Goal: Task Accomplishment & Management: Manage account settings

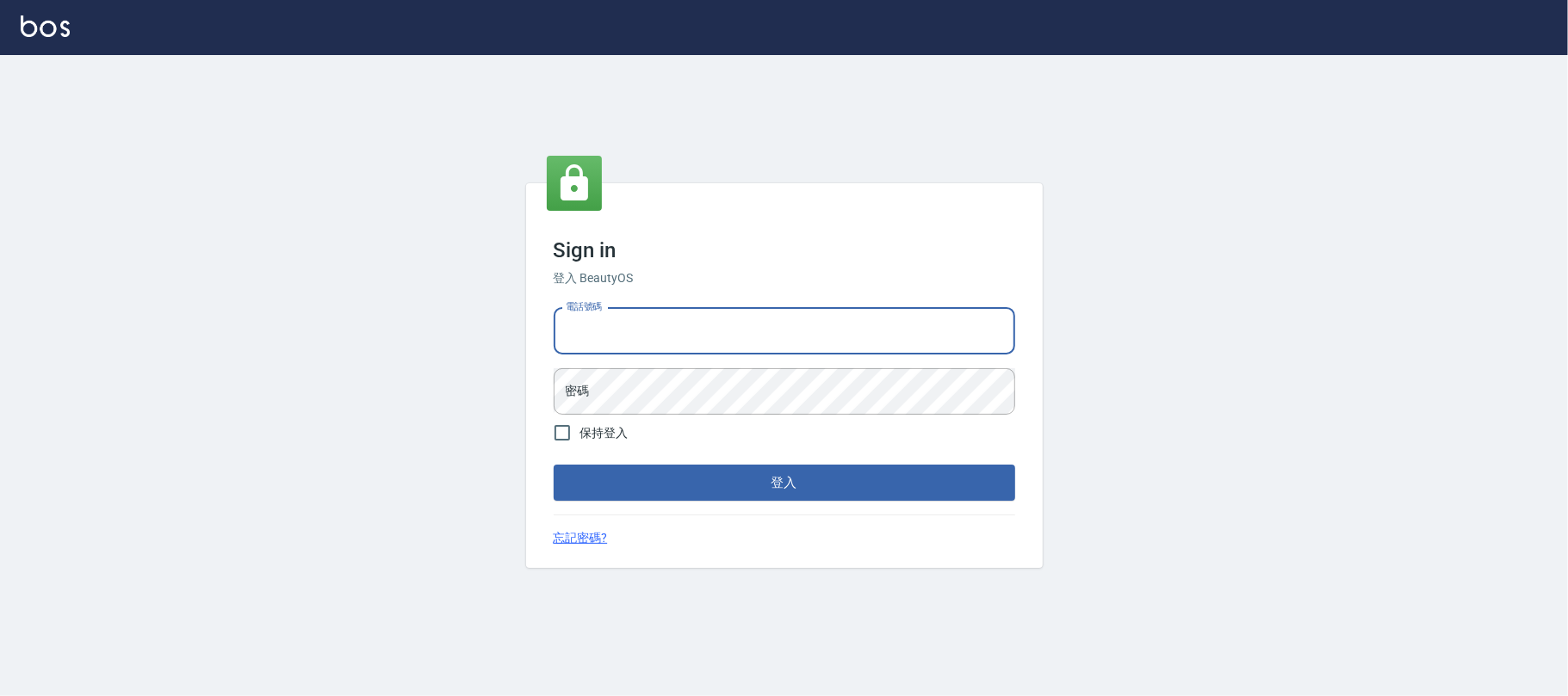
click at [788, 353] on input "電話號碼" at bounding box center [784, 331] width 462 height 47
type input "0225420586"
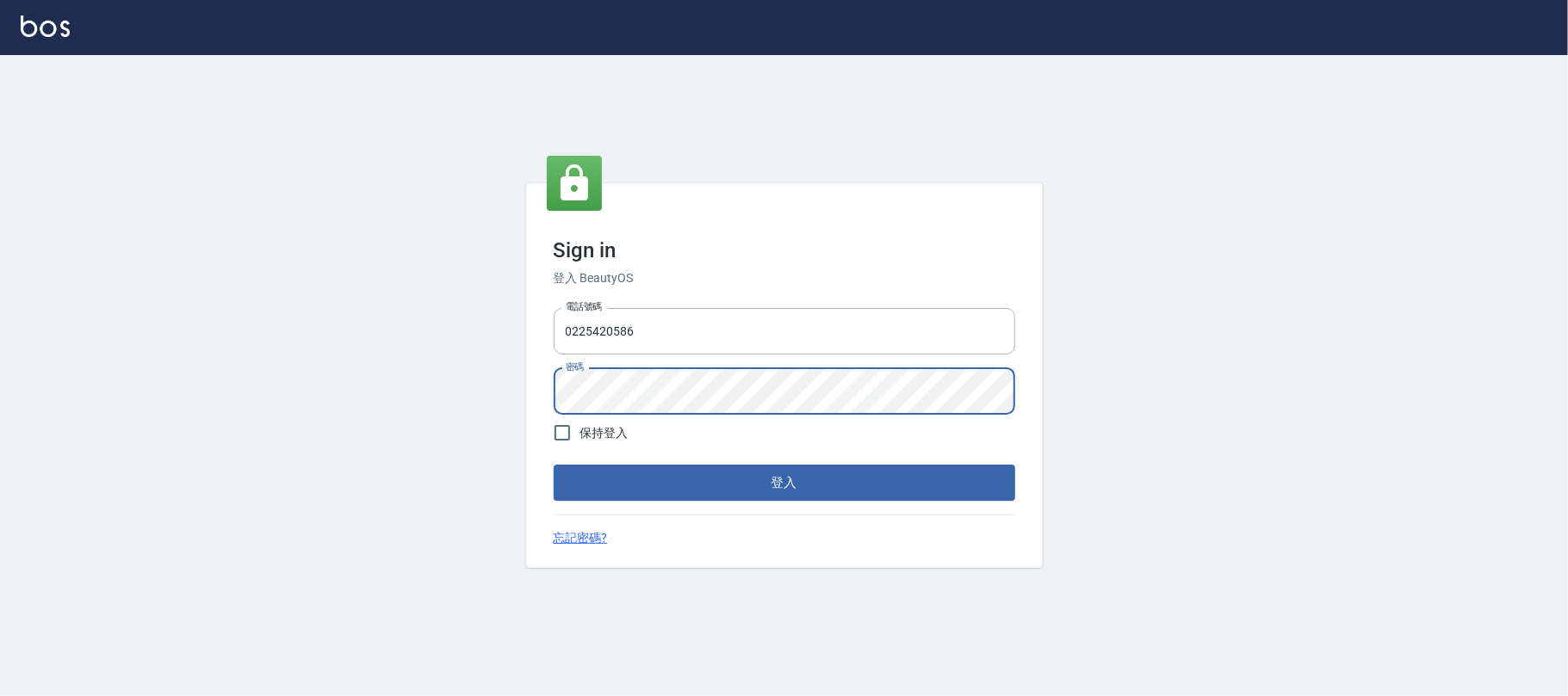
click at [738, 463] on form "電話號碼 [PHONE_NUMBER] 電話號碼 密碼 密碼 保持登入 登入" at bounding box center [784, 401] width 462 height 201
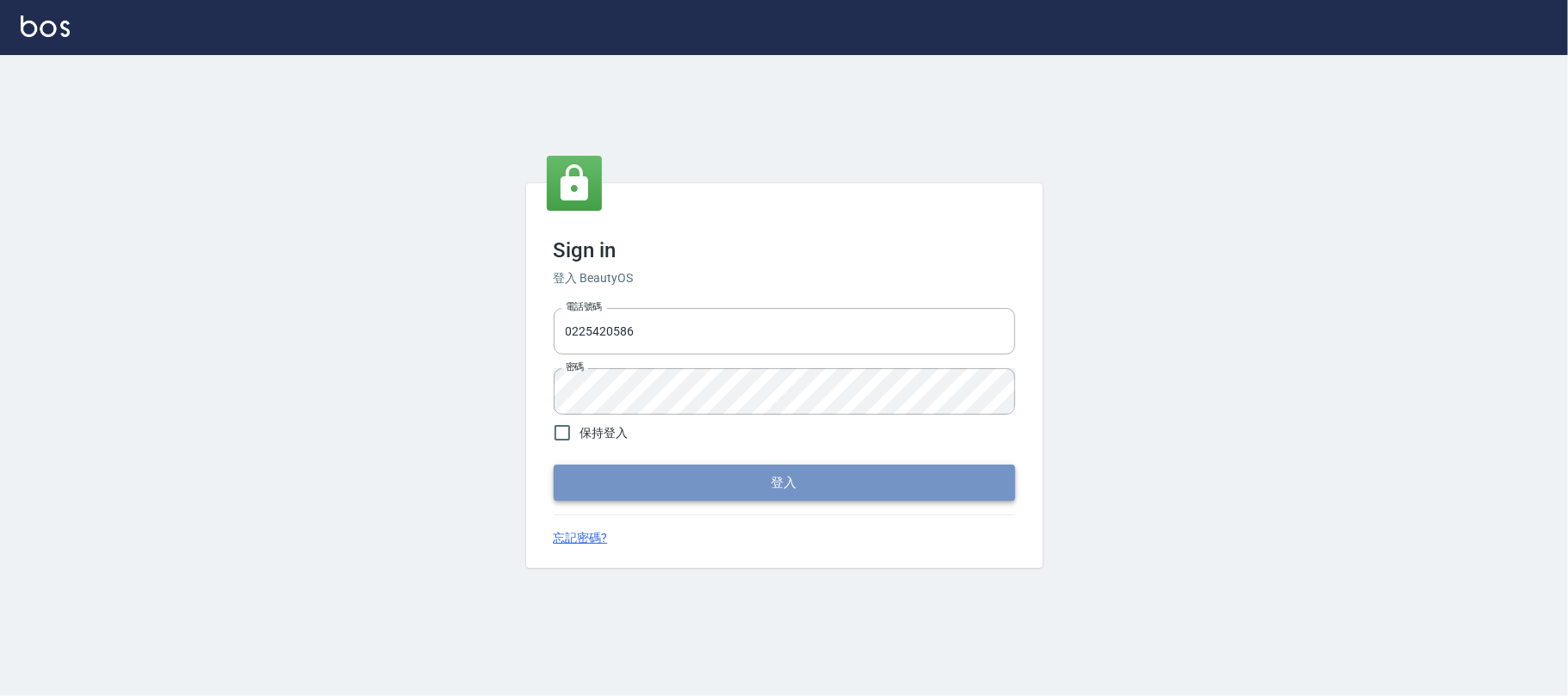
click at [754, 475] on button "登入" at bounding box center [784, 482] width 462 height 37
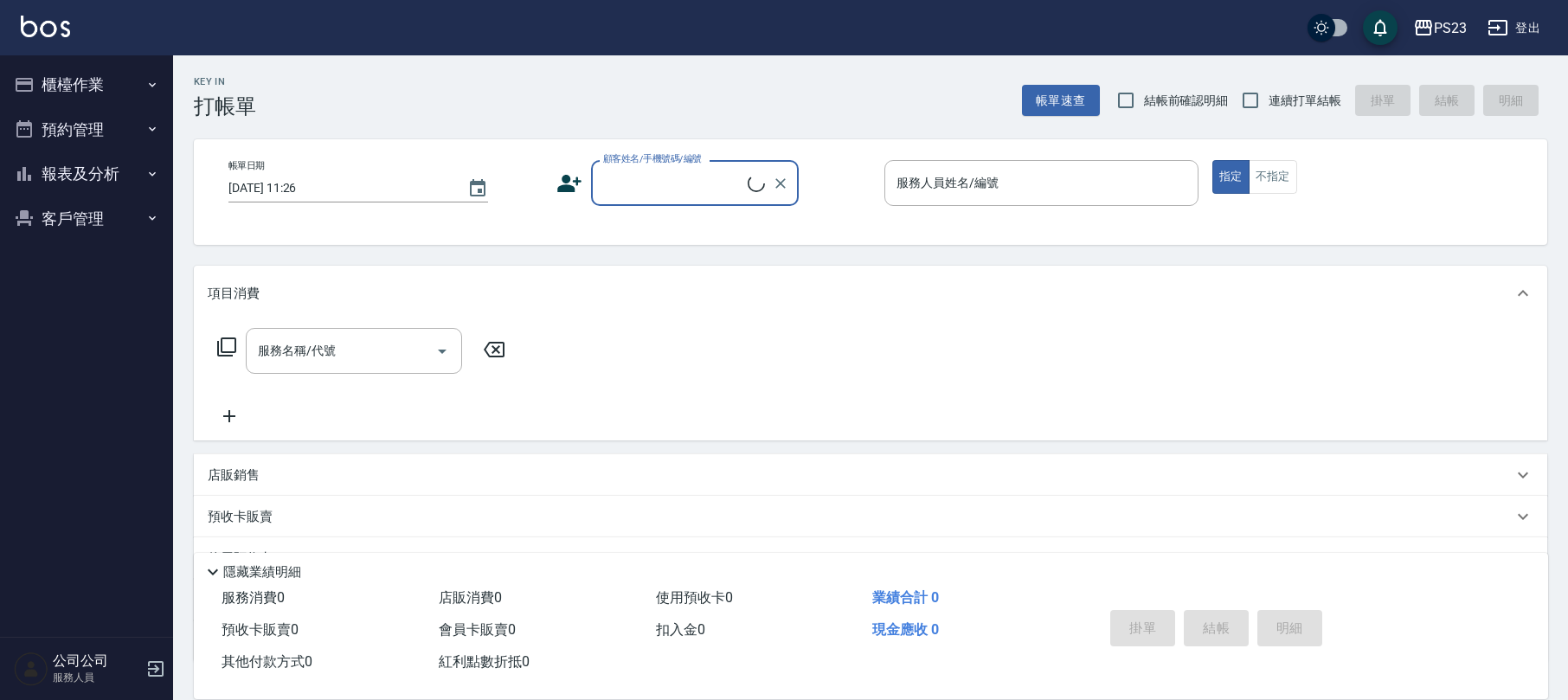
click at [84, 83] on button "櫃檯作業" at bounding box center [86, 85] width 159 height 45
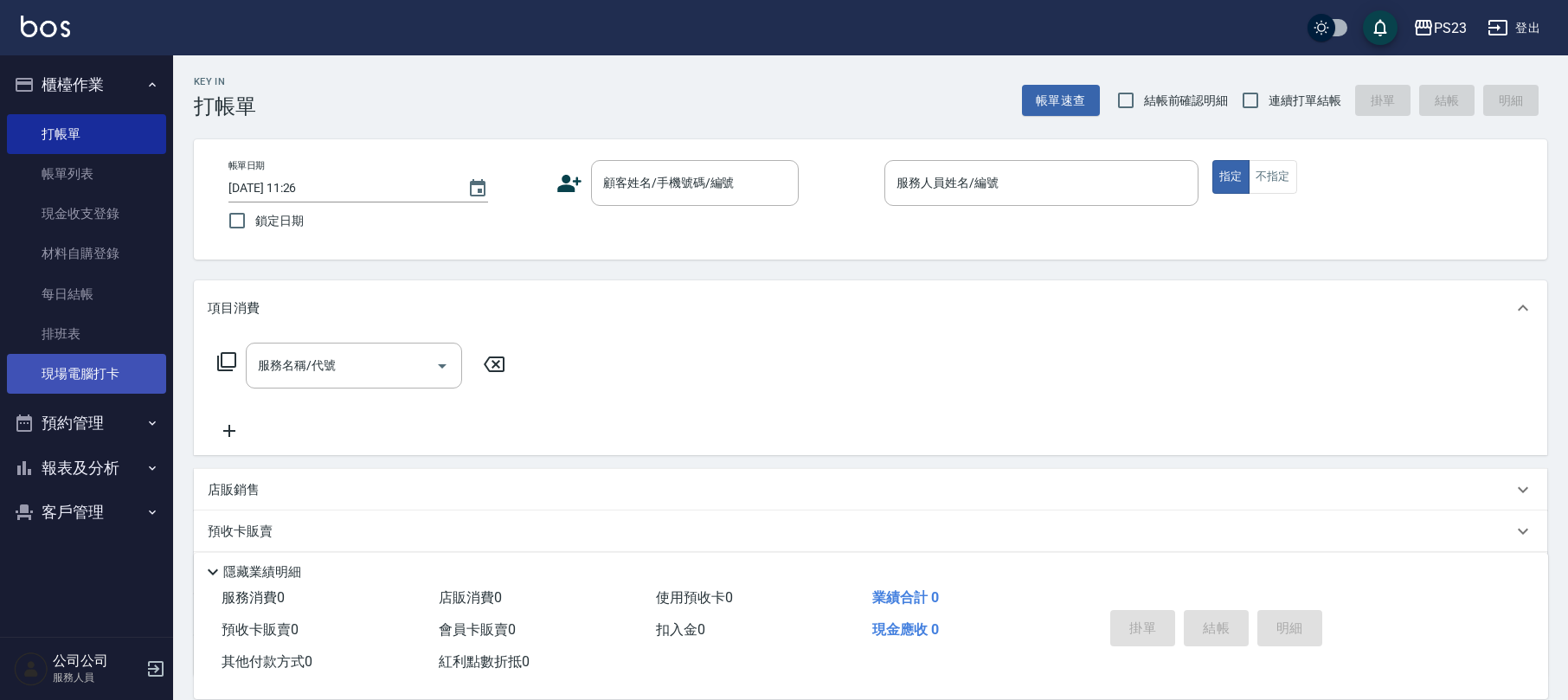
click at [88, 364] on link "現場電腦打卡" at bounding box center [86, 374] width 159 height 40
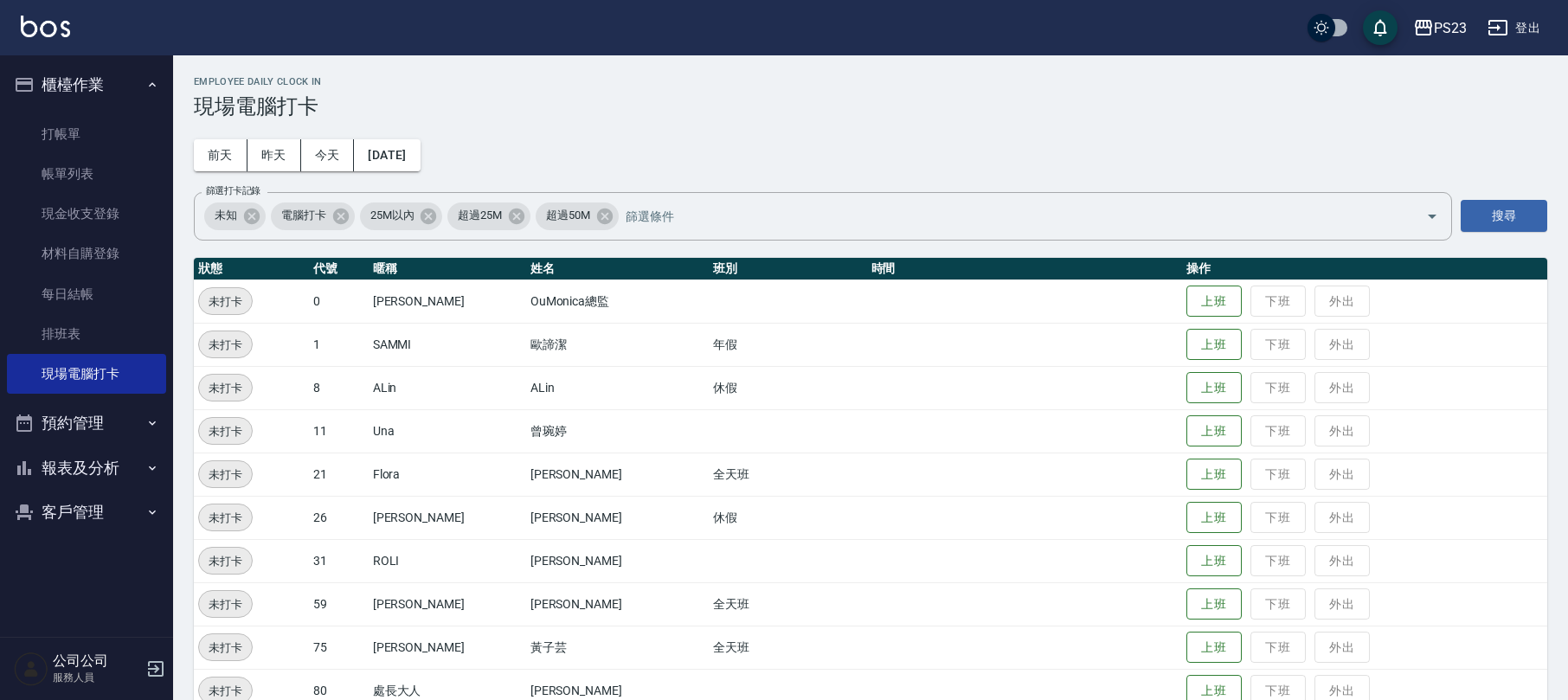
scroll to position [76, 0]
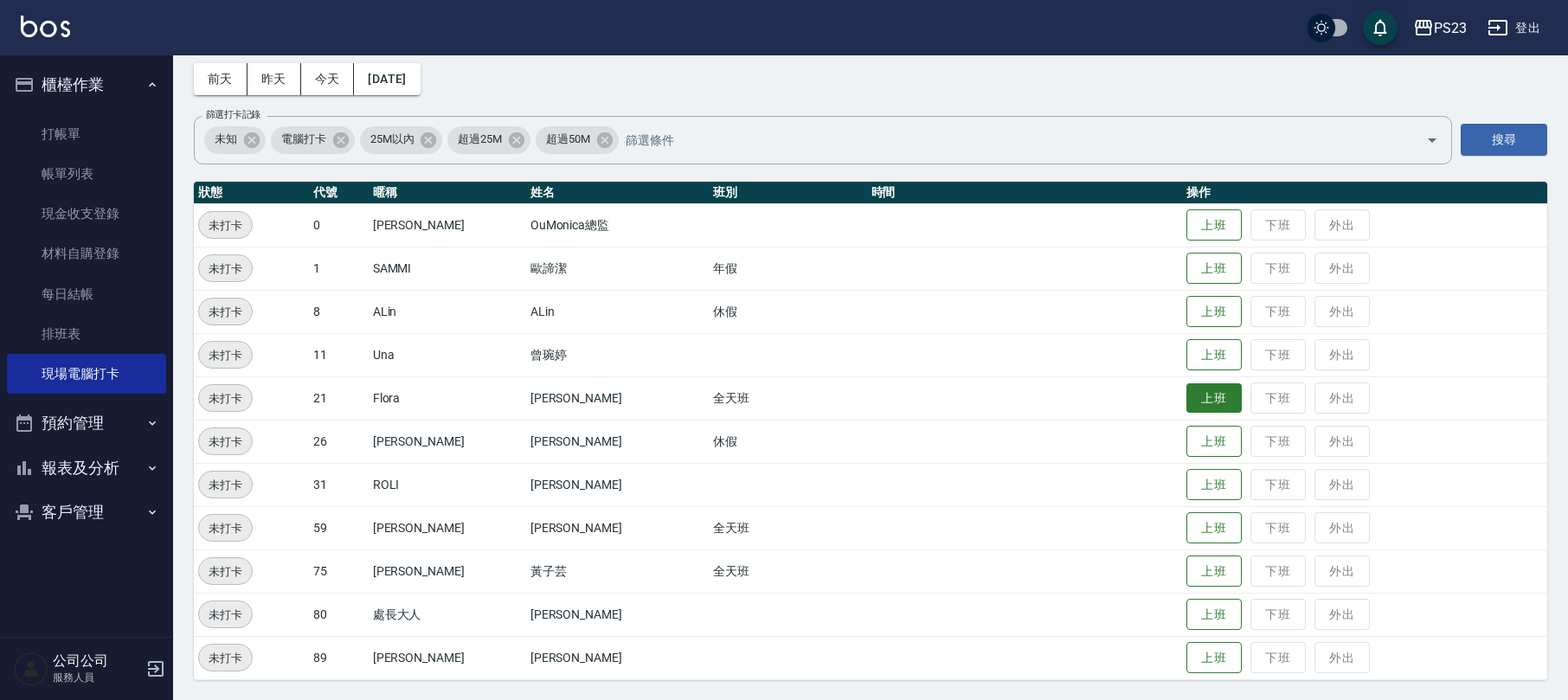
click at [1187, 386] on button "上班" at bounding box center [1214, 398] width 56 height 30
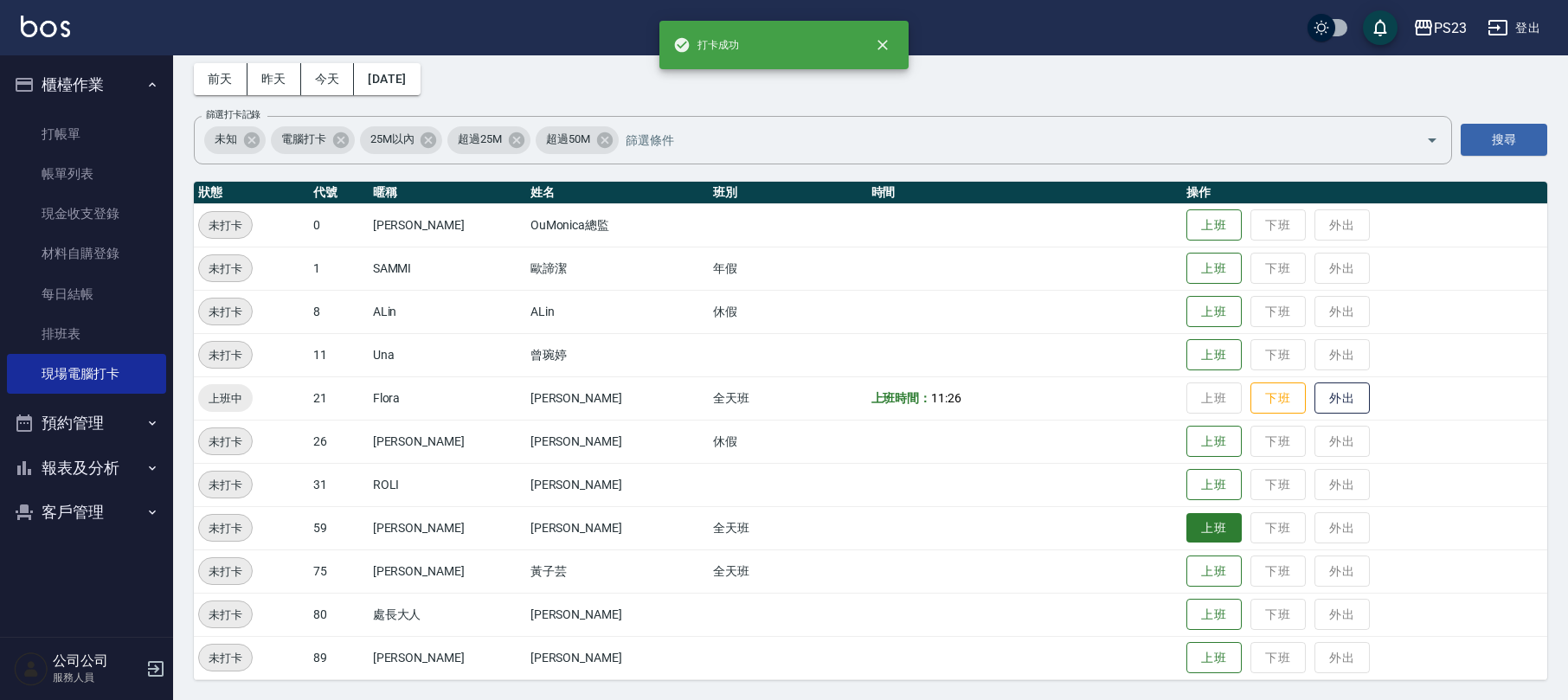
click at [1189, 538] on button "上班" at bounding box center [1214, 528] width 56 height 30
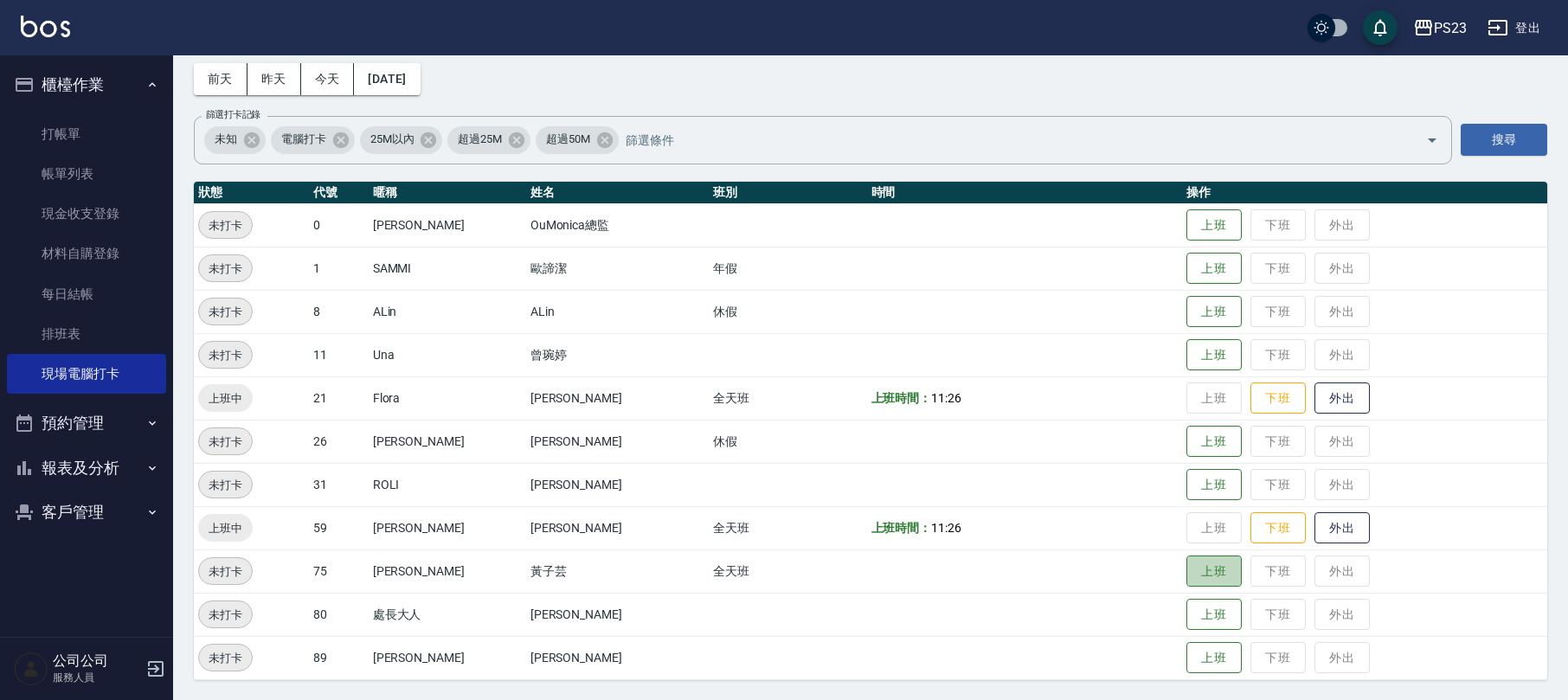
drag, startPoint x: 1188, startPoint y: 575, endPoint x: 1150, endPoint y: 561, distance: 40.5
click at [1187, 570] on button "上班" at bounding box center [1214, 572] width 56 height 32
click at [867, 316] on td at bounding box center [1025, 311] width 315 height 43
click at [70, 506] on button "客戶管理" at bounding box center [86, 512] width 159 height 45
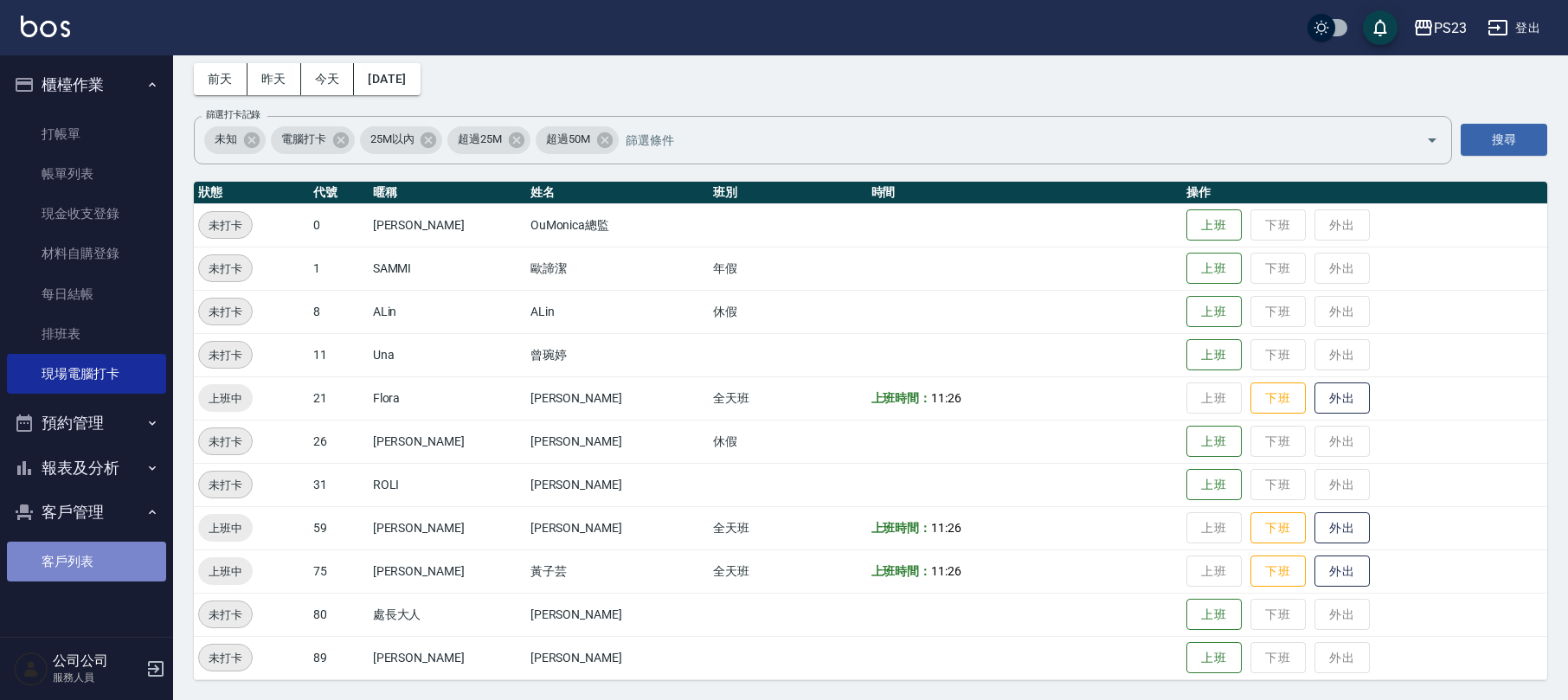
click at [80, 558] on link "客戶列表" at bounding box center [86, 561] width 159 height 40
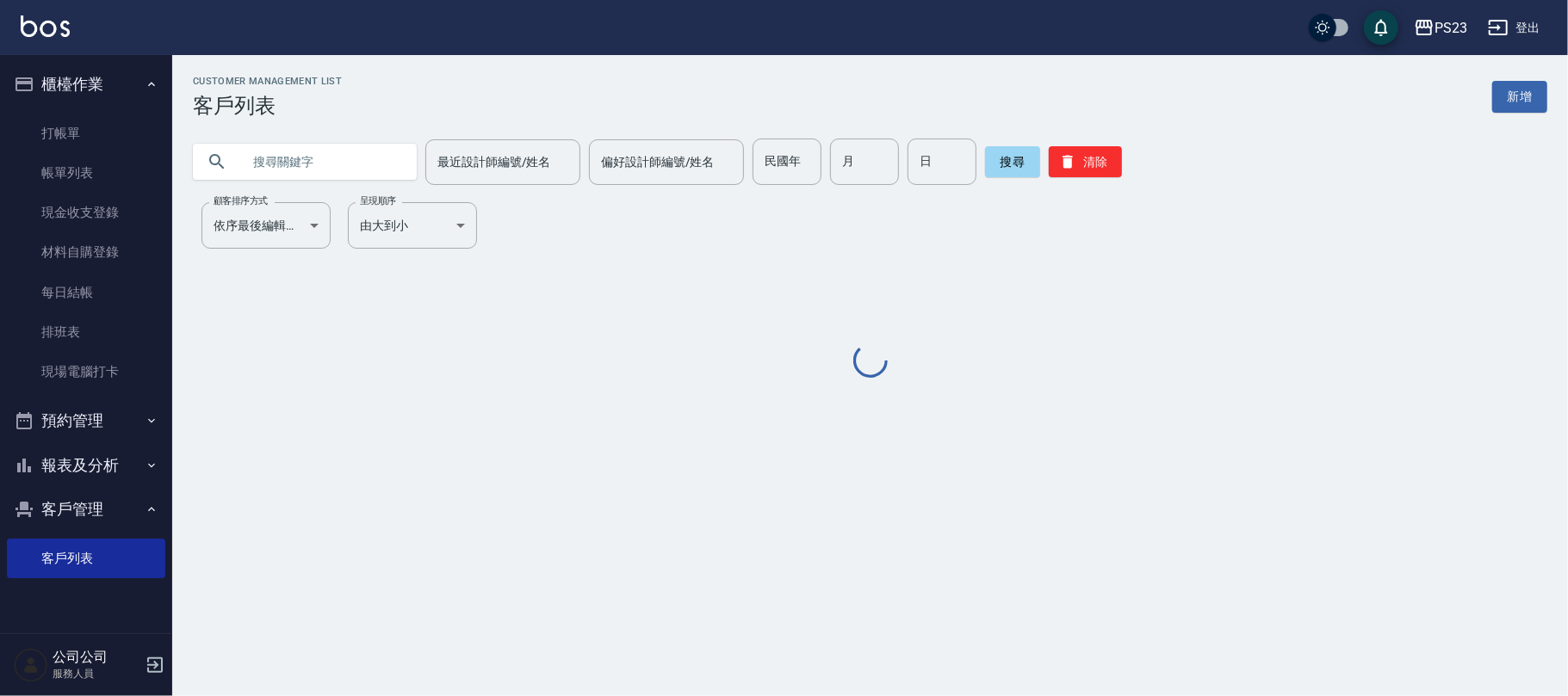
click at [300, 153] on input "text" at bounding box center [322, 162] width 161 height 47
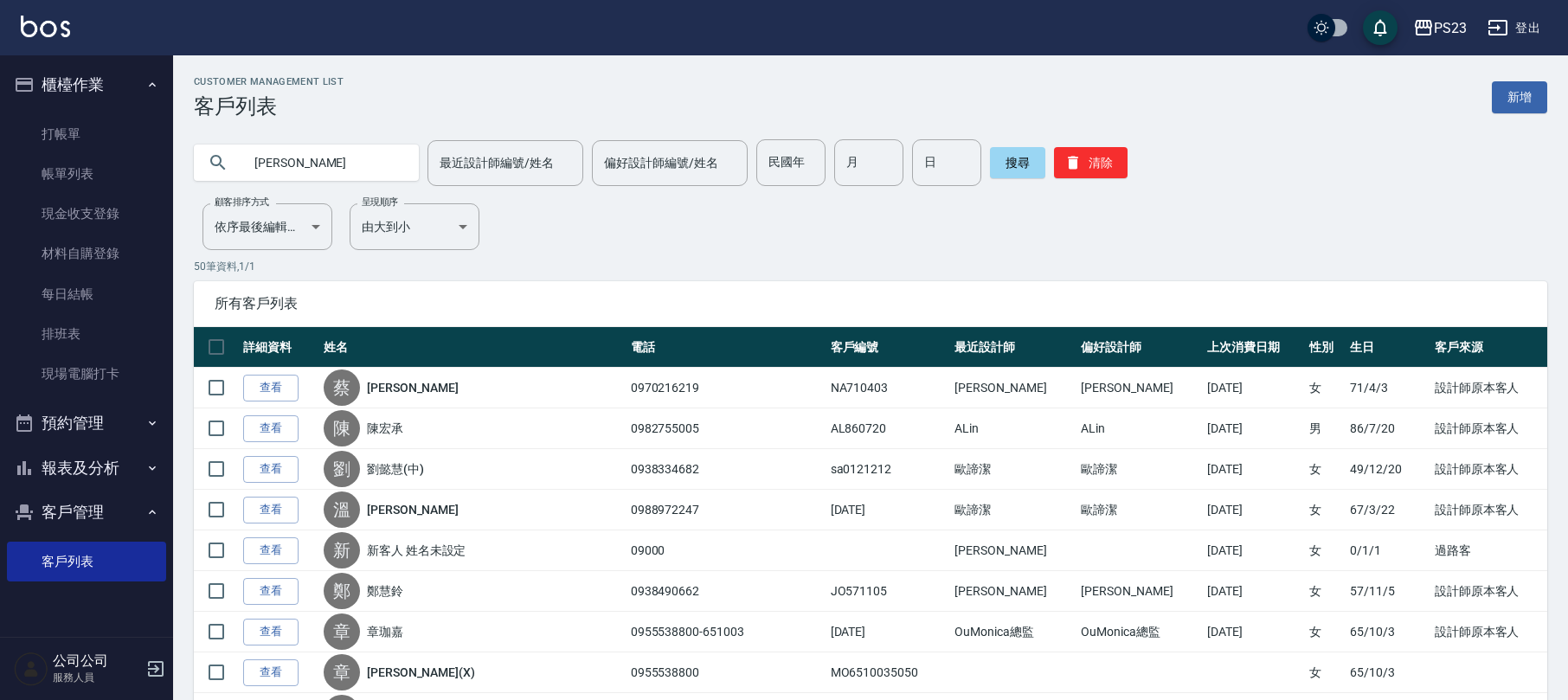
type input "[PERSON_NAME]"
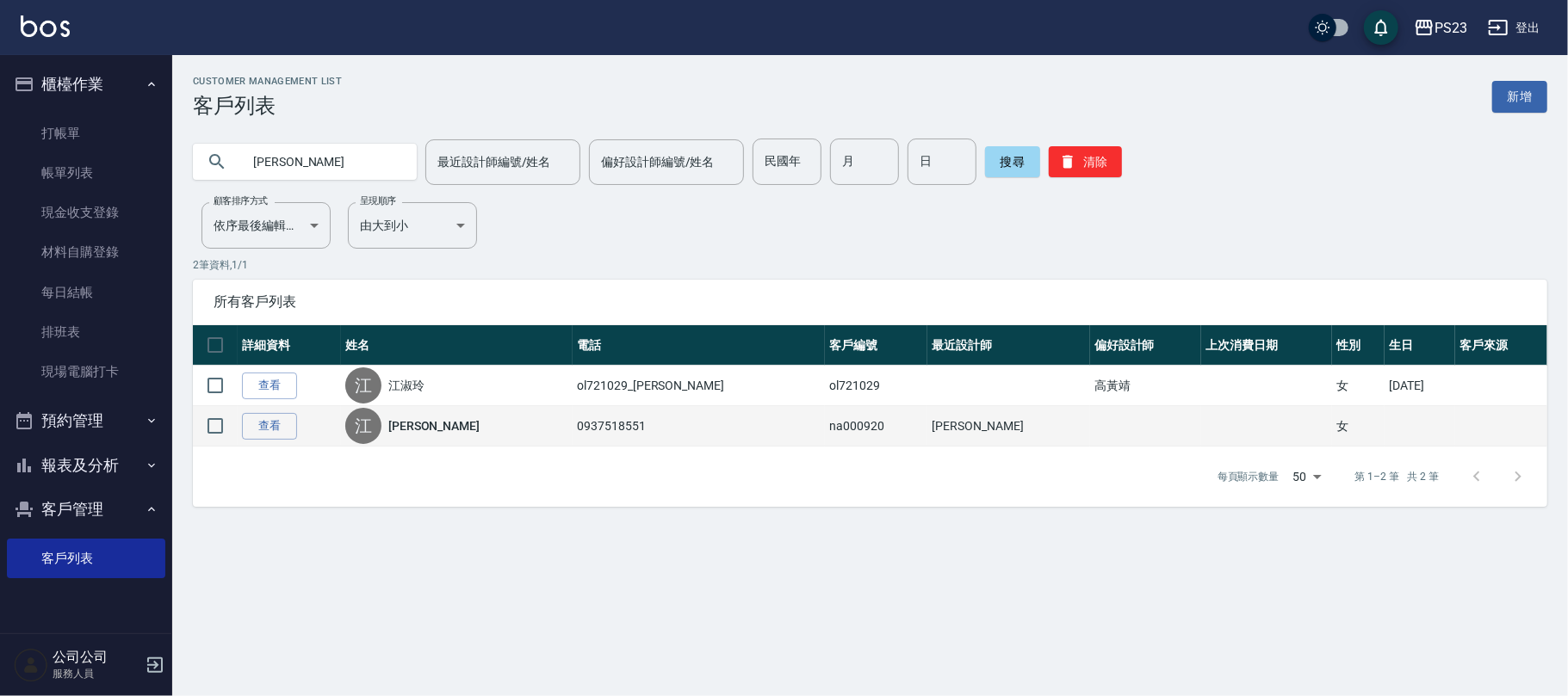
click at [431, 438] on div "江 [PERSON_NAME]" at bounding box center [457, 426] width 223 height 37
click at [431, 437] on div "江 [PERSON_NAME]" at bounding box center [457, 426] width 223 height 37
click at [431, 434] on link "[PERSON_NAME]" at bounding box center [434, 426] width 91 height 17
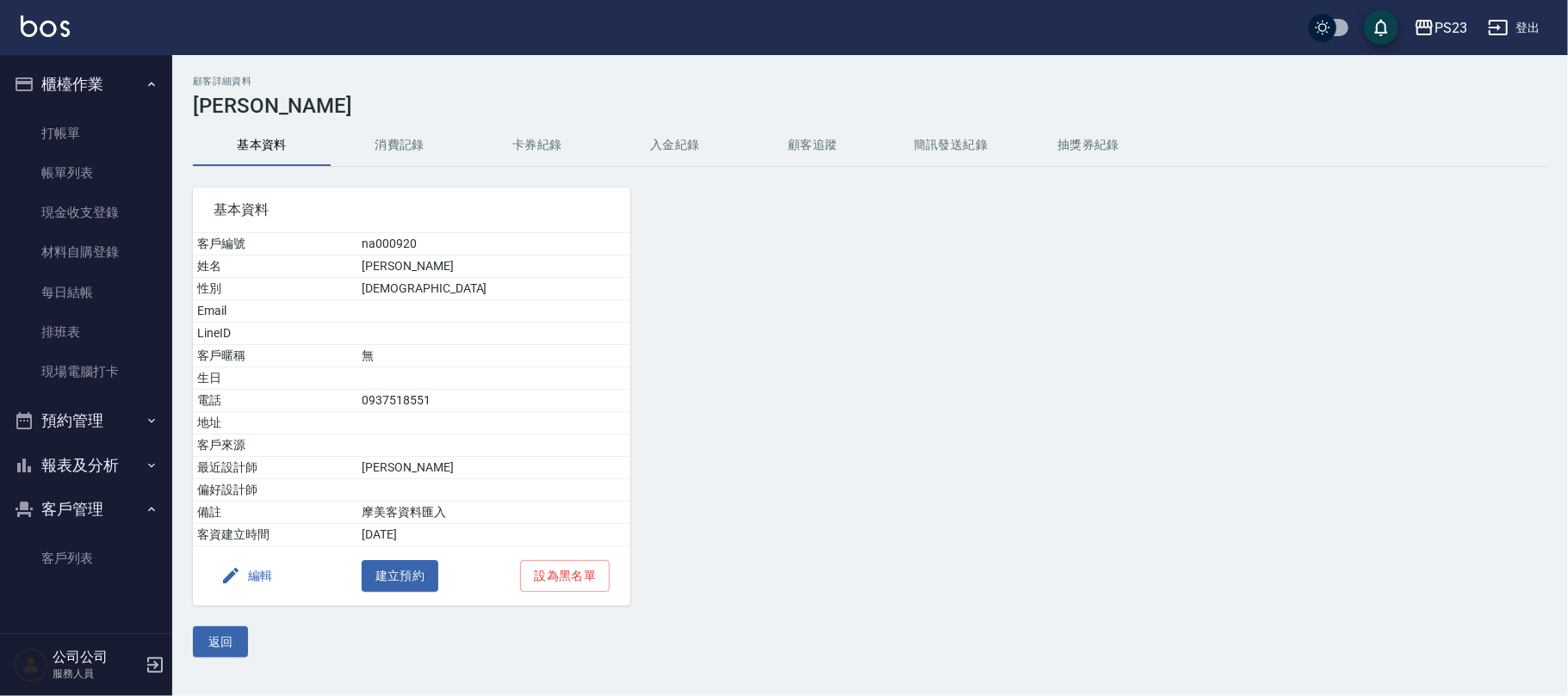
drag, startPoint x: 438, startPoint y: 138, endPoint x: 422, endPoint y: 166, distance: 32.2
click at [422, 166] on div "顧客詳細資料 [PERSON_NAME] 基本資料 消費記錄 卡券紀錄 入金紀錄 顧客追蹤 簡訊發送紀錄 抽獎券紀錄 基本資料 客戶編號 na000920 姓…" at bounding box center [869, 367] width 1395 height 582
click at [418, 157] on button "消費記錄" at bounding box center [399, 145] width 138 height 41
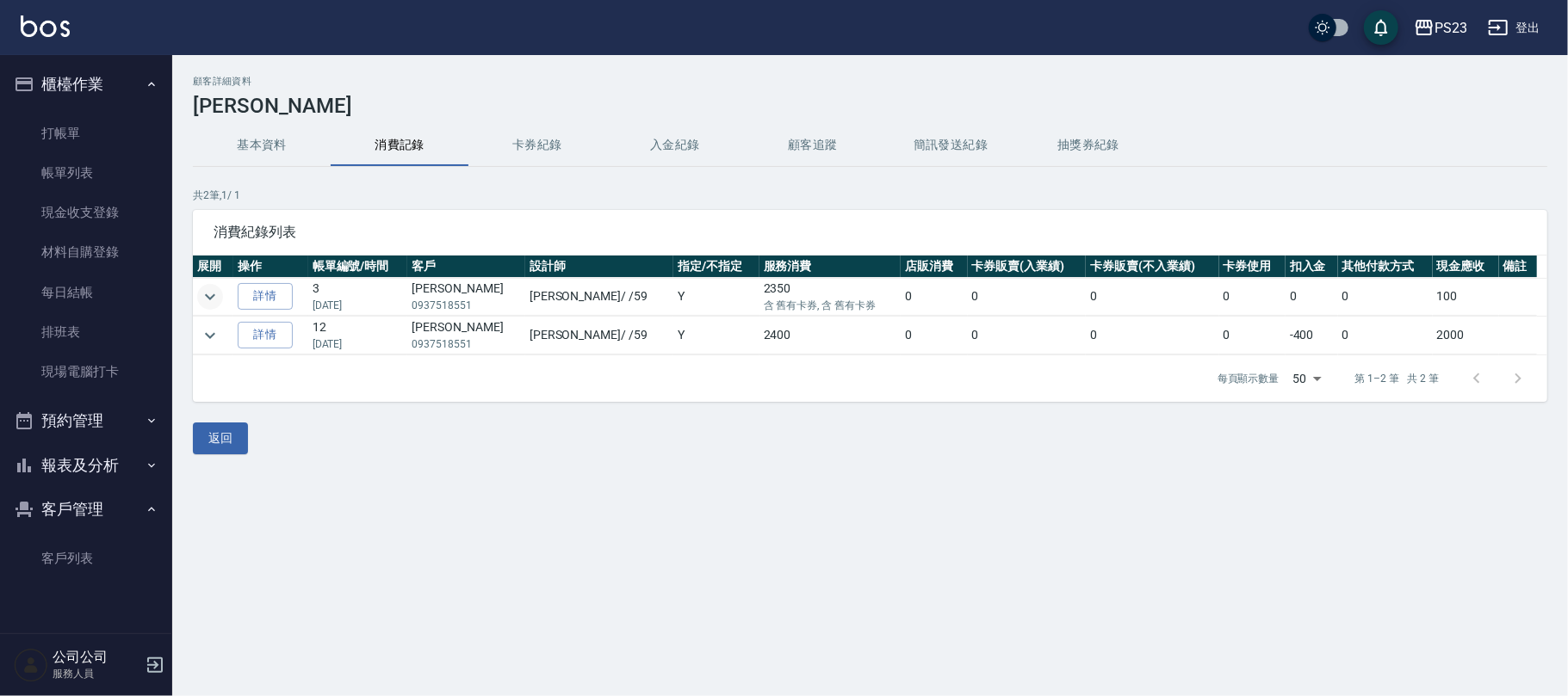
click at [206, 297] on icon "expand row" at bounding box center [209, 296] width 10 height 6
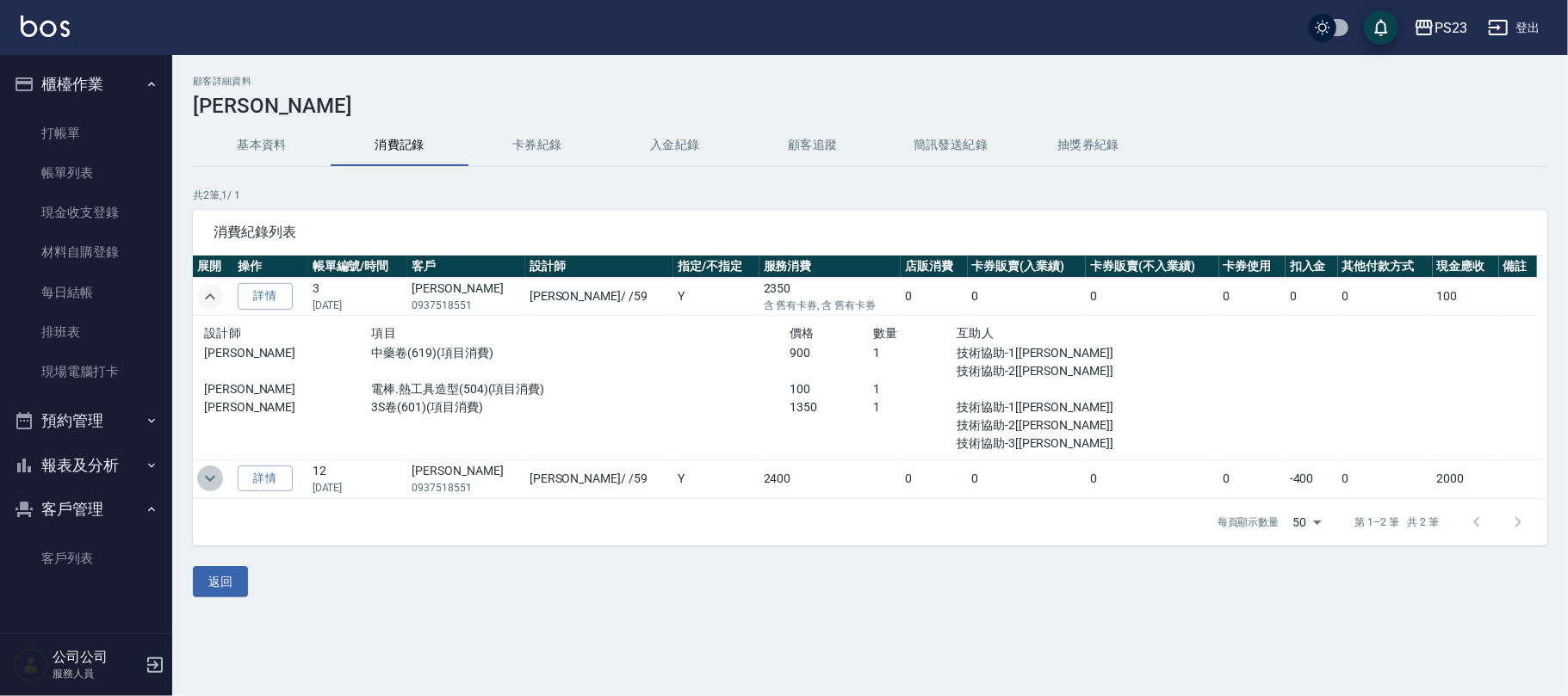
click at [205, 483] on icon "expand row" at bounding box center [210, 478] width 21 height 21
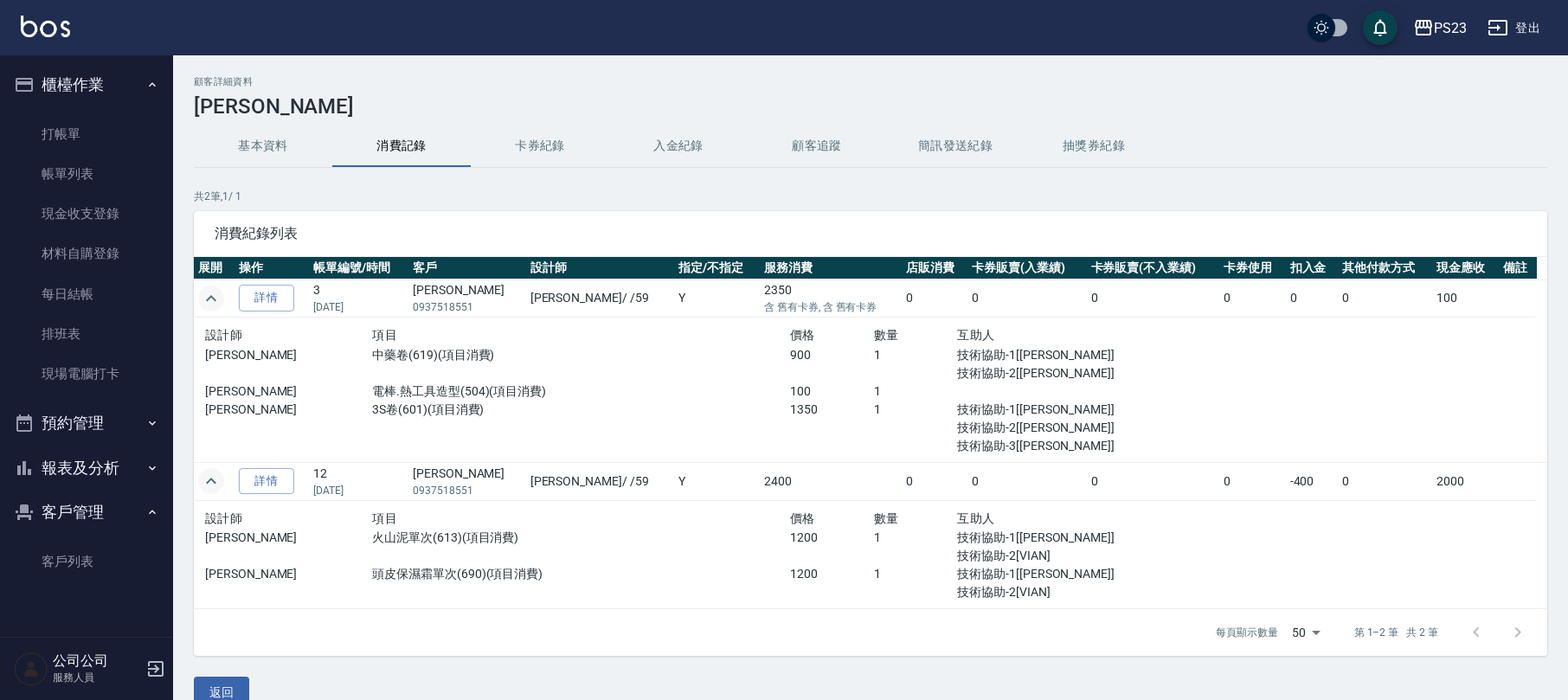
click at [544, 159] on button "卡券紀錄" at bounding box center [540, 146] width 139 height 42
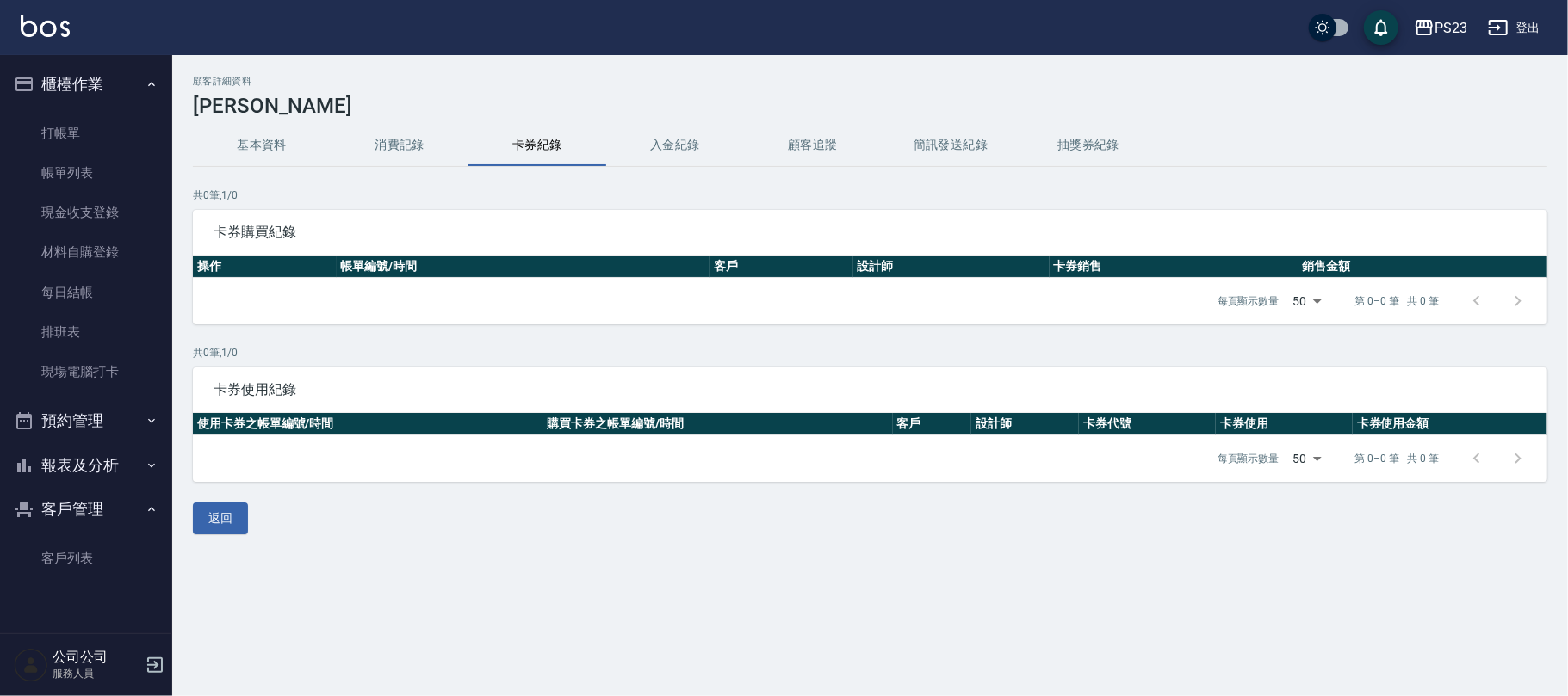
drag, startPoint x: 420, startPoint y: 149, endPoint x: 443, endPoint y: 176, distance: 35.5
click at [420, 150] on button "消費記錄" at bounding box center [399, 145] width 138 height 41
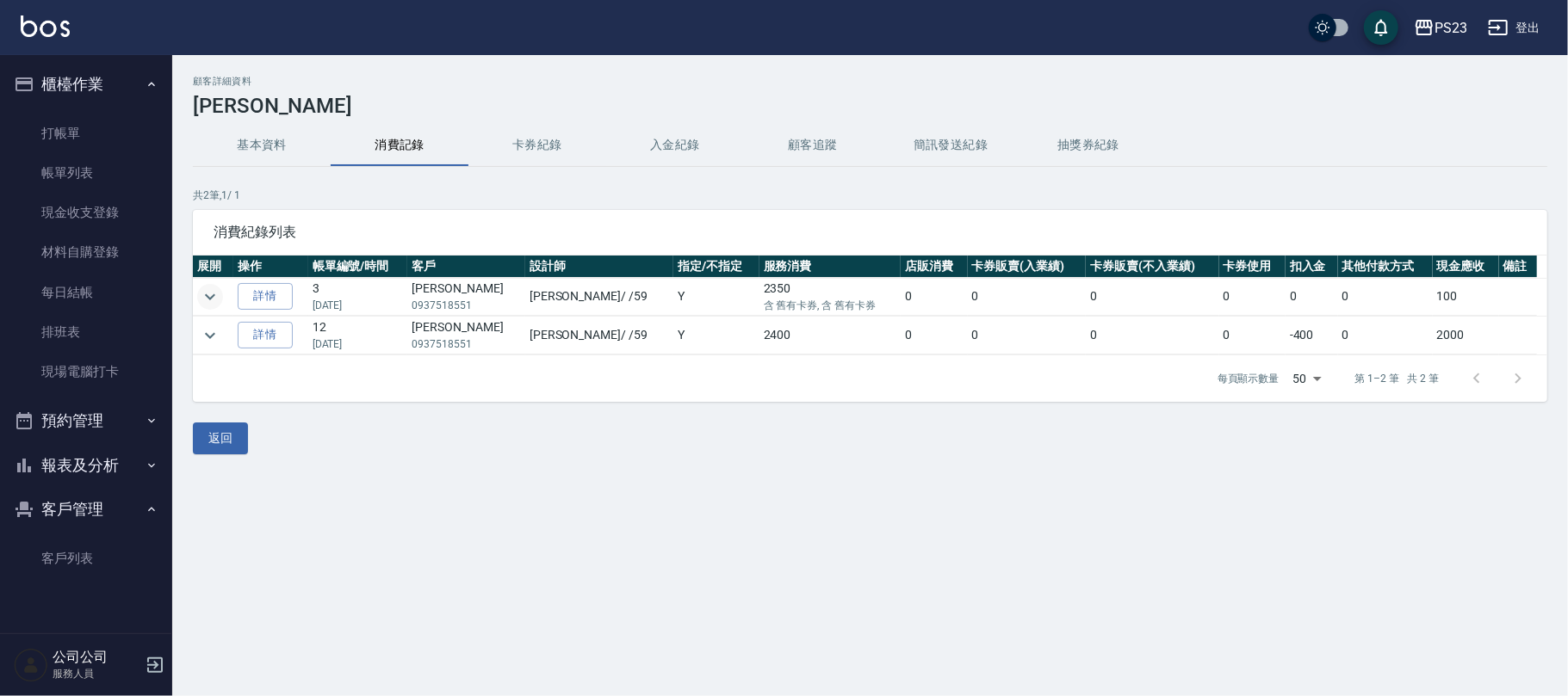
click at [207, 297] on icon "expand row" at bounding box center [209, 296] width 10 height 6
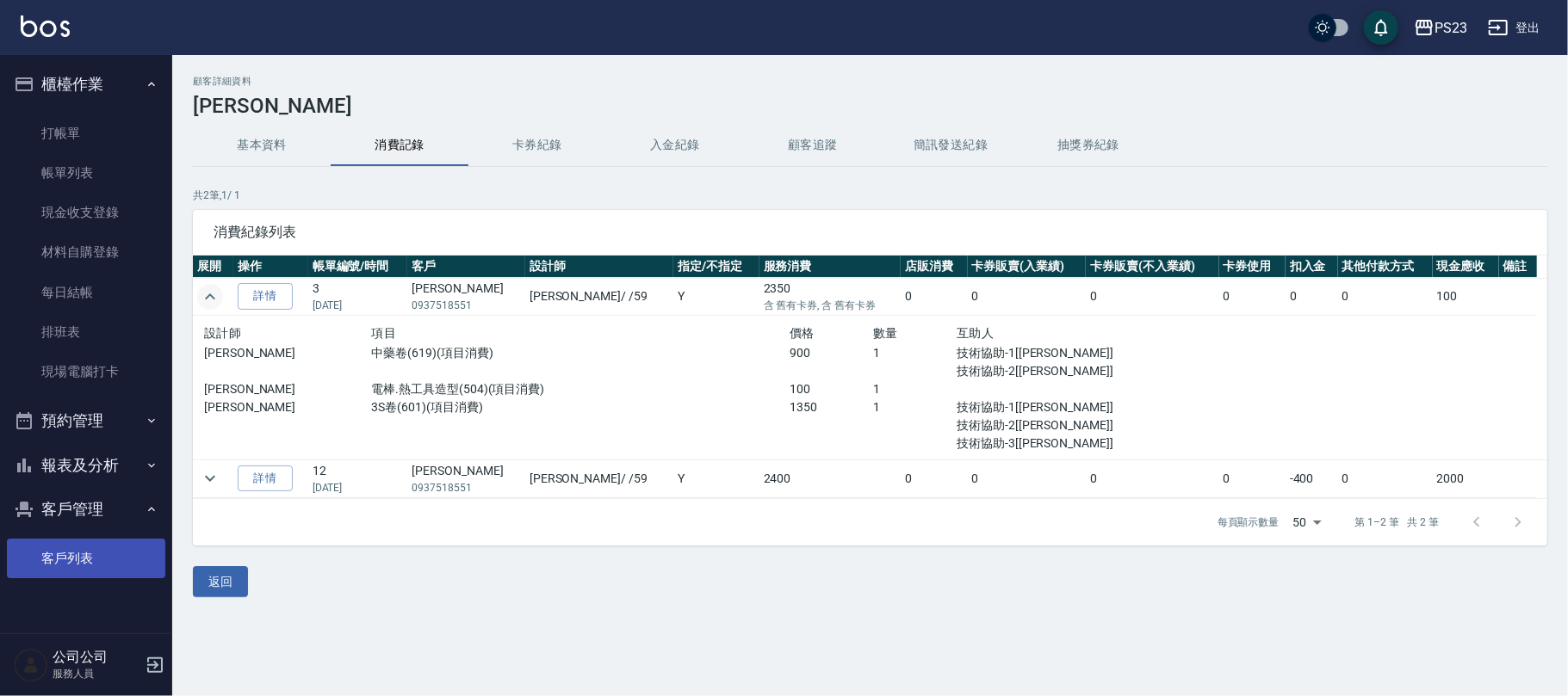
click at [79, 547] on link "客戶列表" at bounding box center [85, 558] width 159 height 39
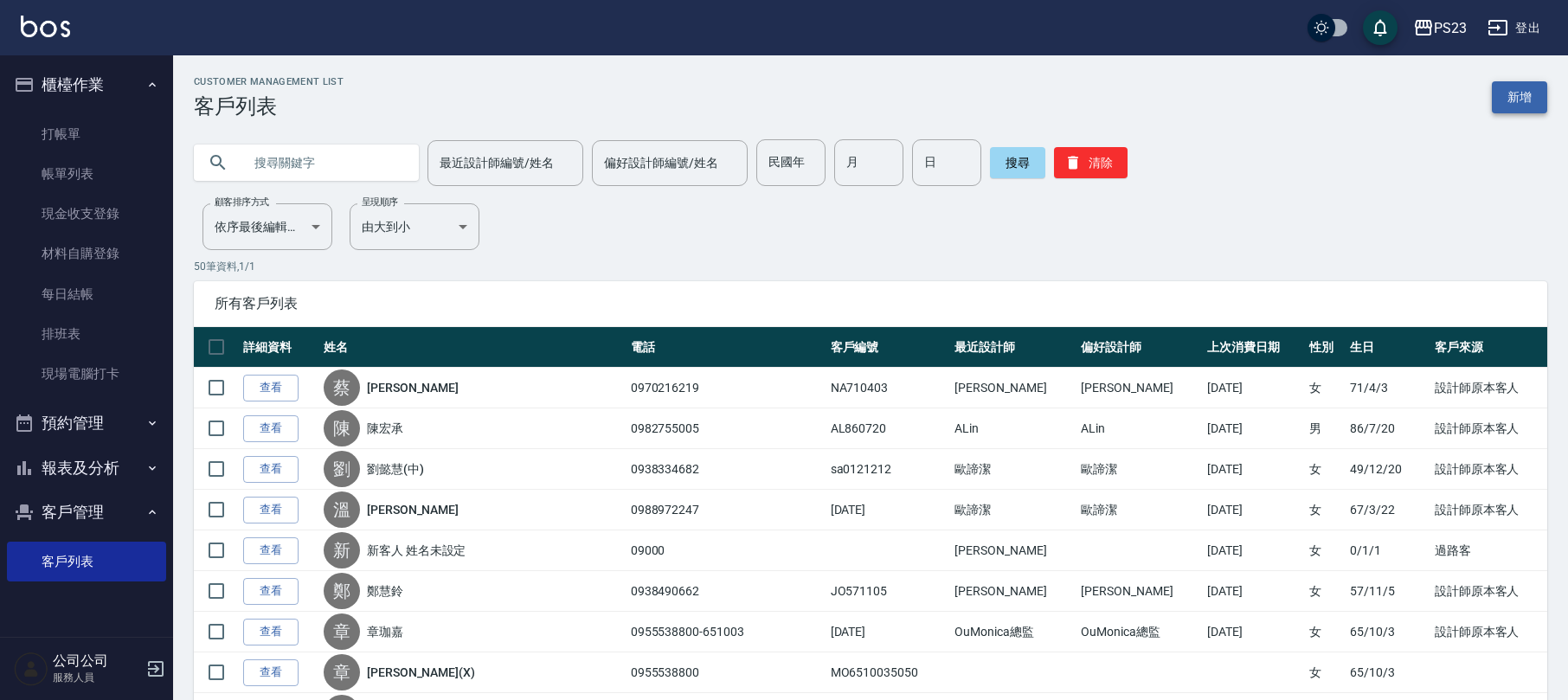
click at [1545, 93] on link "新增" at bounding box center [1520, 97] width 56 height 32
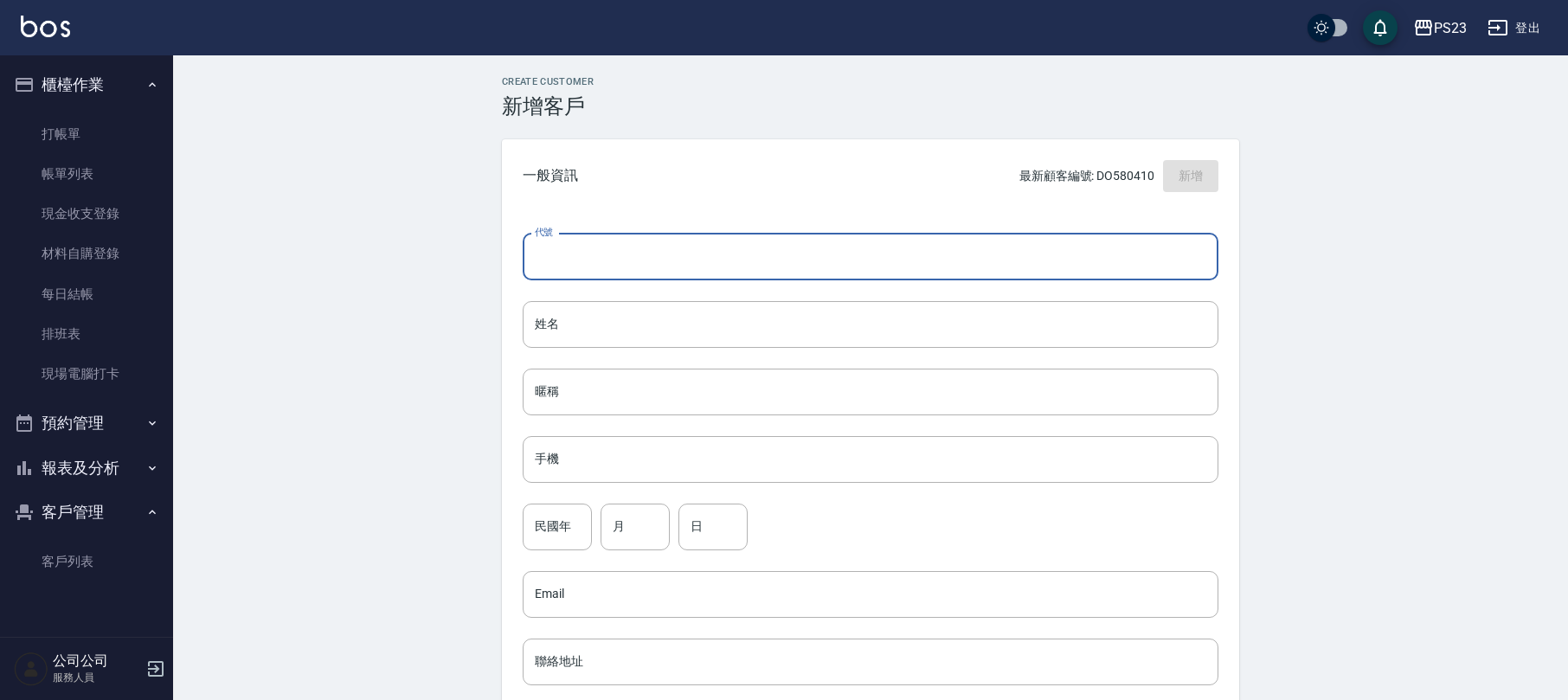
click at [669, 259] on input "代號" at bounding box center [871, 258] width 696 height 47
type input "NA910914"
click at [604, 353] on div "代號 NA910914 ​ 代號 姓名 姓名 暱稱 暱稱 手機 手機 民國年 民國年 月 月 日 日 Email Email 聯絡地址 聯絡地址 男 女 LI…" at bounding box center [871, 634] width 738 height 842
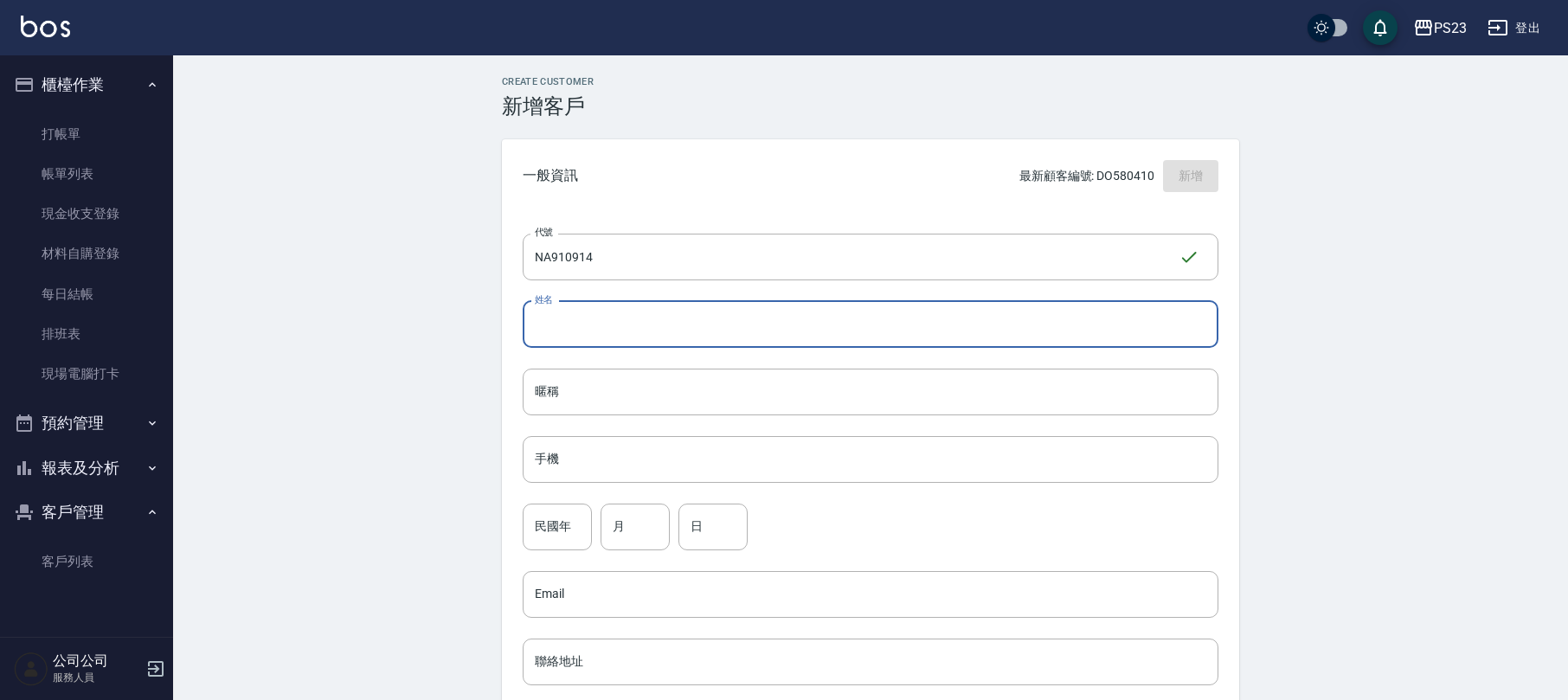
click at [611, 315] on input "姓名" at bounding box center [871, 325] width 696 height 47
type input "[PERSON_NAME]"
click at [597, 456] on input "手機" at bounding box center [871, 459] width 696 height 47
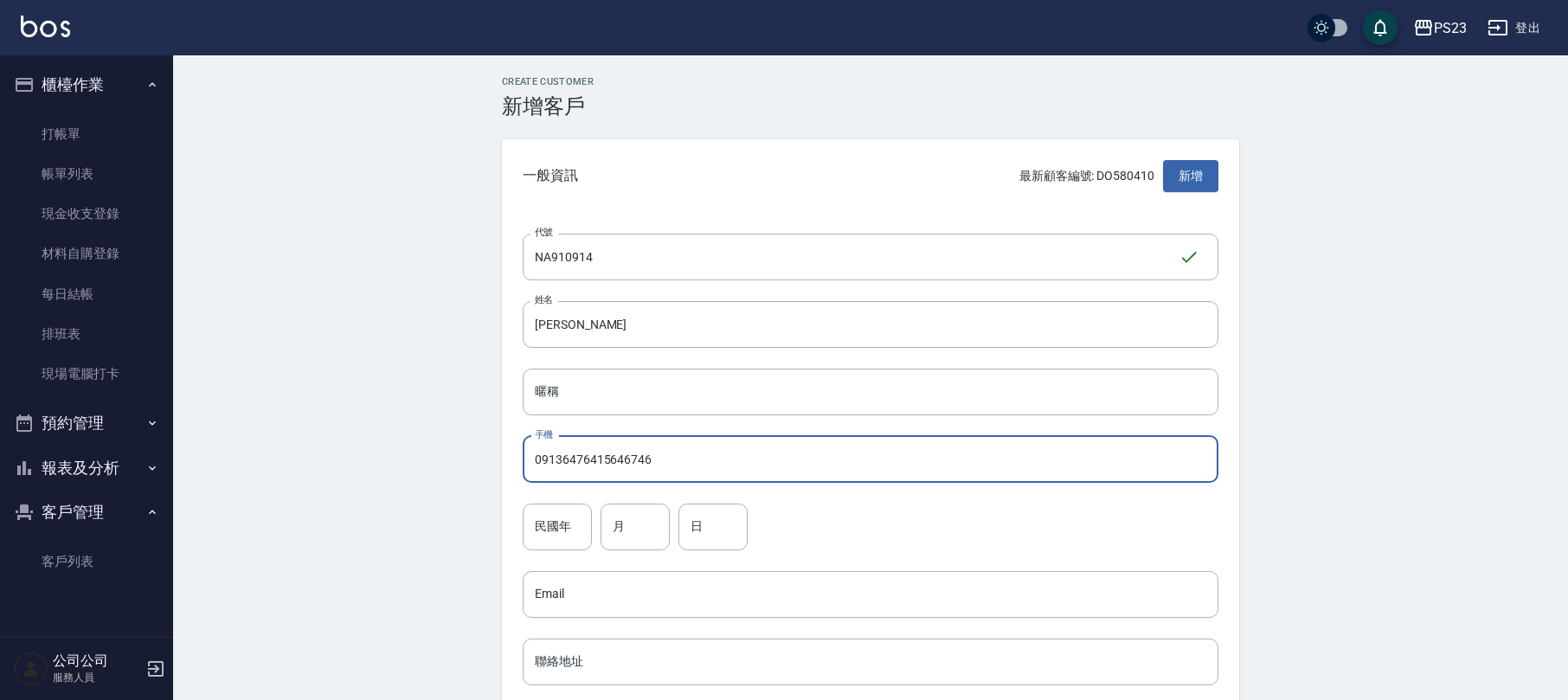
click at [541, 472] on input "09136476415646746" at bounding box center [871, 459] width 696 height 47
type input "09136476415646746"
click at [559, 549] on input "民國年" at bounding box center [557, 527] width 69 height 47
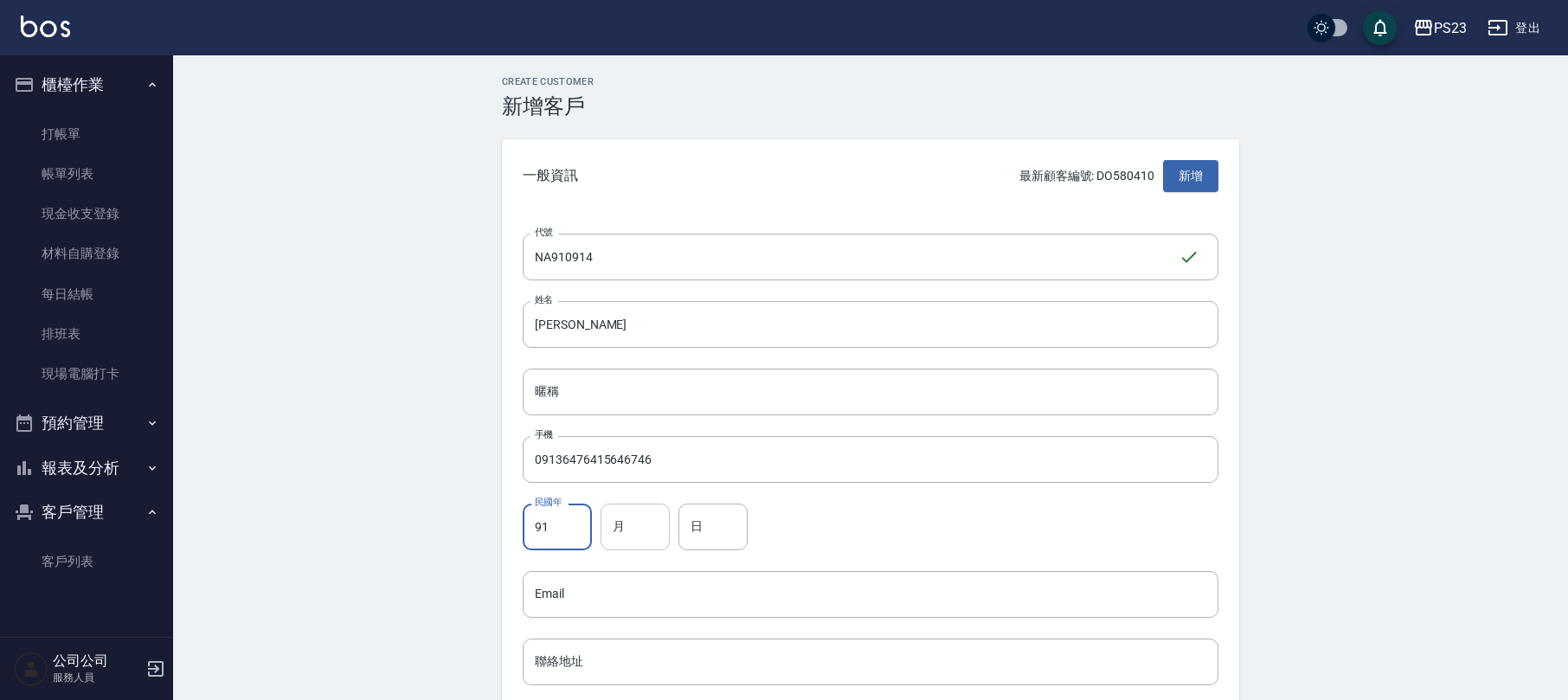
type input "91"
click at [627, 529] on input "月" at bounding box center [635, 527] width 69 height 47
type input "09"
click at [720, 516] on input "日" at bounding box center [712, 527] width 69 height 47
type input "14"
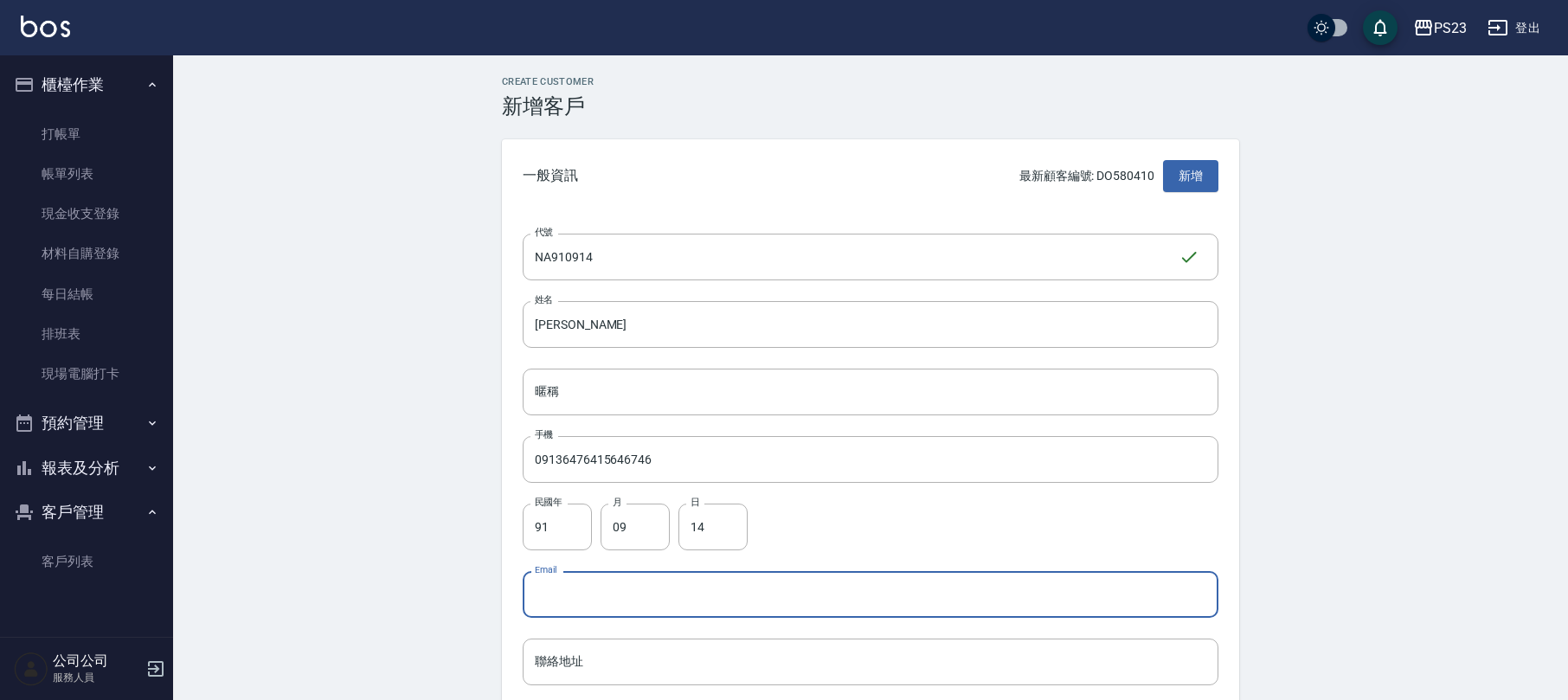
click at [735, 592] on input "Email" at bounding box center [871, 594] width 696 height 47
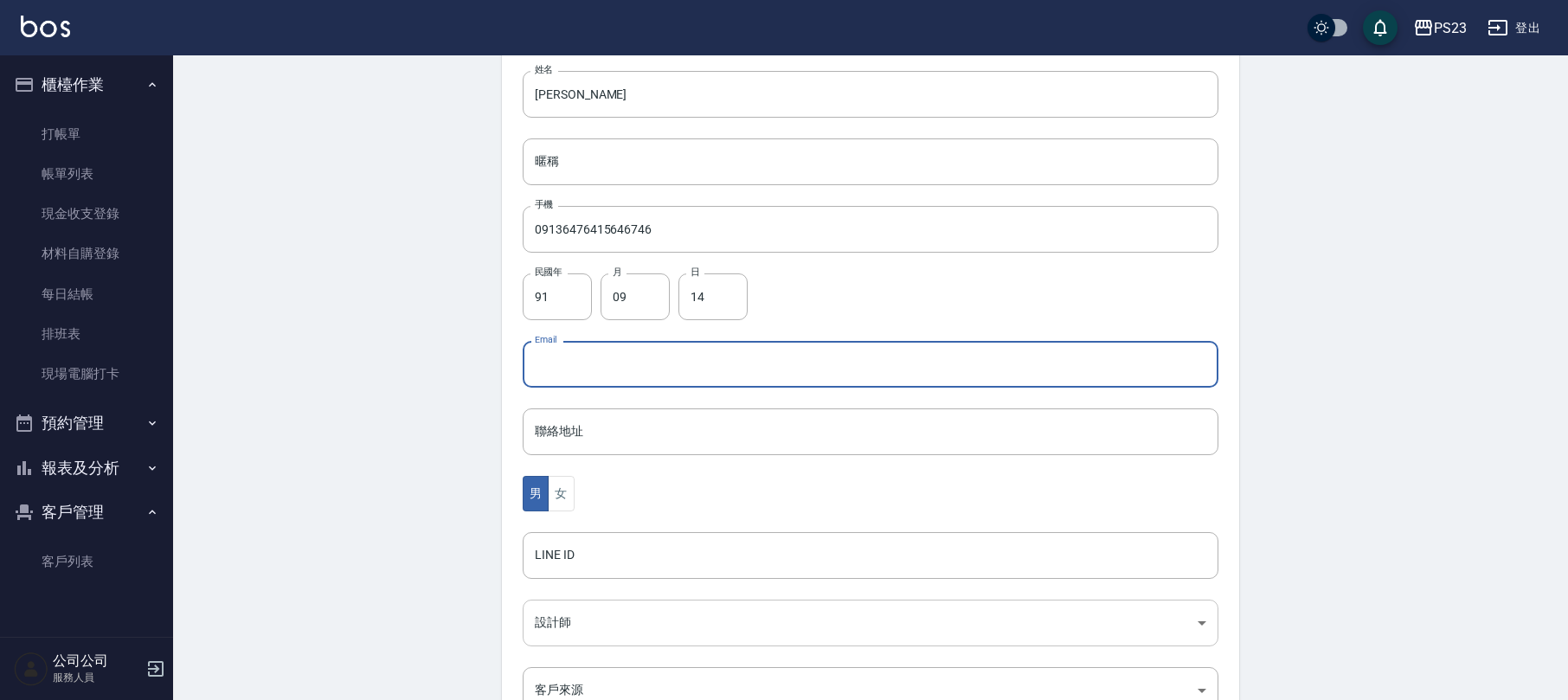
scroll to position [426, 0]
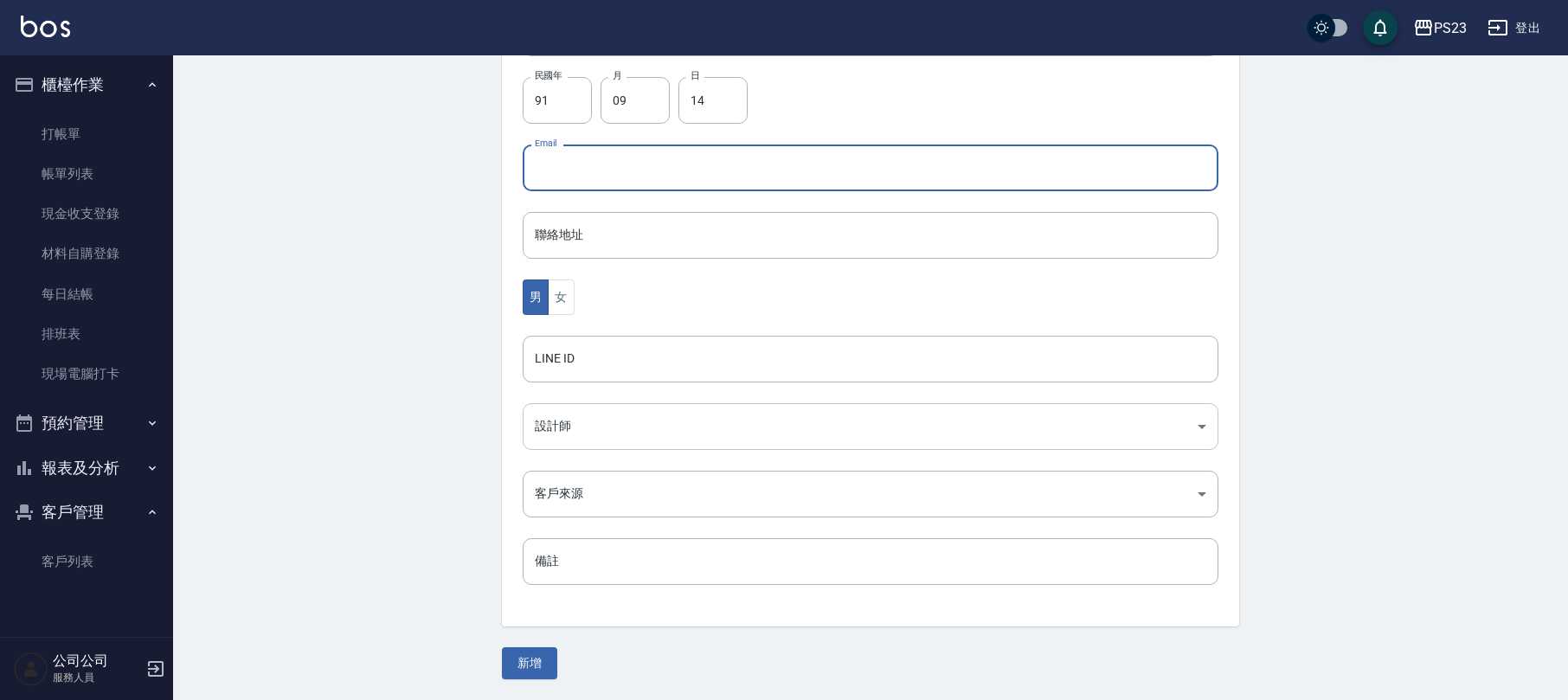
click at [603, 426] on body "PS23 登出 櫃檯作業 打帳單 帳單列表 現金收支登錄 材料自購登錄 每日結帳 排班表 現場電腦打卡 預約管理 預約管理 單日預約紀錄 單週預約紀錄 報表及…" at bounding box center [784, 137] width 1568 height 1126
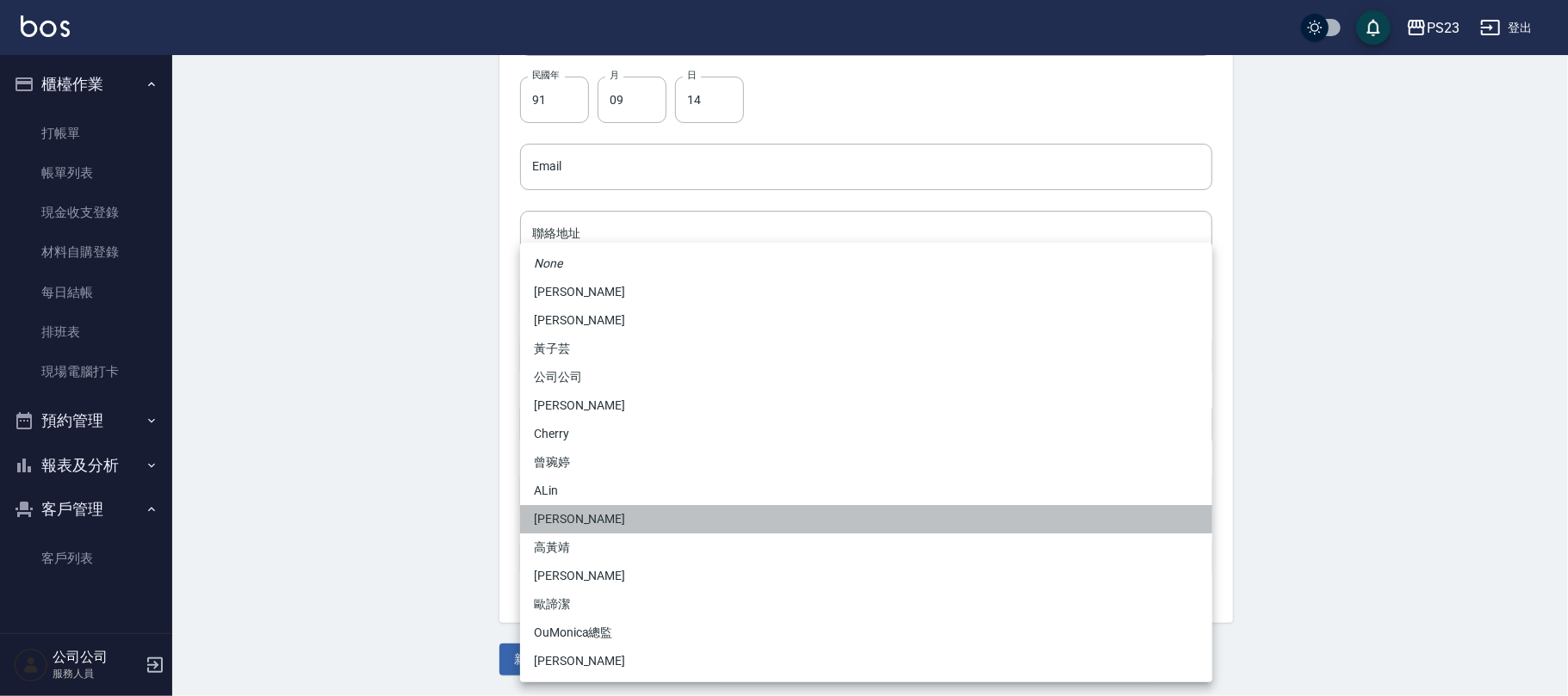
click at [572, 509] on li "[PERSON_NAME]" at bounding box center [866, 520] width 693 height 28
type input "d96505ad-0246-4717-b621-7a1399777111"
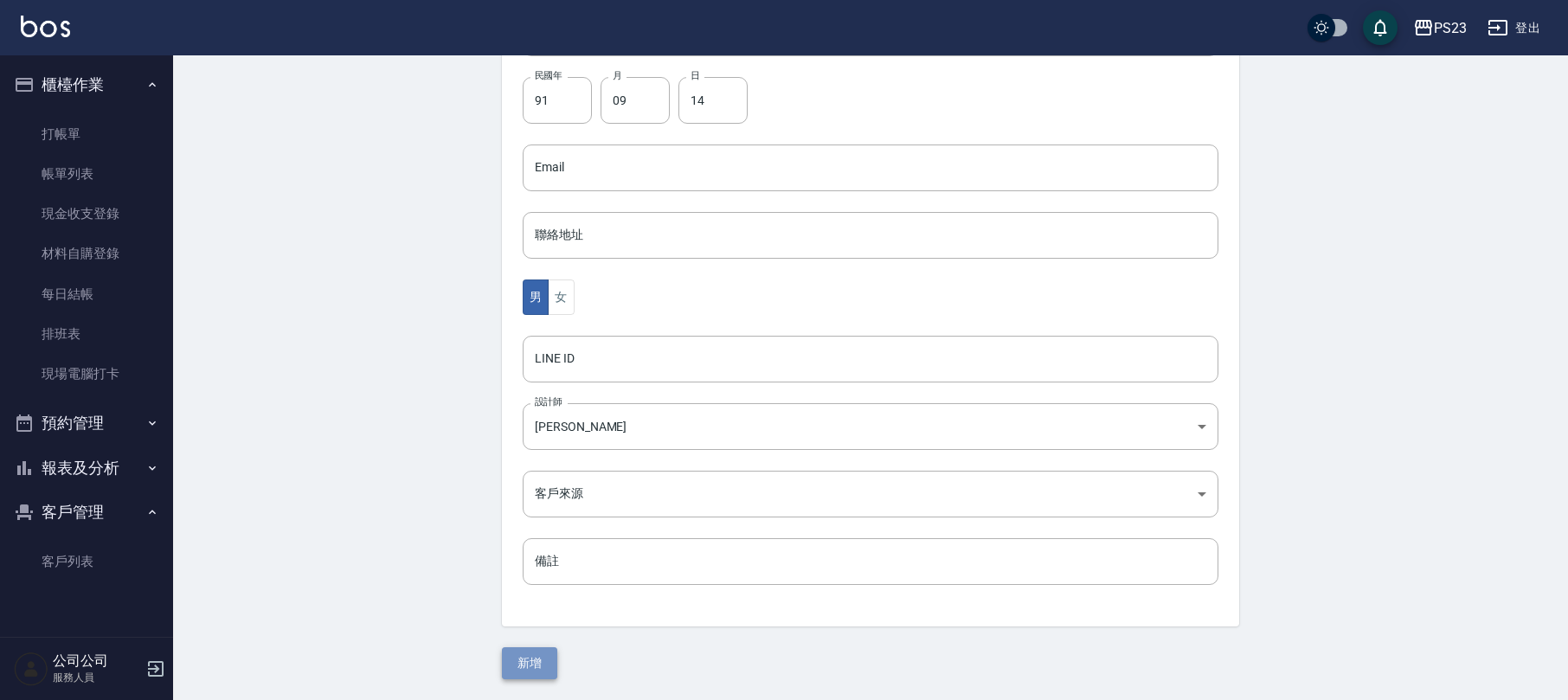
click at [512, 652] on button "新增" at bounding box center [529, 663] width 56 height 32
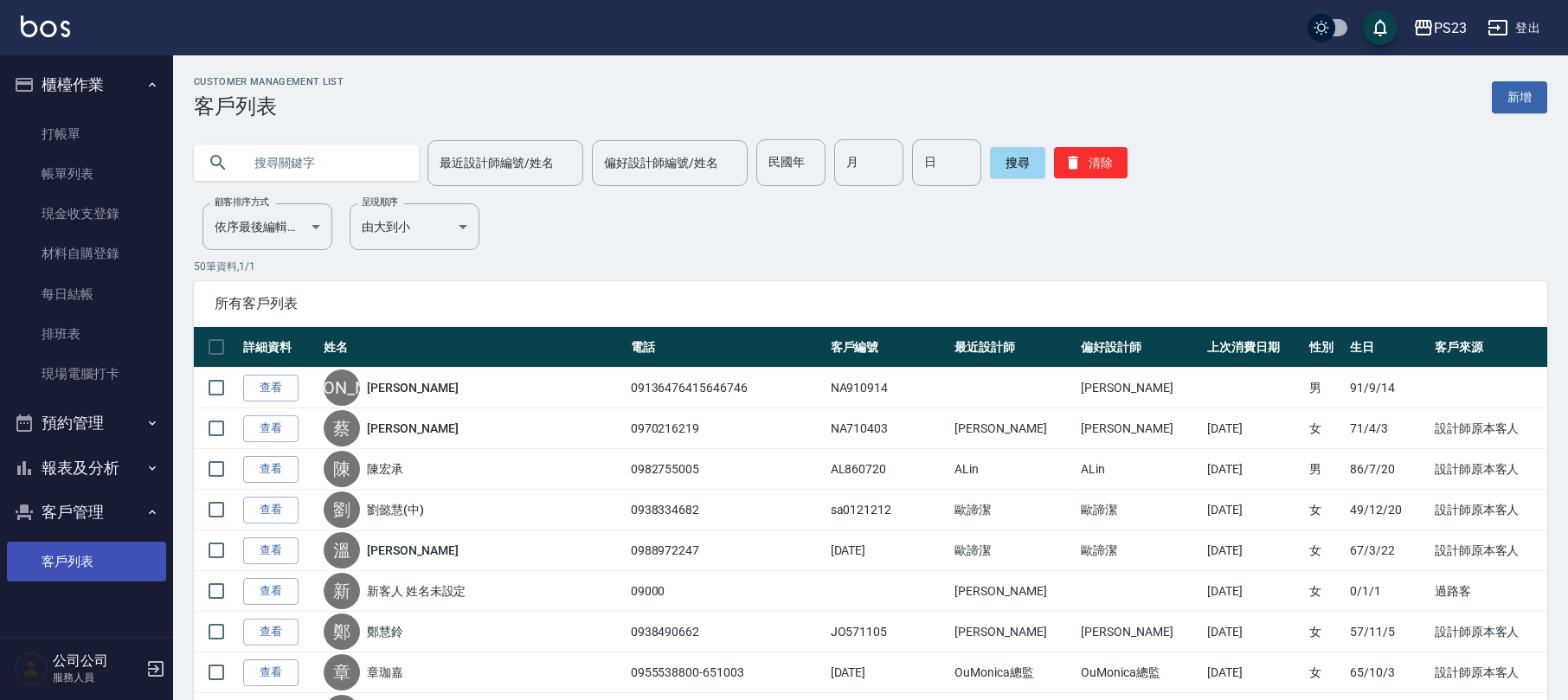
click at [63, 558] on link "客戶列表" at bounding box center [86, 561] width 159 height 40
click at [315, 167] on input "text" at bounding box center [324, 163] width 162 height 47
type input "[PERSON_NAME]"
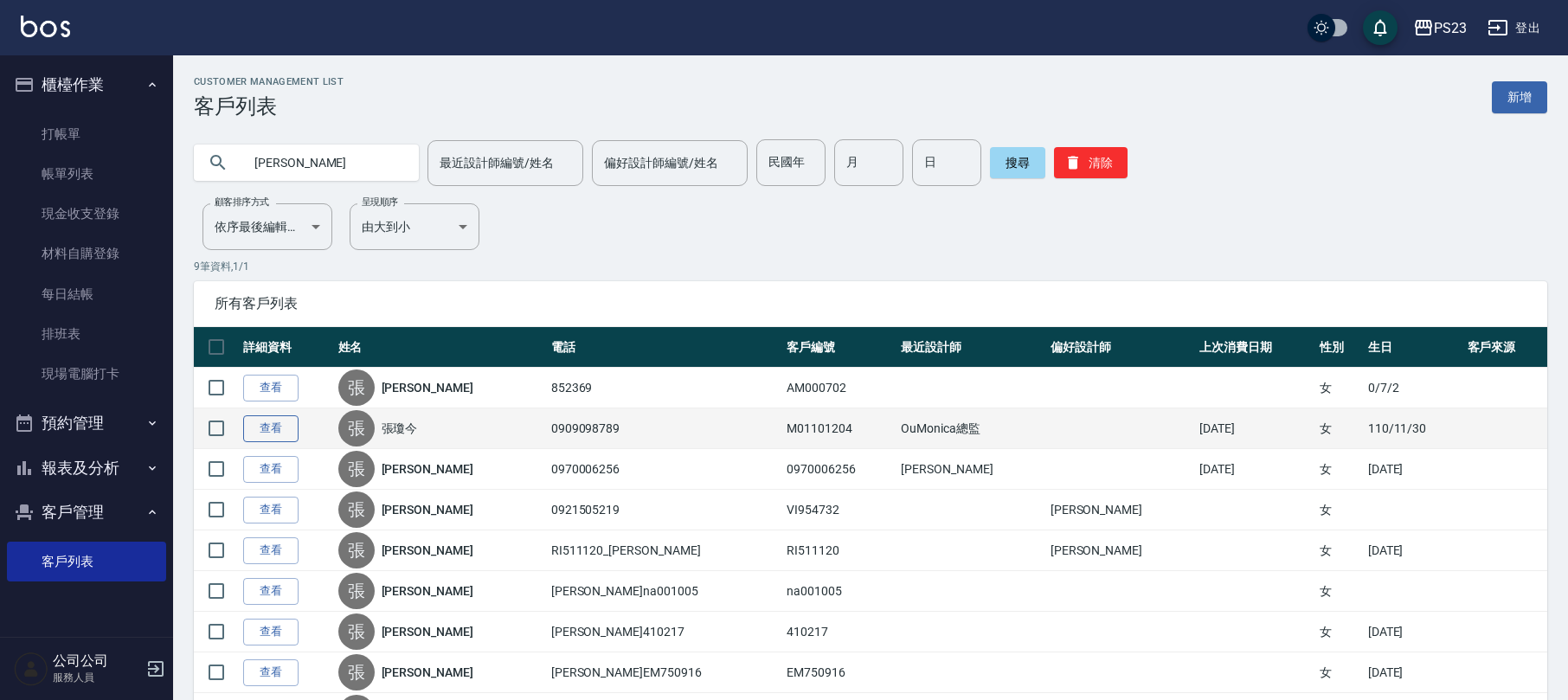
click at [296, 430] on link "查看" at bounding box center [271, 428] width 56 height 26
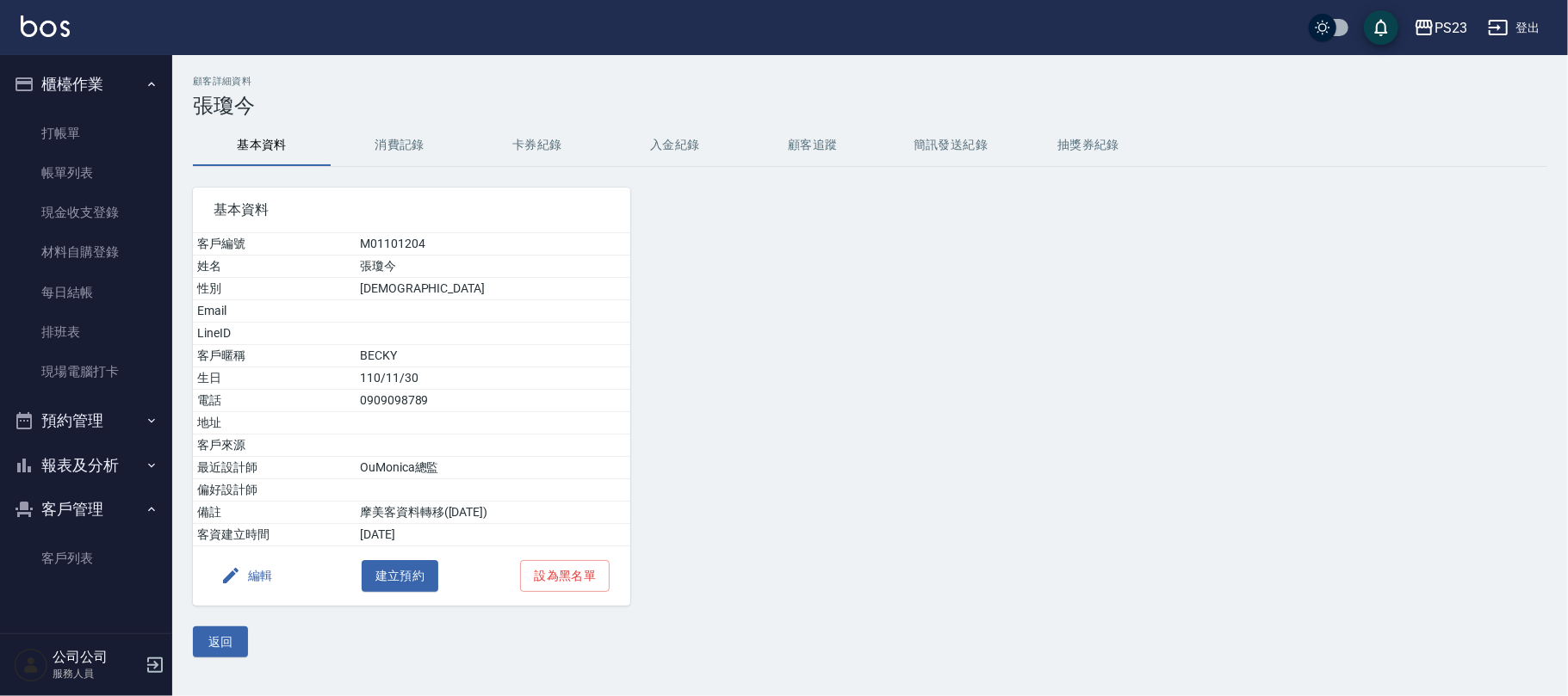
click at [703, 149] on button "入金紀錄" at bounding box center [675, 145] width 138 height 41
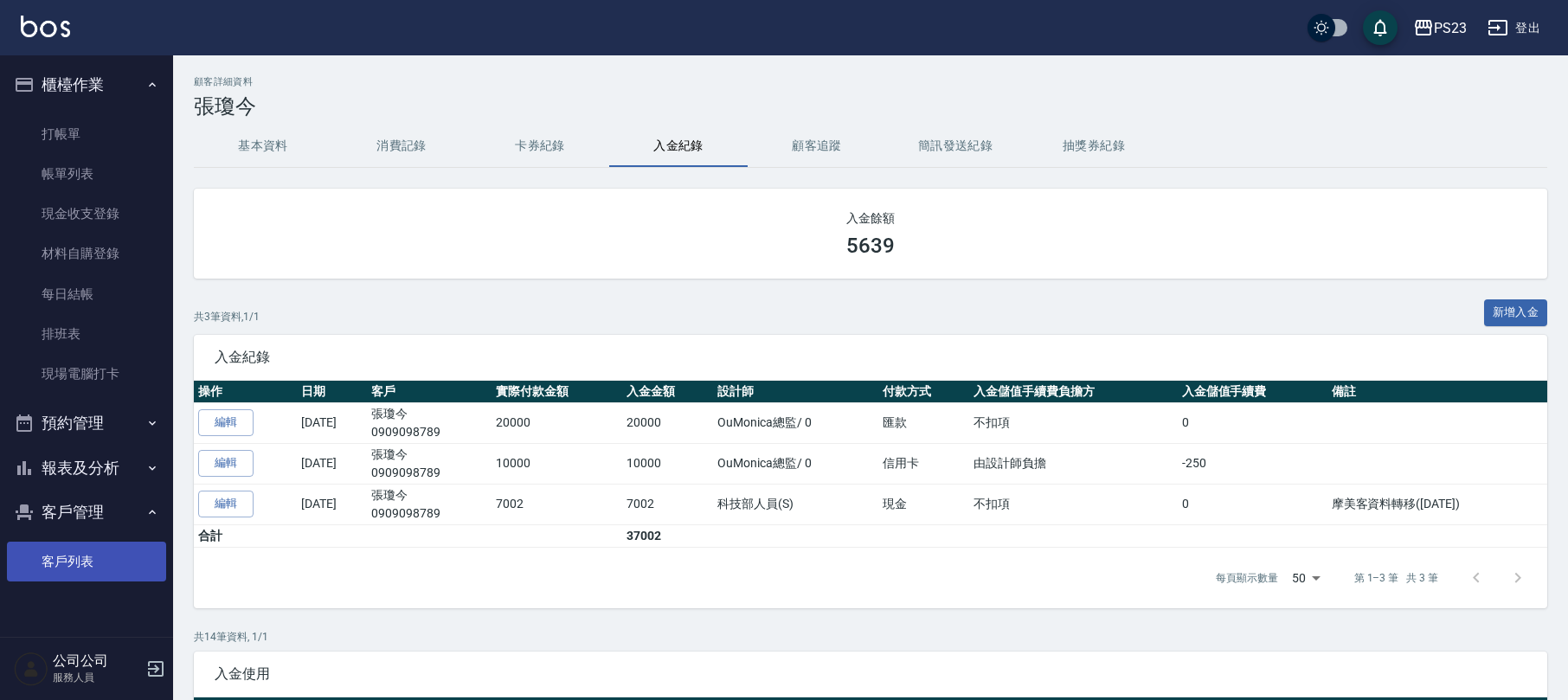
click at [88, 560] on link "客戶列表" at bounding box center [86, 561] width 159 height 40
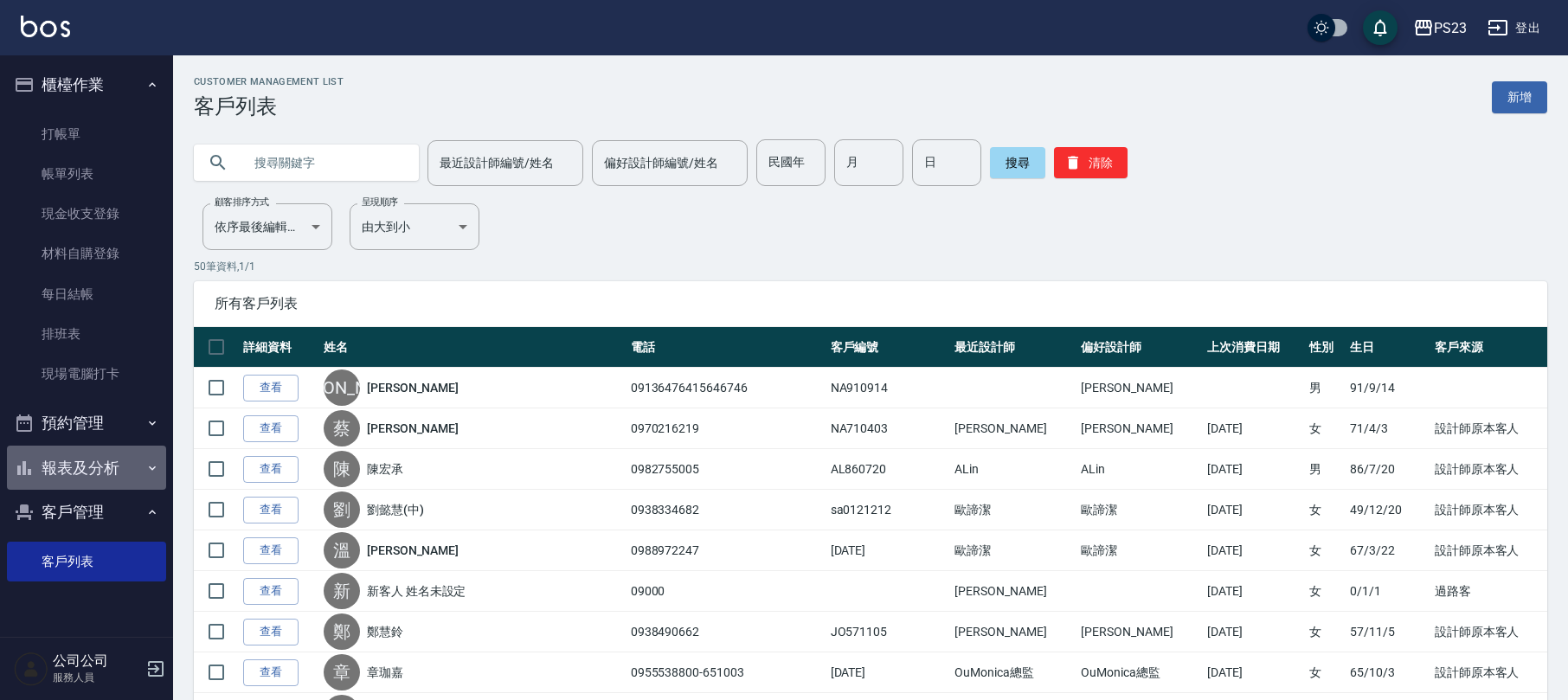
click at [101, 460] on button "報表及分析" at bounding box center [86, 468] width 159 height 45
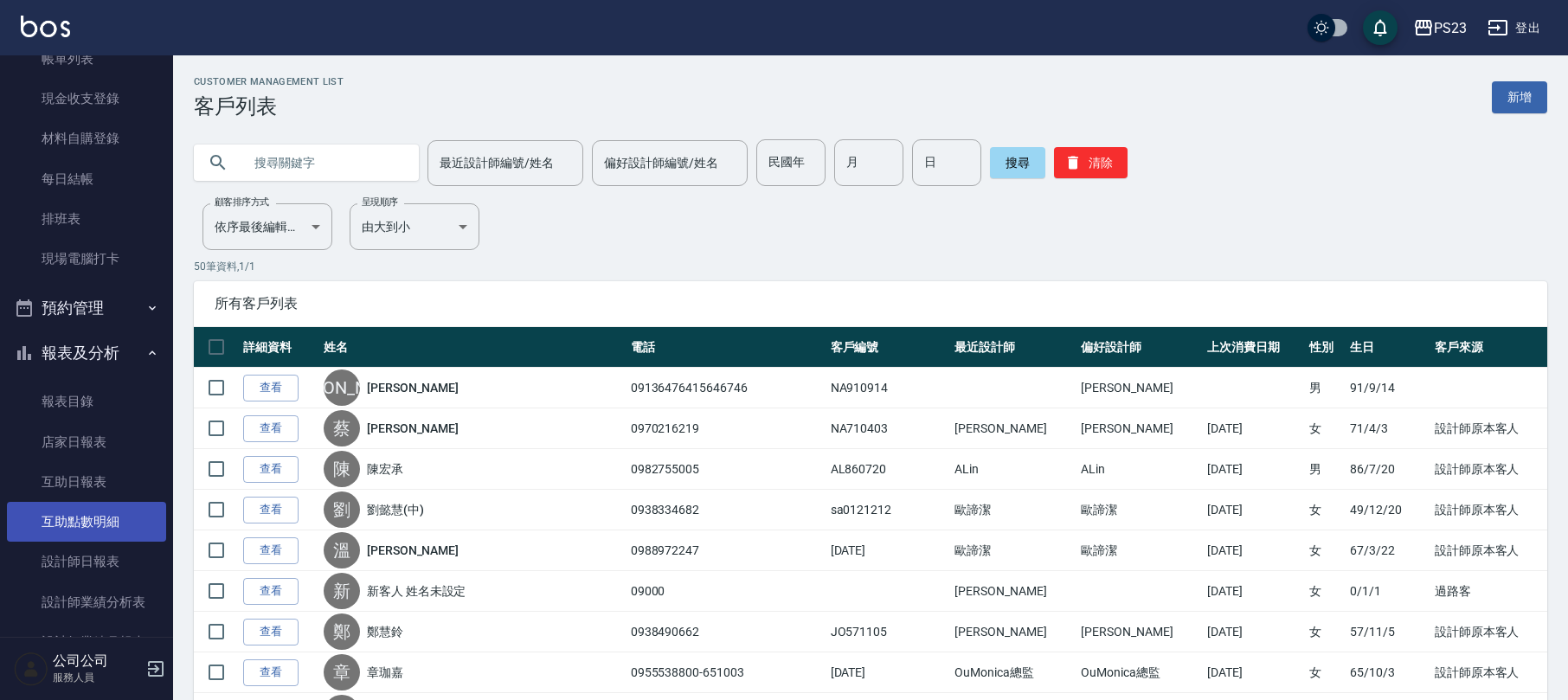
scroll to position [230, 0]
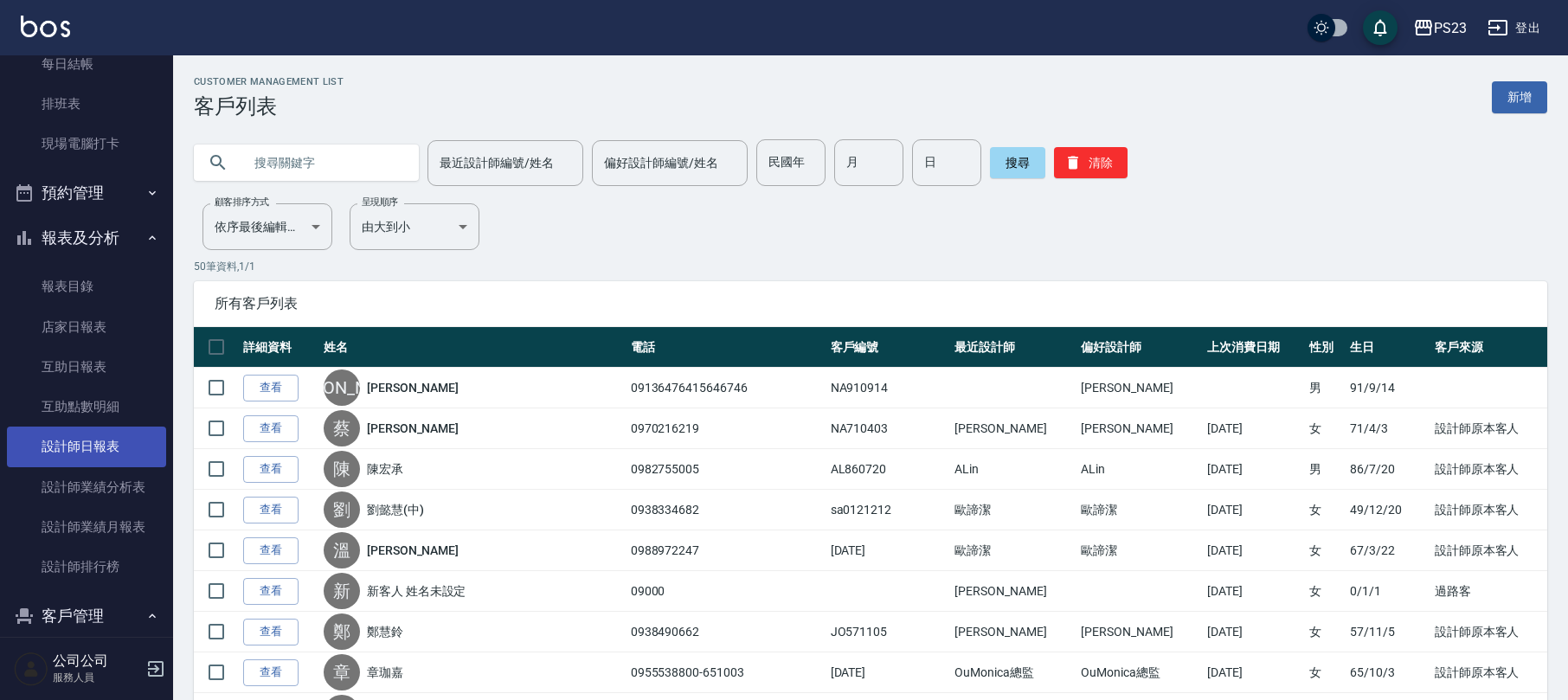
click at [81, 447] on link "設計師日報表" at bounding box center [86, 446] width 159 height 40
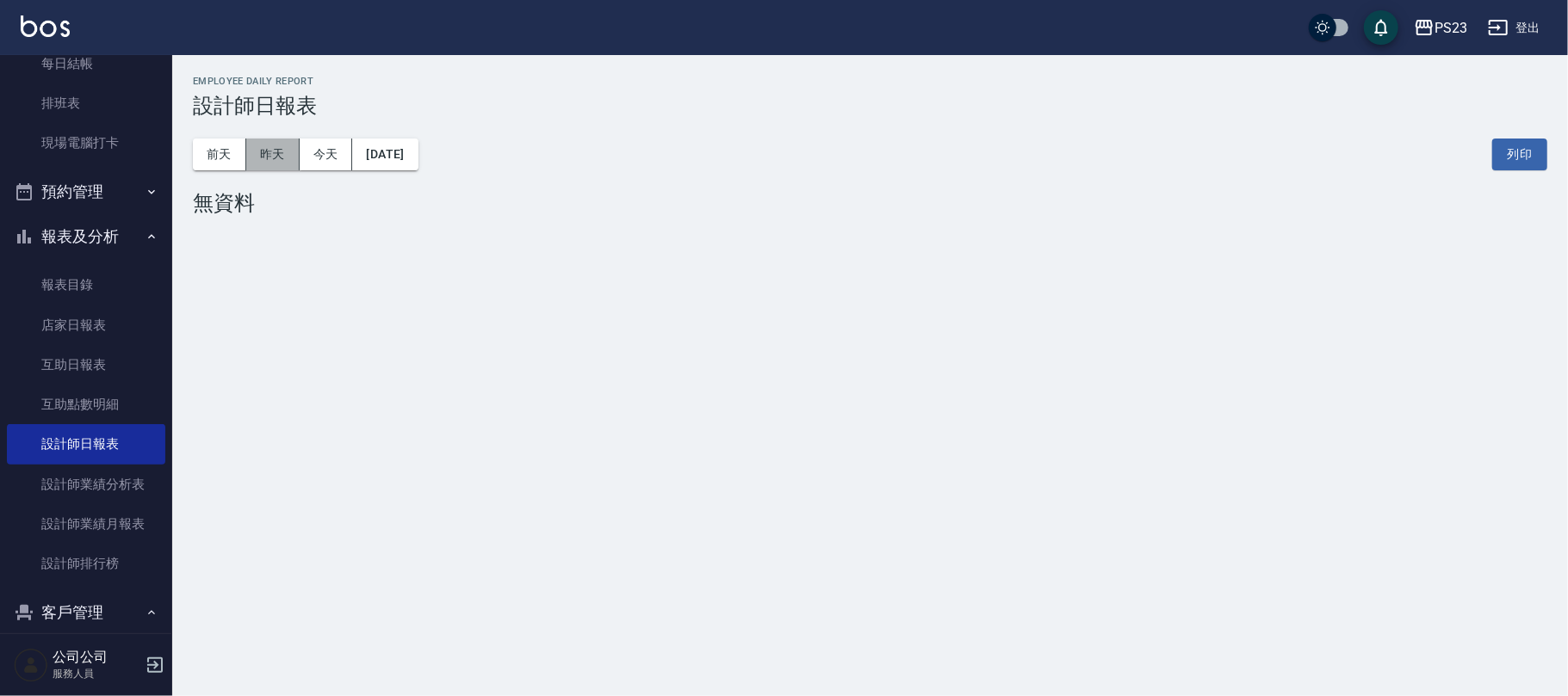
click at [282, 139] on button "昨天" at bounding box center [272, 155] width 53 height 32
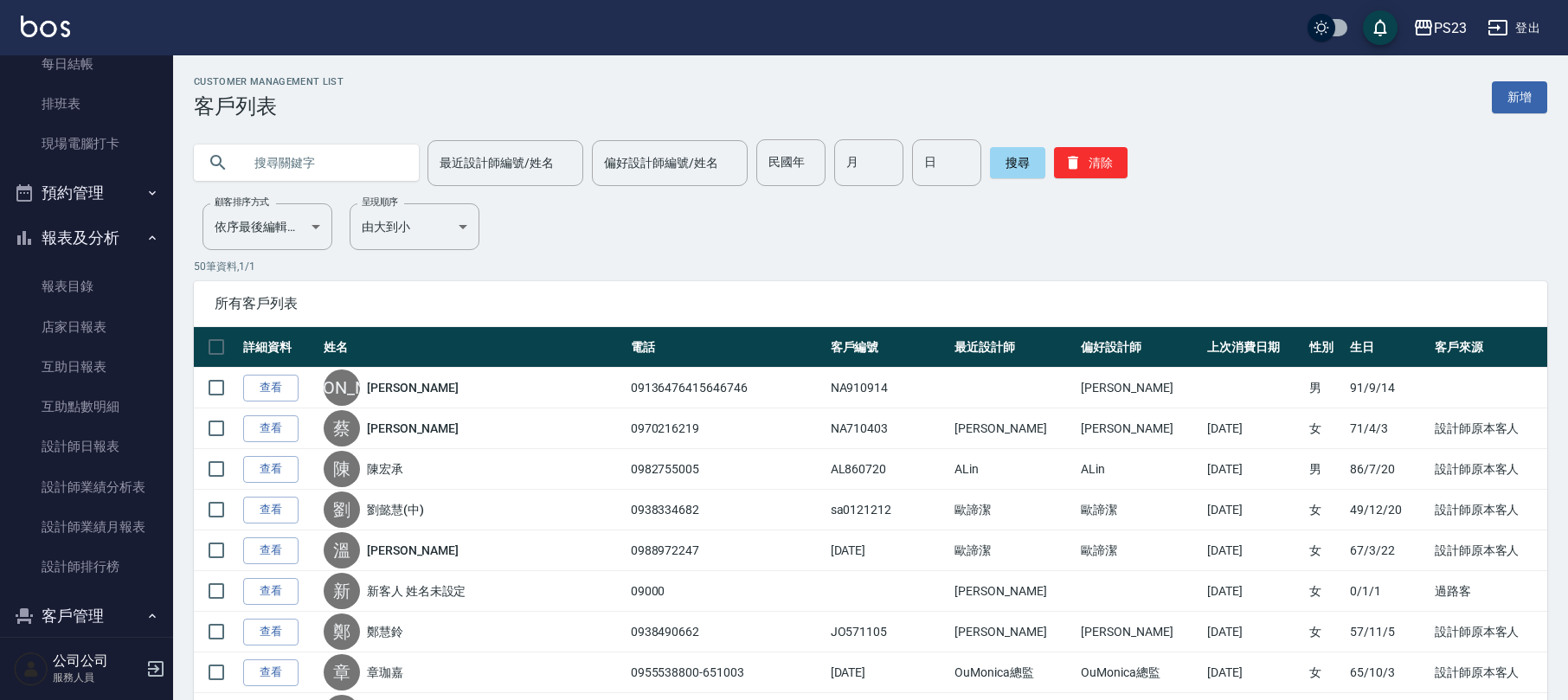
click at [282, 170] on input "text" at bounding box center [324, 163] width 162 height 47
type input "ㄗ"
type input "[PERSON_NAME]"
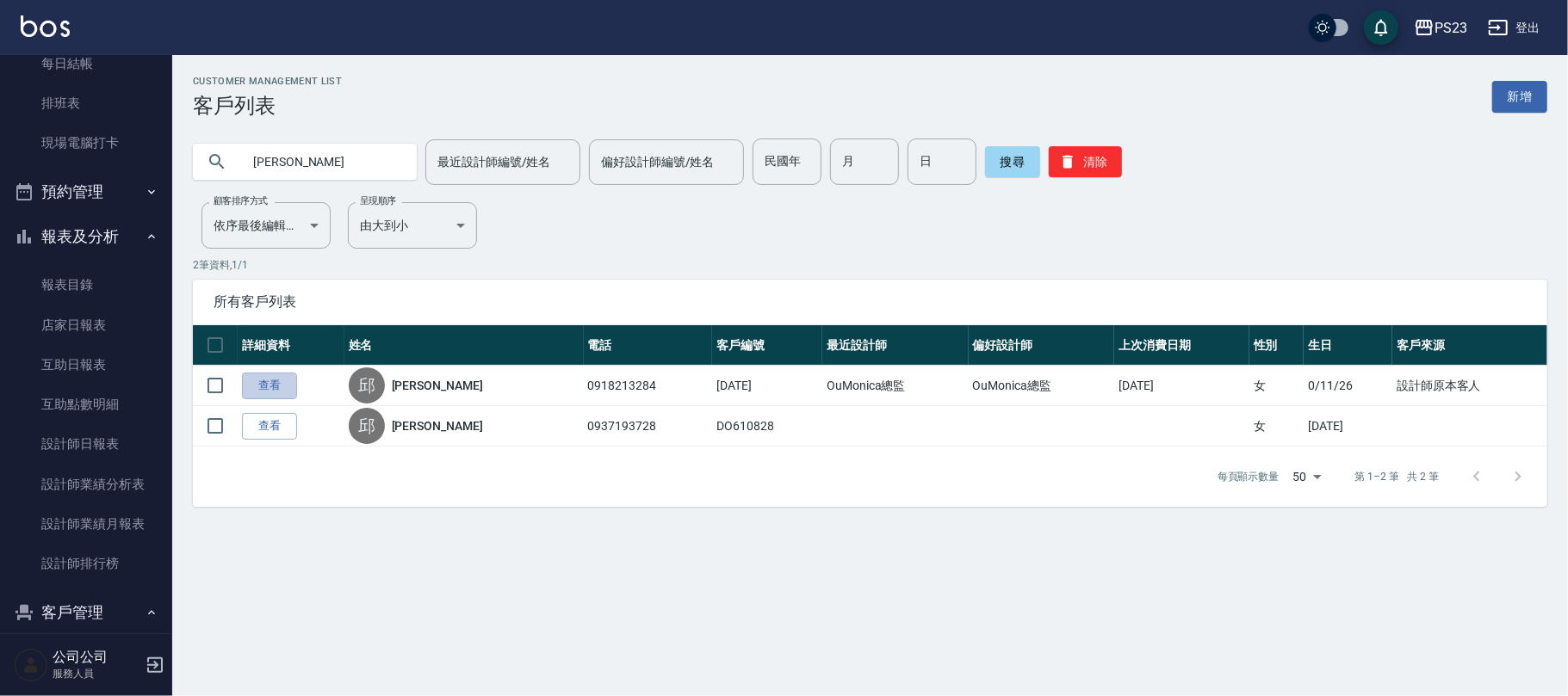
click at [248, 384] on link "查看" at bounding box center [269, 386] width 55 height 26
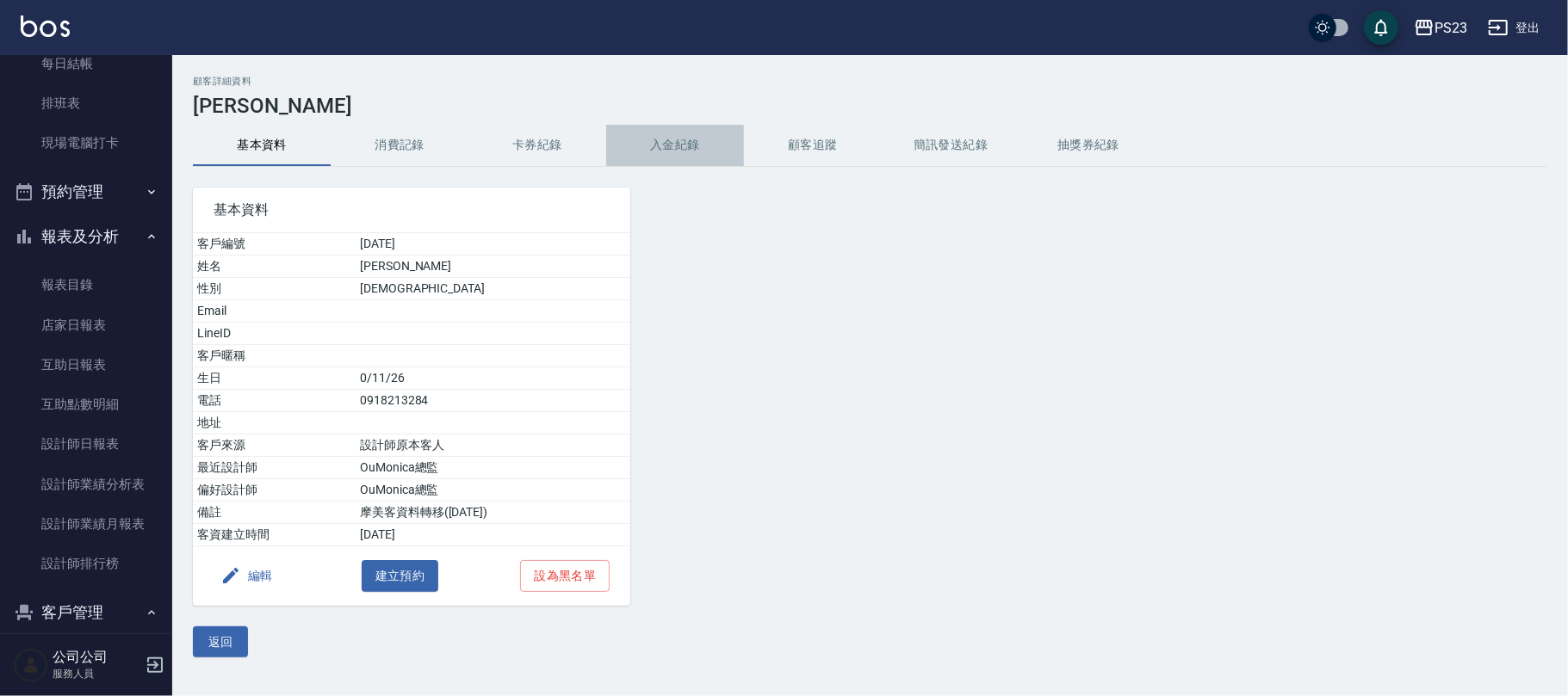
click at [685, 140] on button "入金紀錄" at bounding box center [675, 145] width 138 height 41
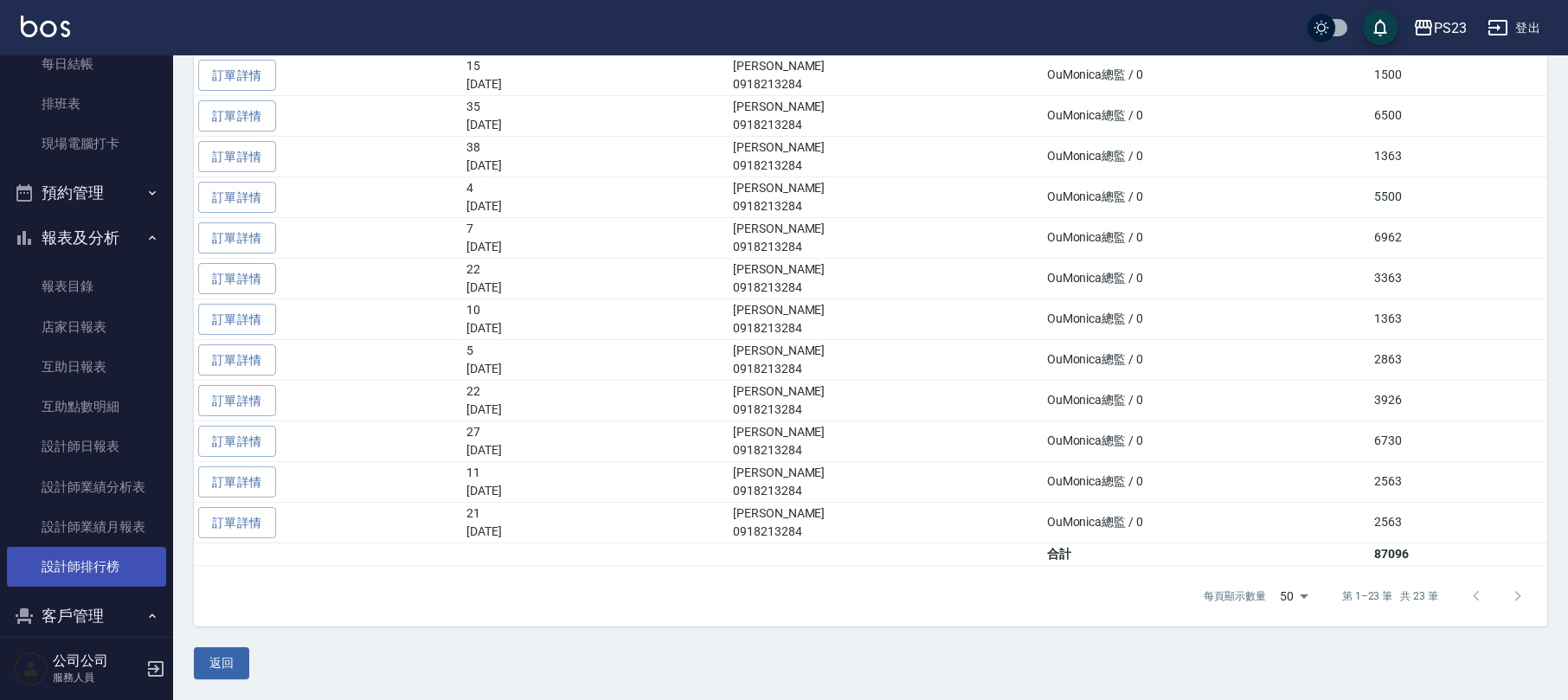
scroll to position [307, 0]
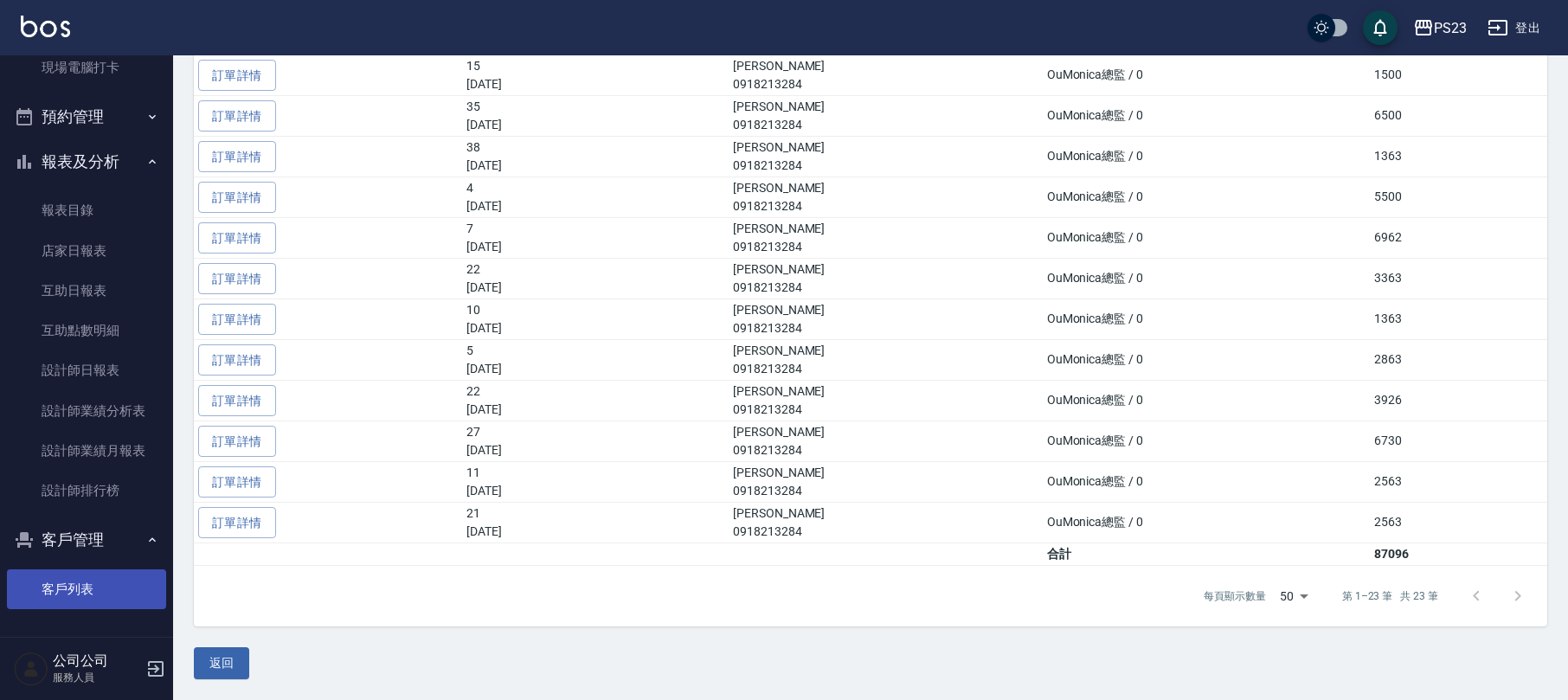
click at [116, 582] on link "客戶列表" at bounding box center [86, 590] width 159 height 40
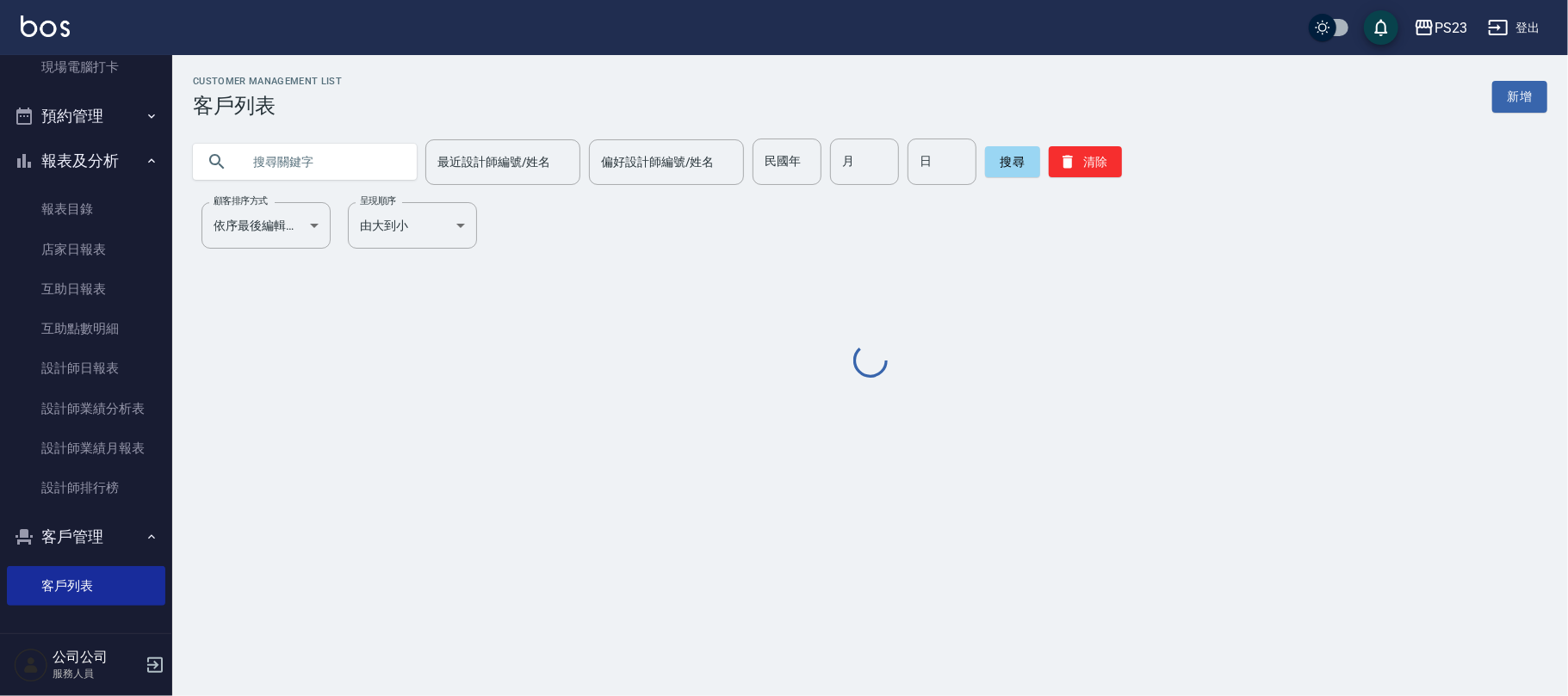
click at [294, 167] on input "text" at bounding box center [322, 162] width 161 height 47
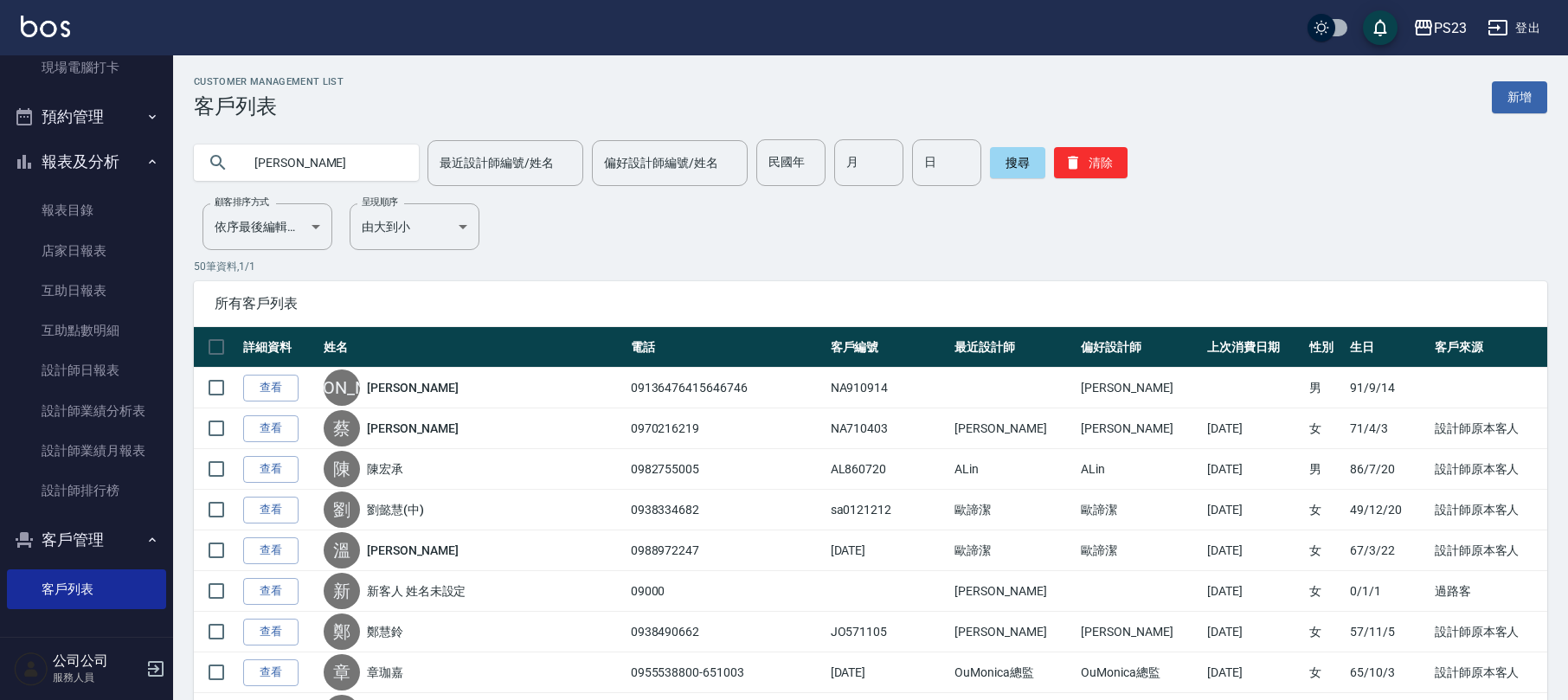
type input "[PERSON_NAME]"
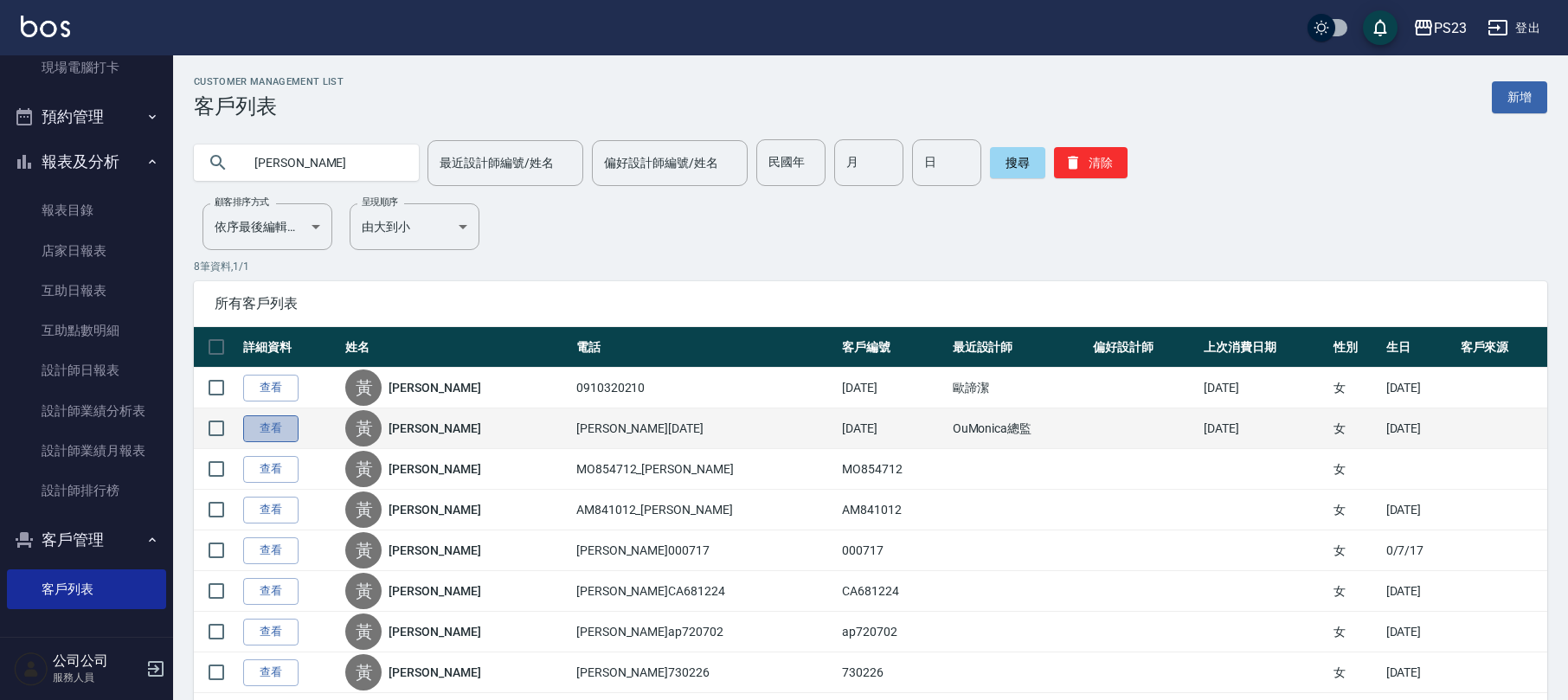
click at [267, 425] on link "查看" at bounding box center [271, 428] width 56 height 26
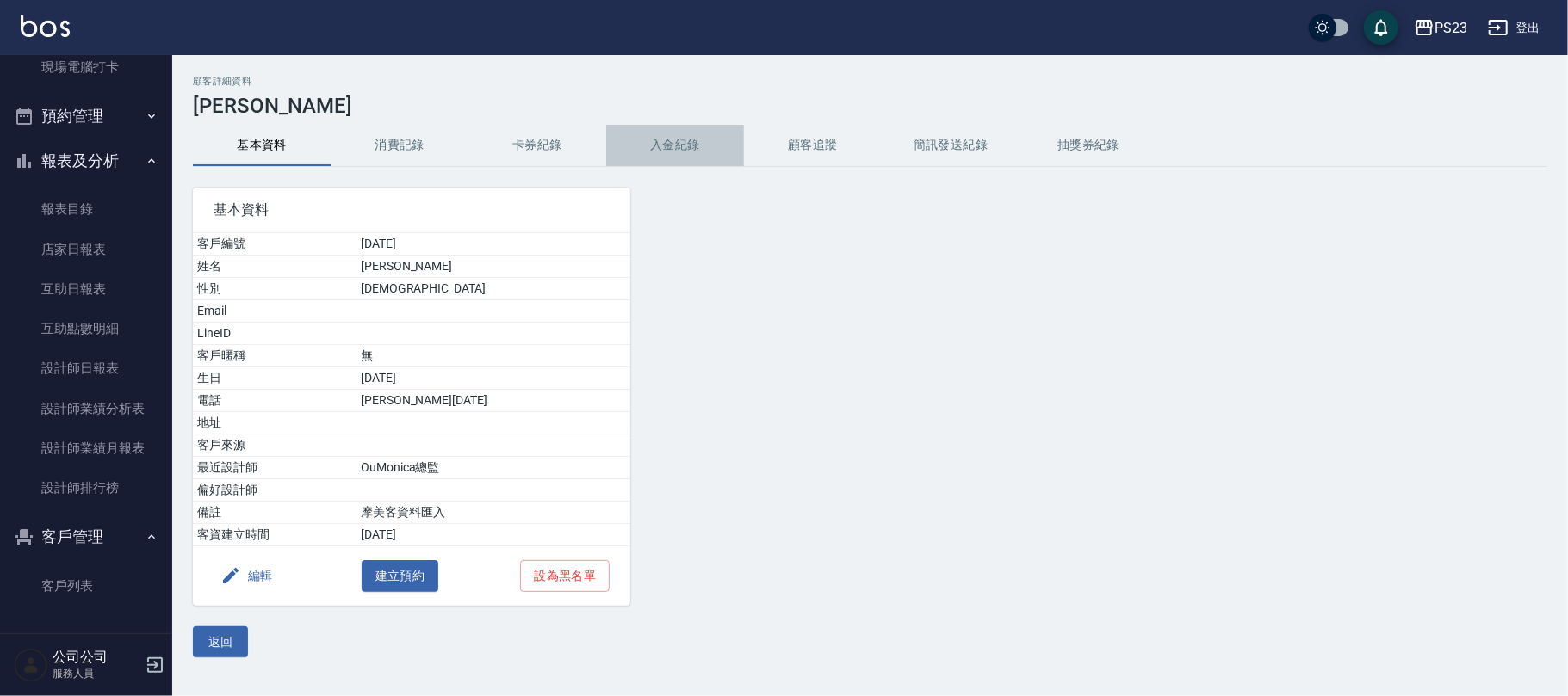
click at [656, 134] on button "入金紀錄" at bounding box center [675, 145] width 138 height 41
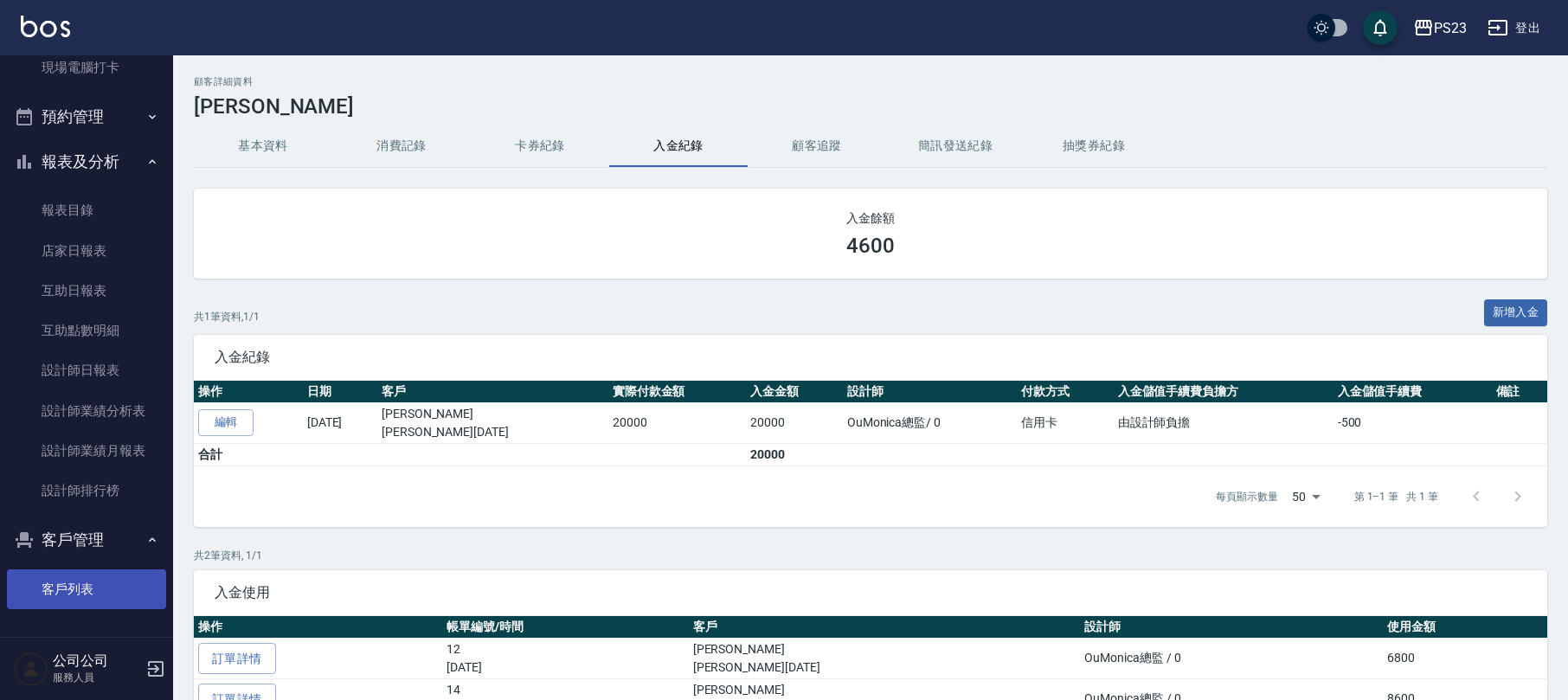
click at [88, 583] on link "客戶列表" at bounding box center [86, 590] width 159 height 40
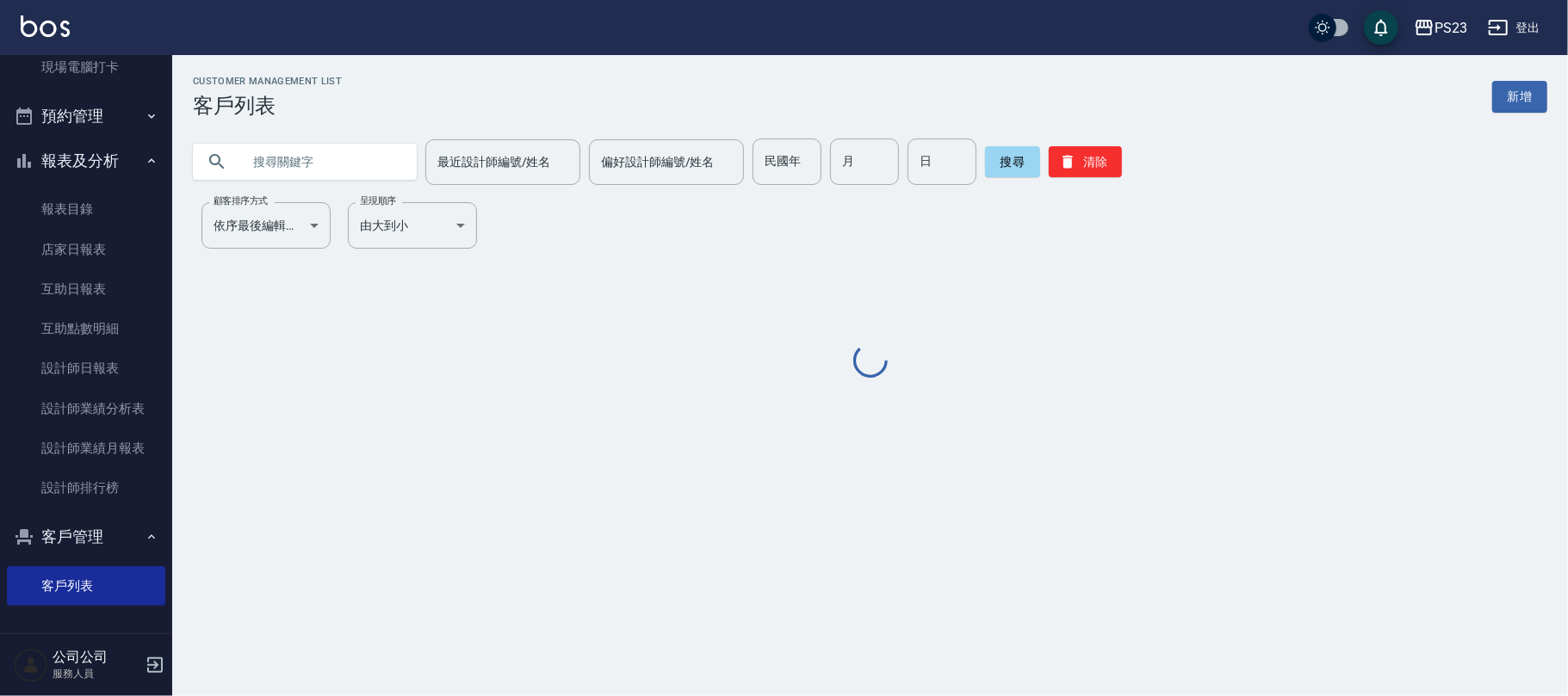
click at [346, 179] on input "text" at bounding box center [322, 162] width 161 height 47
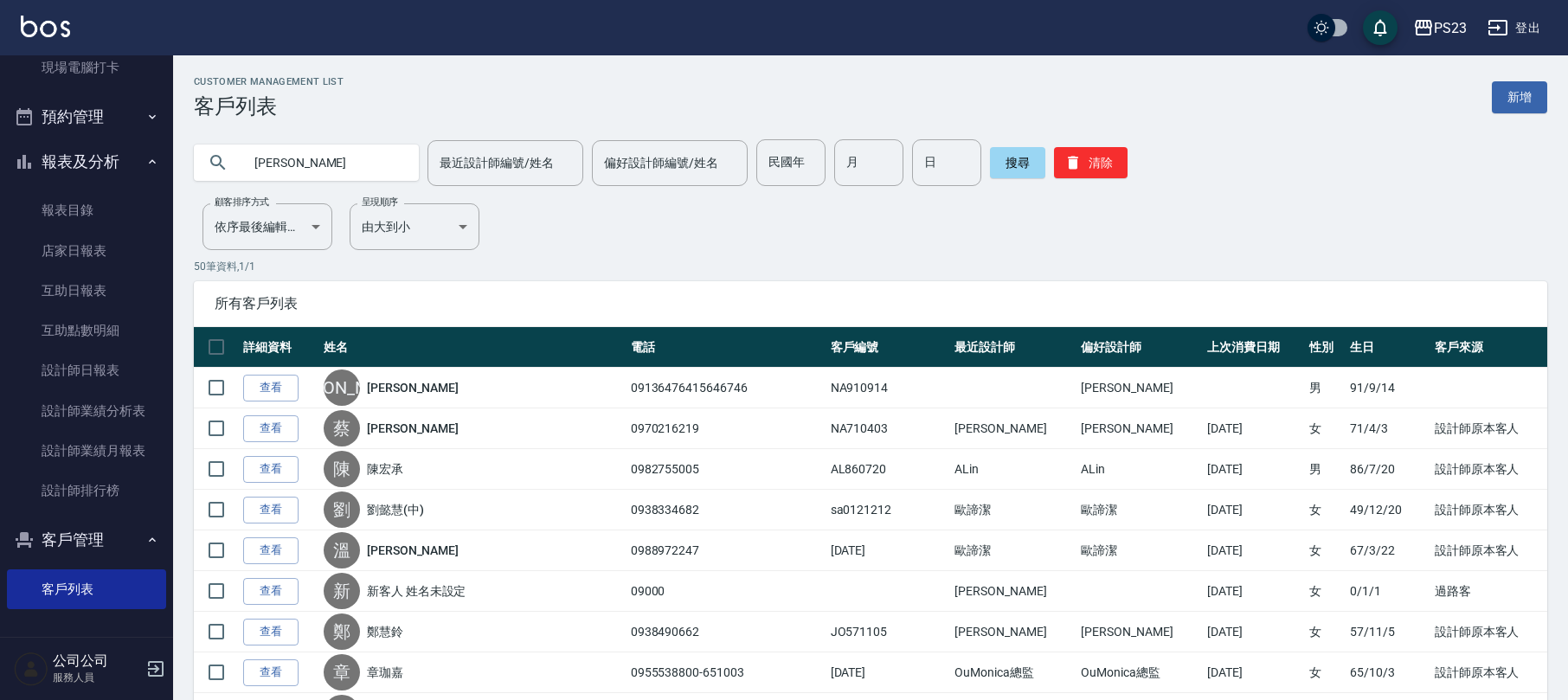
type input "[PERSON_NAME]"
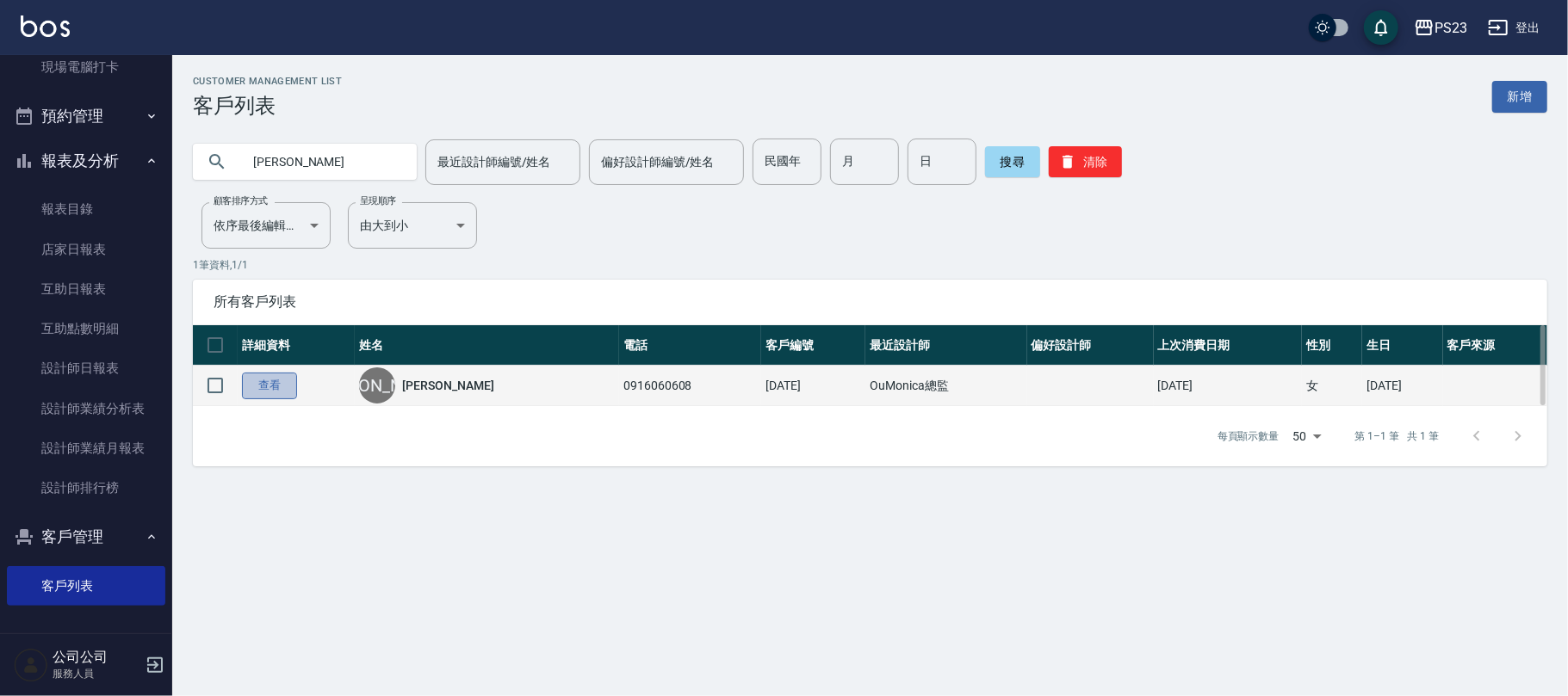
click at [274, 387] on link "查看" at bounding box center [269, 386] width 55 height 26
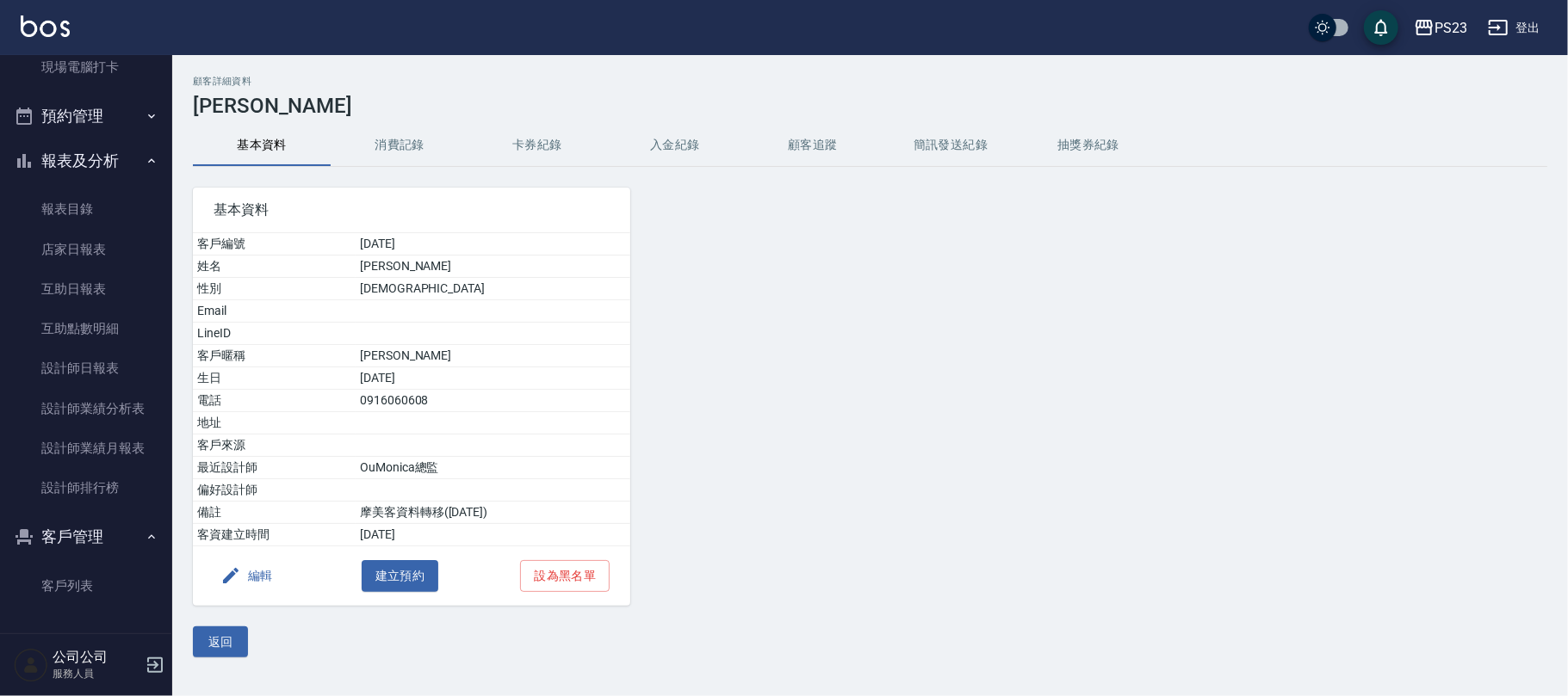
click at [693, 144] on button "入金紀錄" at bounding box center [675, 145] width 138 height 41
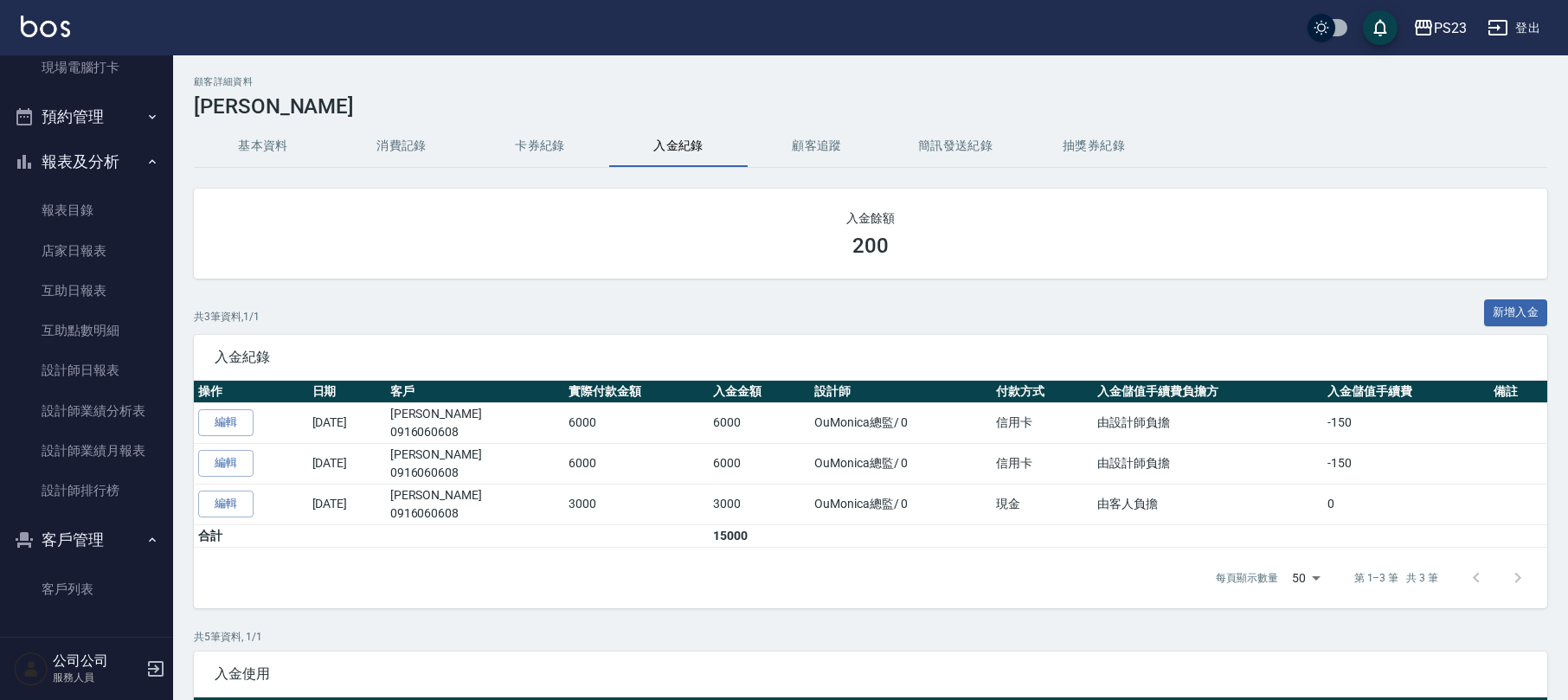
click at [89, 585] on link "客戶列表" at bounding box center [86, 590] width 159 height 40
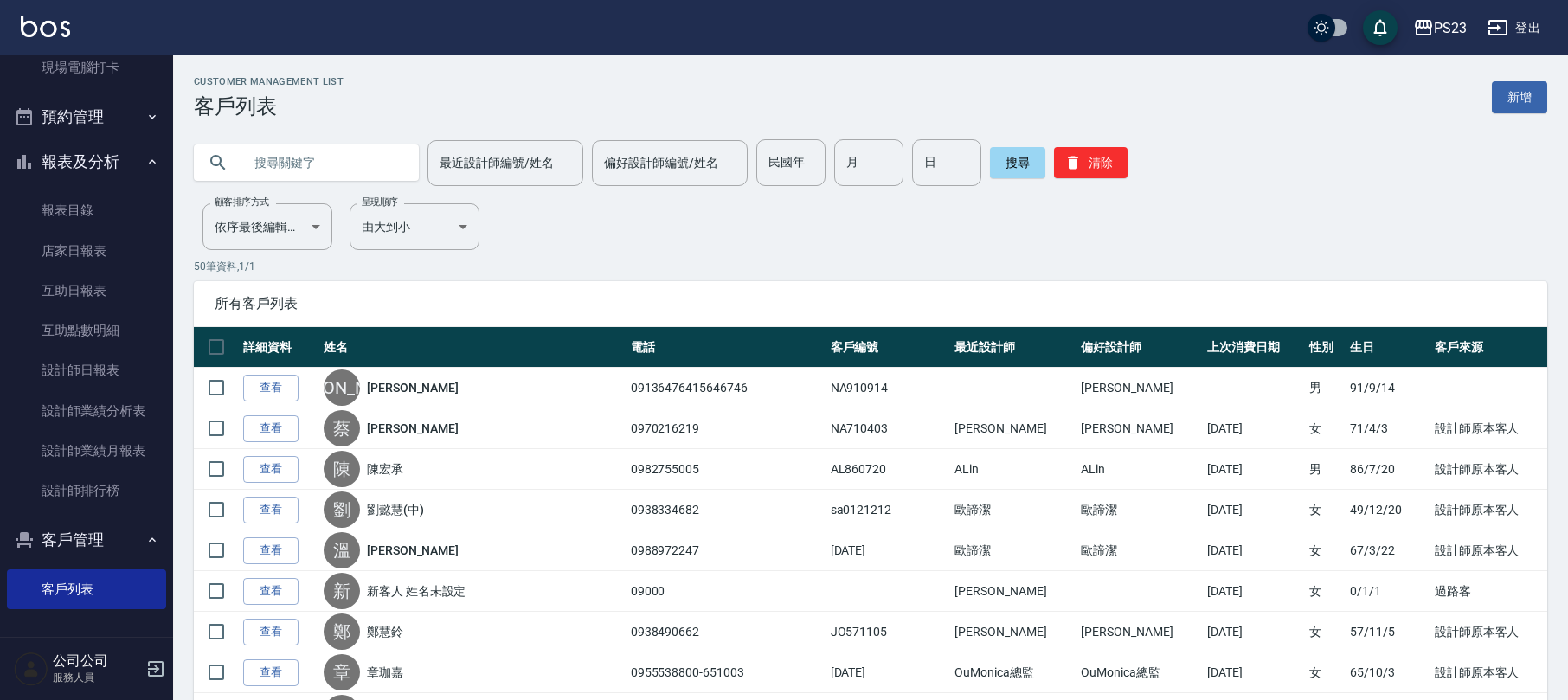
click at [313, 156] on input "text" at bounding box center [324, 163] width 162 height 47
type input "[PERSON_NAME]"
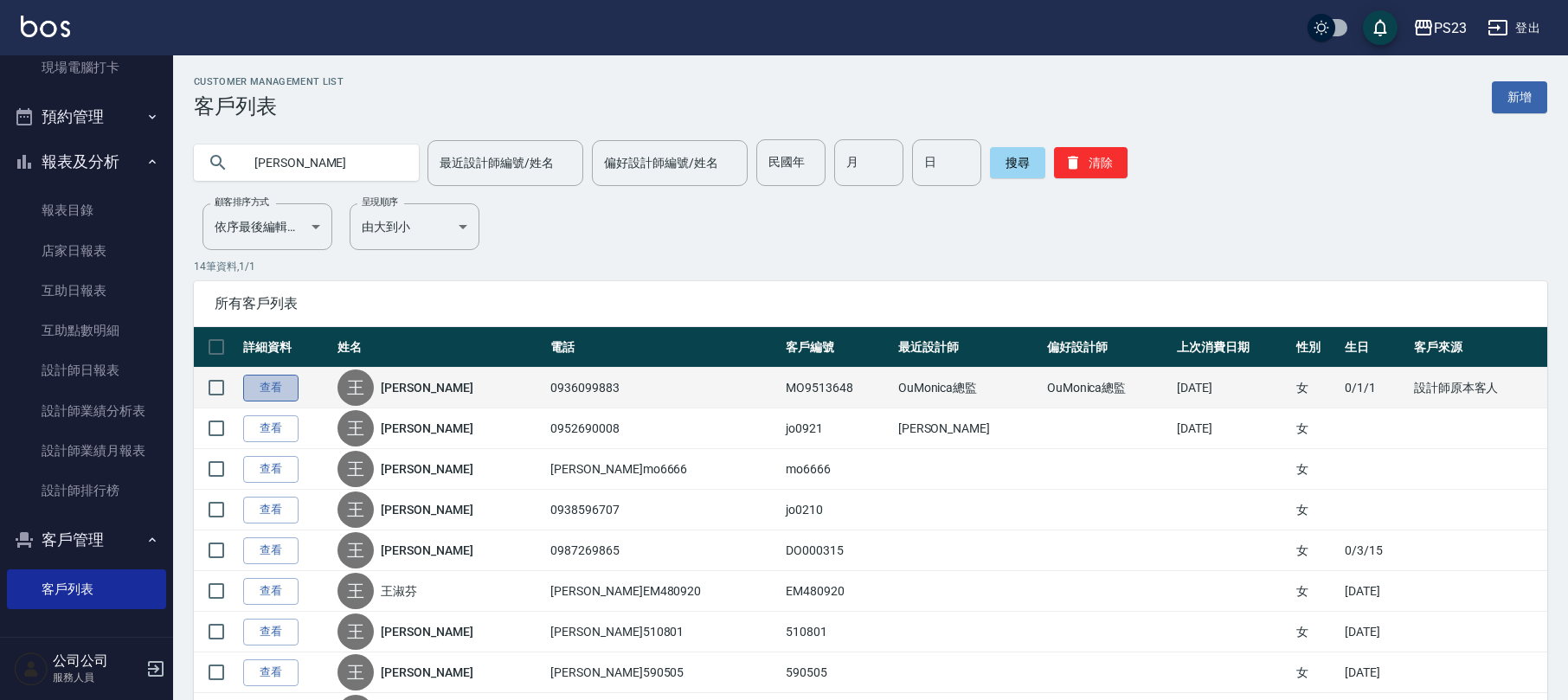
click at [263, 382] on link "查看" at bounding box center [271, 388] width 56 height 26
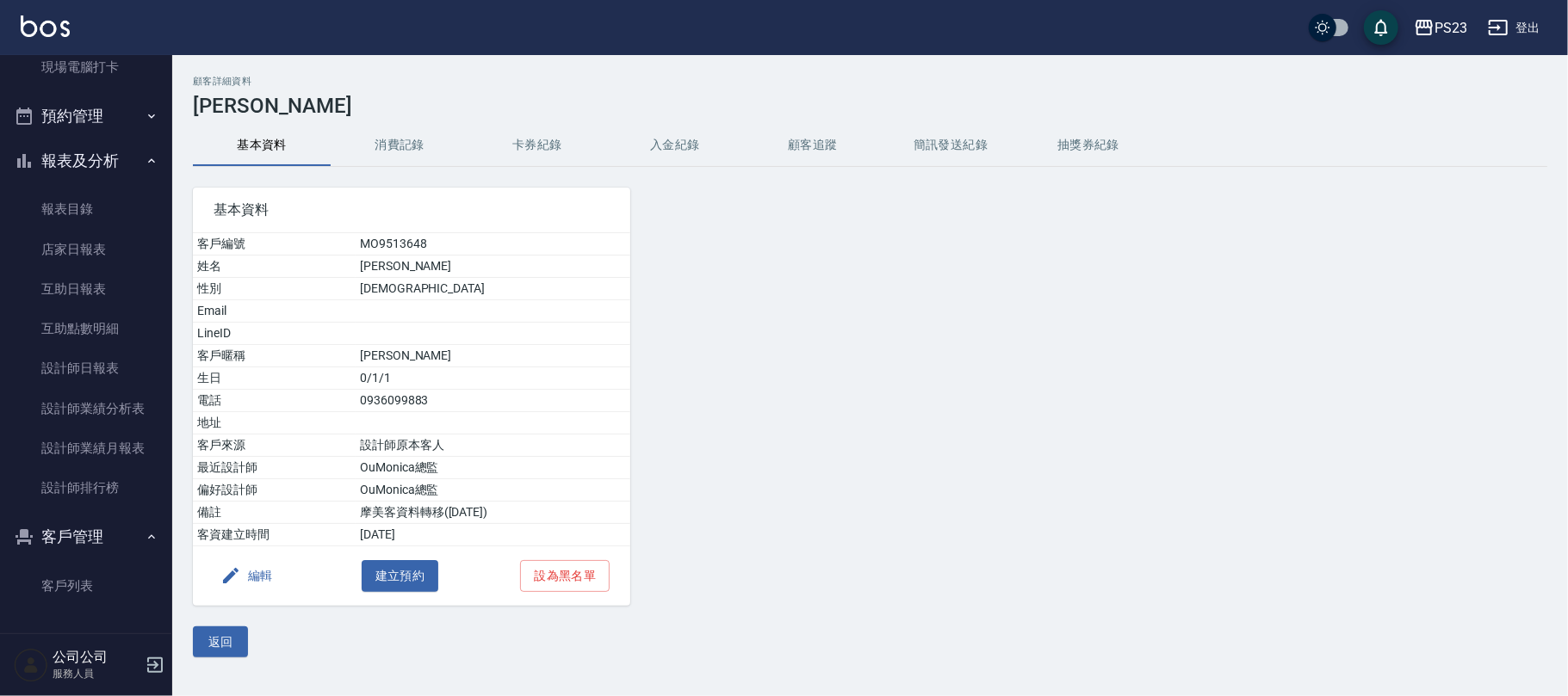
click at [669, 138] on button "入金紀錄" at bounding box center [675, 145] width 138 height 41
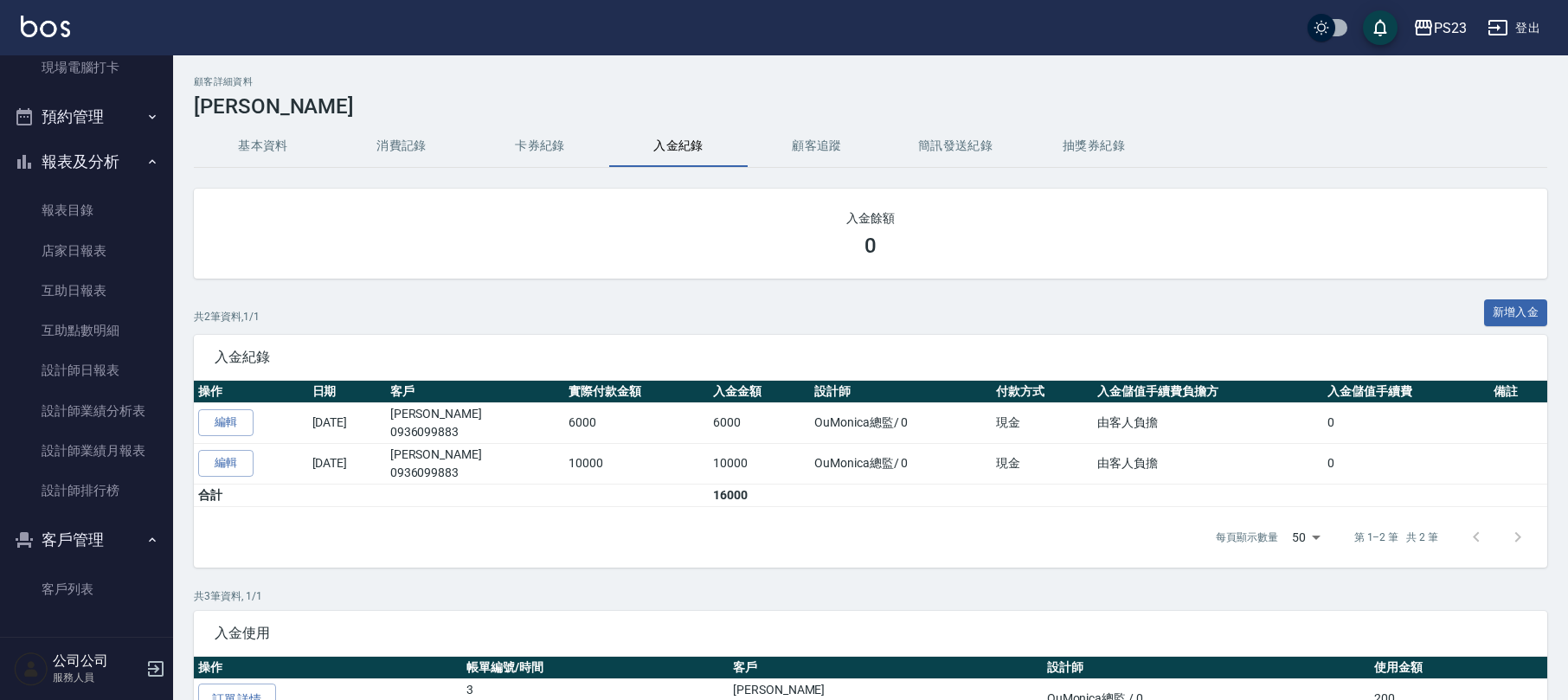
click at [425, 135] on button "消費記錄" at bounding box center [401, 146] width 139 height 42
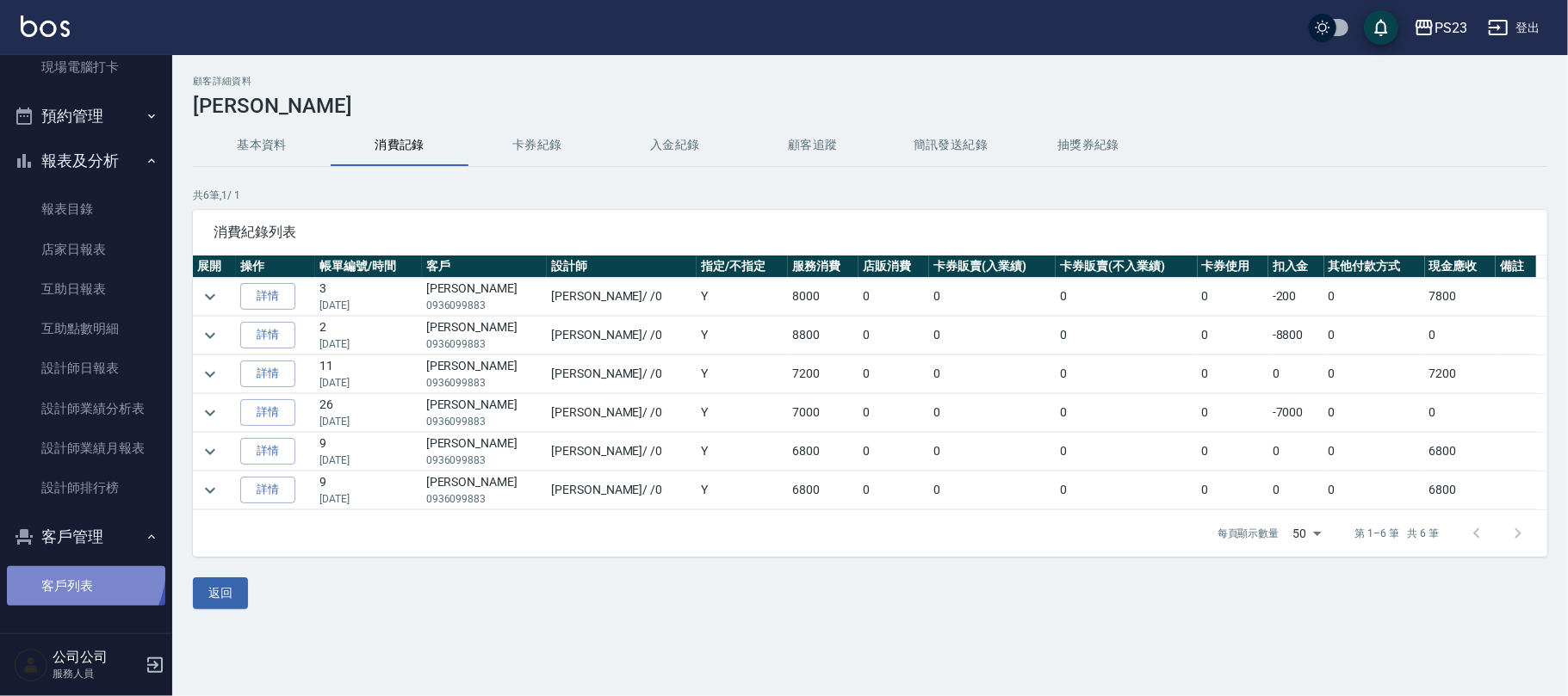
click at [60, 567] on link "客戶列表" at bounding box center [85, 586] width 159 height 39
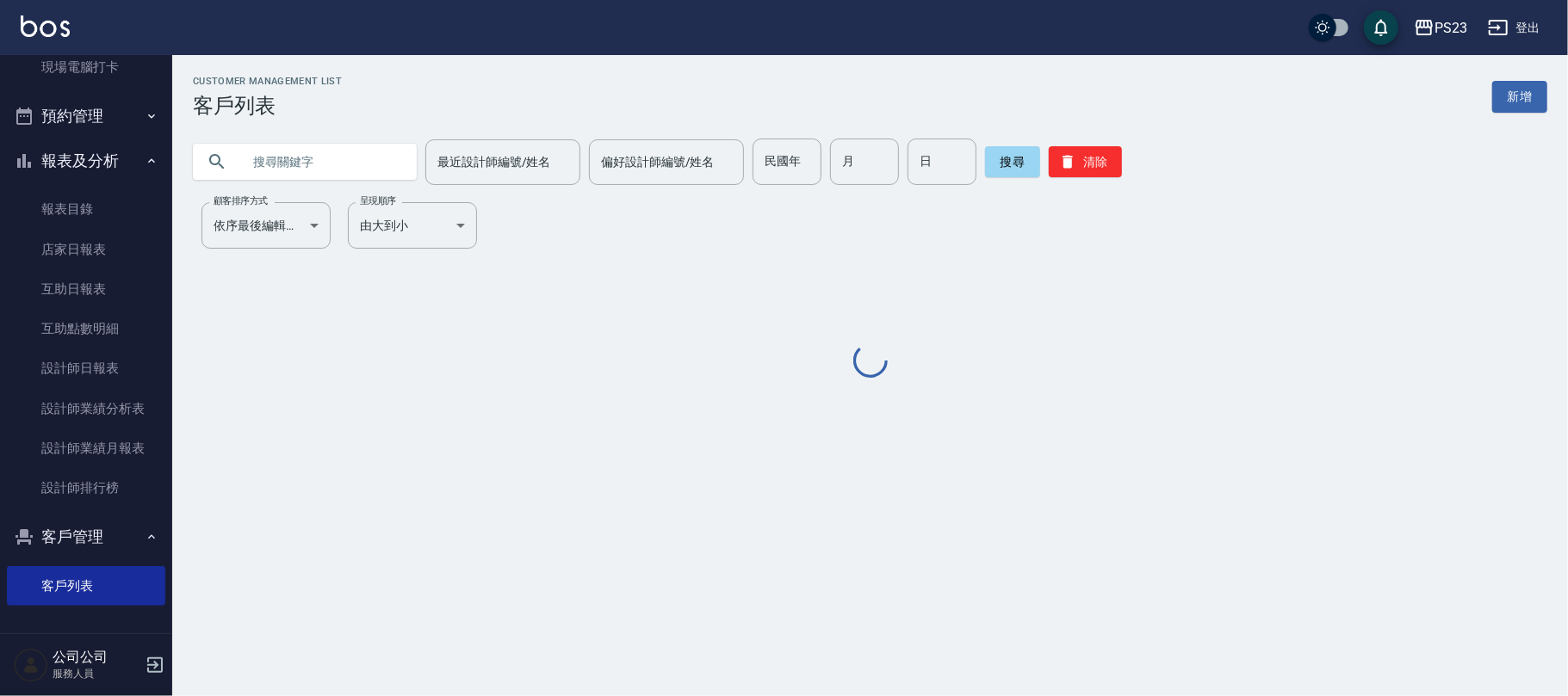
click at [270, 159] on input "text" at bounding box center [322, 162] width 161 height 47
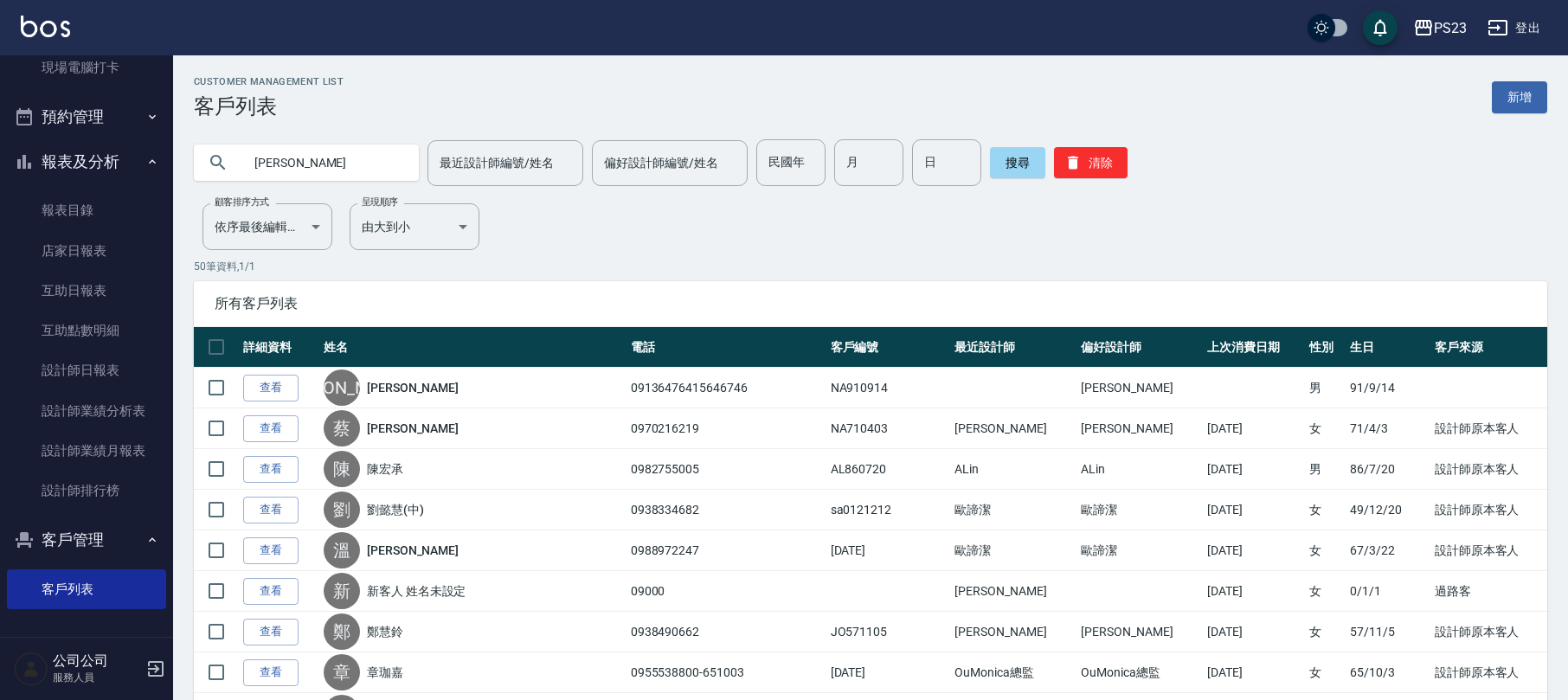
type input "[PERSON_NAME]"
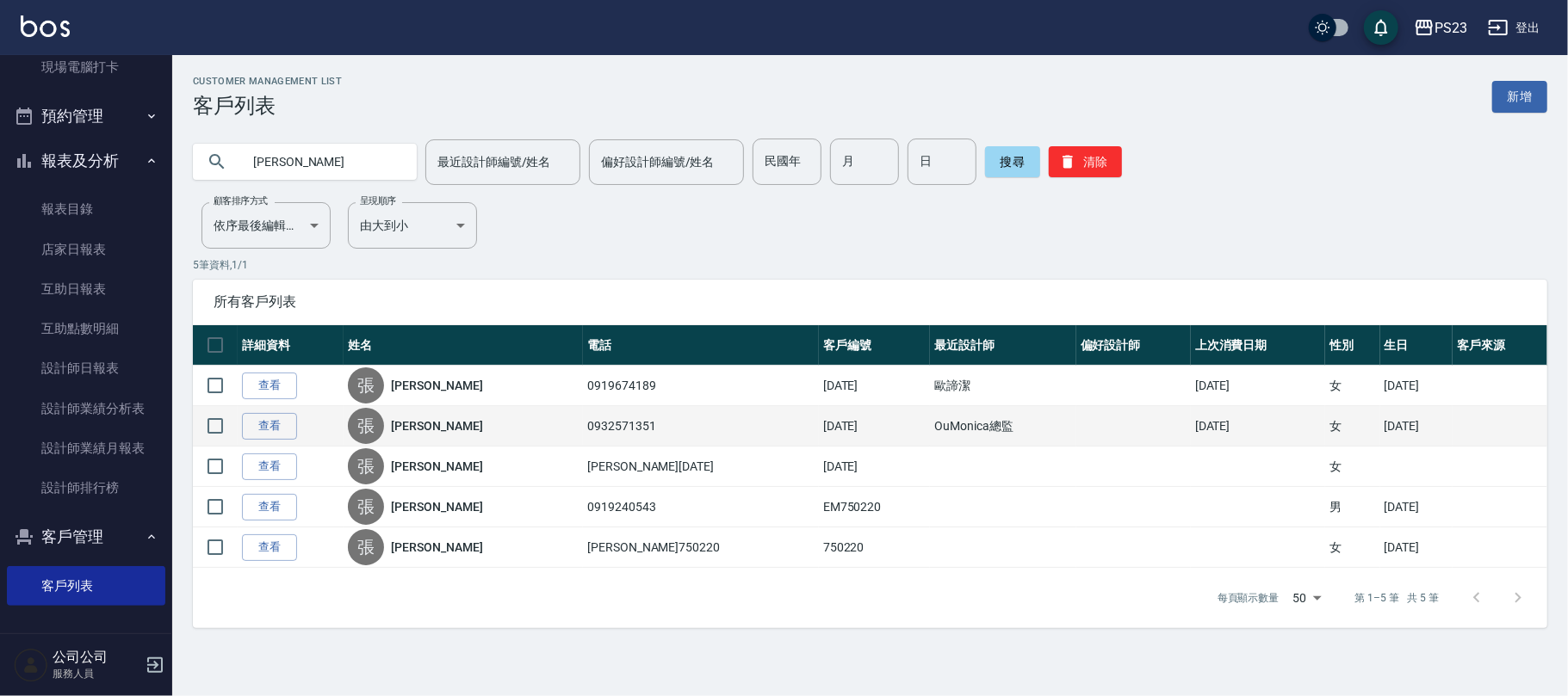
click at [266, 407] on td "查看" at bounding box center [290, 426] width 106 height 40
click at [266, 420] on link "查看" at bounding box center [269, 426] width 55 height 26
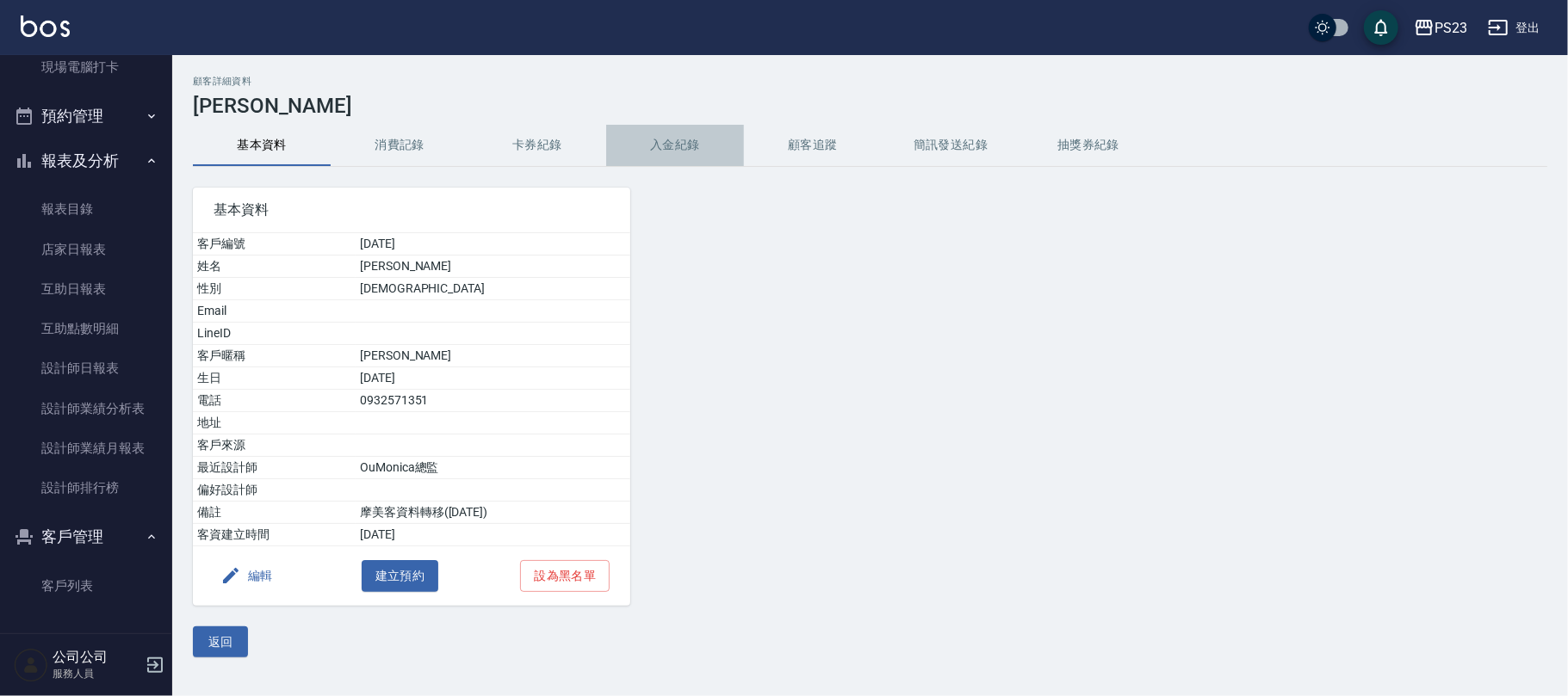
click at [668, 140] on button "入金紀錄" at bounding box center [675, 145] width 138 height 41
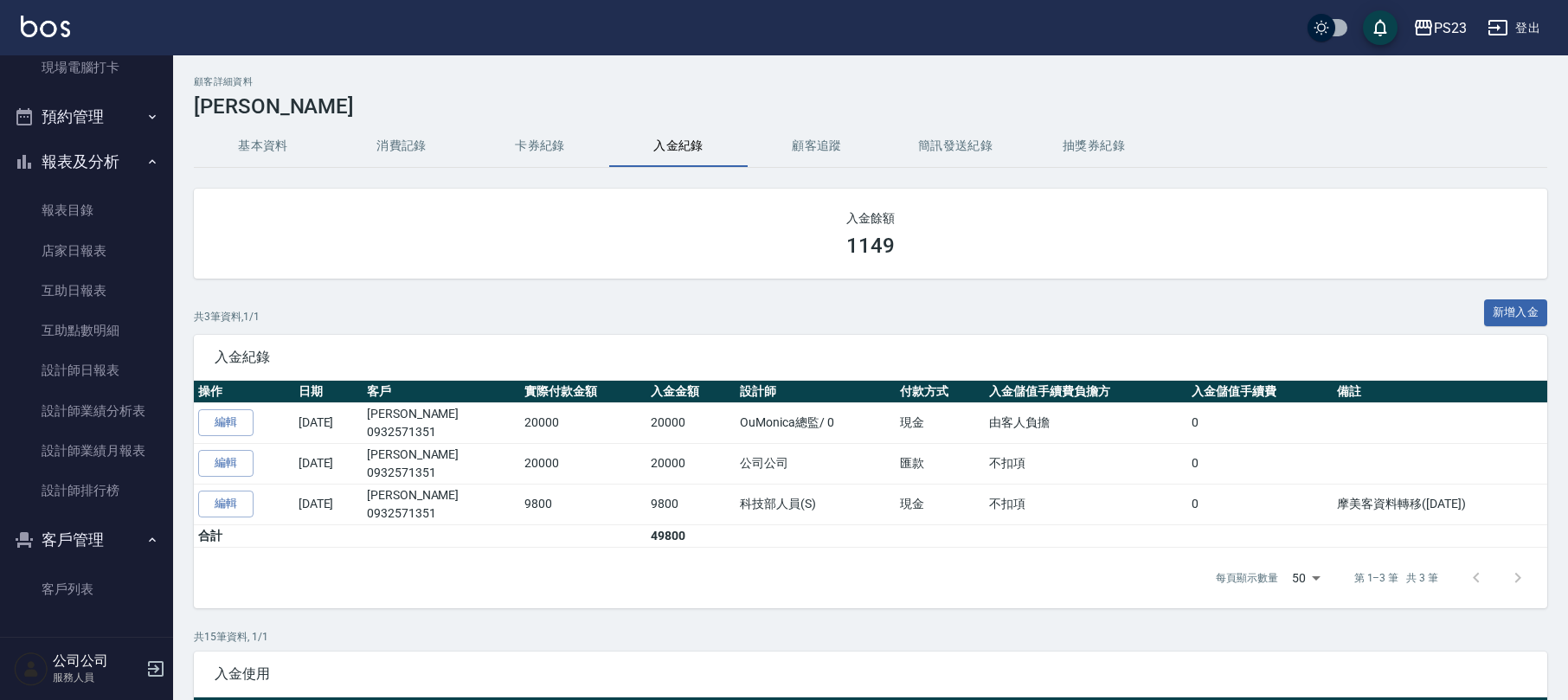
click at [407, 142] on button "消費記錄" at bounding box center [401, 146] width 139 height 42
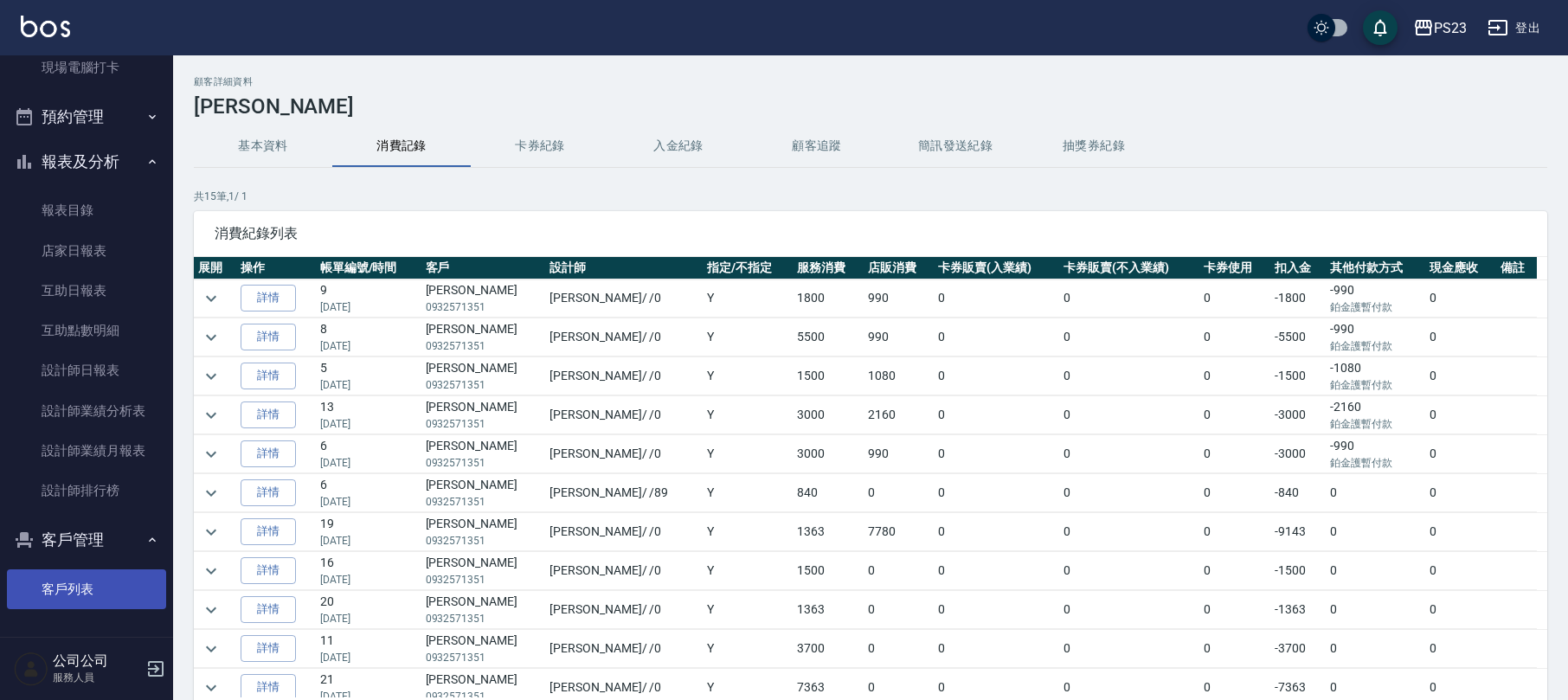
click at [81, 601] on link "客戶列表" at bounding box center [86, 590] width 159 height 40
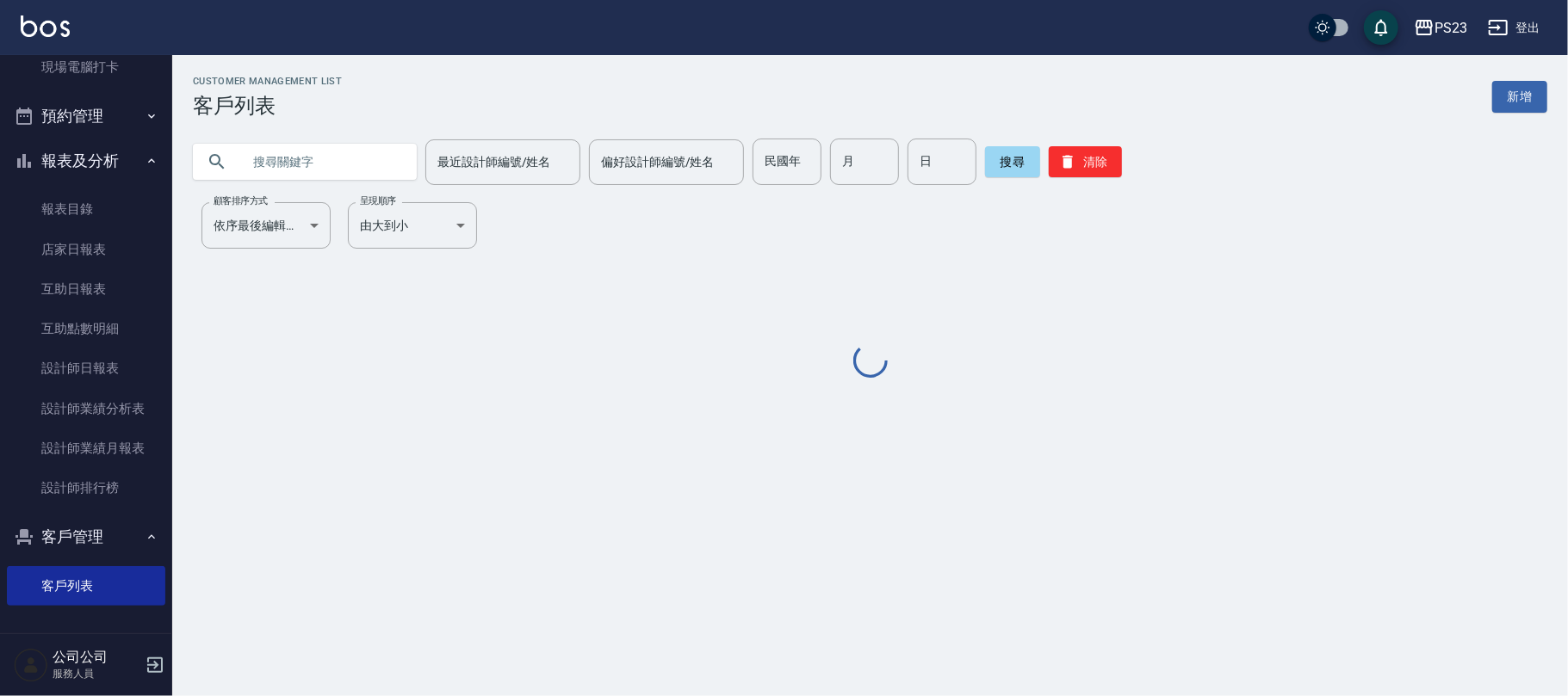
click at [245, 184] on input "text" at bounding box center [322, 162] width 161 height 47
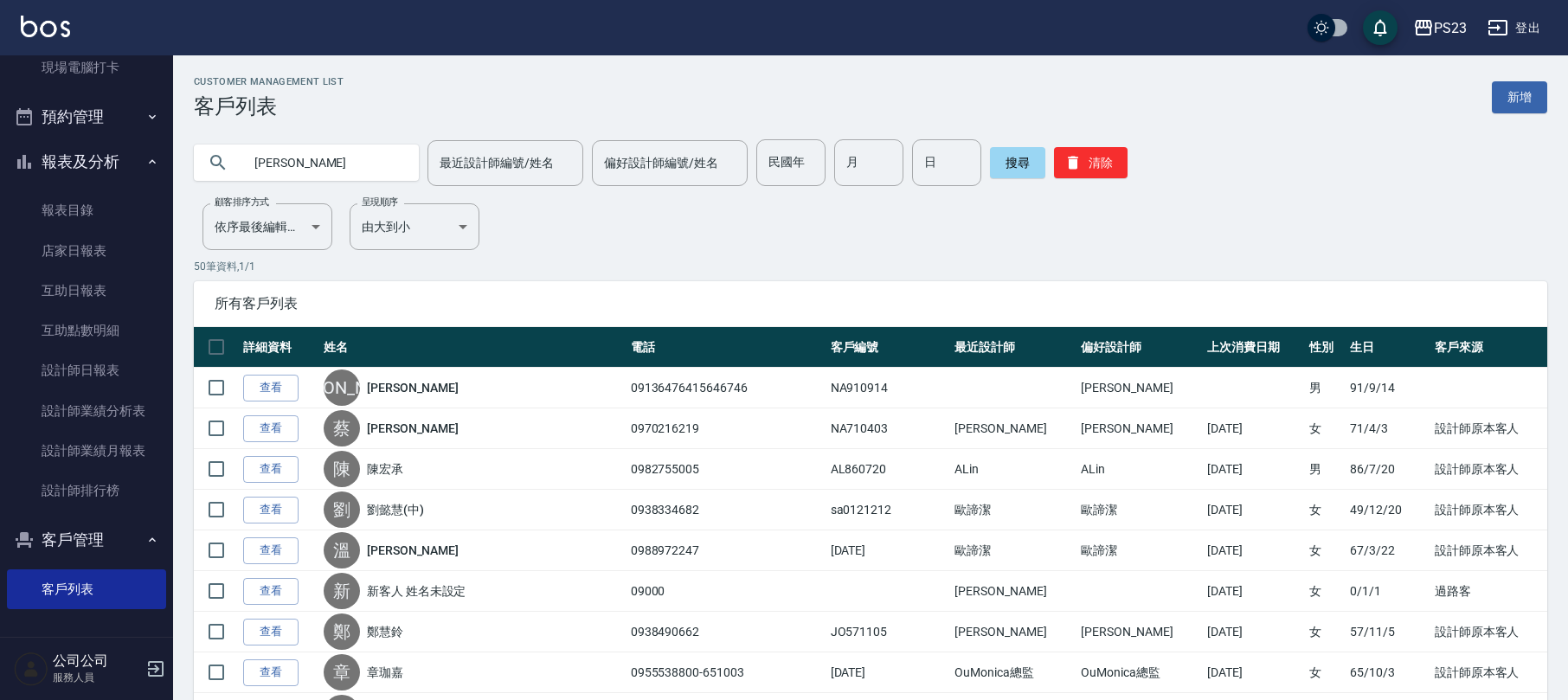
type input "[PERSON_NAME]"
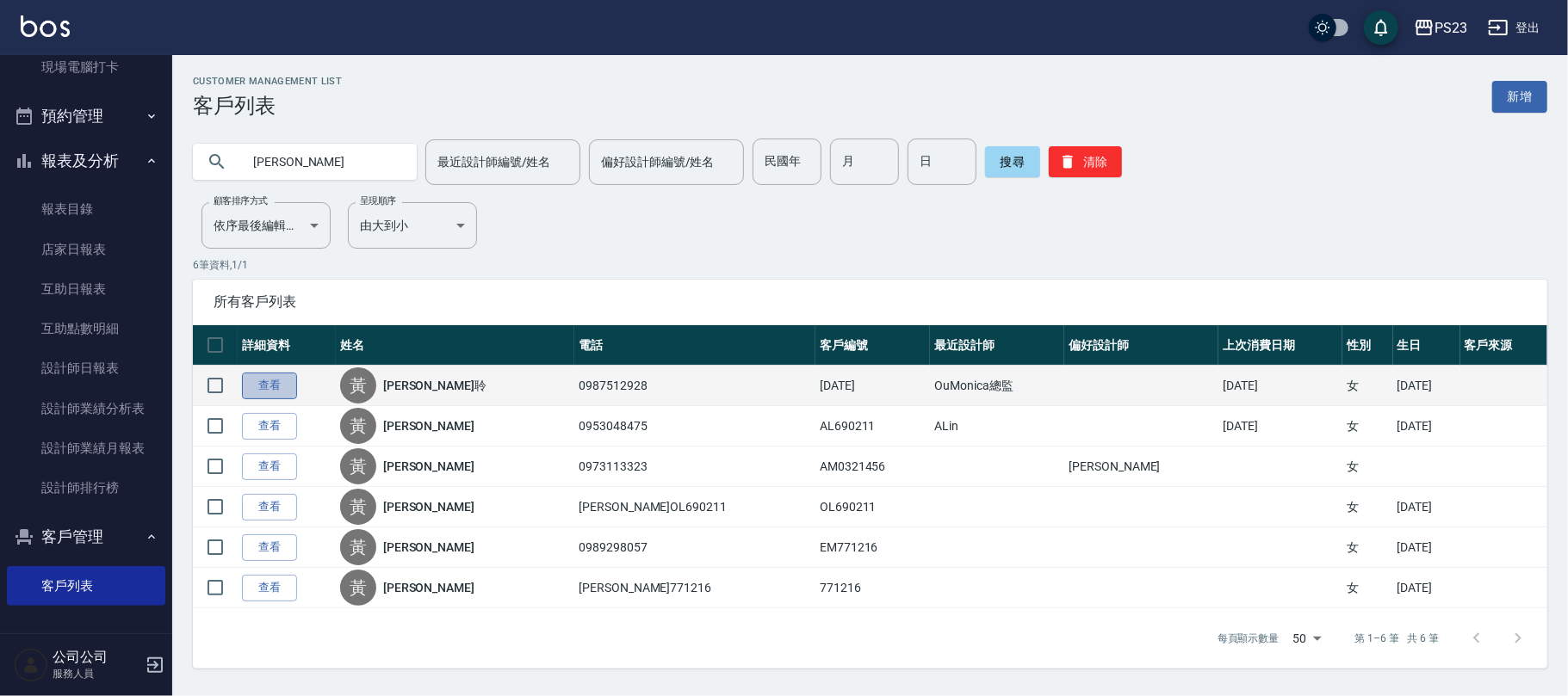
click at [268, 377] on link "查看" at bounding box center [269, 386] width 55 height 26
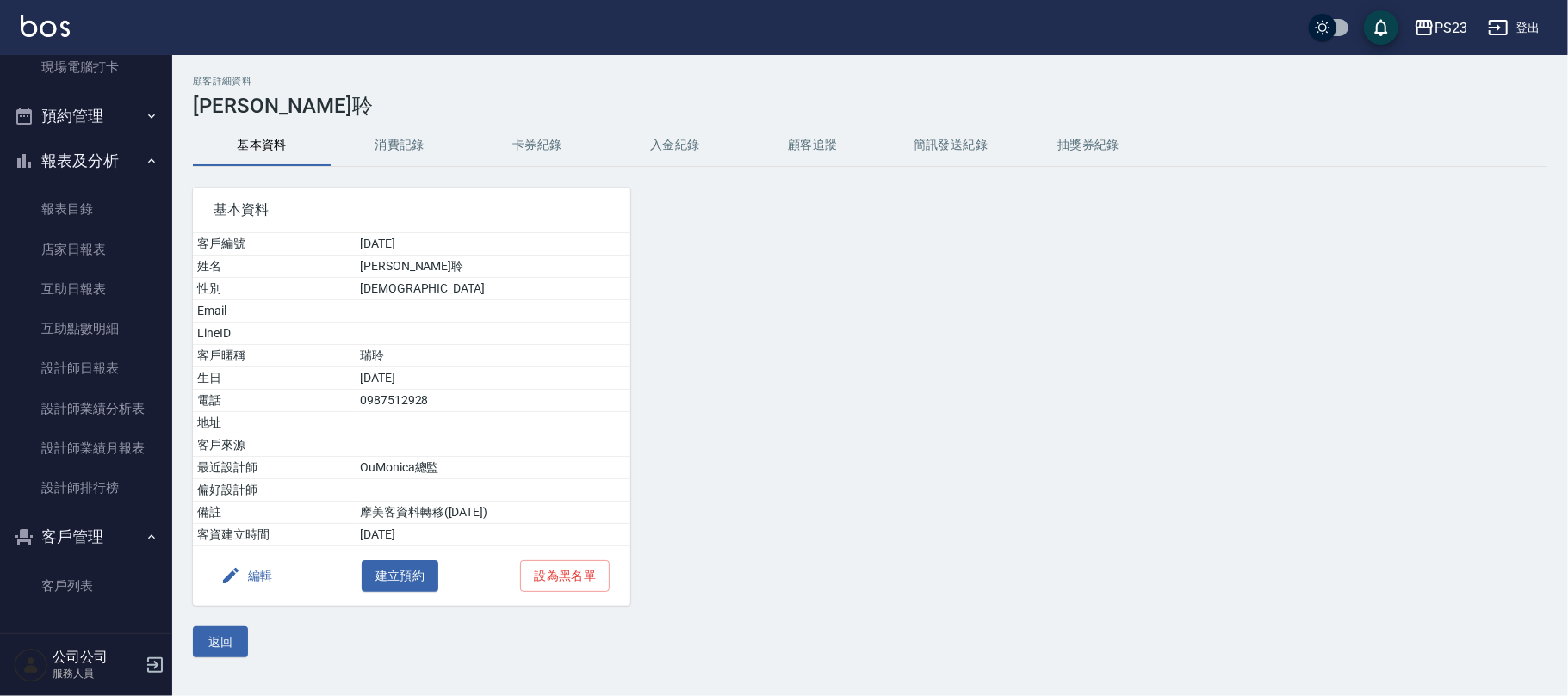
click at [675, 136] on button "入金紀錄" at bounding box center [675, 145] width 138 height 41
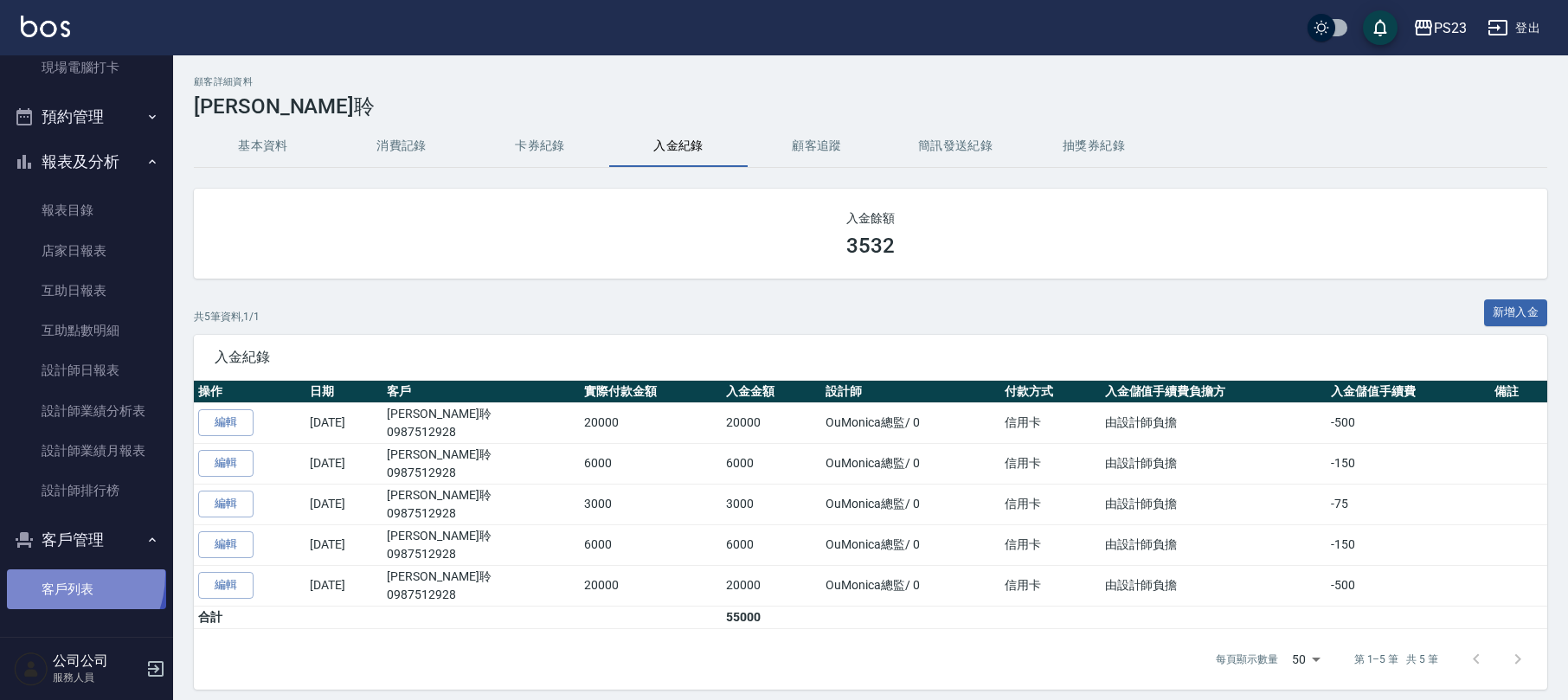
click at [59, 571] on link "客戶列表" at bounding box center [86, 590] width 159 height 40
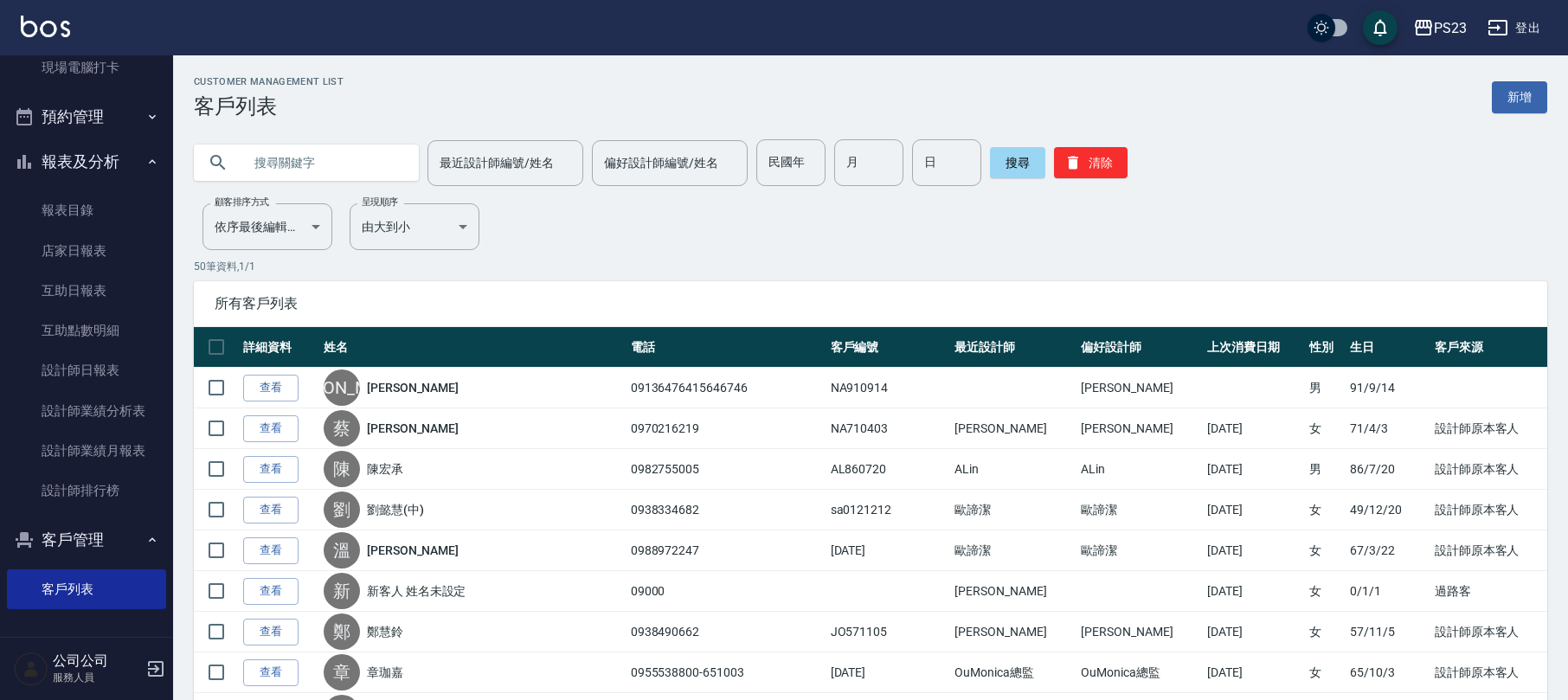
click at [320, 142] on input "text" at bounding box center [324, 163] width 162 height 47
type input "[PERSON_NAME]"
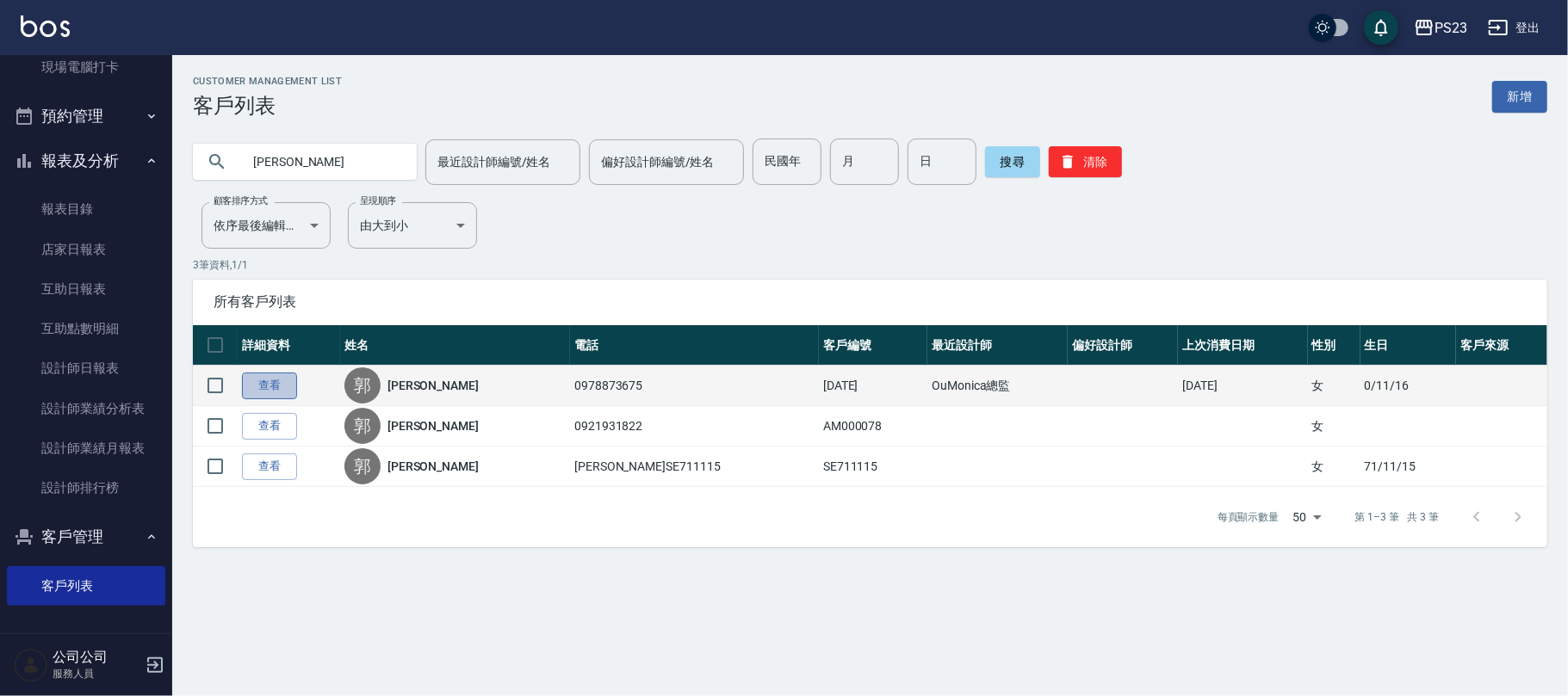
click at [251, 384] on link "查看" at bounding box center [269, 386] width 55 height 26
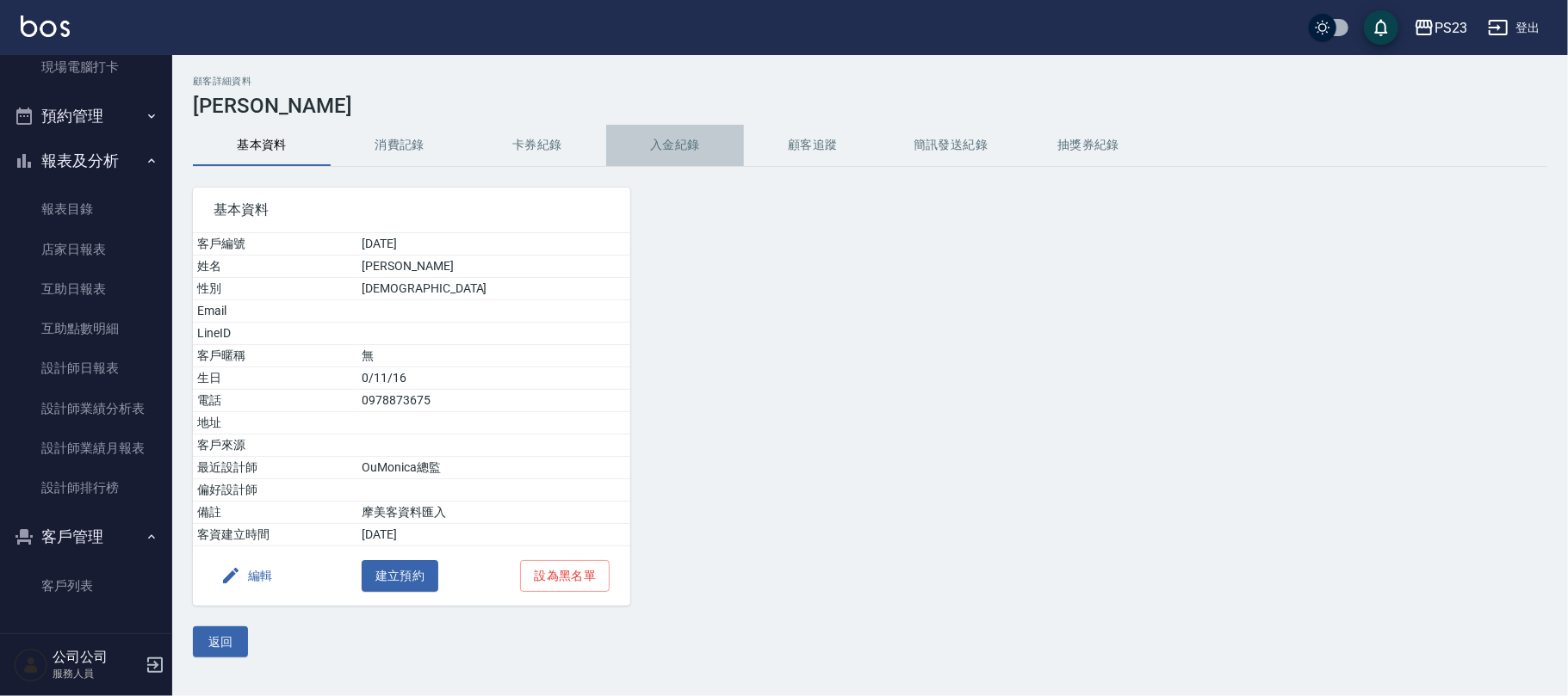
click at [668, 138] on button "入金紀錄" at bounding box center [675, 145] width 138 height 41
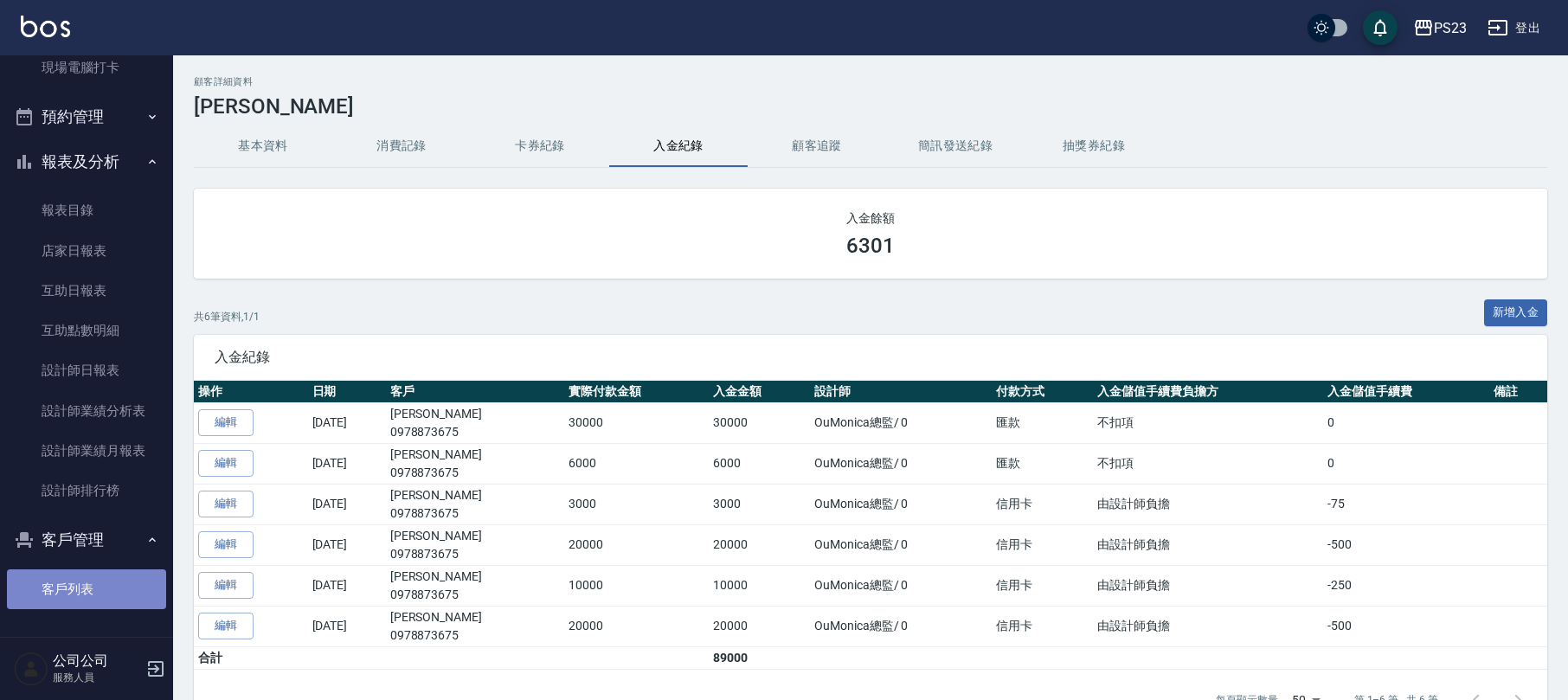
click at [101, 585] on link "客戶列表" at bounding box center [86, 590] width 159 height 40
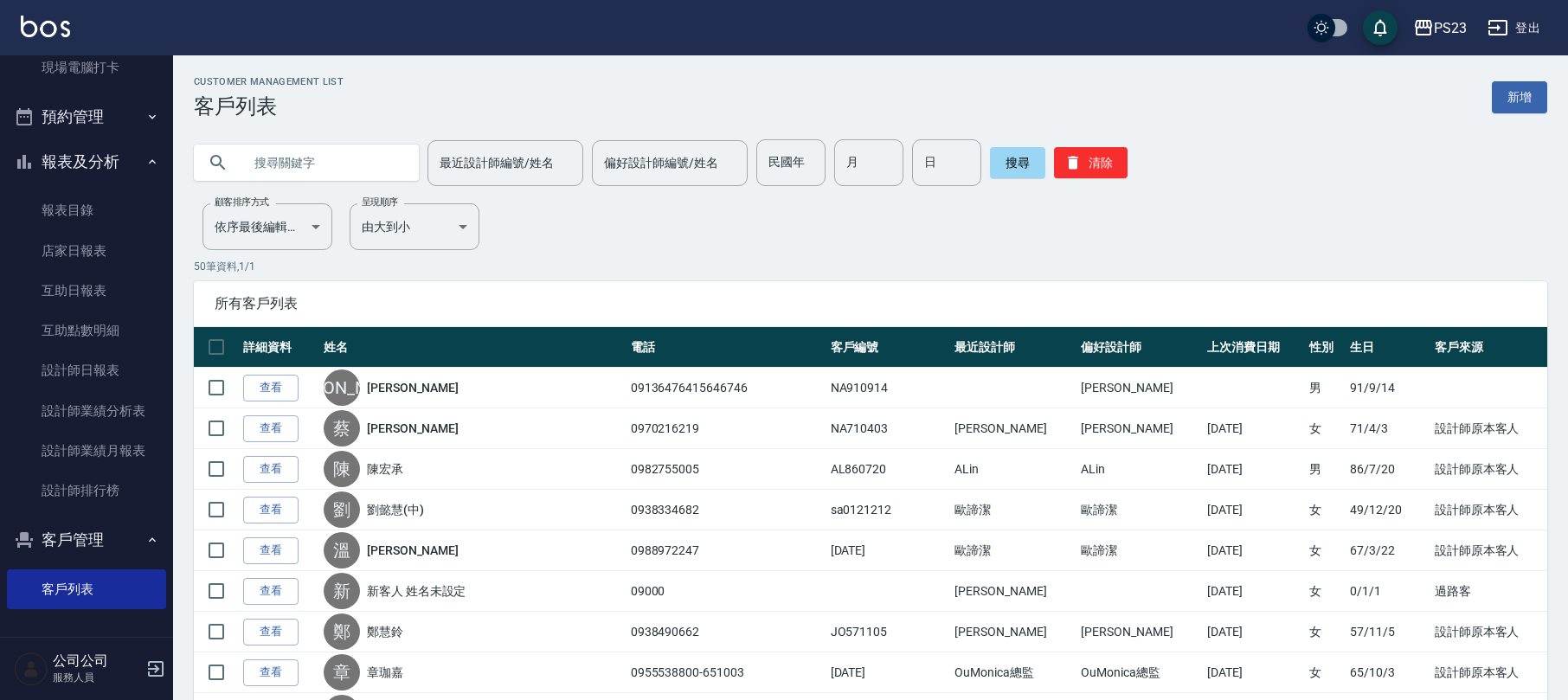
click at [327, 151] on input "text" at bounding box center [324, 163] width 162 height 47
type input "[PERSON_NAME]"
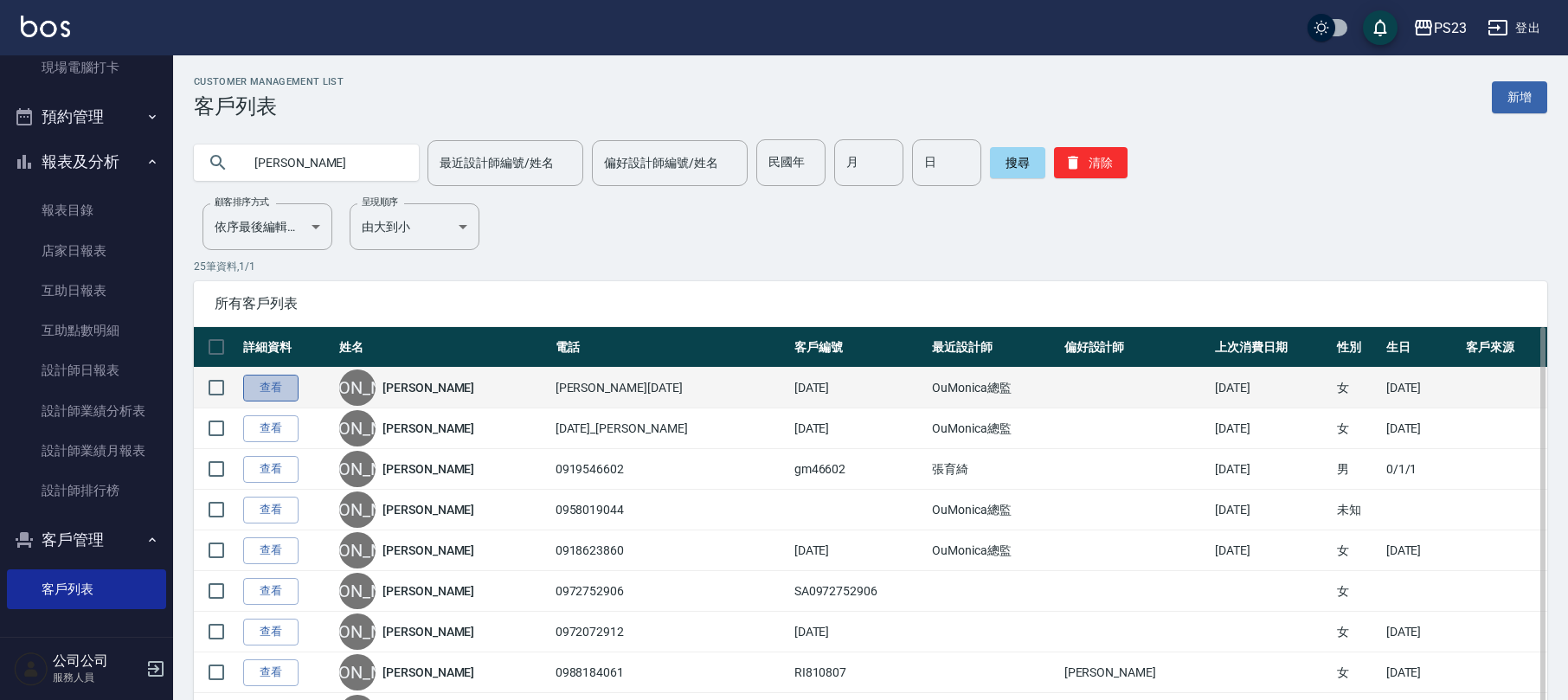
click at [267, 388] on link "查看" at bounding box center [271, 388] width 56 height 26
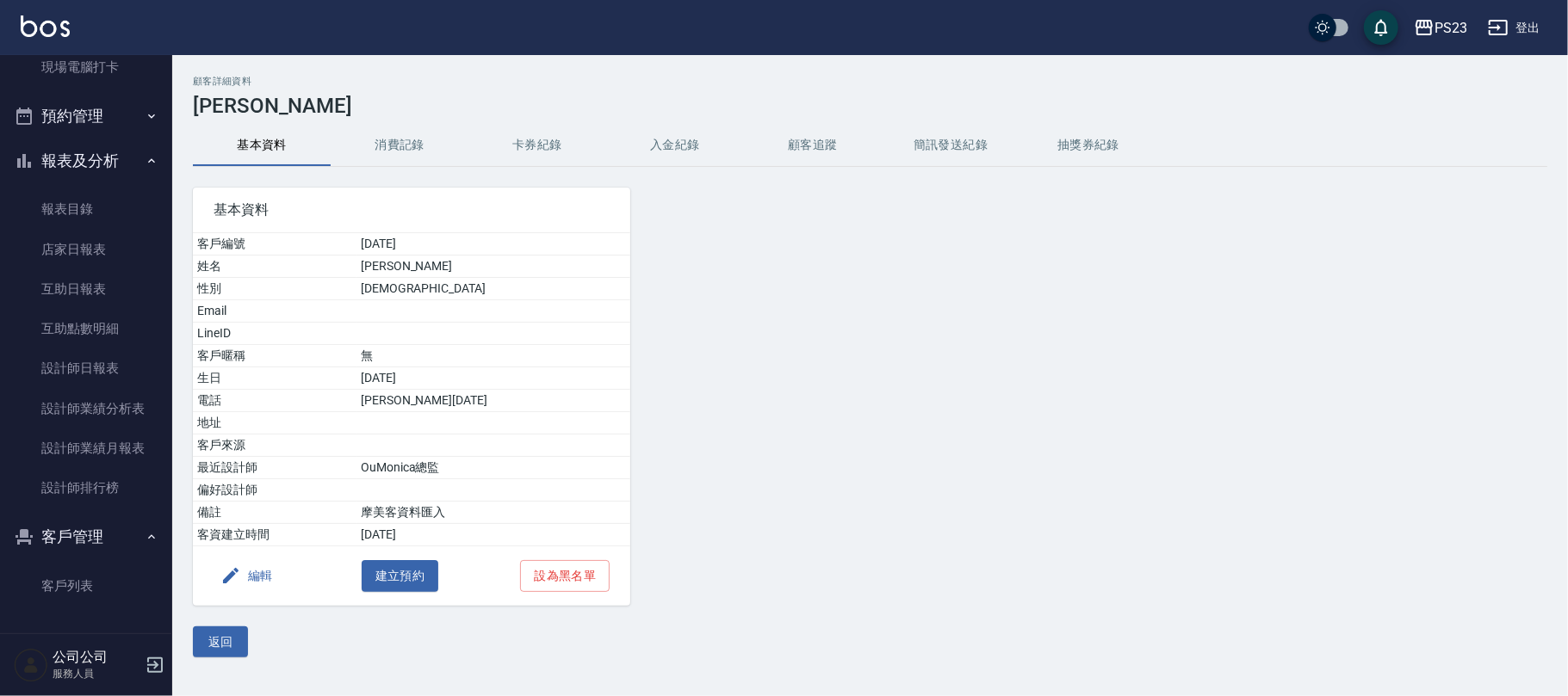
click at [396, 151] on button "消費記錄" at bounding box center [399, 145] width 138 height 41
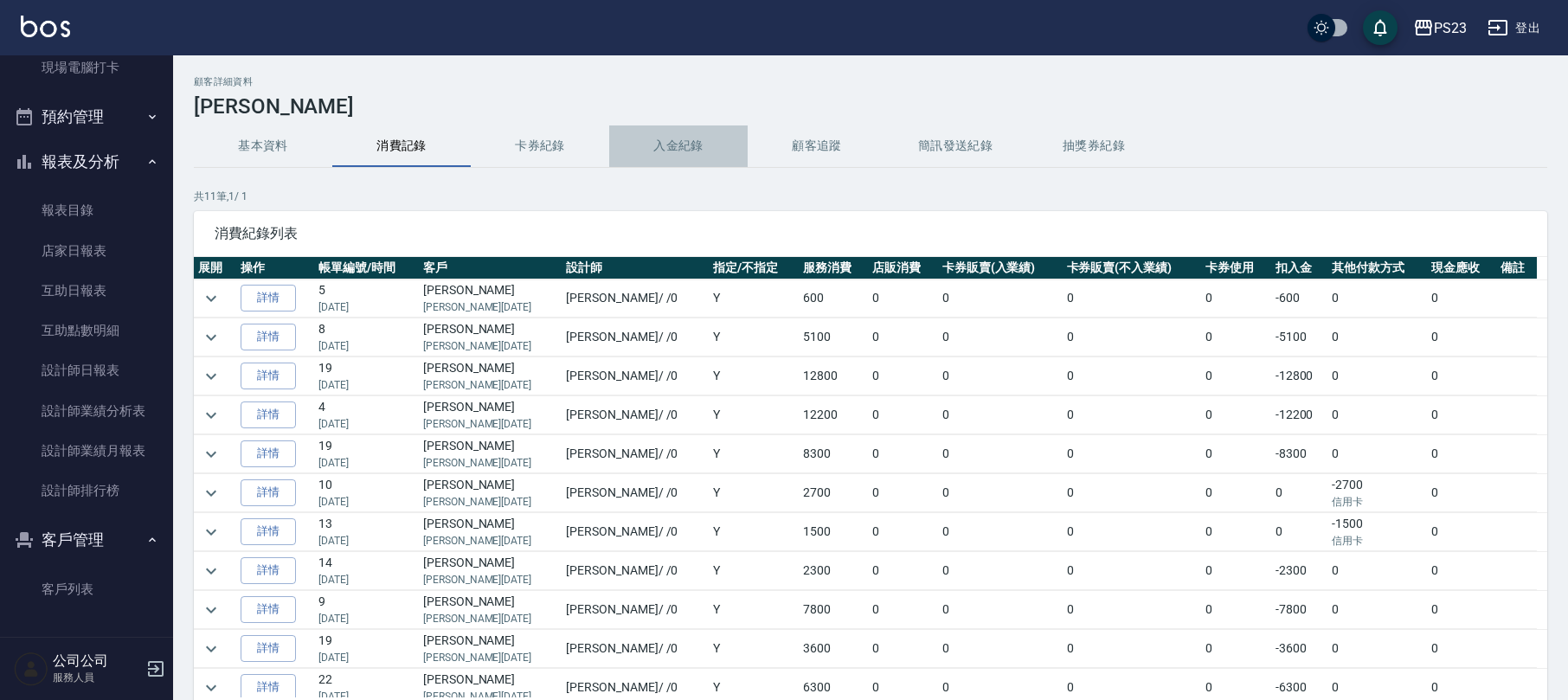
click at [678, 152] on button "入金紀錄" at bounding box center [678, 146] width 139 height 42
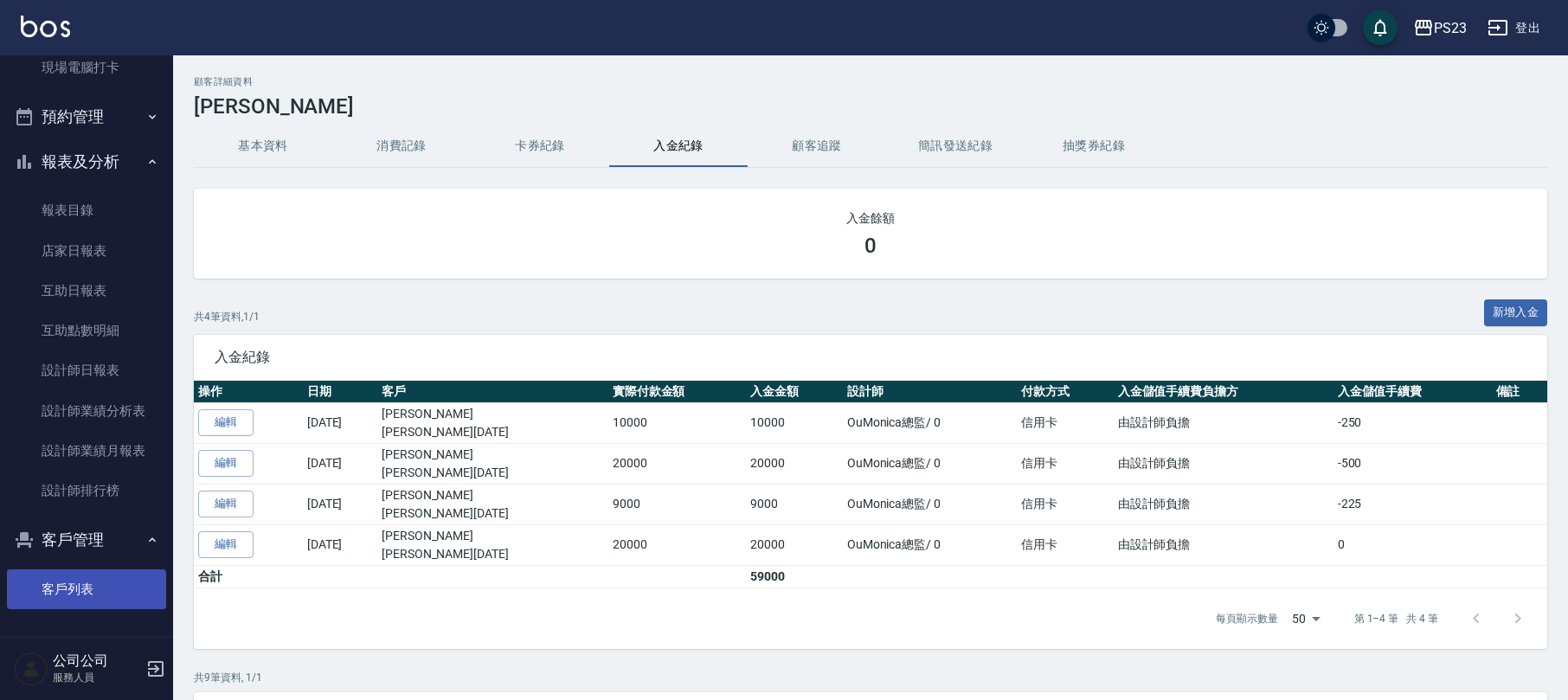
click at [47, 576] on link "客戶列表" at bounding box center [86, 590] width 159 height 40
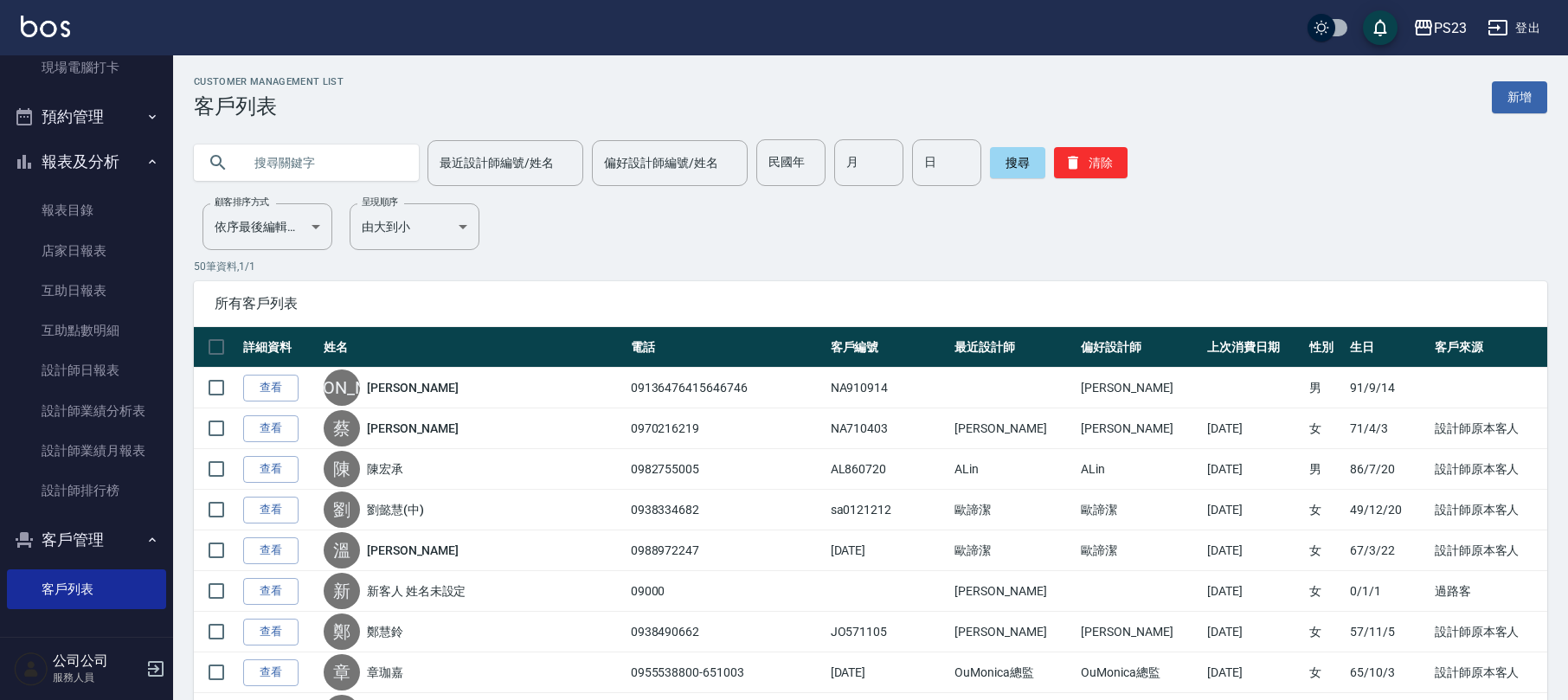
click at [263, 171] on input "text" at bounding box center [324, 163] width 162 height 47
type input "[PERSON_NAME]"
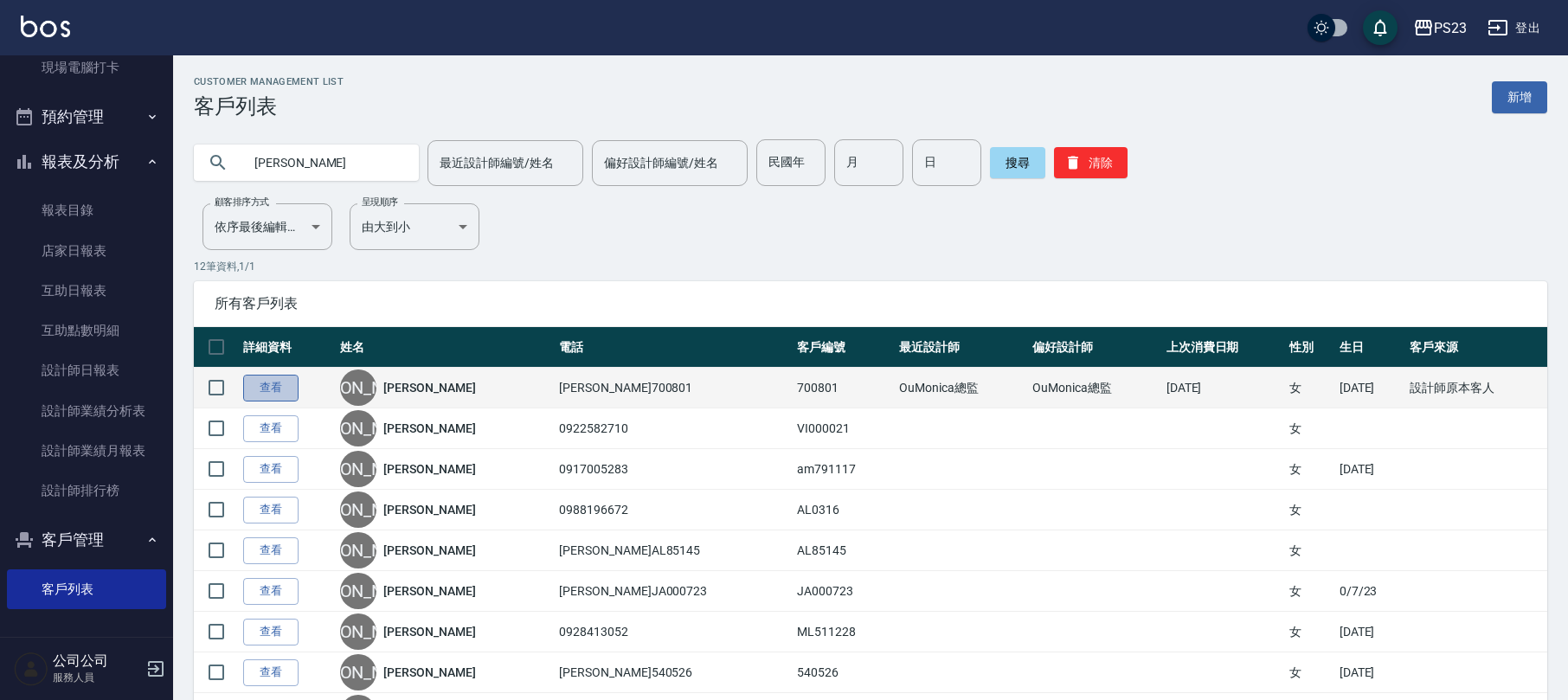
click at [268, 382] on link "查看" at bounding box center [271, 388] width 56 height 26
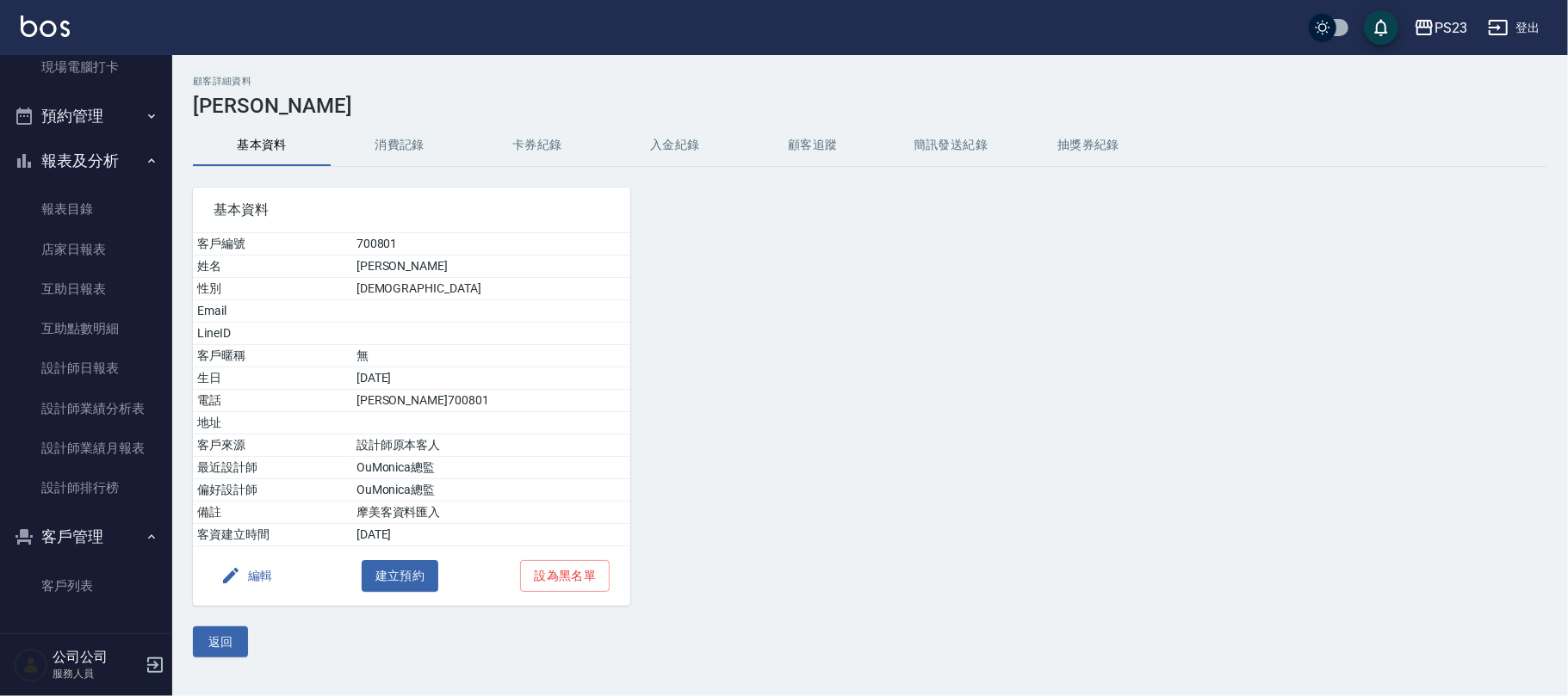
click at [677, 140] on button "入金紀錄" at bounding box center [675, 145] width 138 height 41
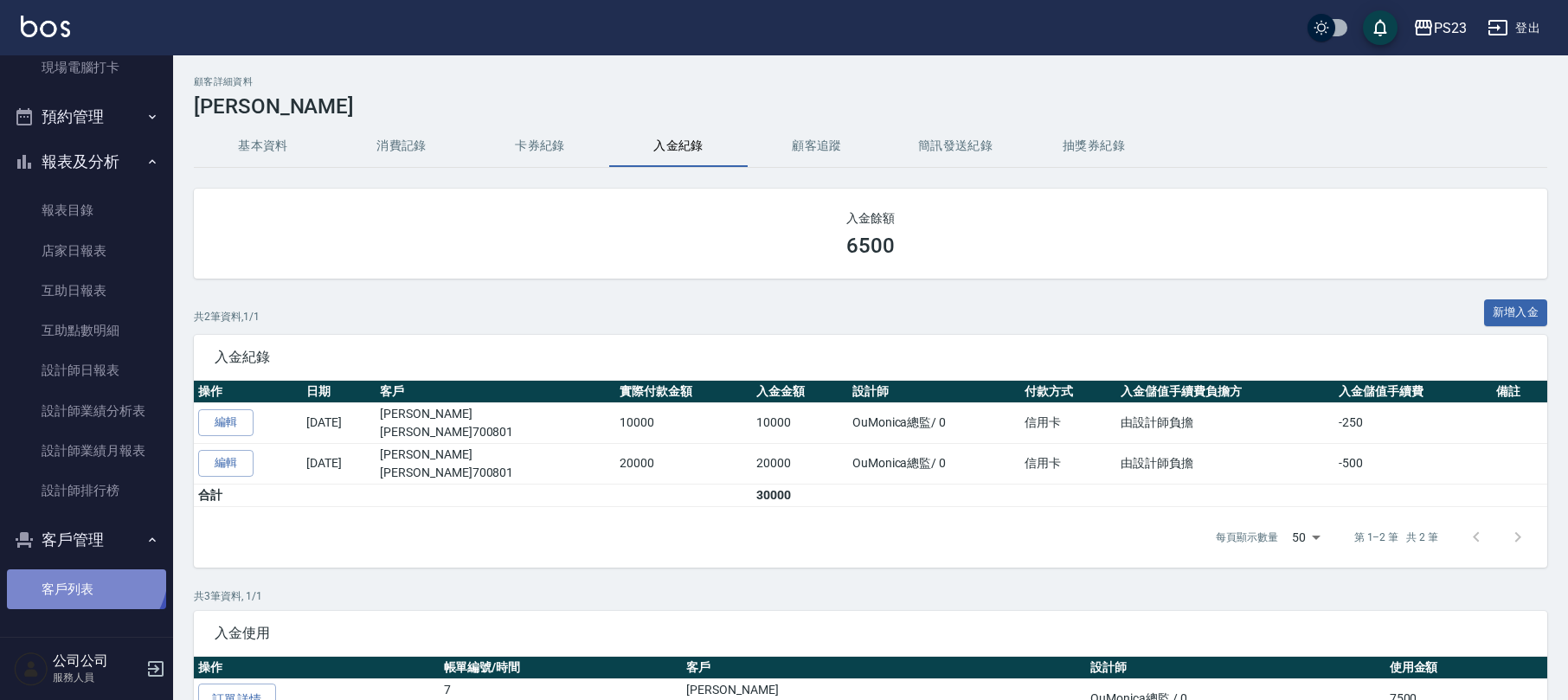
click at [78, 570] on link "客戶列表" at bounding box center [86, 590] width 159 height 40
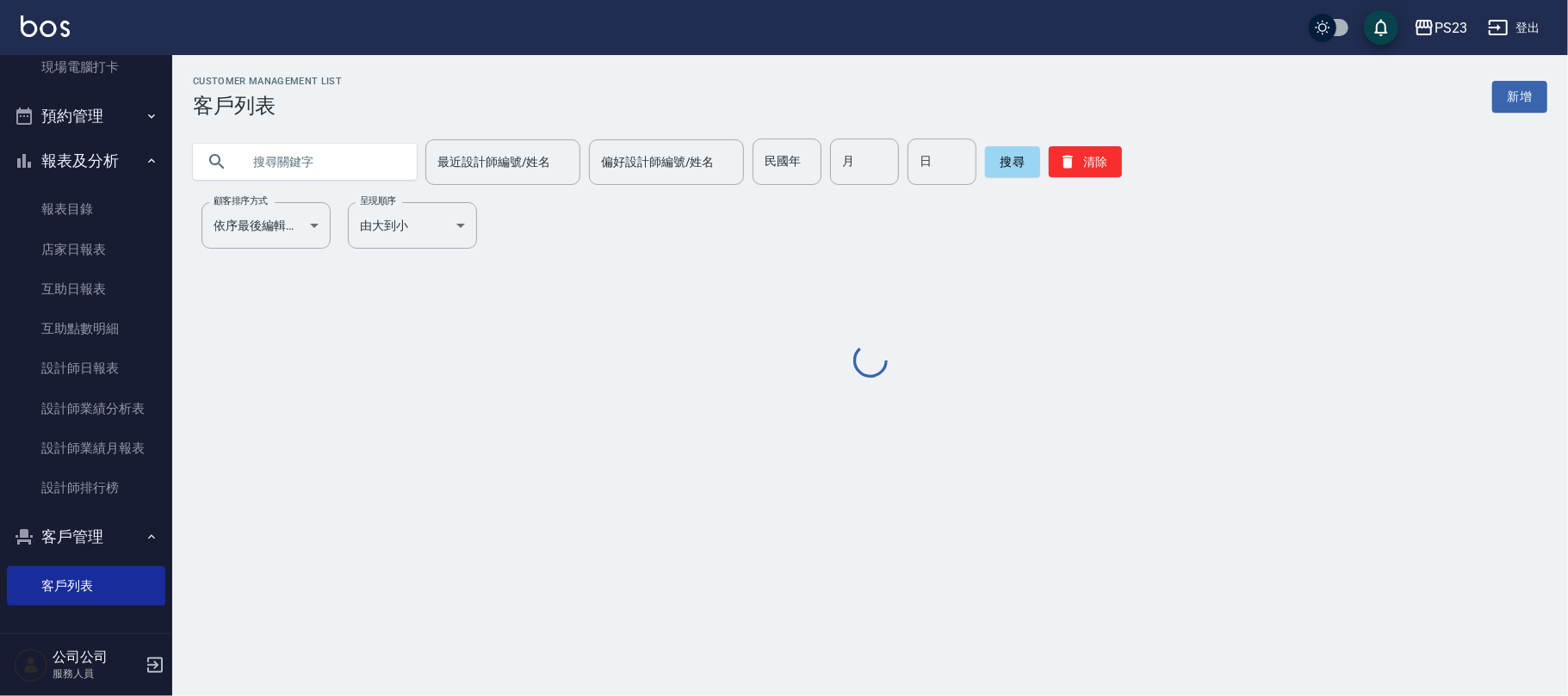
click at [235, 152] on div at bounding box center [304, 161] width 224 height 37
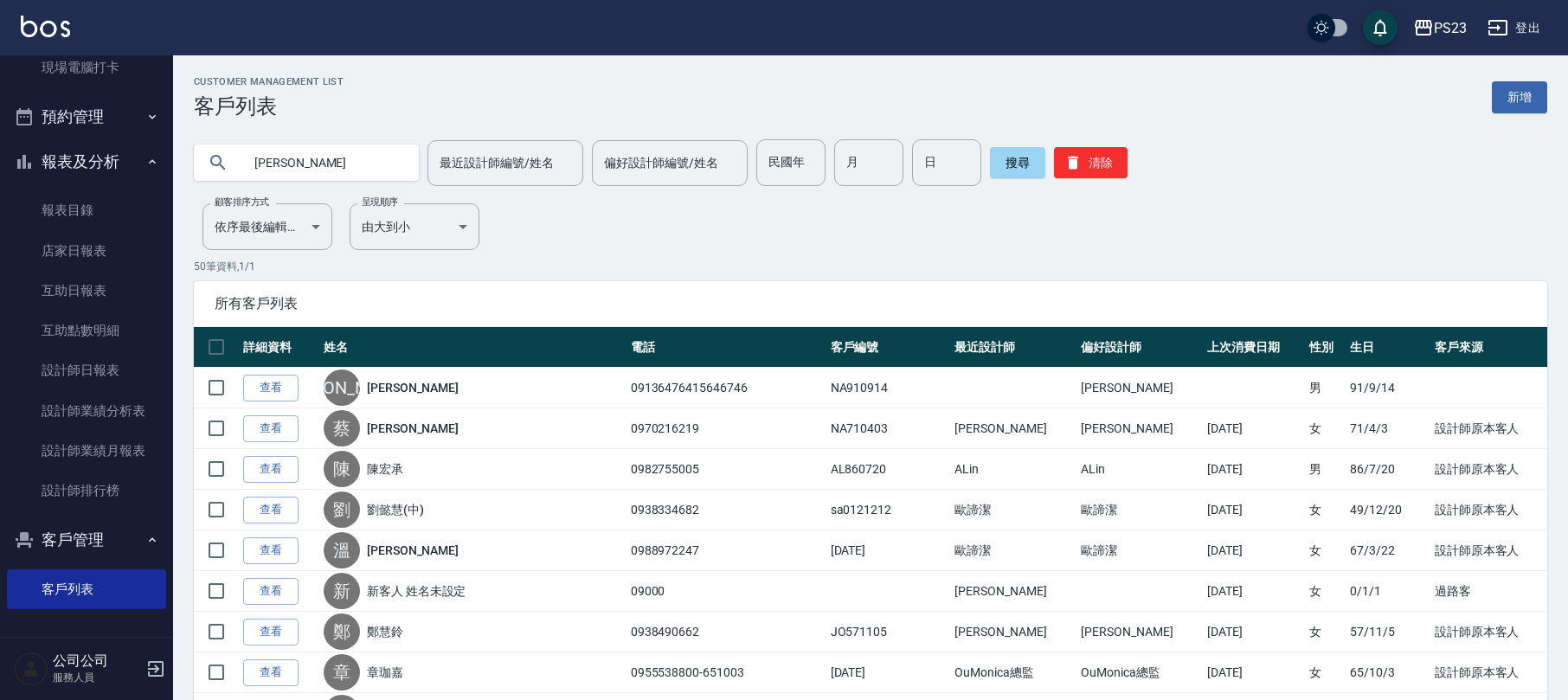
type input "[PERSON_NAME]"
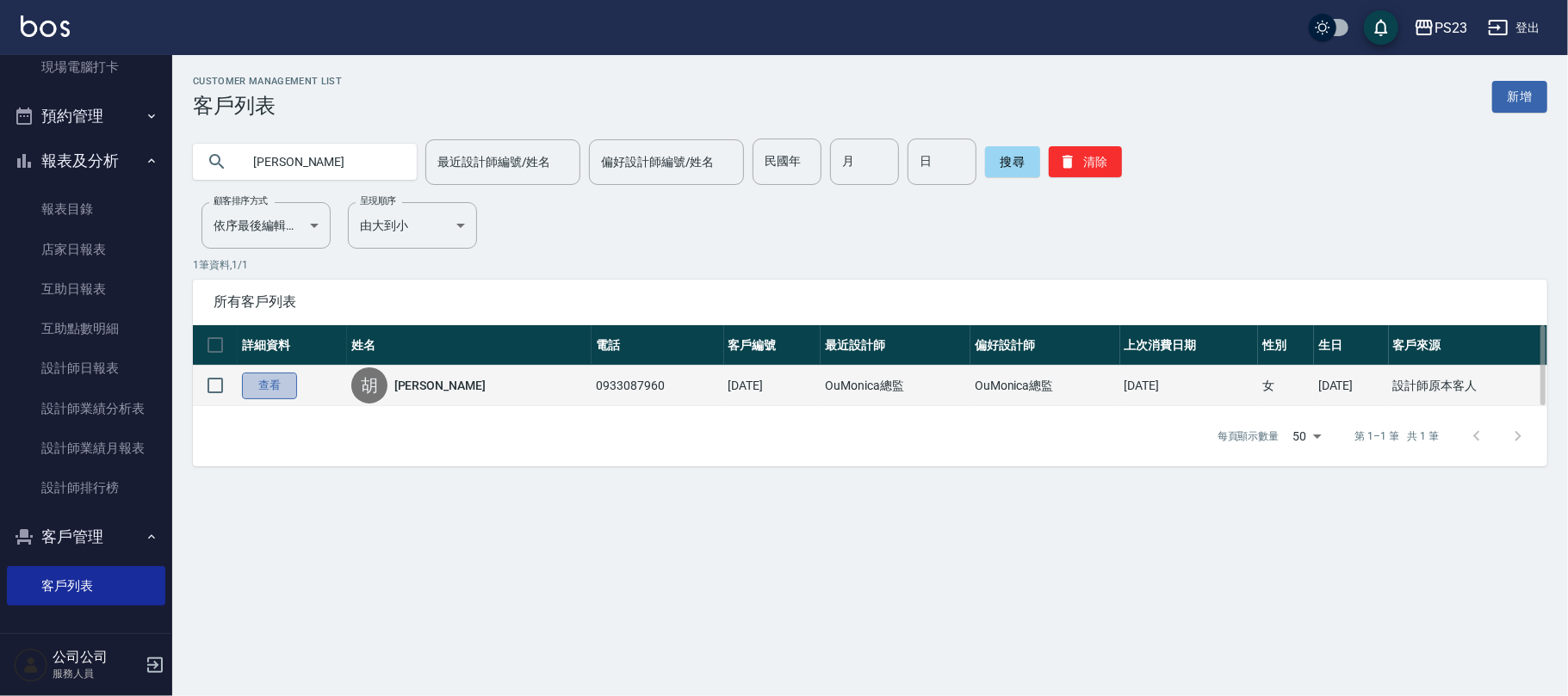
click at [253, 383] on link "查看" at bounding box center [269, 386] width 55 height 26
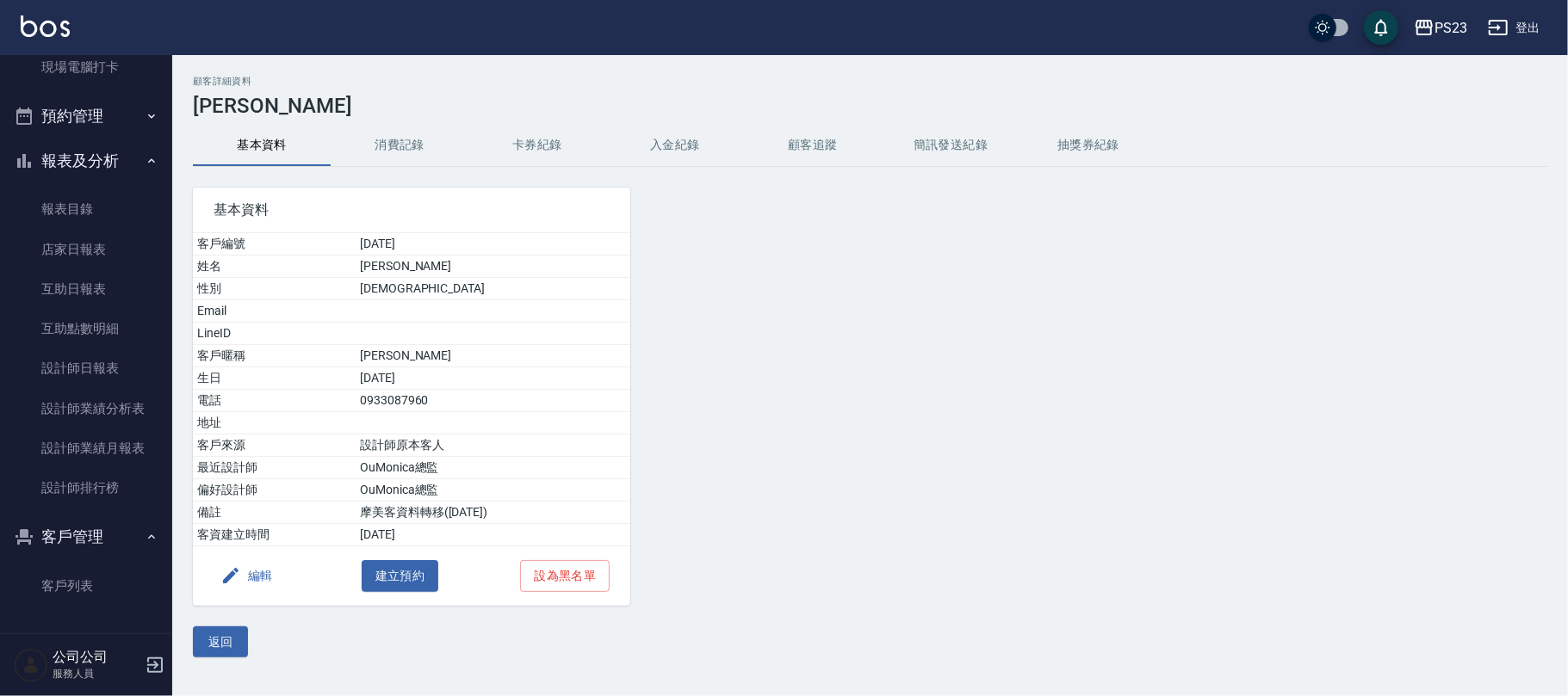
click at [683, 135] on button "入金紀錄" at bounding box center [675, 145] width 138 height 41
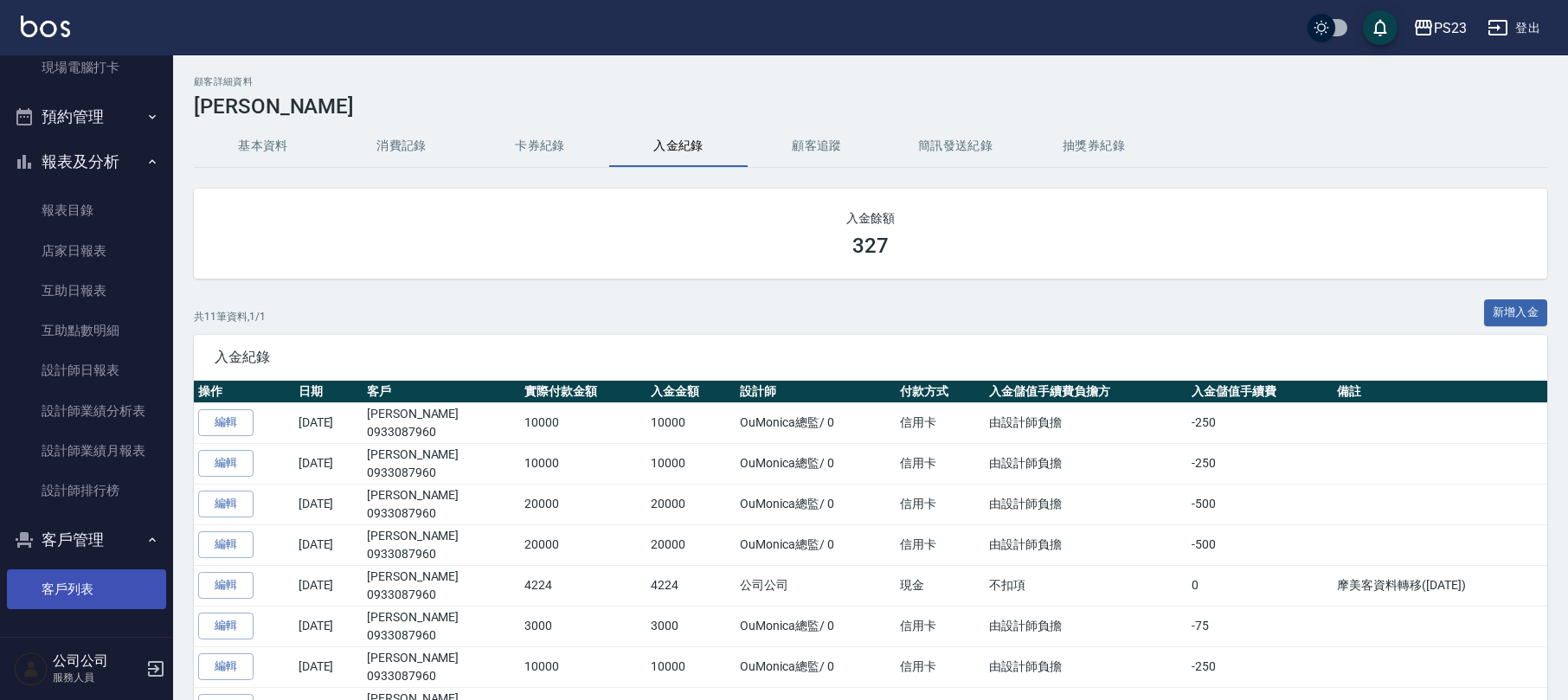
click at [92, 582] on link "客戶列表" at bounding box center [86, 590] width 159 height 40
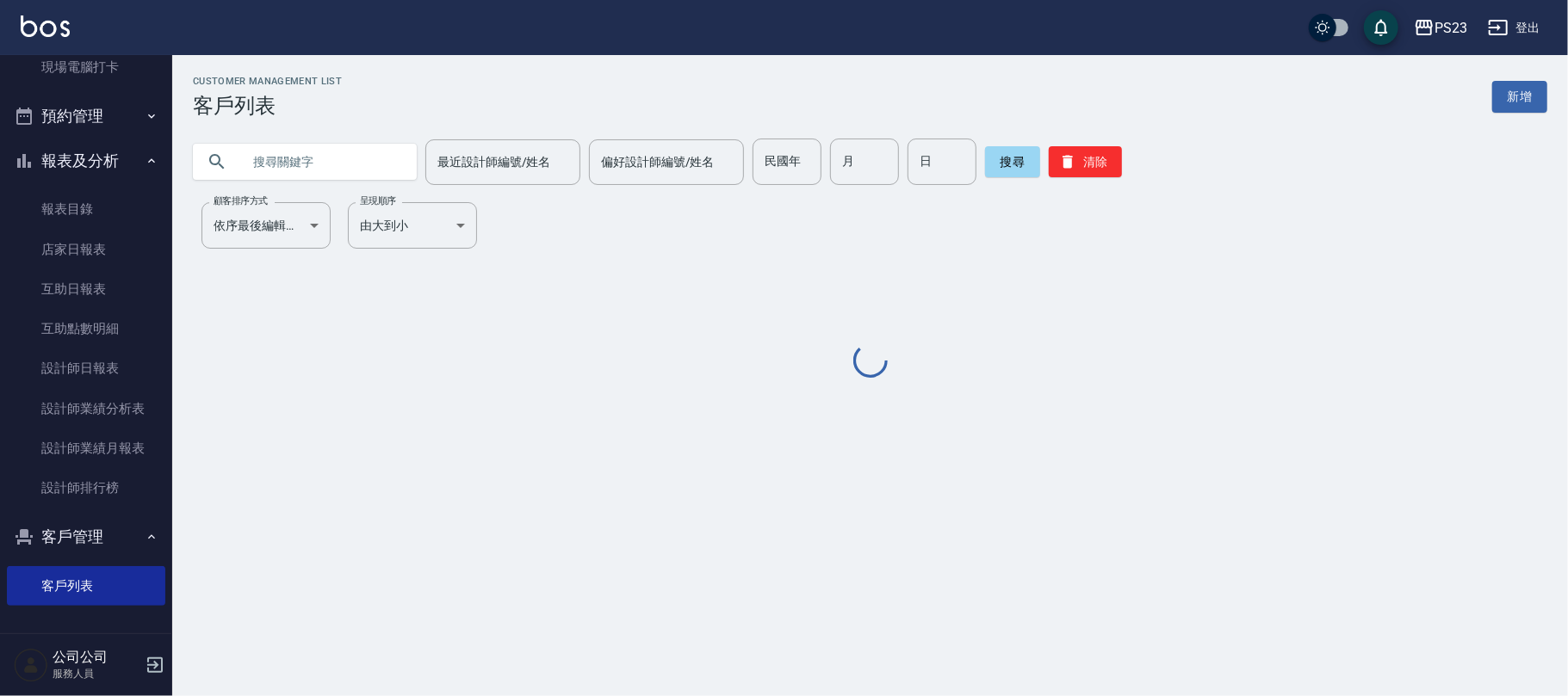
click at [351, 167] on input "text" at bounding box center [322, 162] width 161 height 47
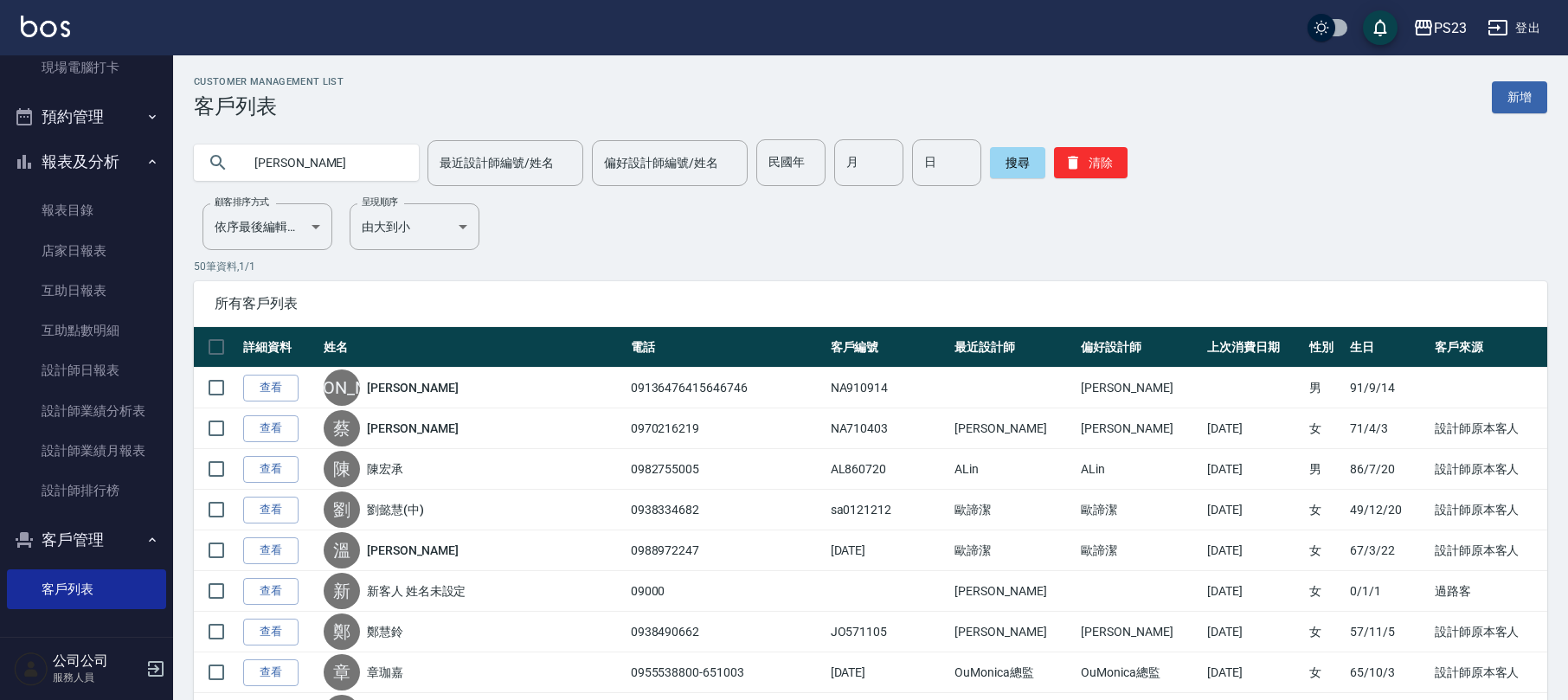
type input "[PERSON_NAME]"
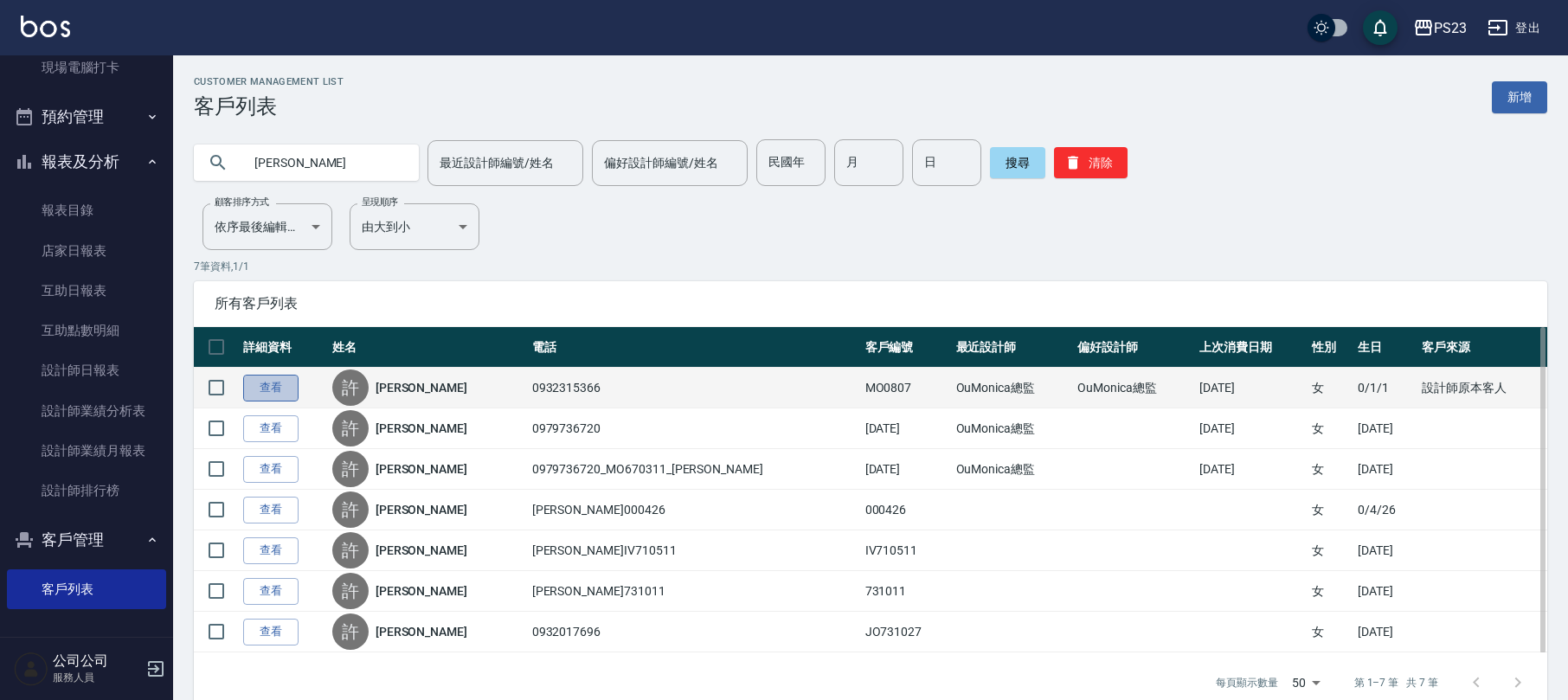
click at [267, 392] on link "查看" at bounding box center [271, 388] width 56 height 26
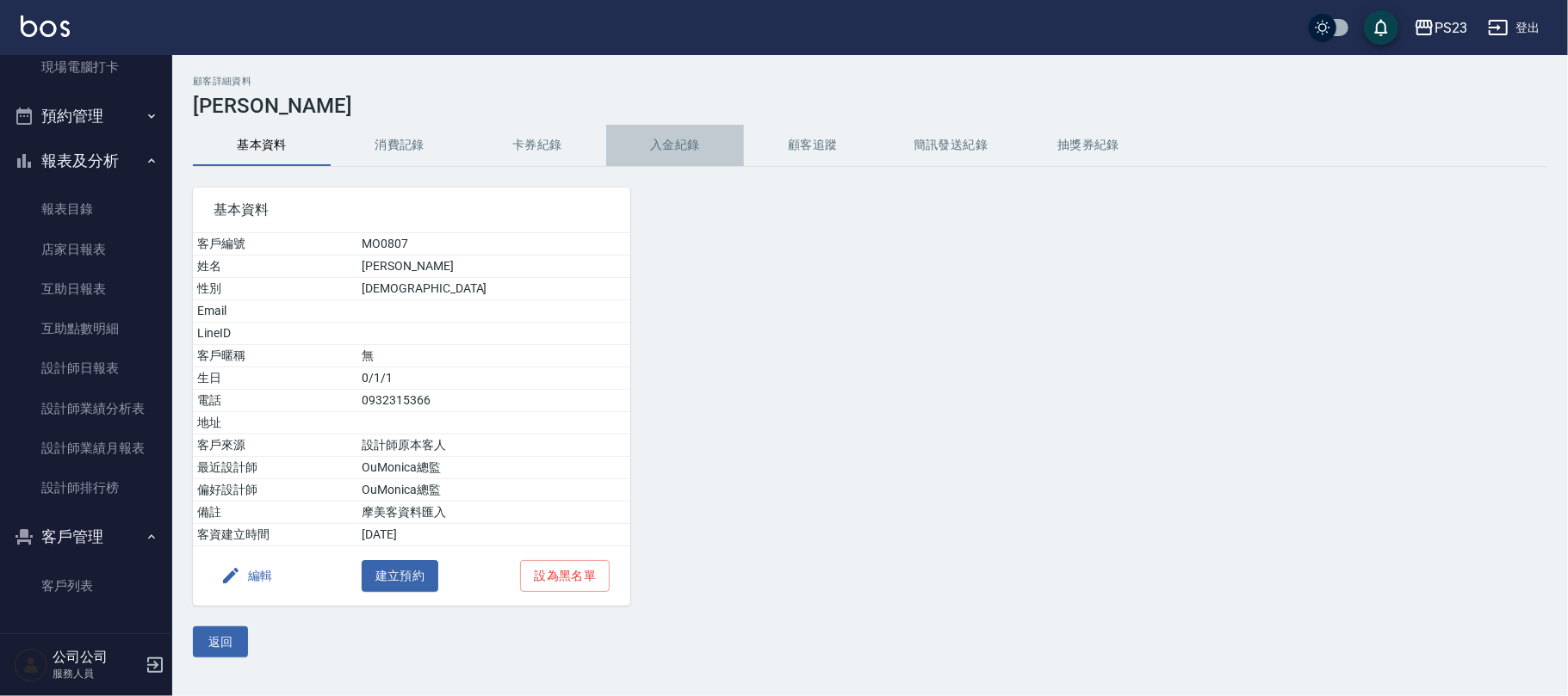
click at [652, 144] on button "入金紀錄" at bounding box center [675, 145] width 138 height 41
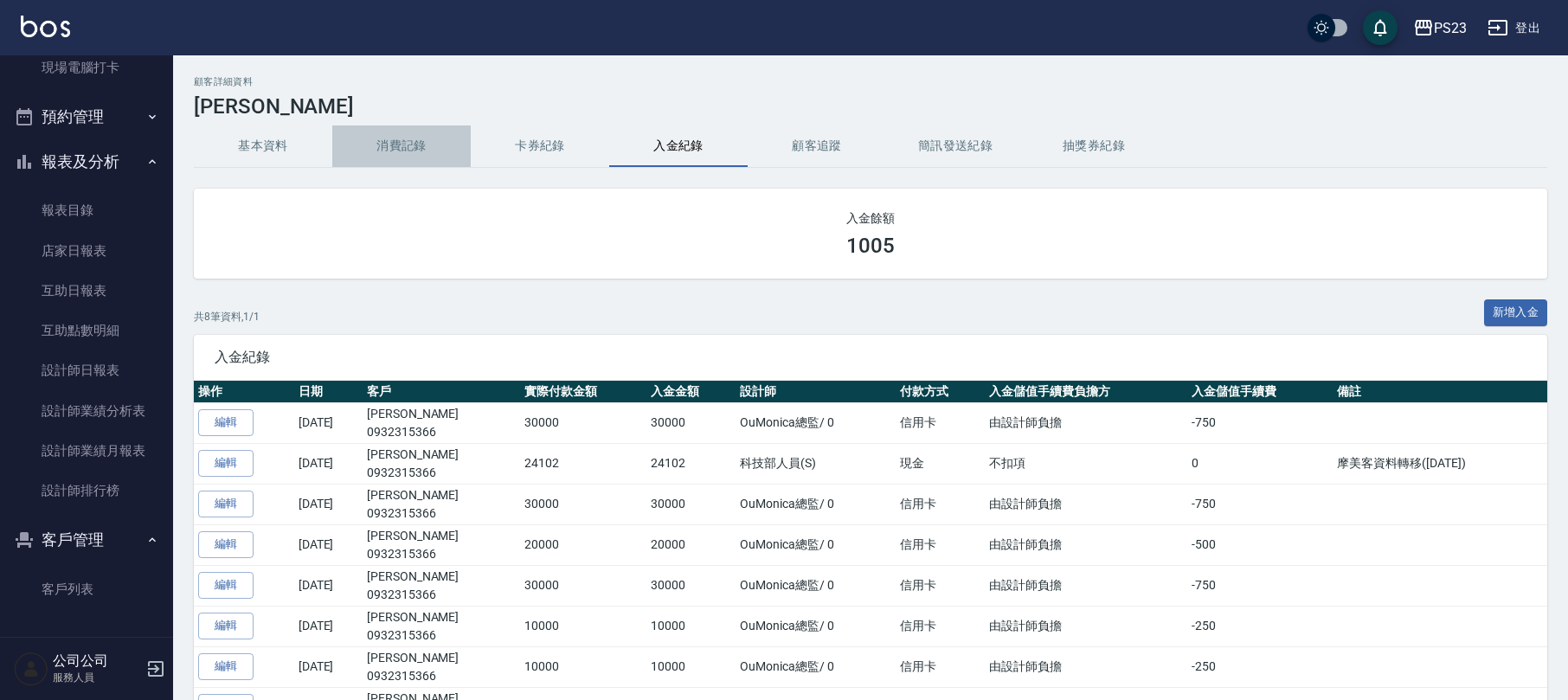
click at [435, 135] on button "消費記錄" at bounding box center [401, 146] width 139 height 42
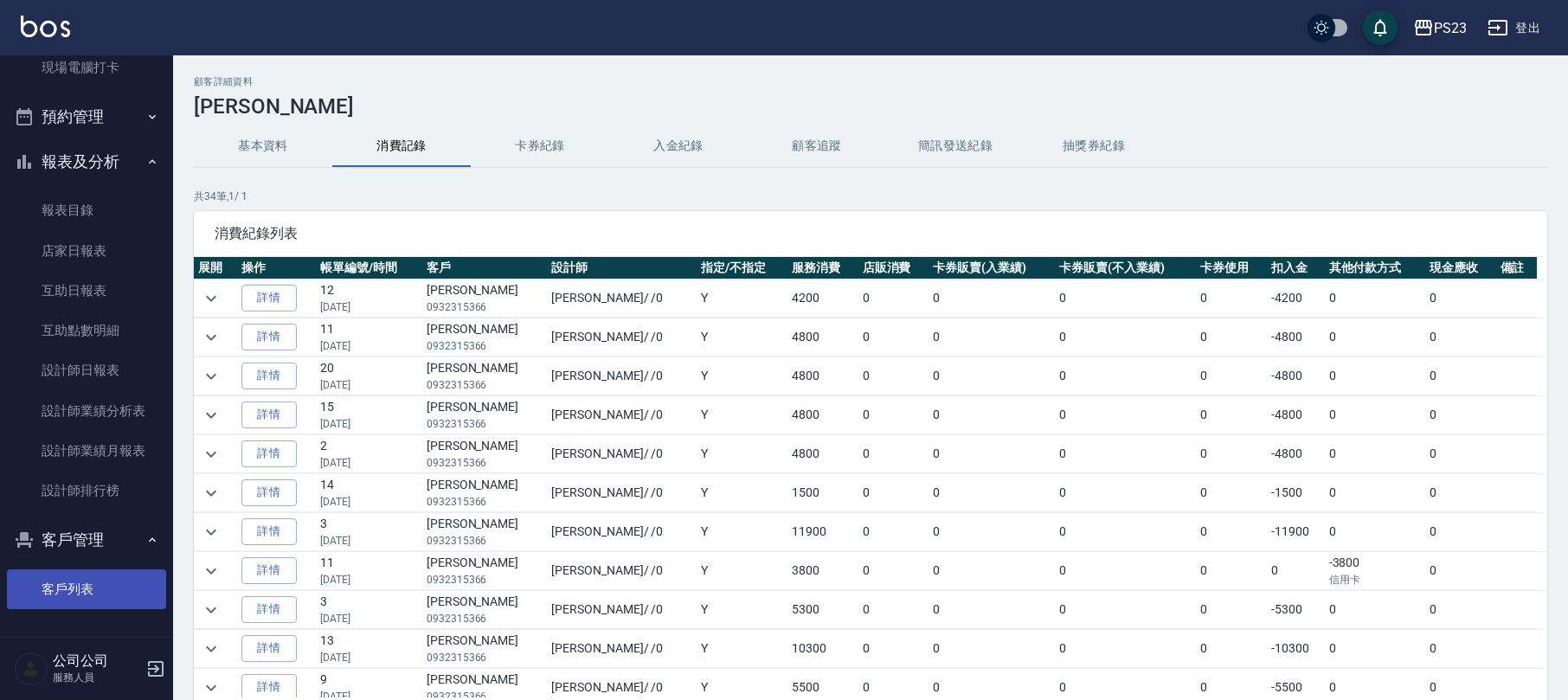
click at [91, 603] on link "客戶列表" at bounding box center [86, 590] width 159 height 40
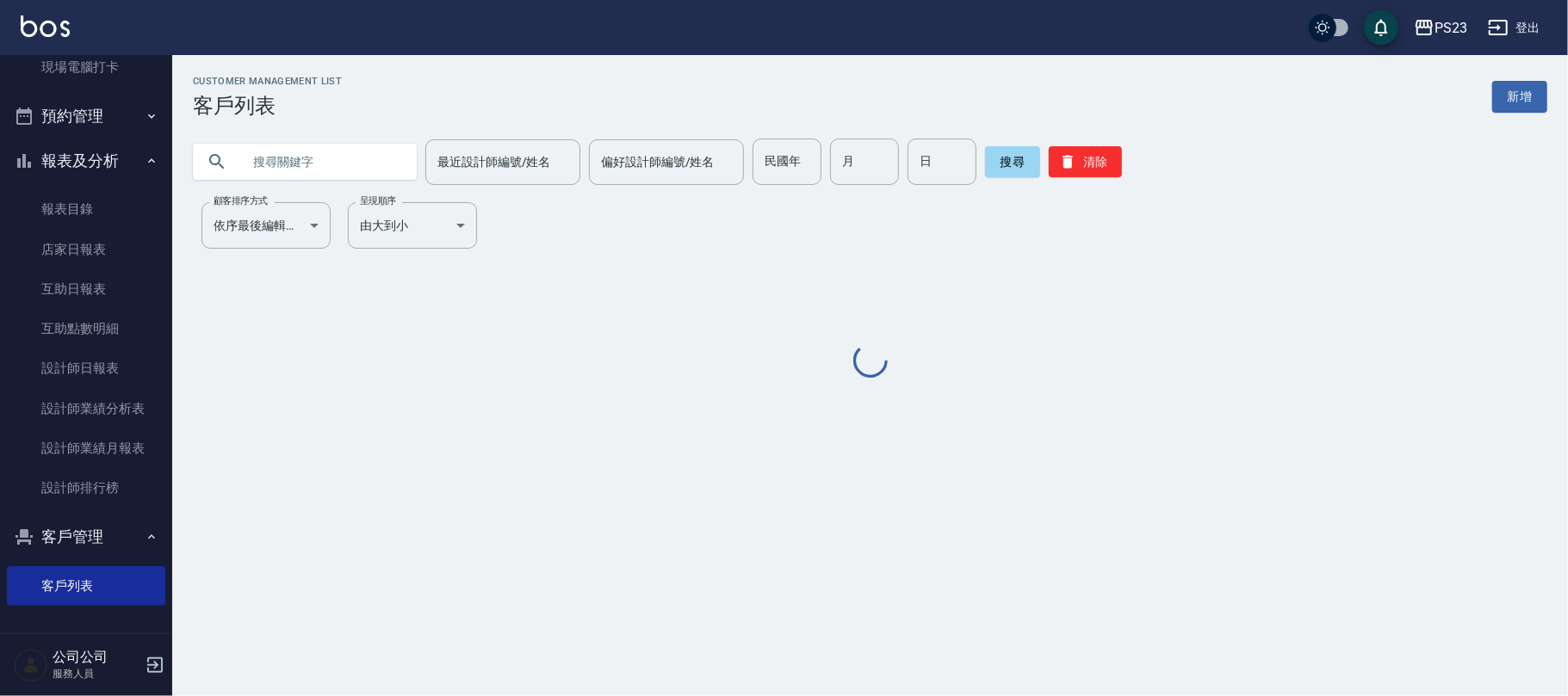
click at [262, 156] on input "text" at bounding box center [322, 162] width 161 height 47
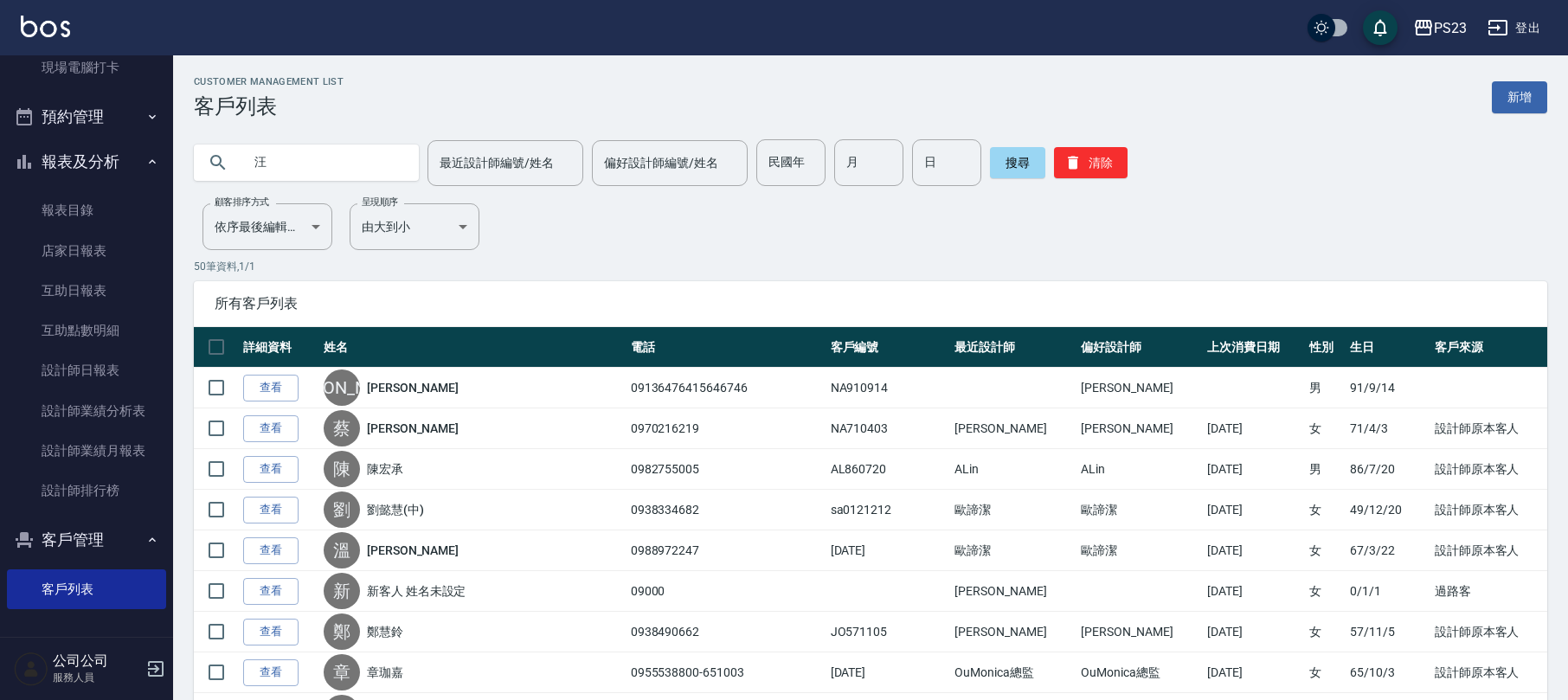
type input "汪"
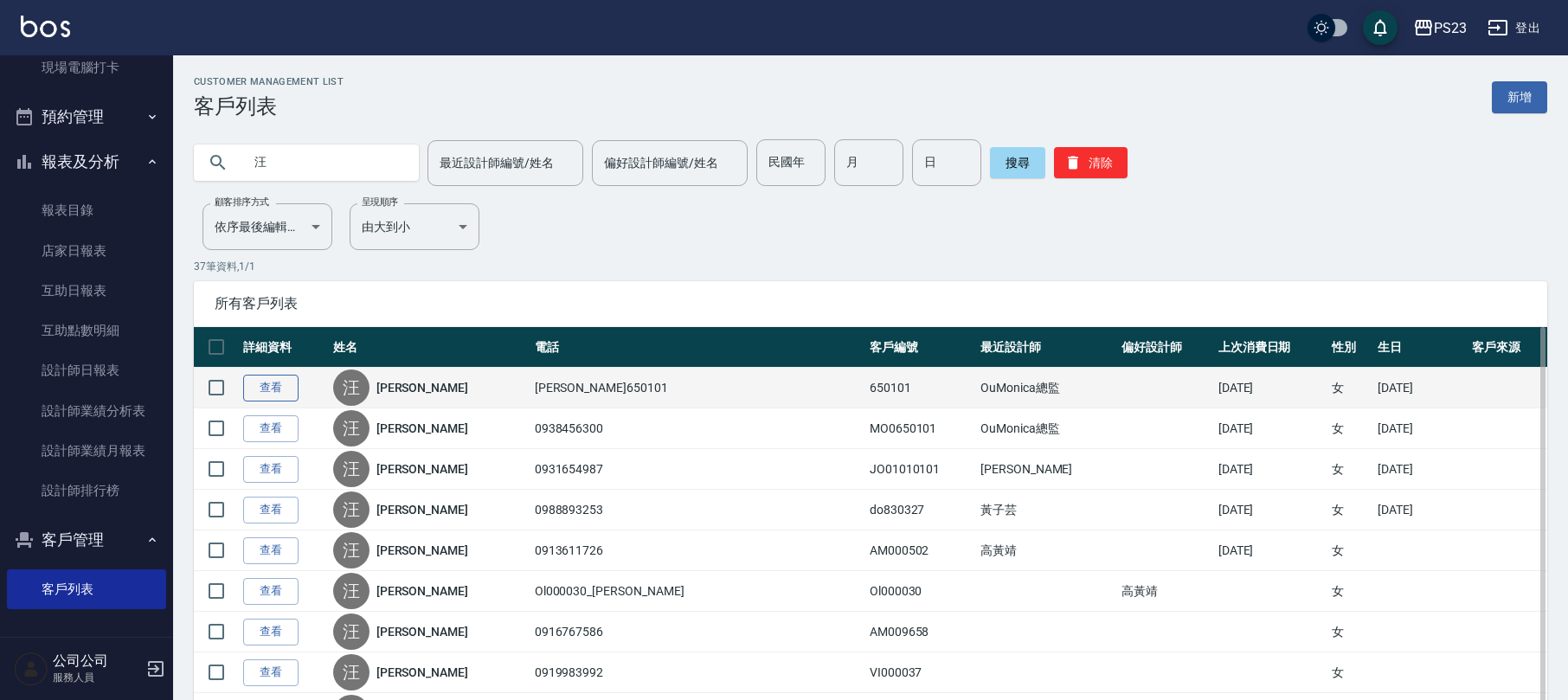
click at [264, 381] on link "查看" at bounding box center [271, 388] width 56 height 26
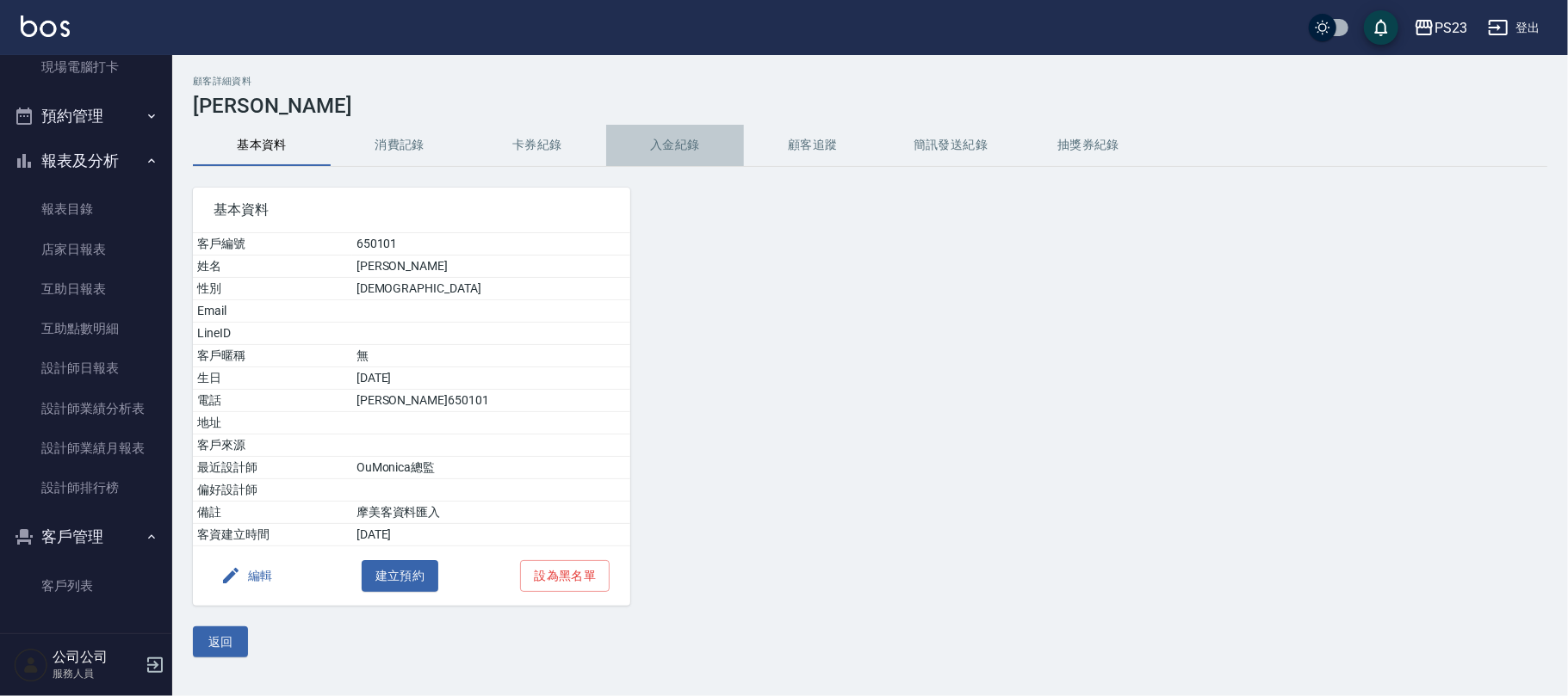
click at [693, 160] on button "入金紀錄" at bounding box center [675, 145] width 138 height 41
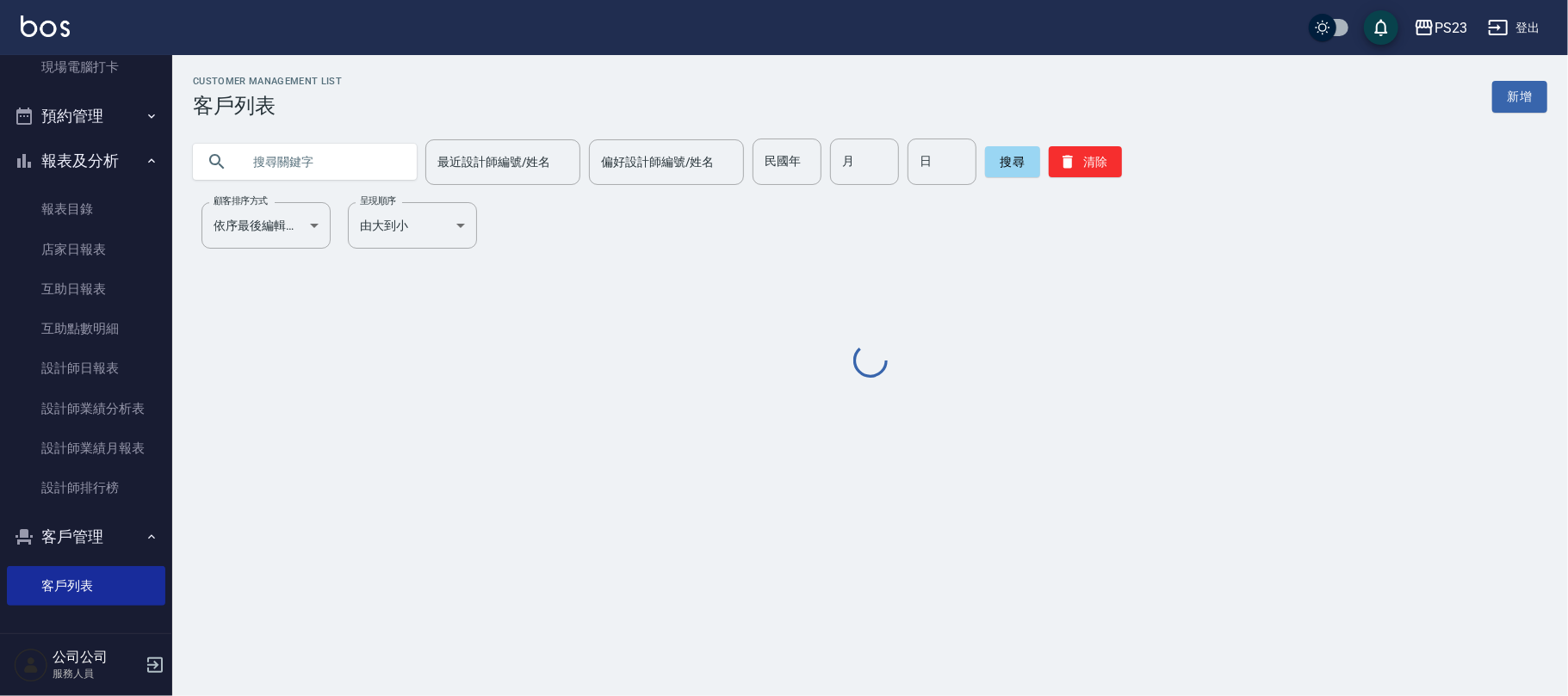
click at [294, 160] on input "text" at bounding box center [322, 162] width 161 height 47
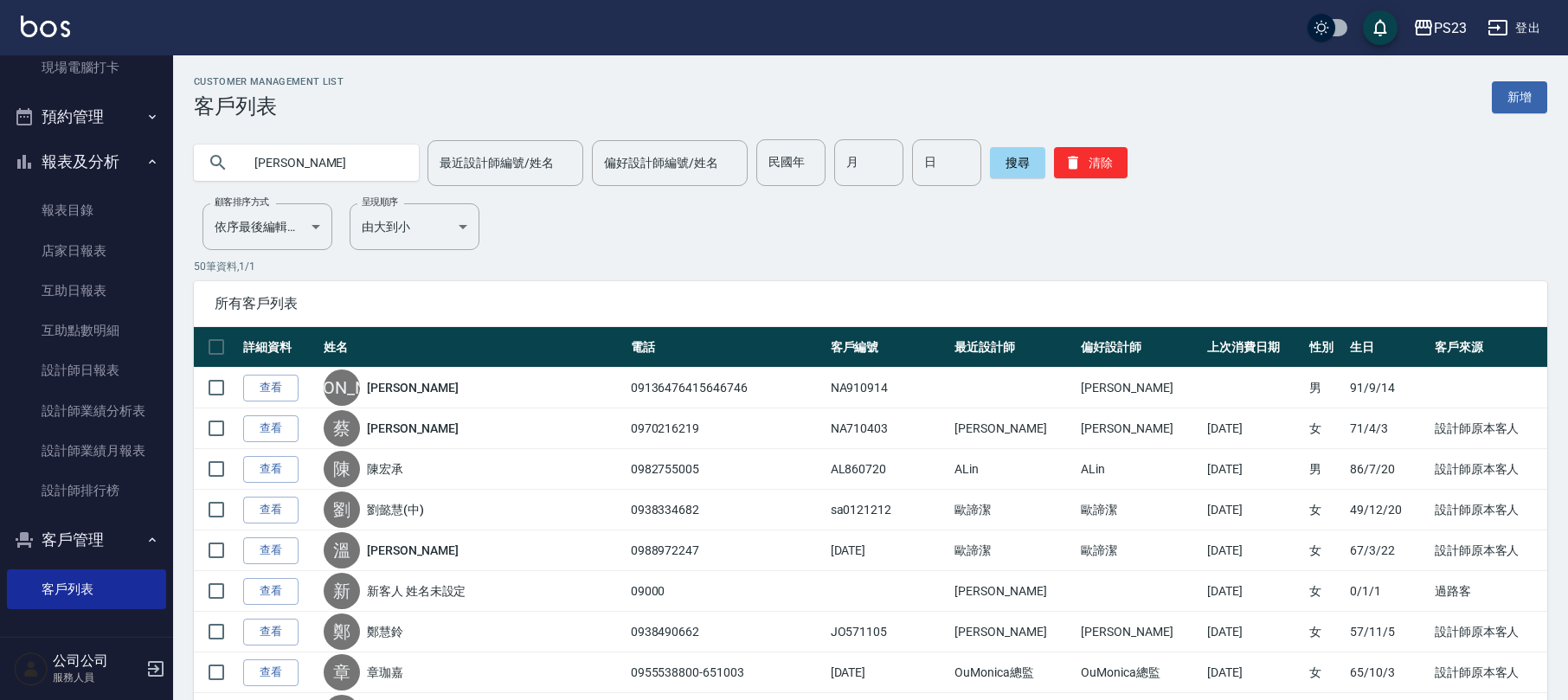
type input "[PERSON_NAME]"
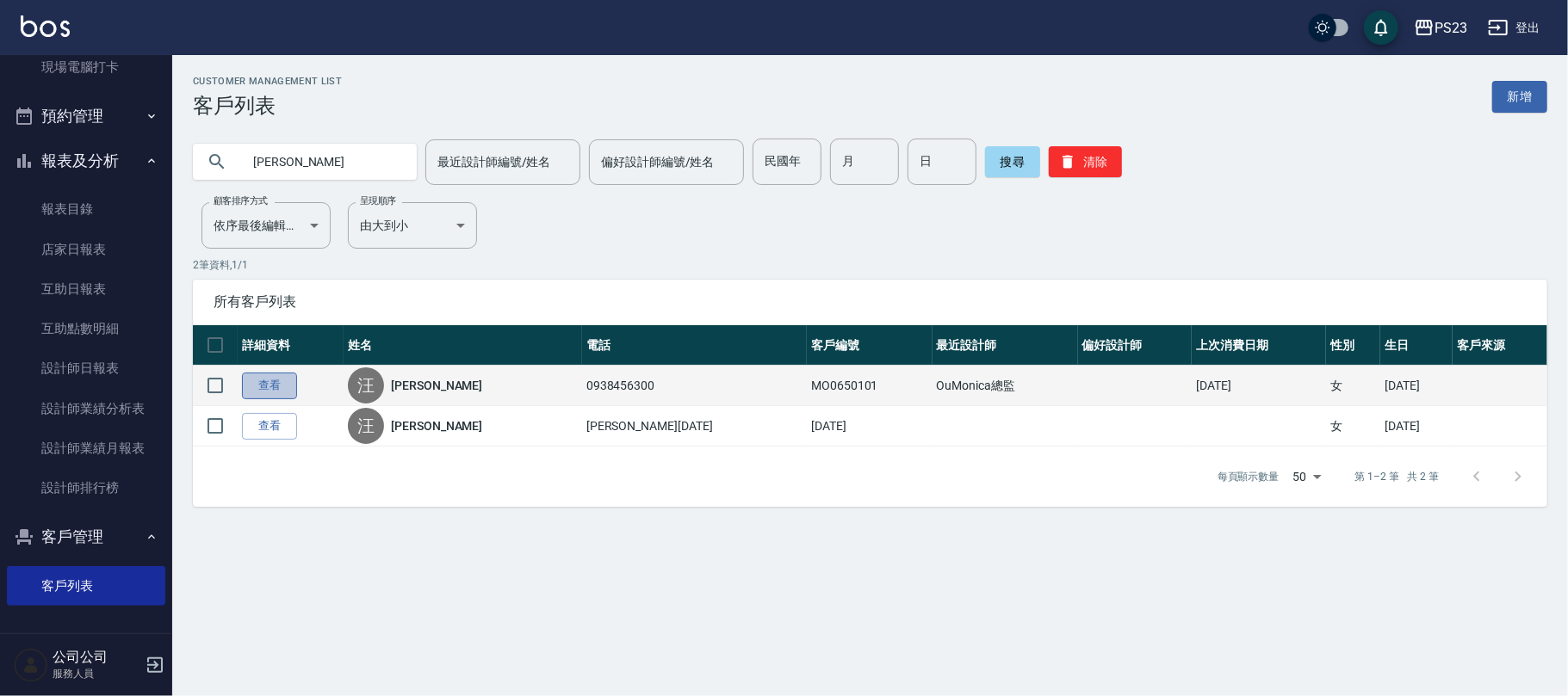
click at [266, 386] on link "查看" at bounding box center [269, 386] width 55 height 26
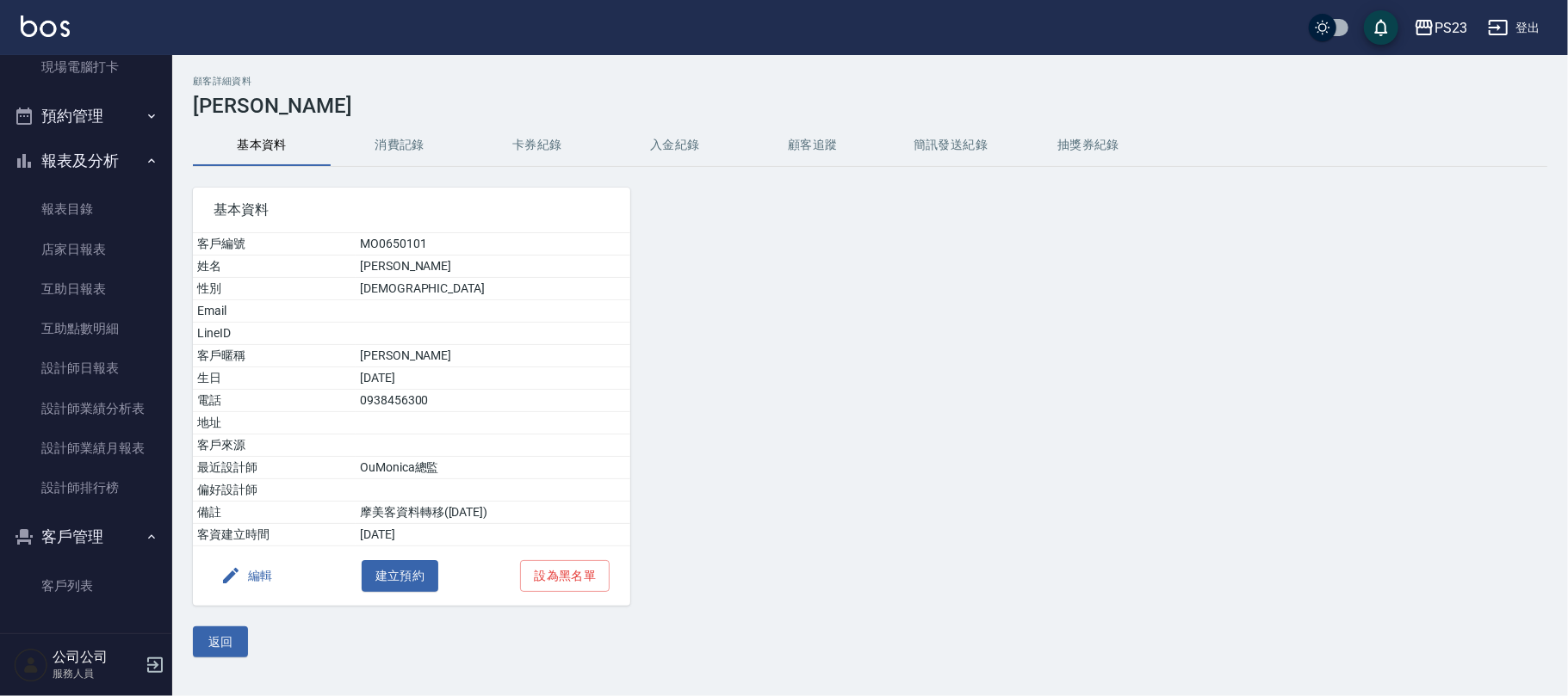
click at [680, 149] on button "入金紀錄" at bounding box center [675, 145] width 138 height 41
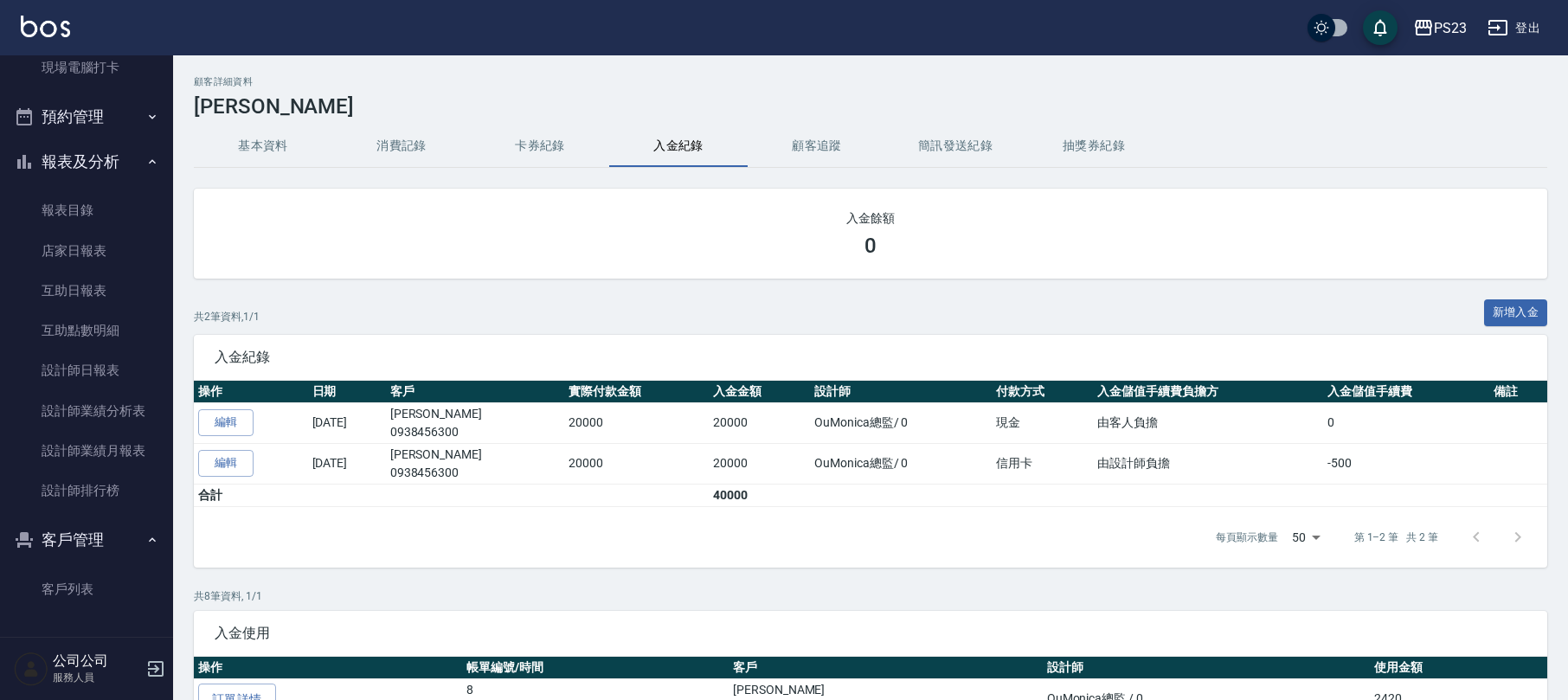
click at [385, 156] on button "消費記錄" at bounding box center [401, 146] width 139 height 42
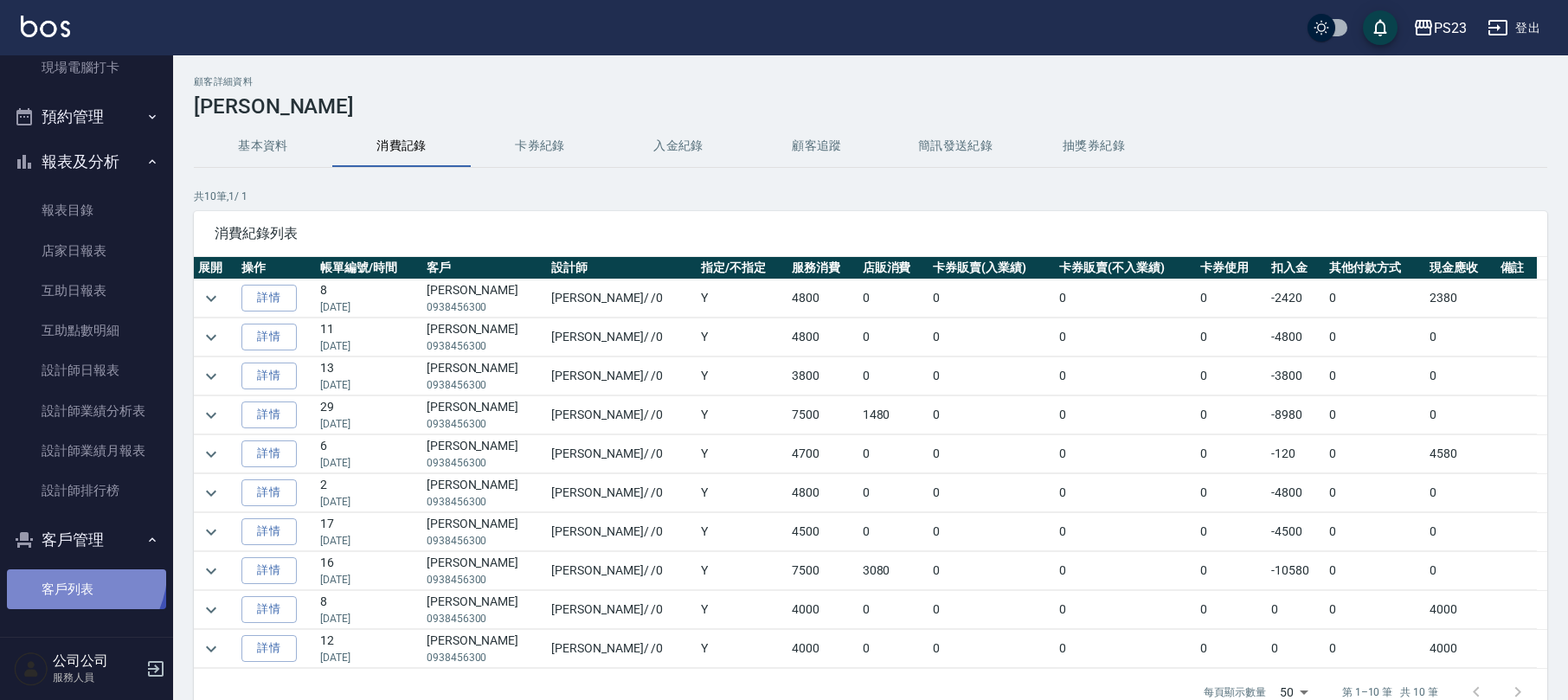
click at [70, 571] on link "客戶列表" at bounding box center [86, 590] width 159 height 40
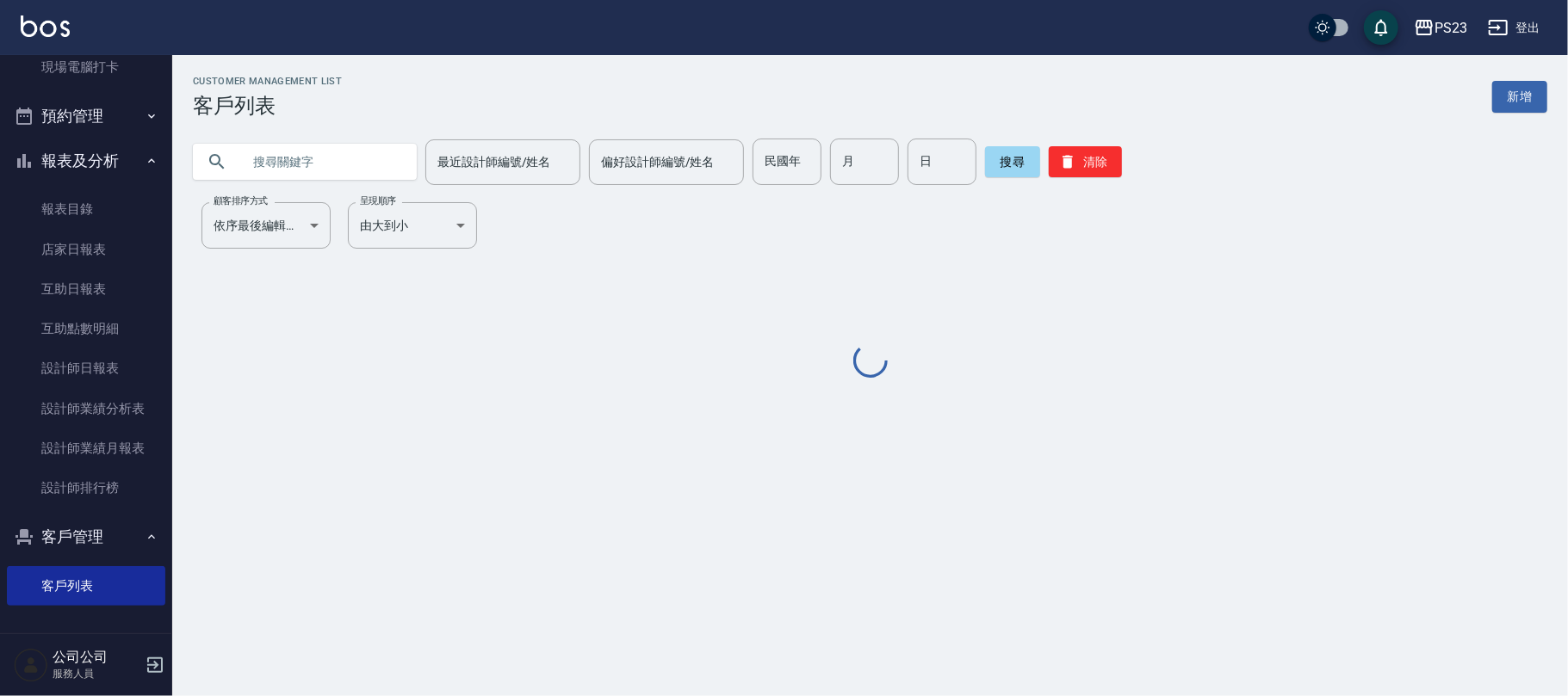
click at [287, 159] on input "text" at bounding box center [322, 162] width 161 height 47
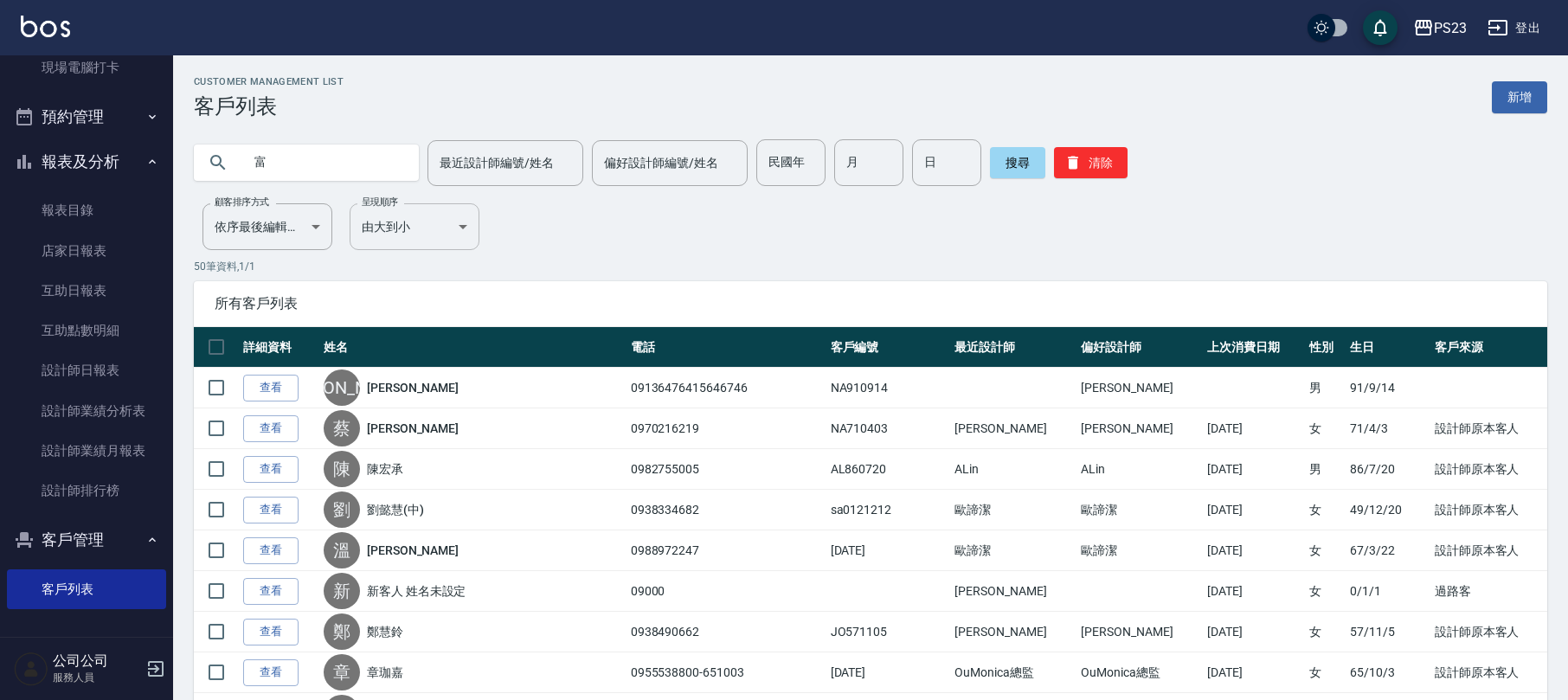
type input "富"
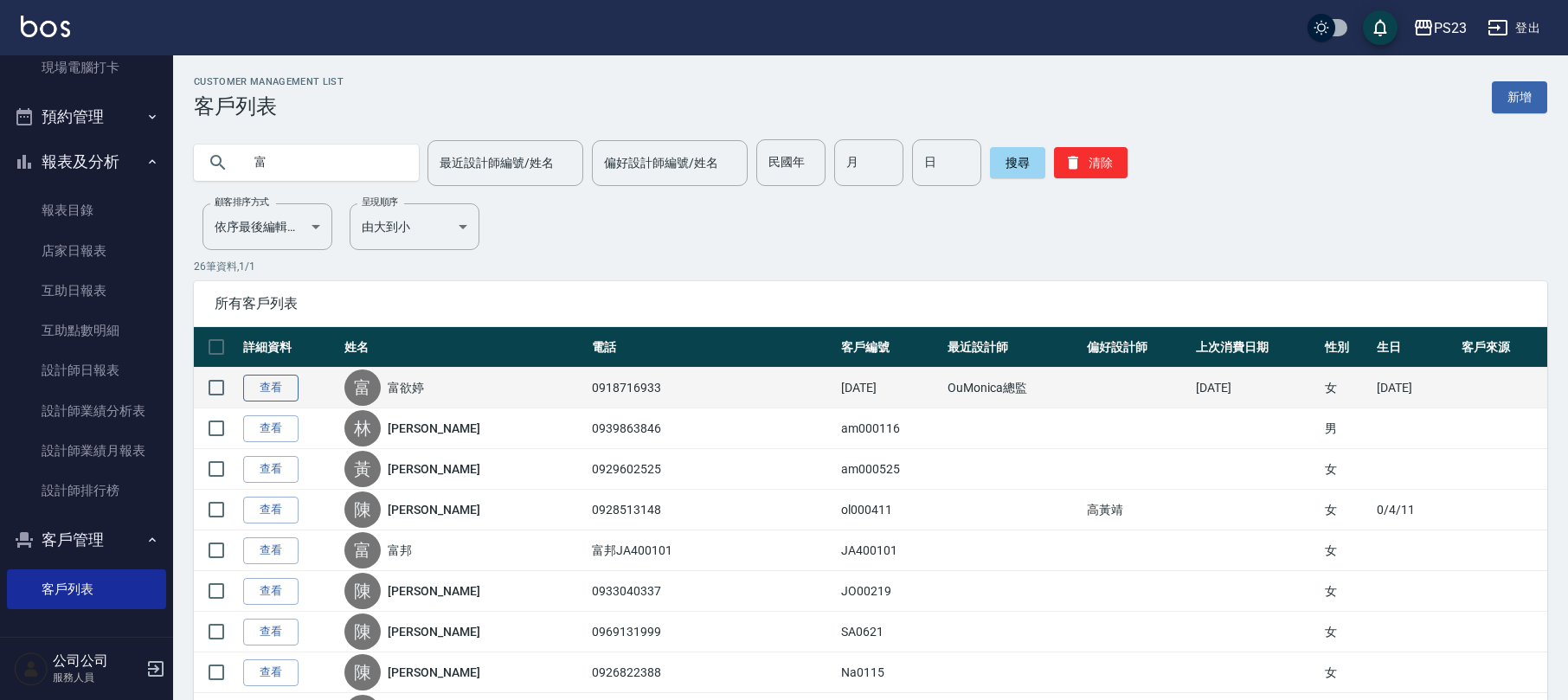
click at [281, 381] on link "查看" at bounding box center [271, 388] width 56 height 26
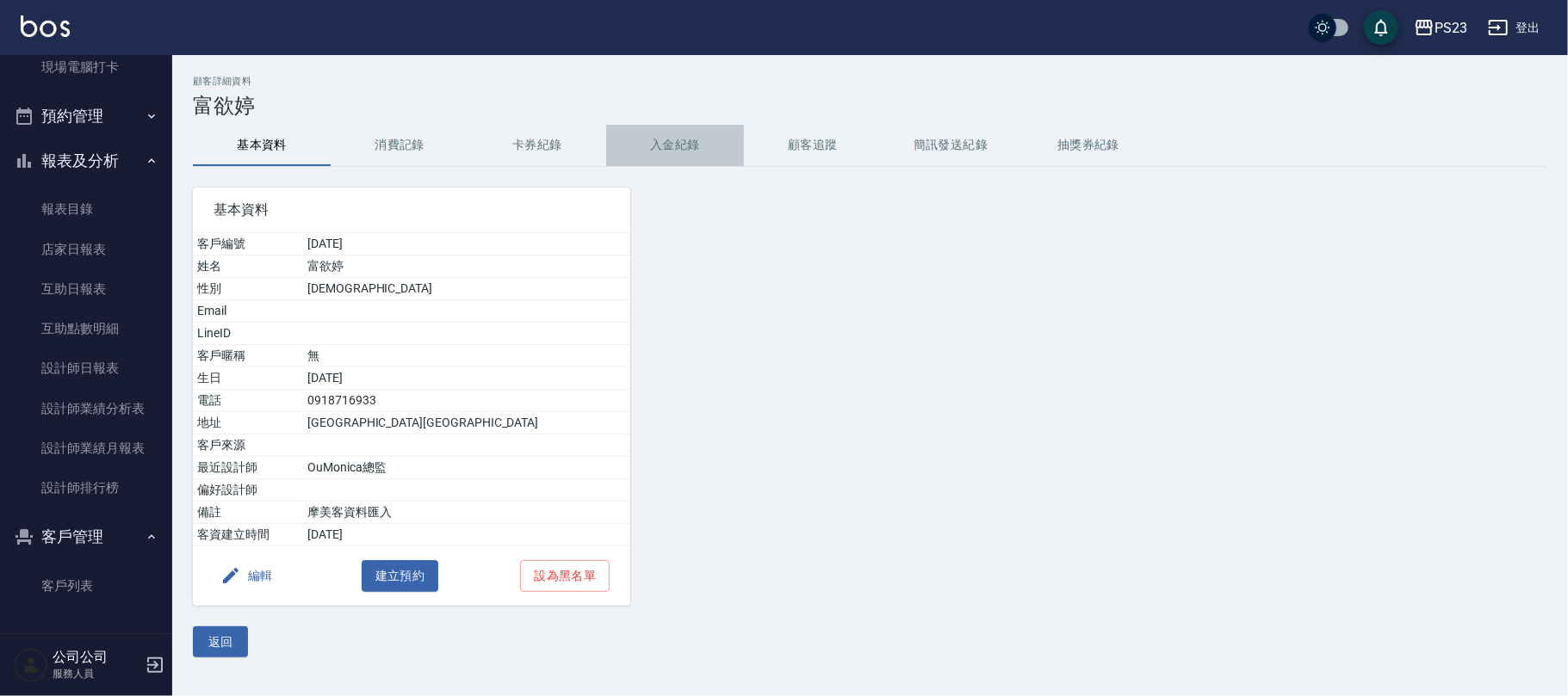
click at [695, 136] on button "入金紀錄" at bounding box center [675, 145] width 138 height 41
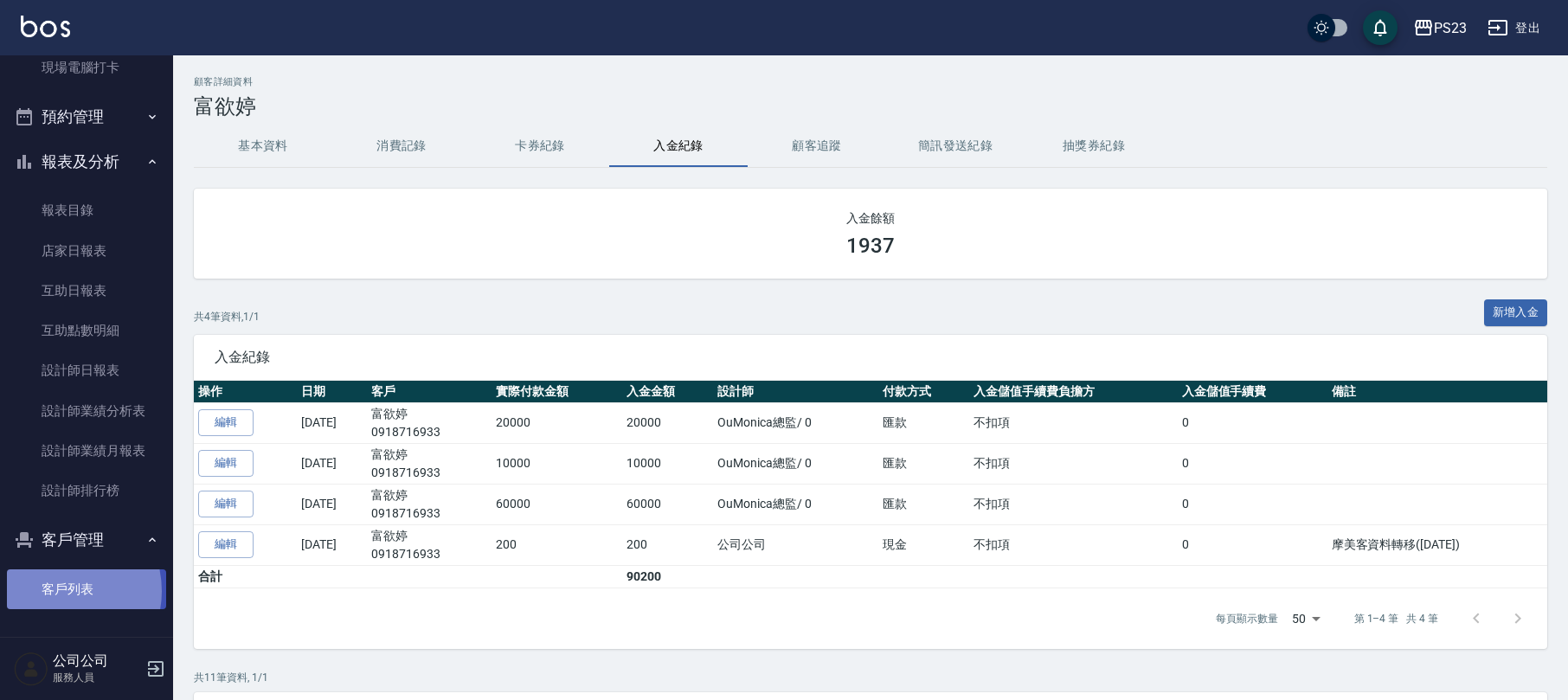
click at [58, 591] on link "客戶列表" at bounding box center [86, 590] width 159 height 40
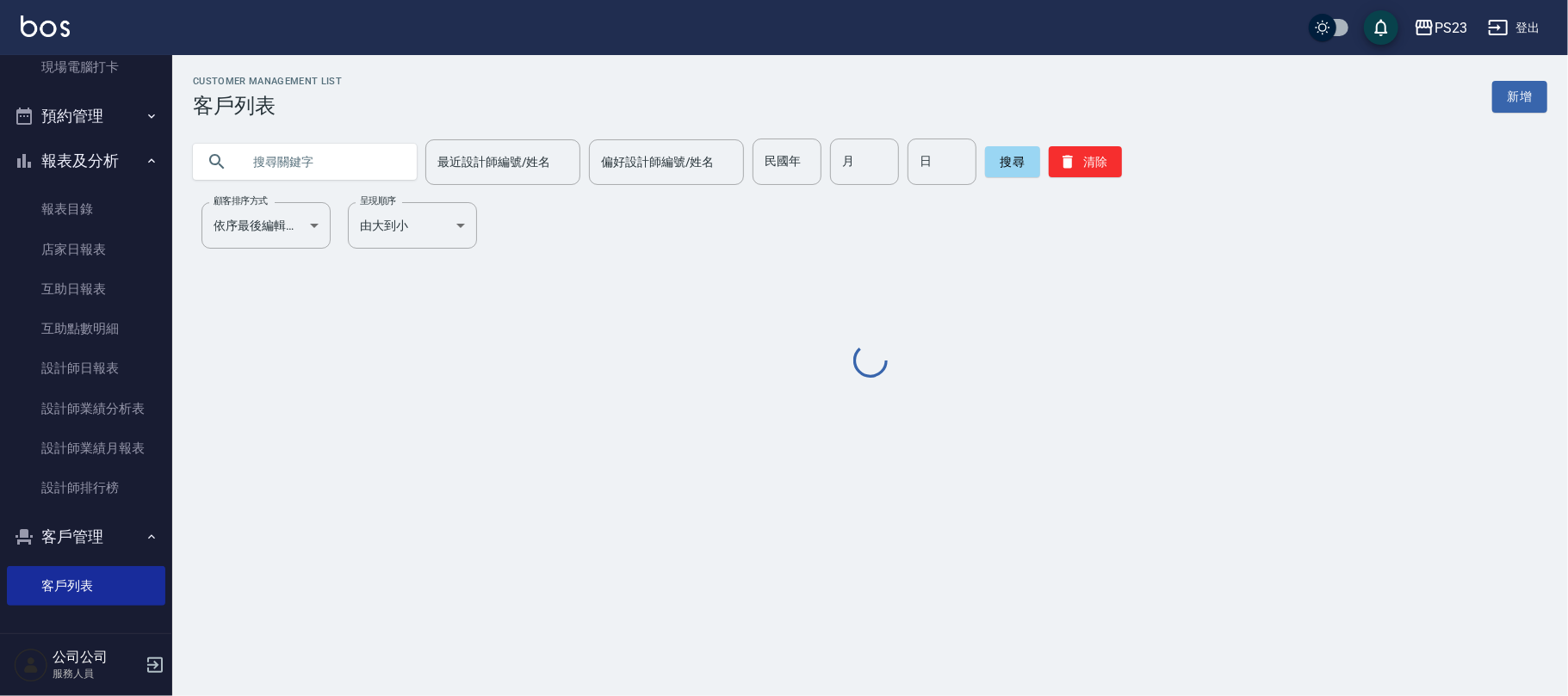
click at [289, 163] on input "text" at bounding box center [322, 162] width 161 height 47
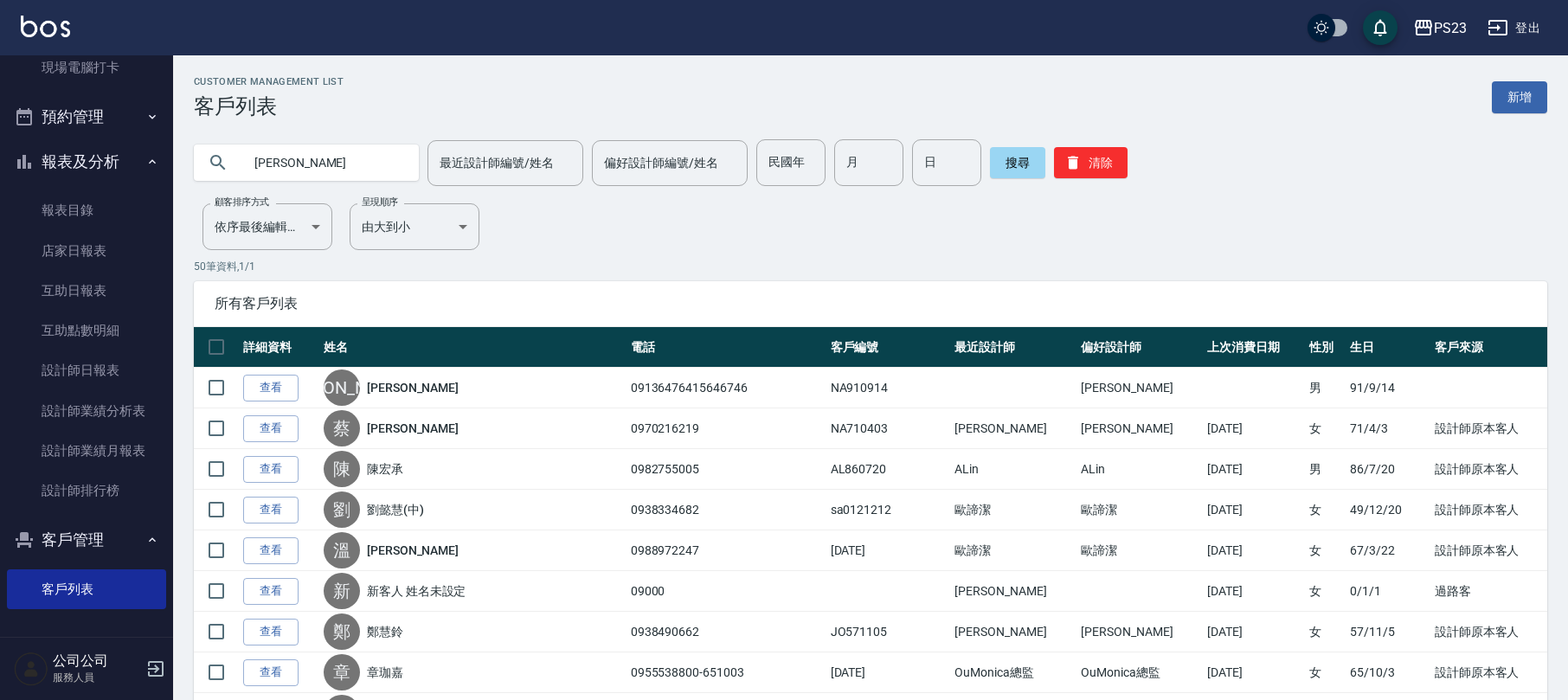
type input "[PERSON_NAME]"
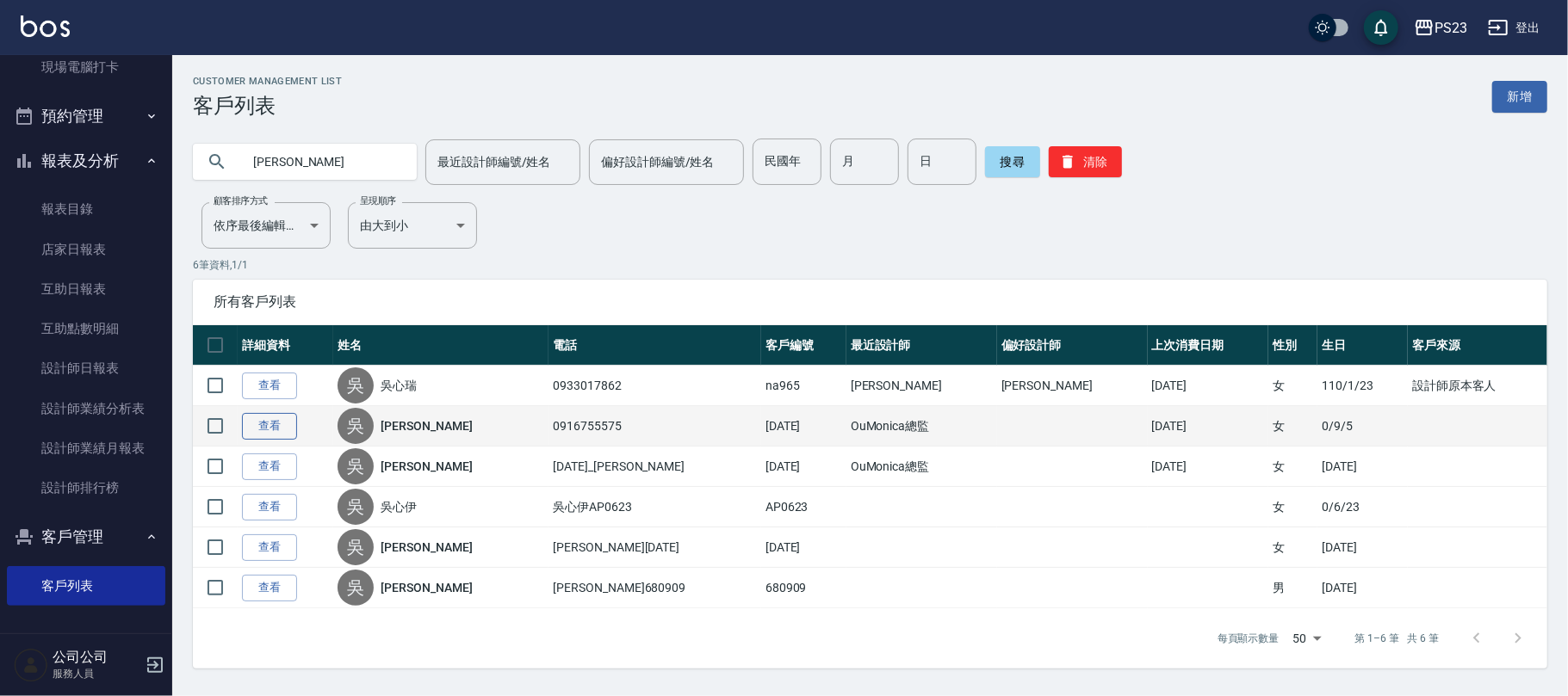
click at [274, 431] on link "查看" at bounding box center [269, 426] width 55 height 26
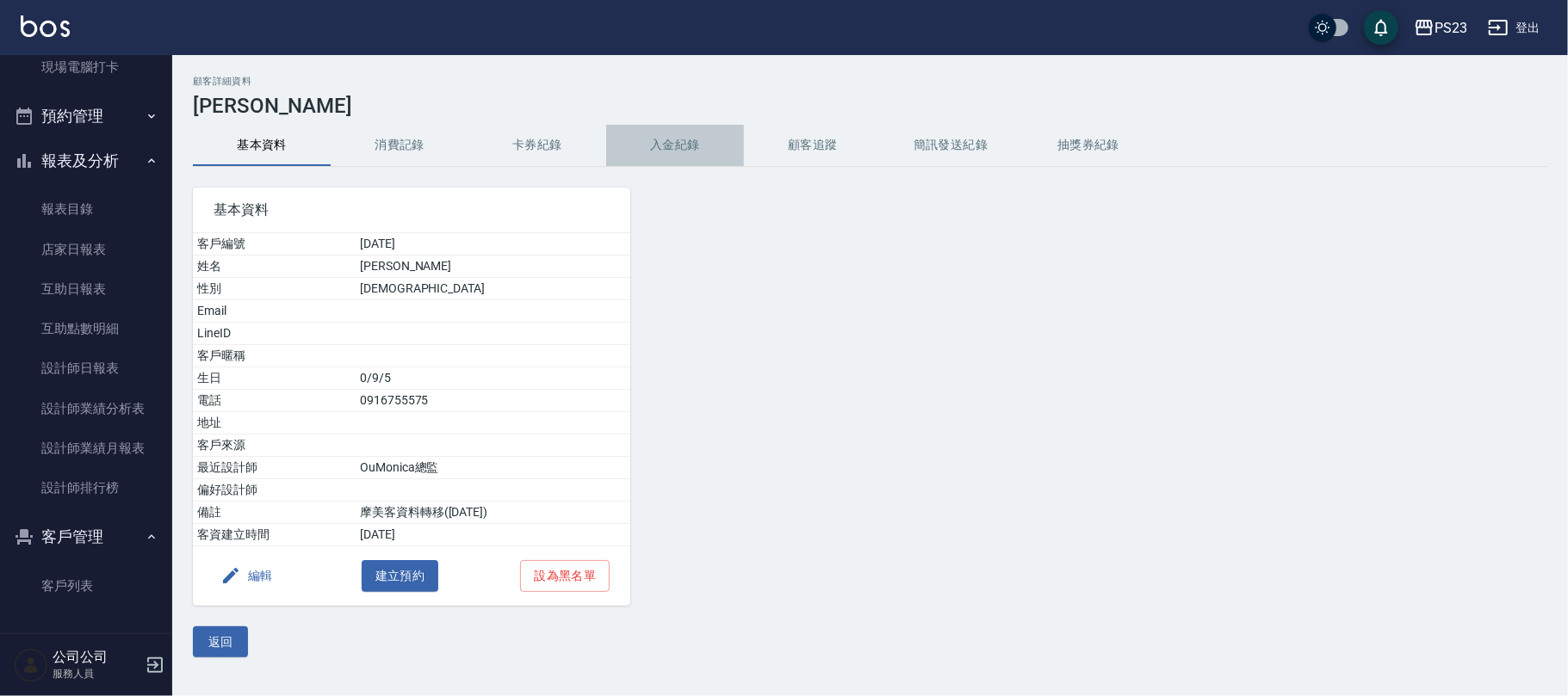
click at [709, 141] on button "入金紀錄" at bounding box center [675, 145] width 138 height 41
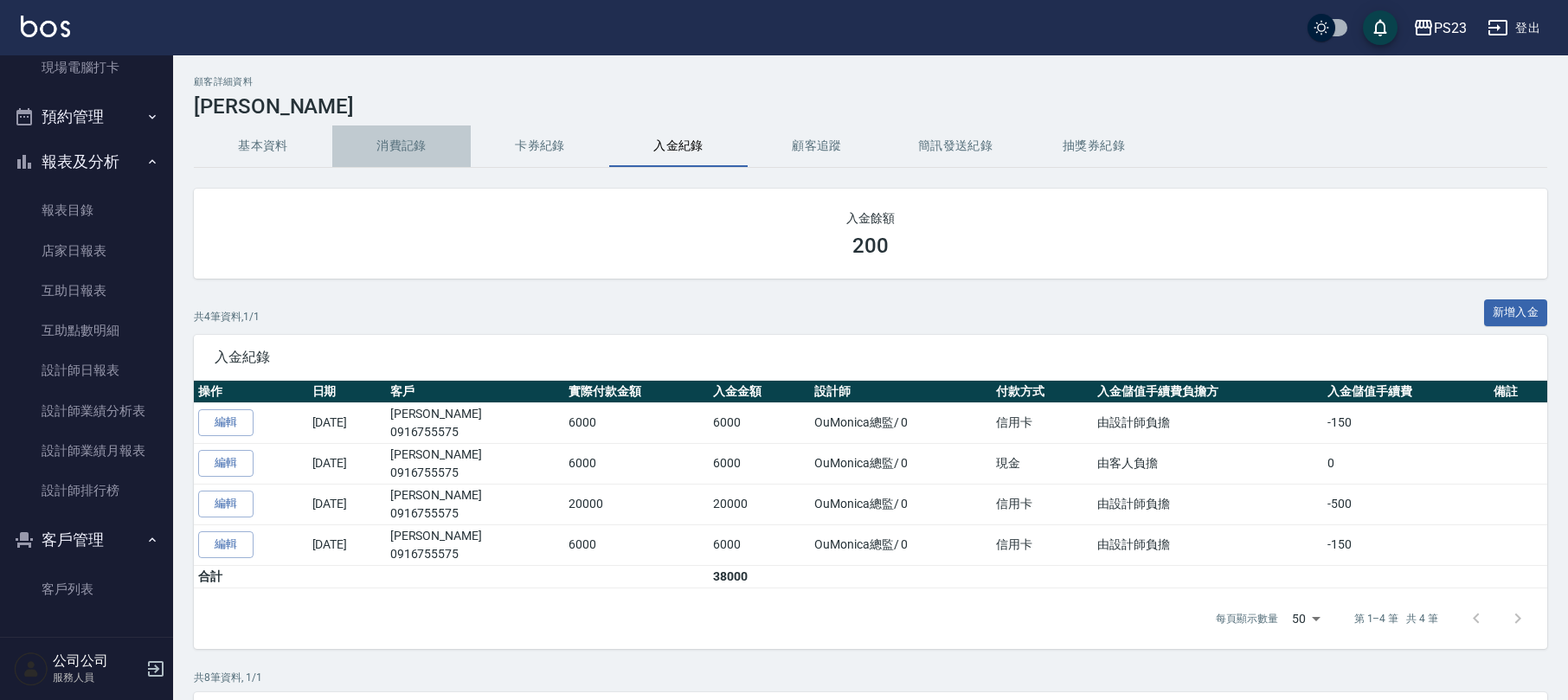
click at [392, 149] on button "消費記錄" at bounding box center [401, 146] width 139 height 42
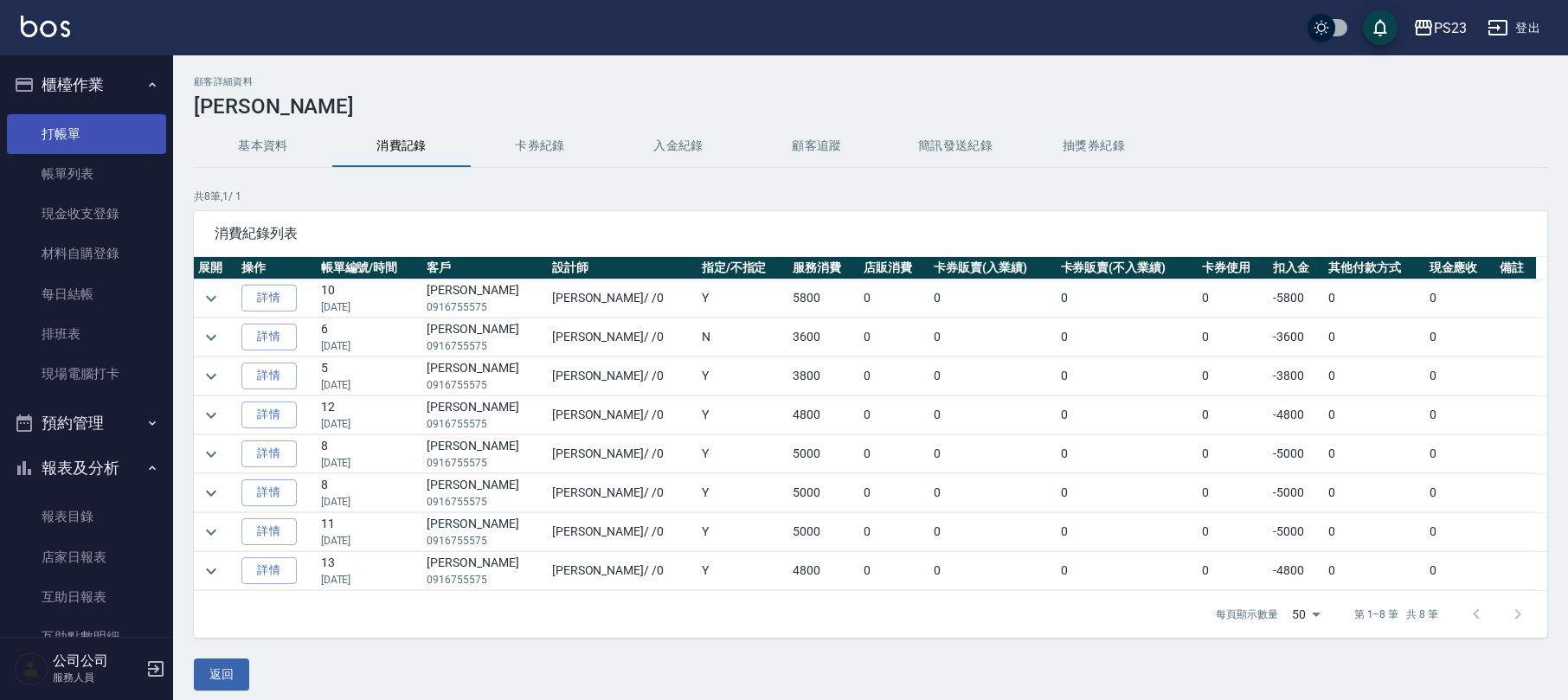
click at [84, 135] on link "打帳單" at bounding box center [86, 134] width 159 height 40
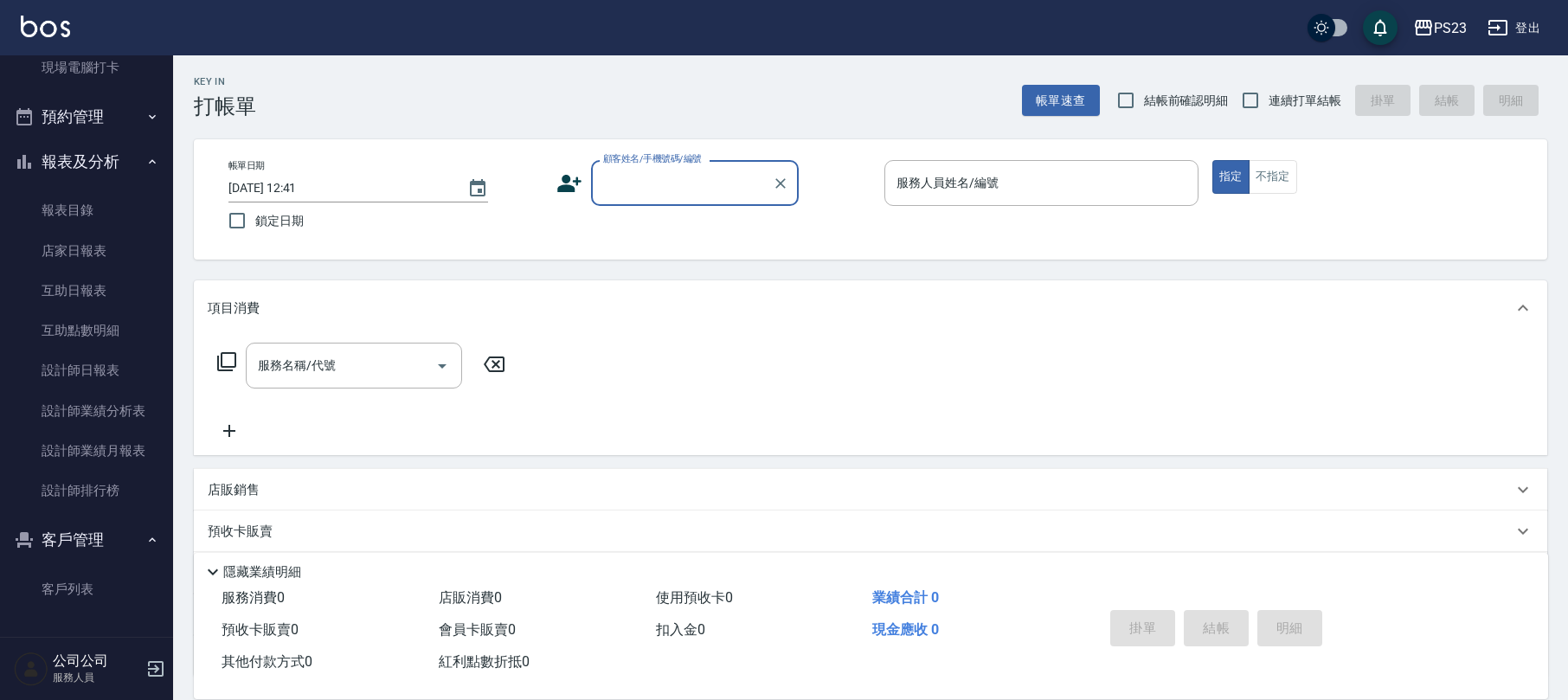
scroll to position [140, 0]
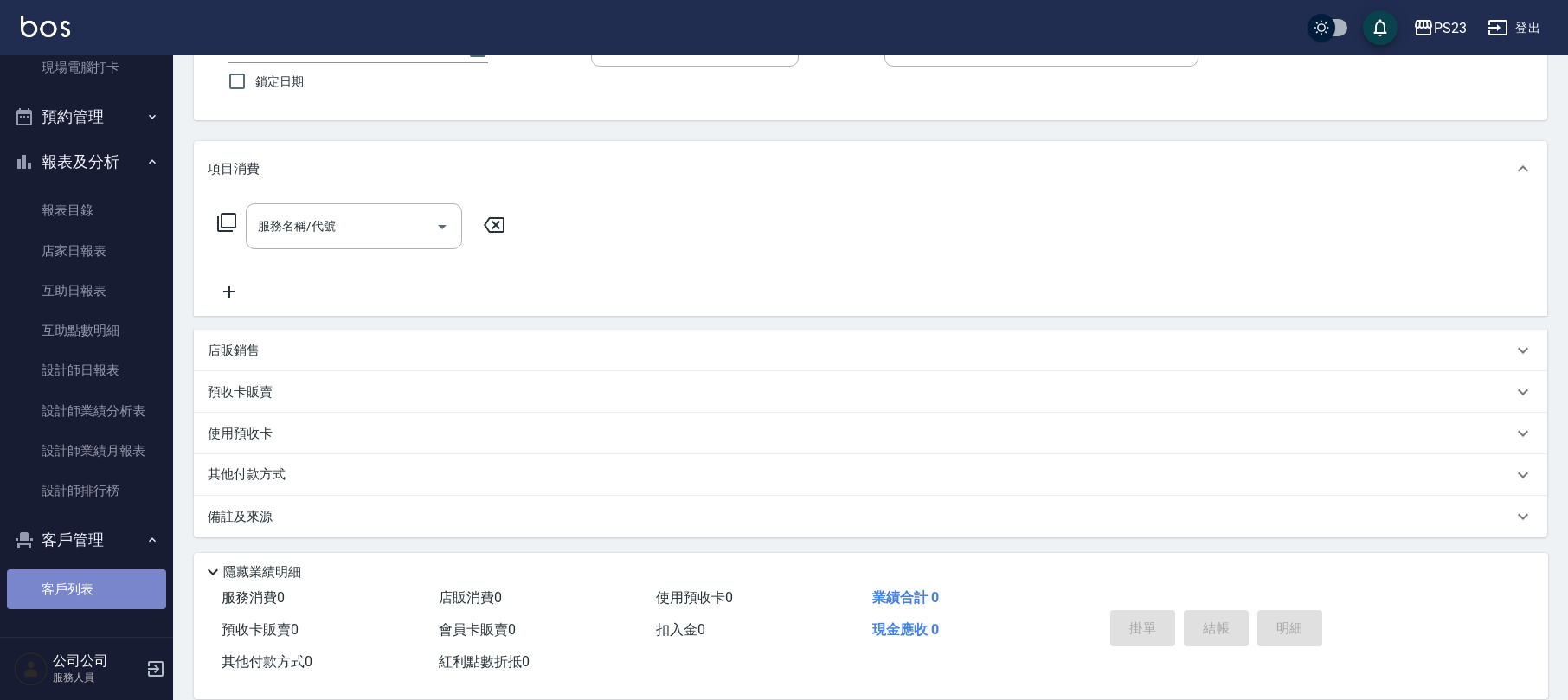
click at [98, 597] on link "客戶列表" at bounding box center [86, 590] width 159 height 40
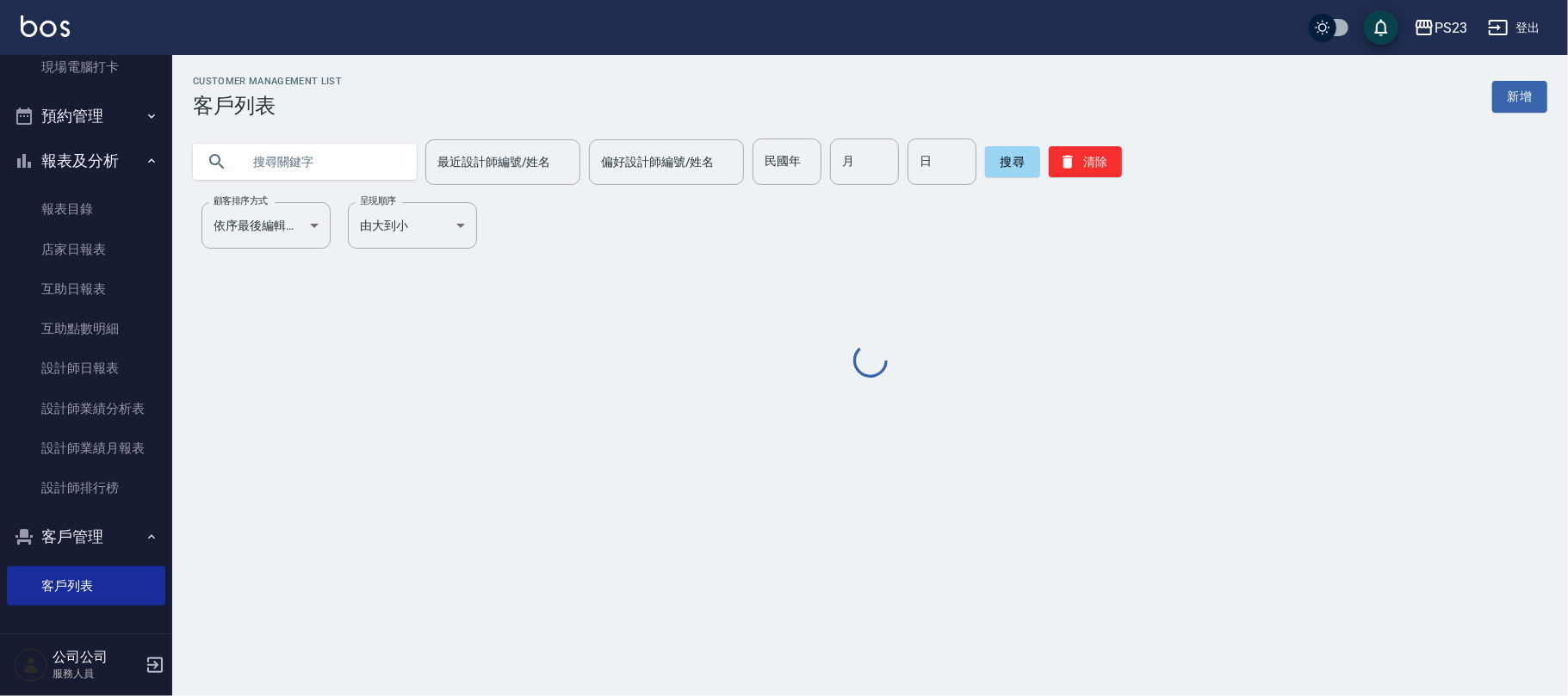
click at [272, 181] on input "text" at bounding box center [322, 162] width 161 height 47
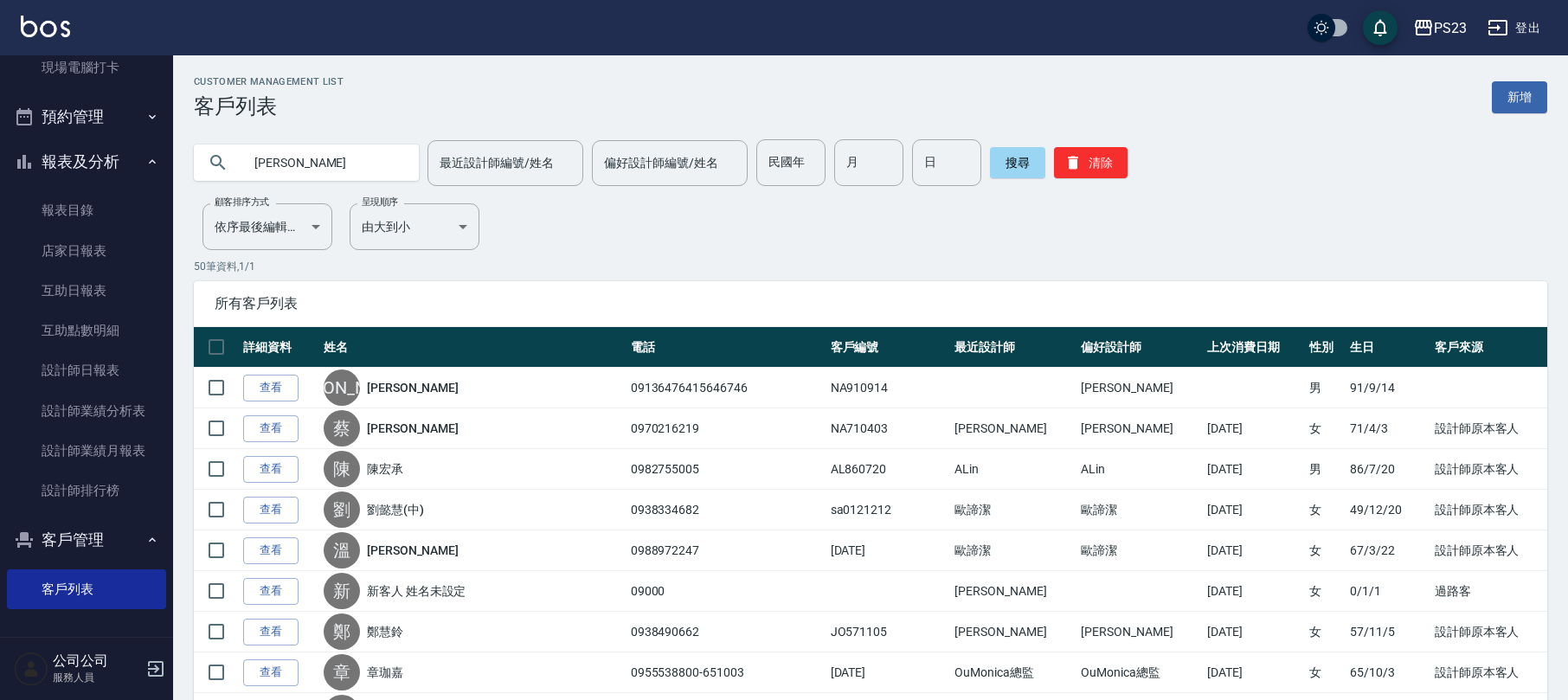
type input "[PERSON_NAME]"
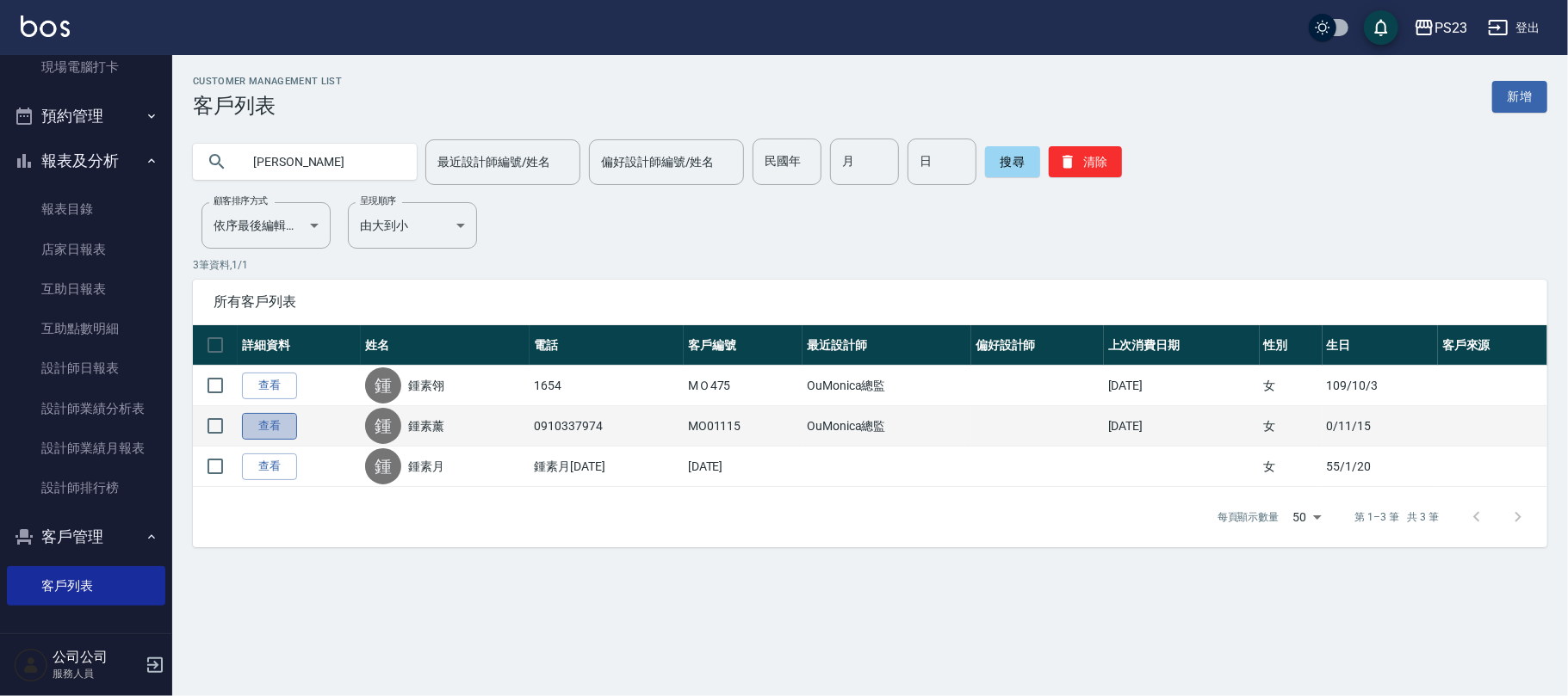
click at [281, 431] on link "查看" at bounding box center [269, 426] width 55 height 26
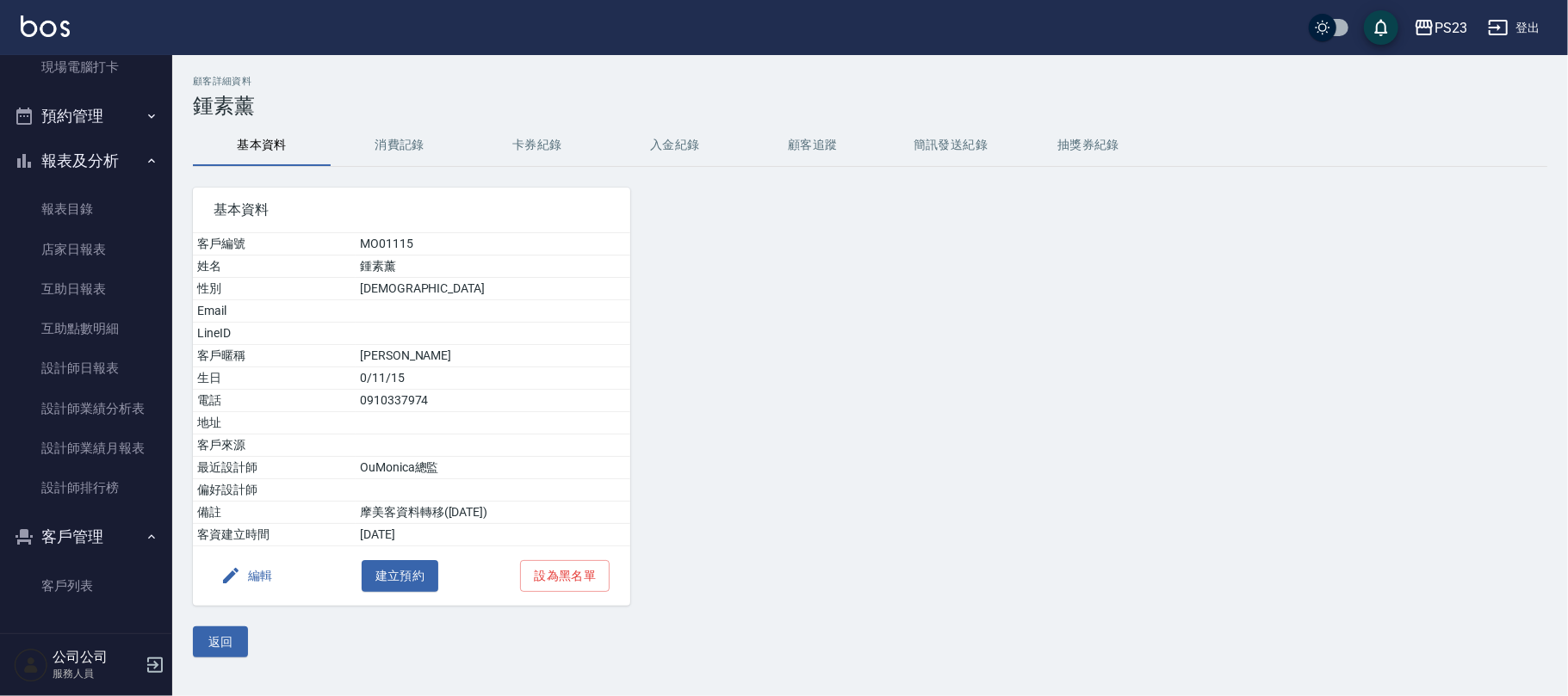
click at [685, 141] on button "入金紀錄" at bounding box center [675, 145] width 138 height 41
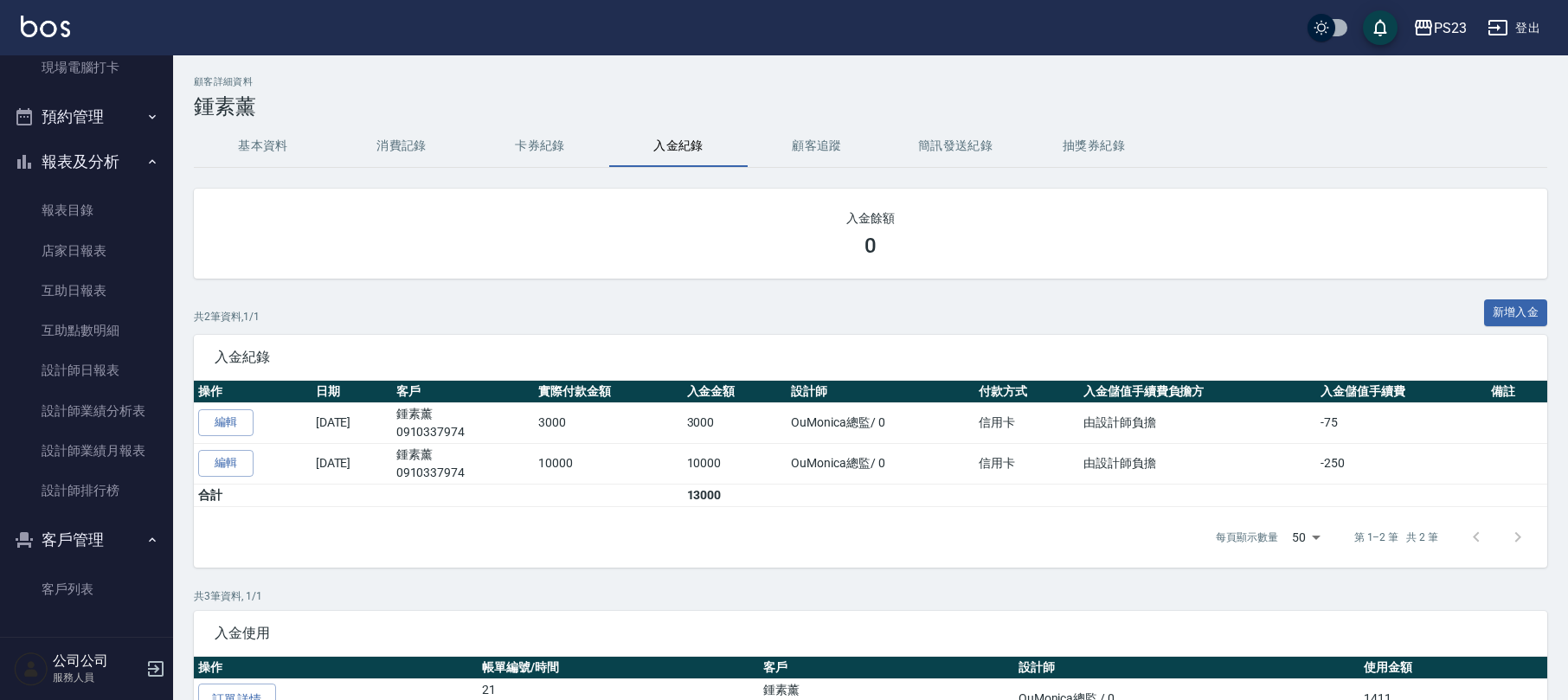
click at [398, 139] on button "消費記錄" at bounding box center [401, 146] width 139 height 42
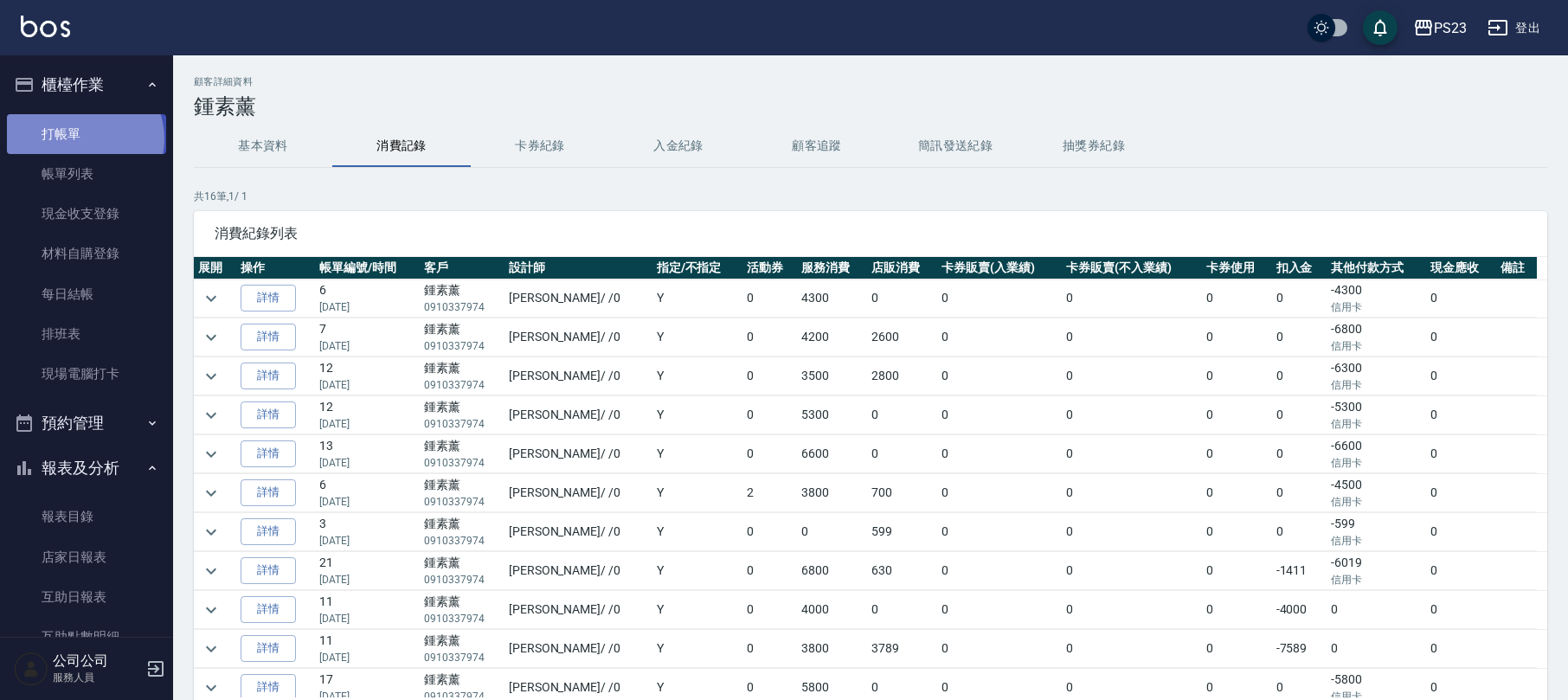
click at [83, 139] on link "打帳單" at bounding box center [86, 134] width 159 height 40
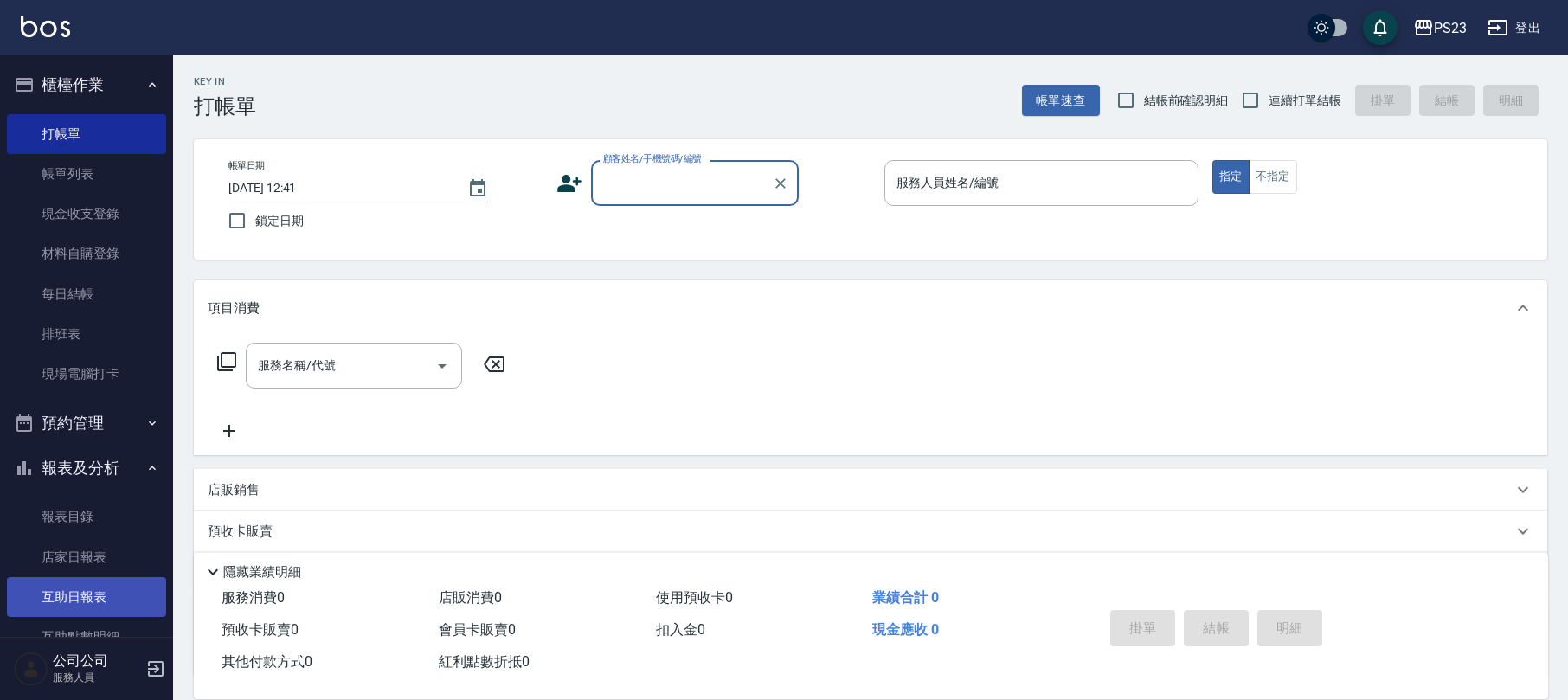
scroll to position [230, 0]
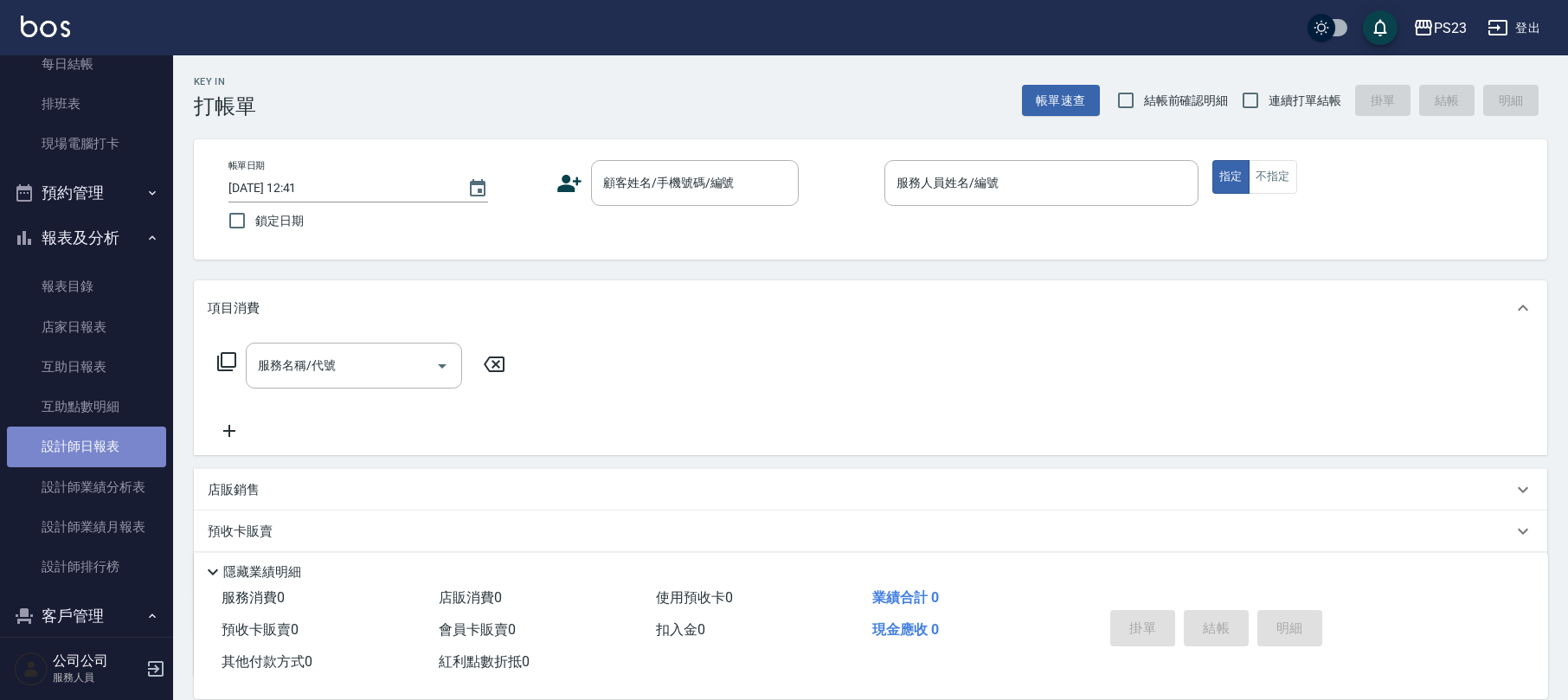
click at [126, 454] on link "設計師日報表" at bounding box center [86, 446] width 159 height 40
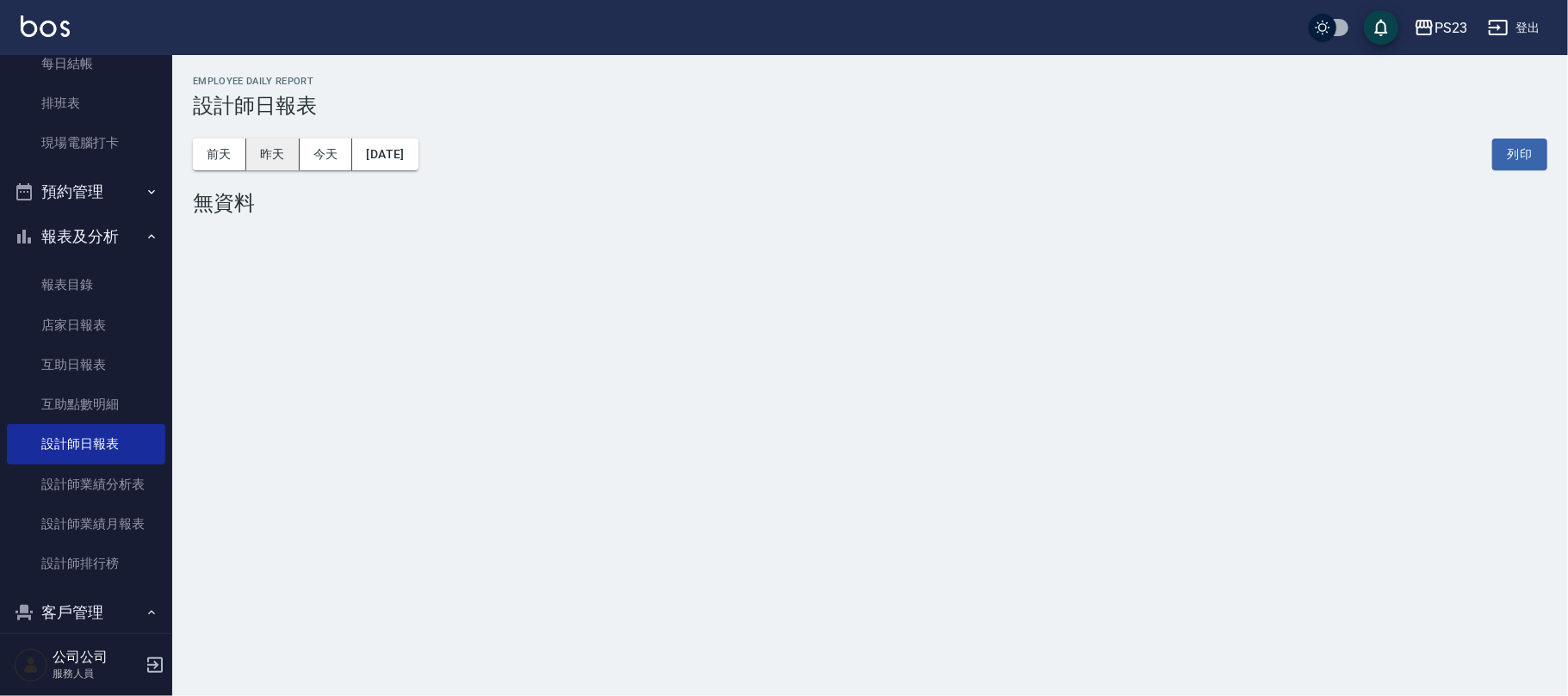
click at [248, 152] on button "昨天" at bounding box center [272, 155] width 53 height 32
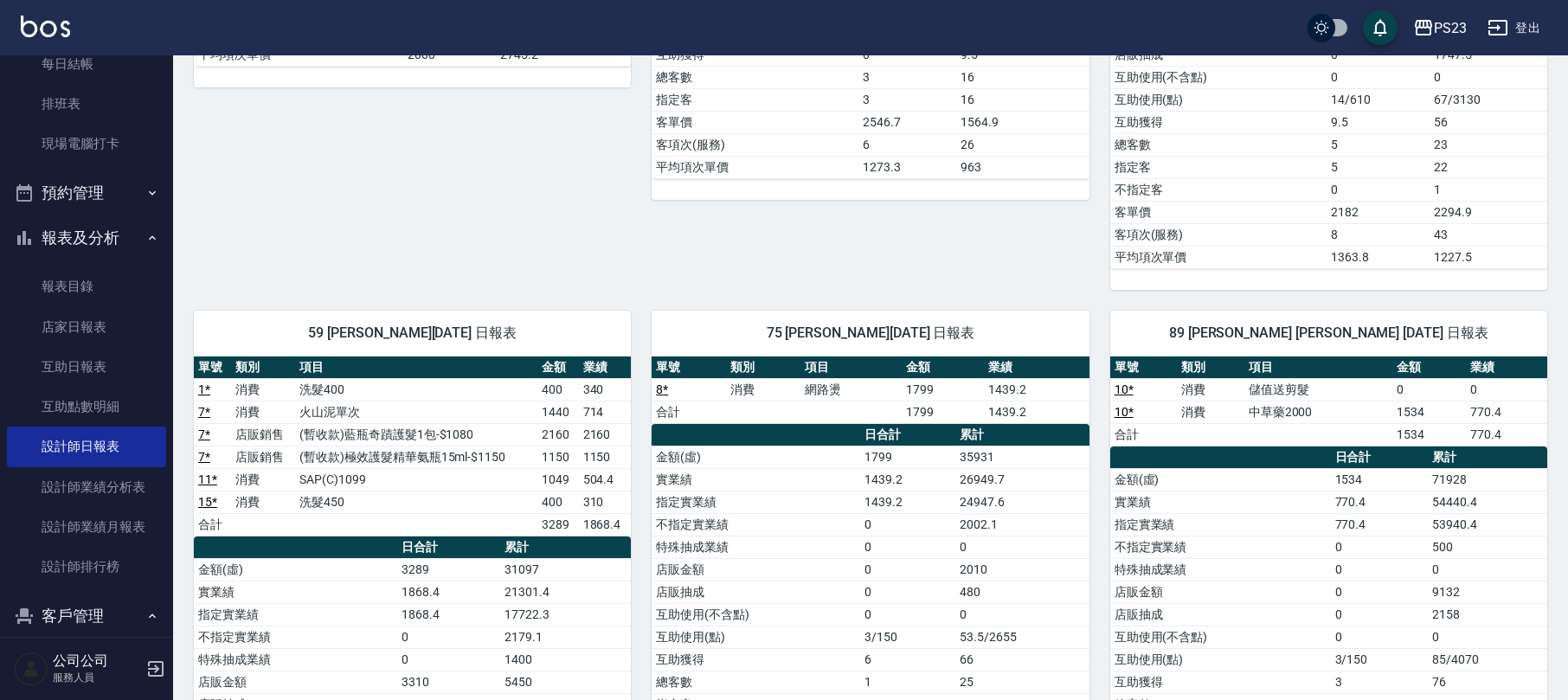
scroll to position [808, 0]
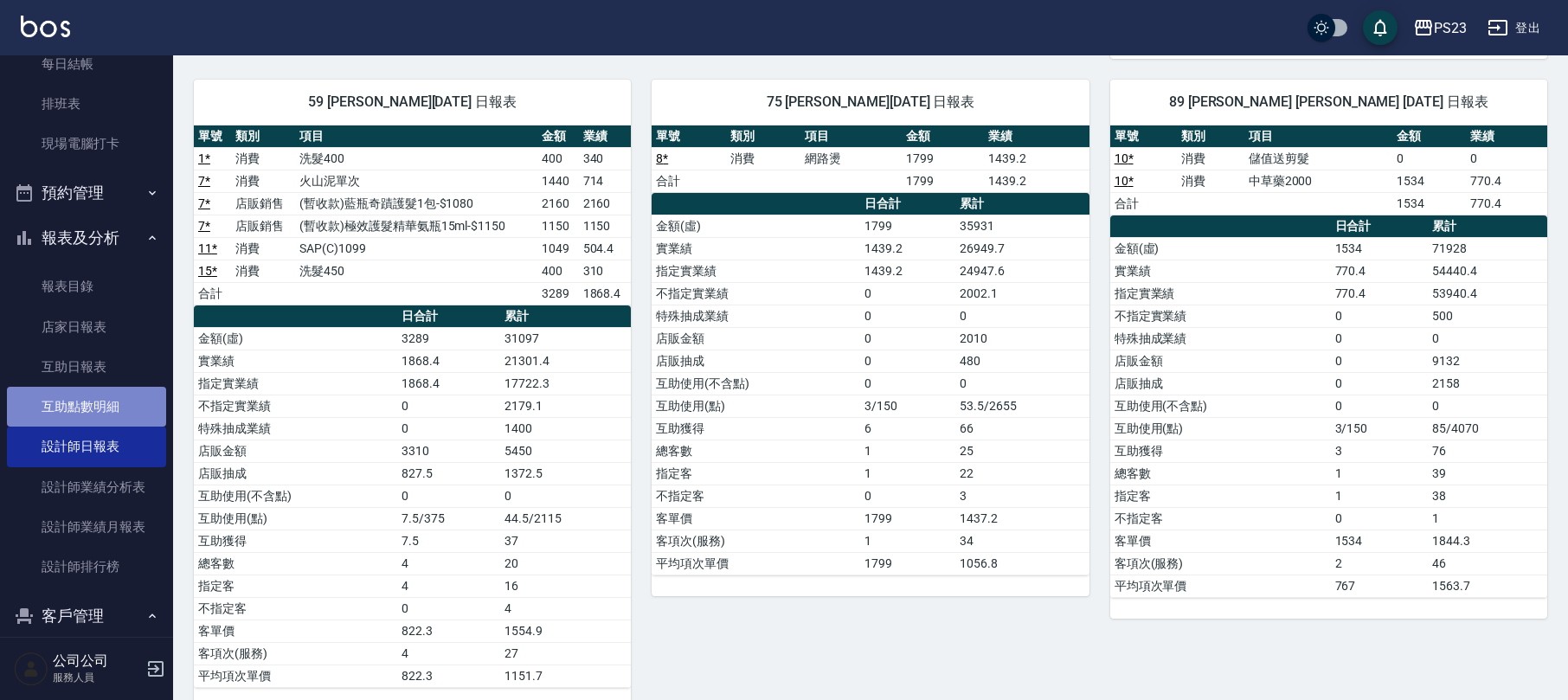
click at [101, 406] on link "互助點數明細" at bounding box center [86, 407] width 159 height 40
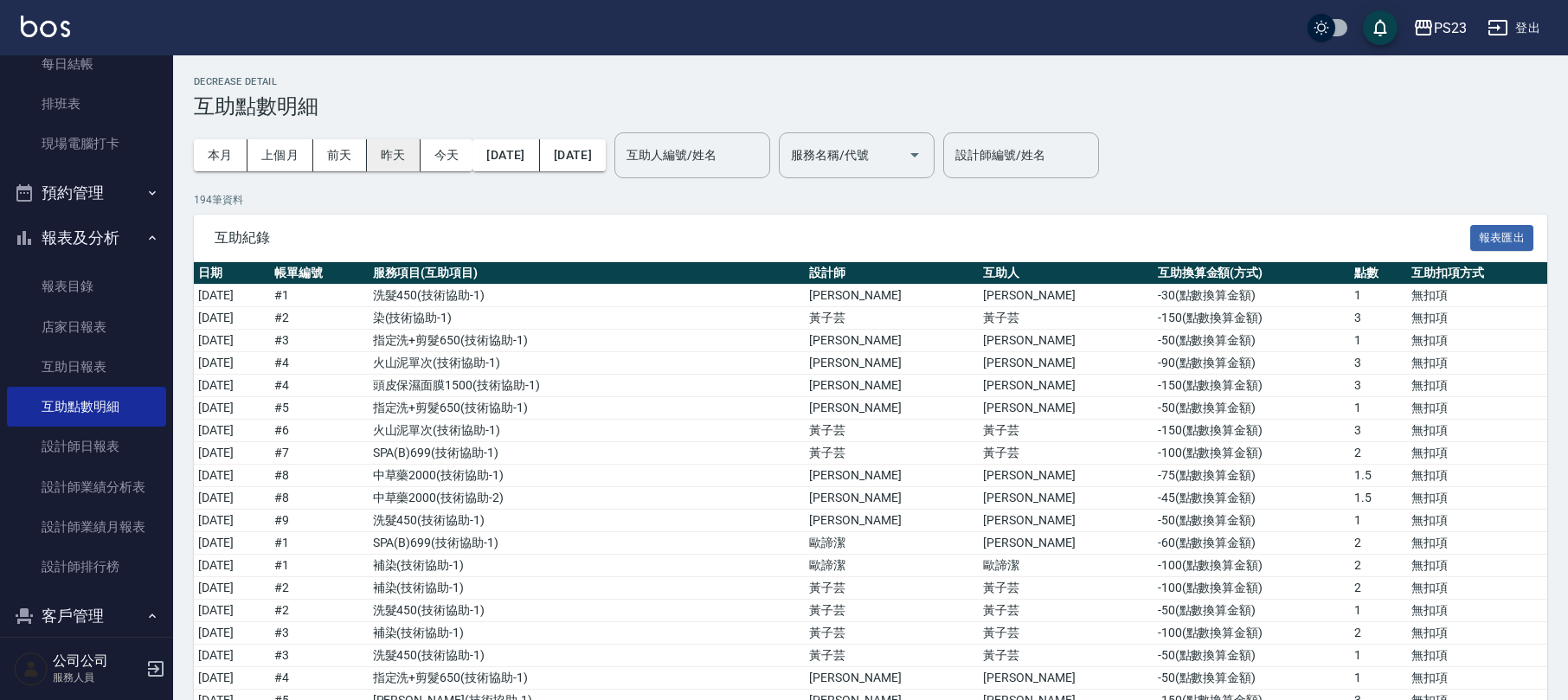
click at [409, 160] on button "昨天" at bounding box center [393, 156] width 54 height 32
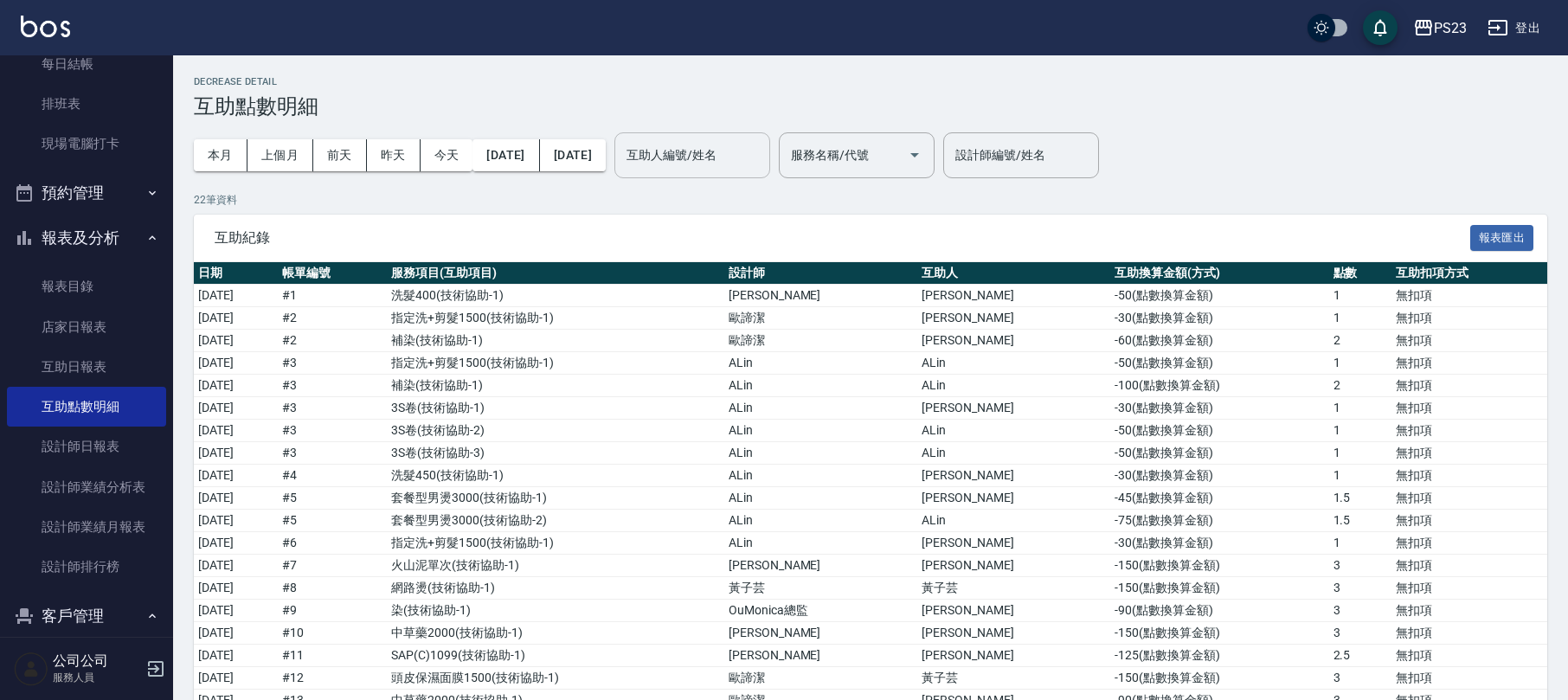
click at [727, 140] on div "互助人編號/姓名" at bounding box center [692, 155] width 156 height 46
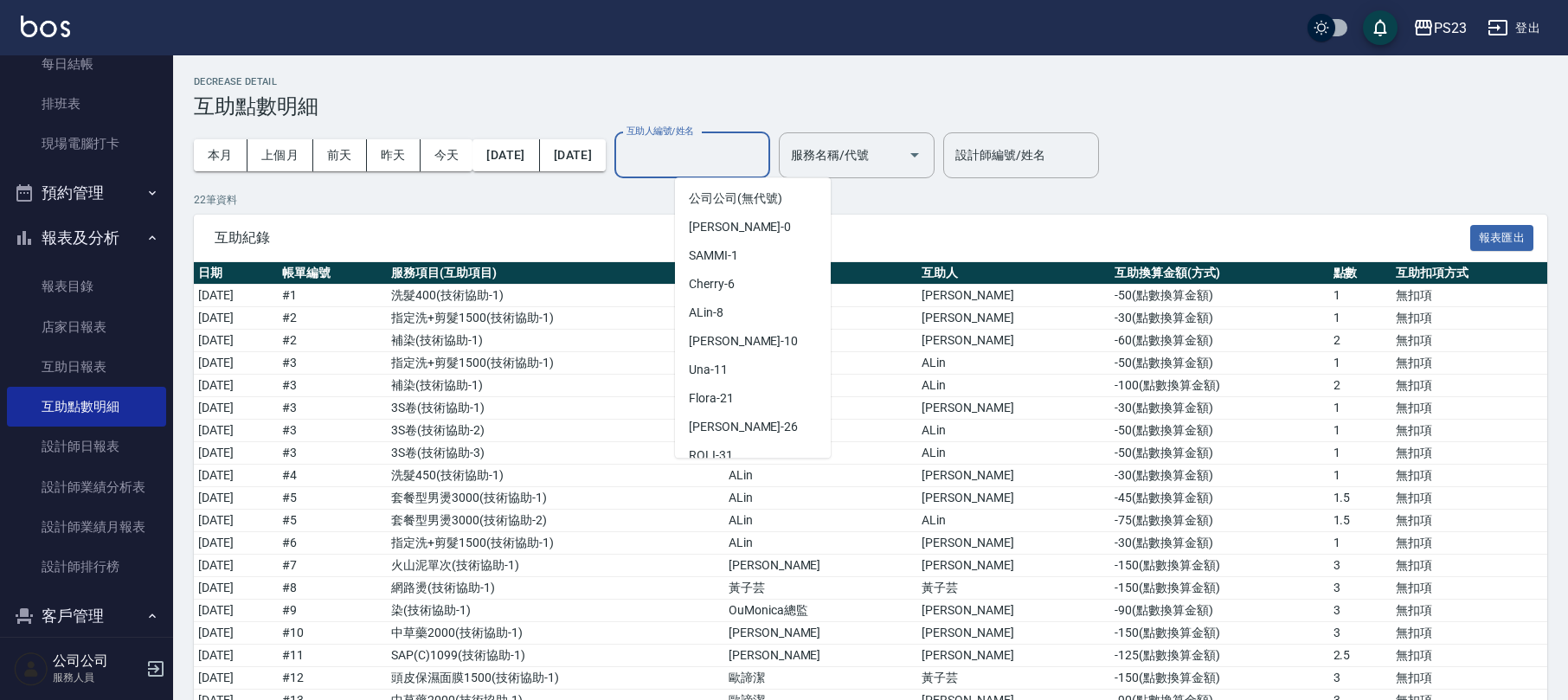
scroll to position [105, 0]
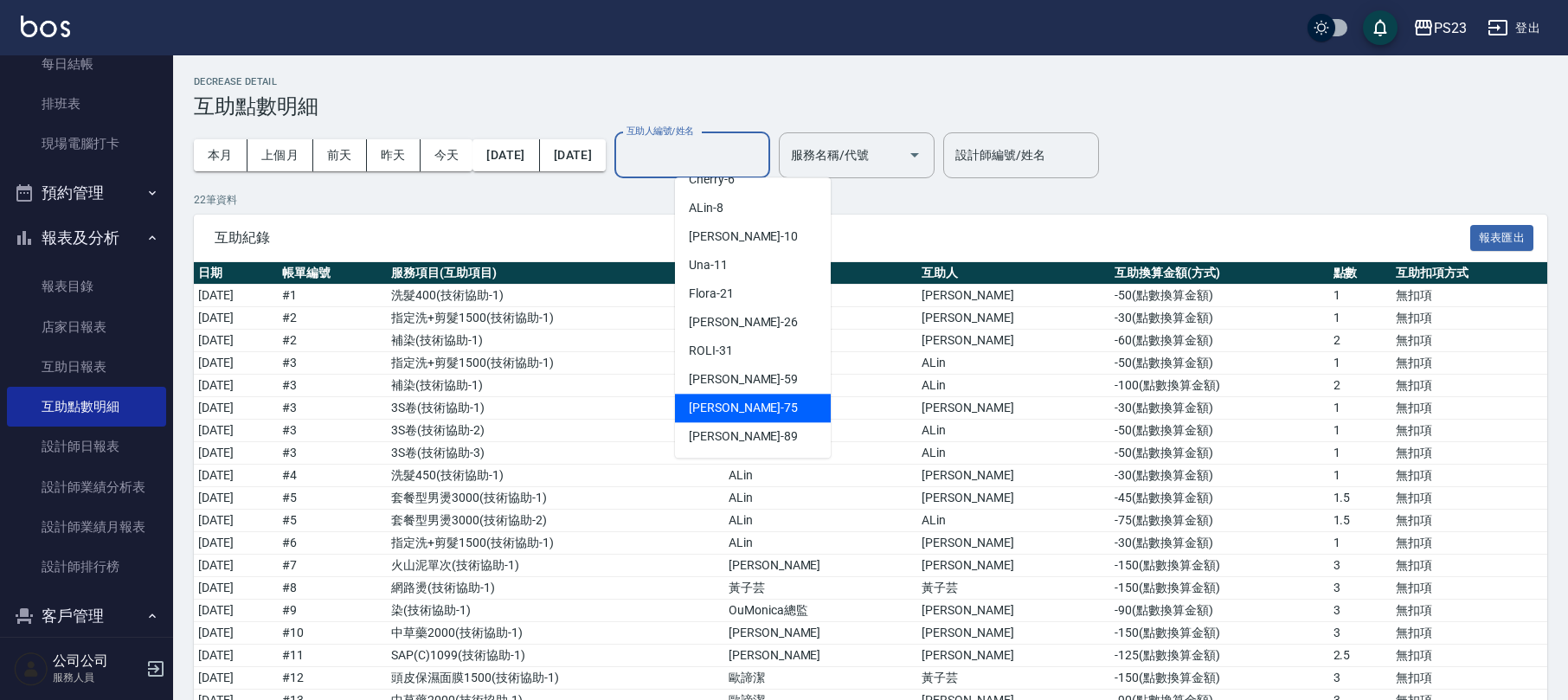
click at [746, 407] on div "Donna -75" at bounding box center [753, 408] width 156 height 28
type input "Donna-75"
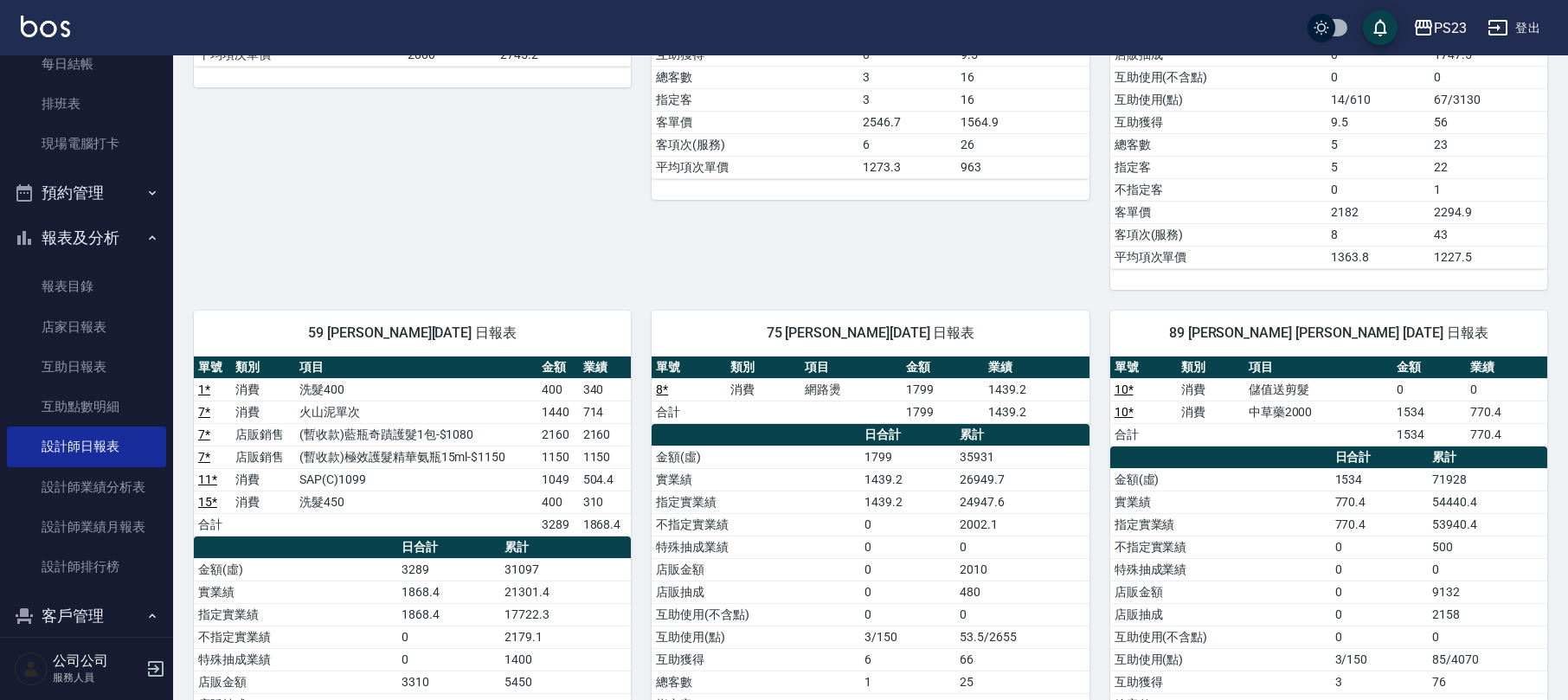
scroll to position [692, 0]
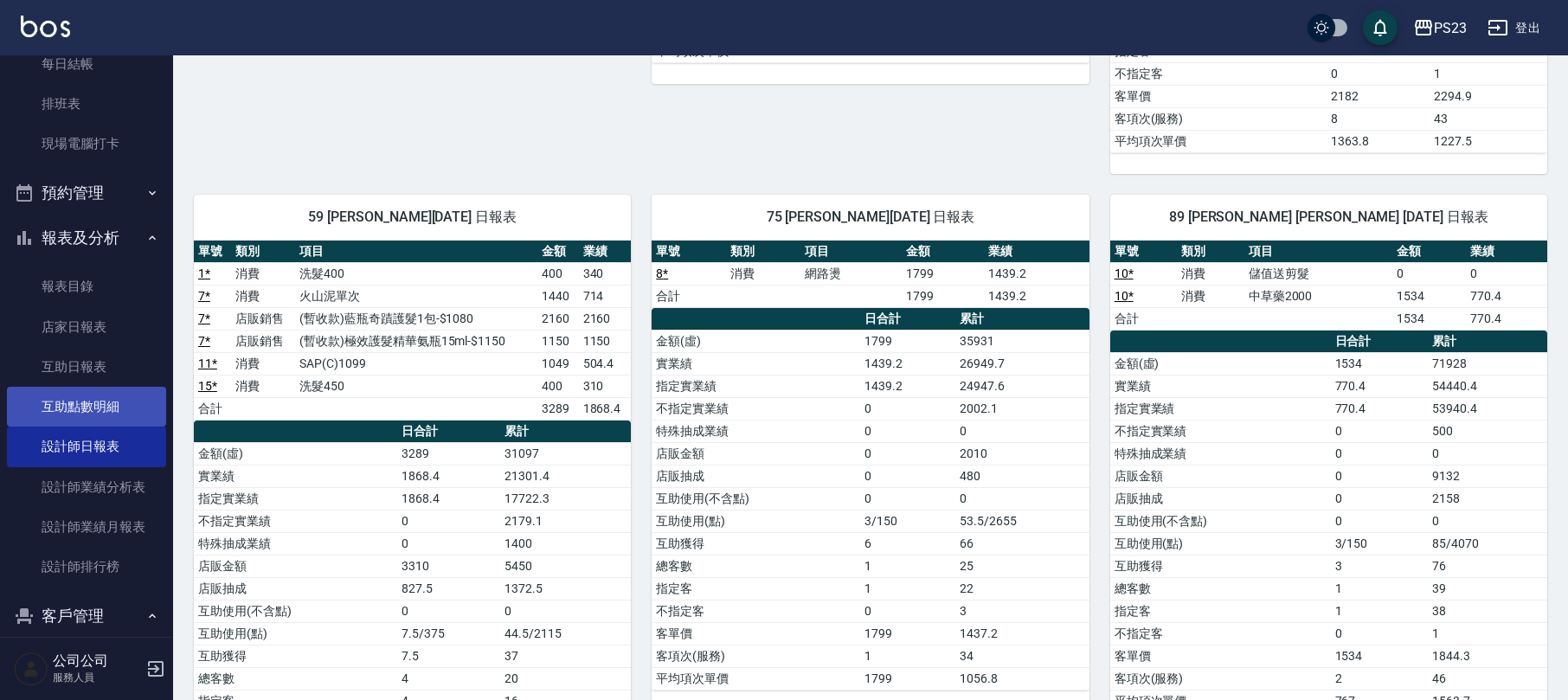
click at [83, 393] on link "互助點數明細" at bounding box center [86, 407] width 159 height 40
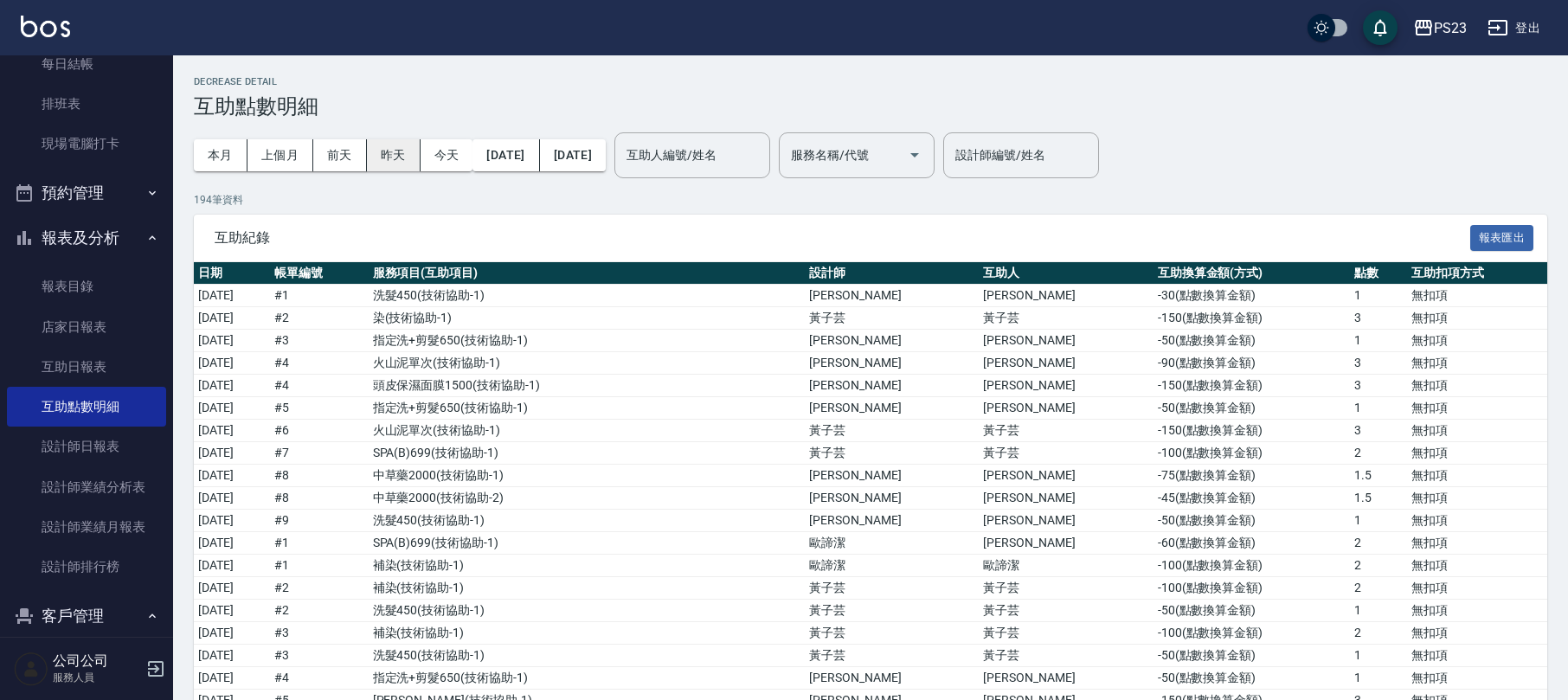
click at [382, 152] on button "昨天" at bounding box center [393, 156] width 54 height 32
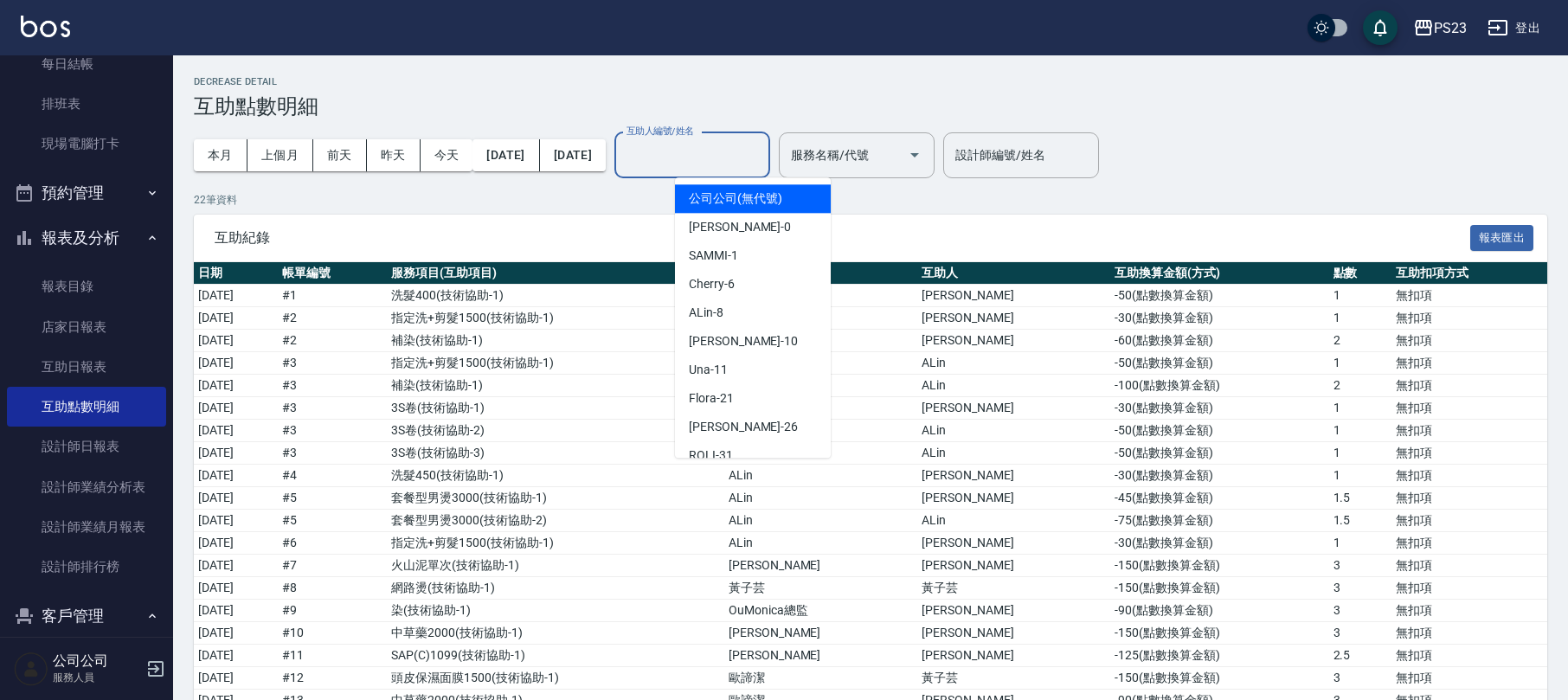
click at [762, 164] on input "互助人編號/姓名" at bounding box center [692, 156] width 141 height 30
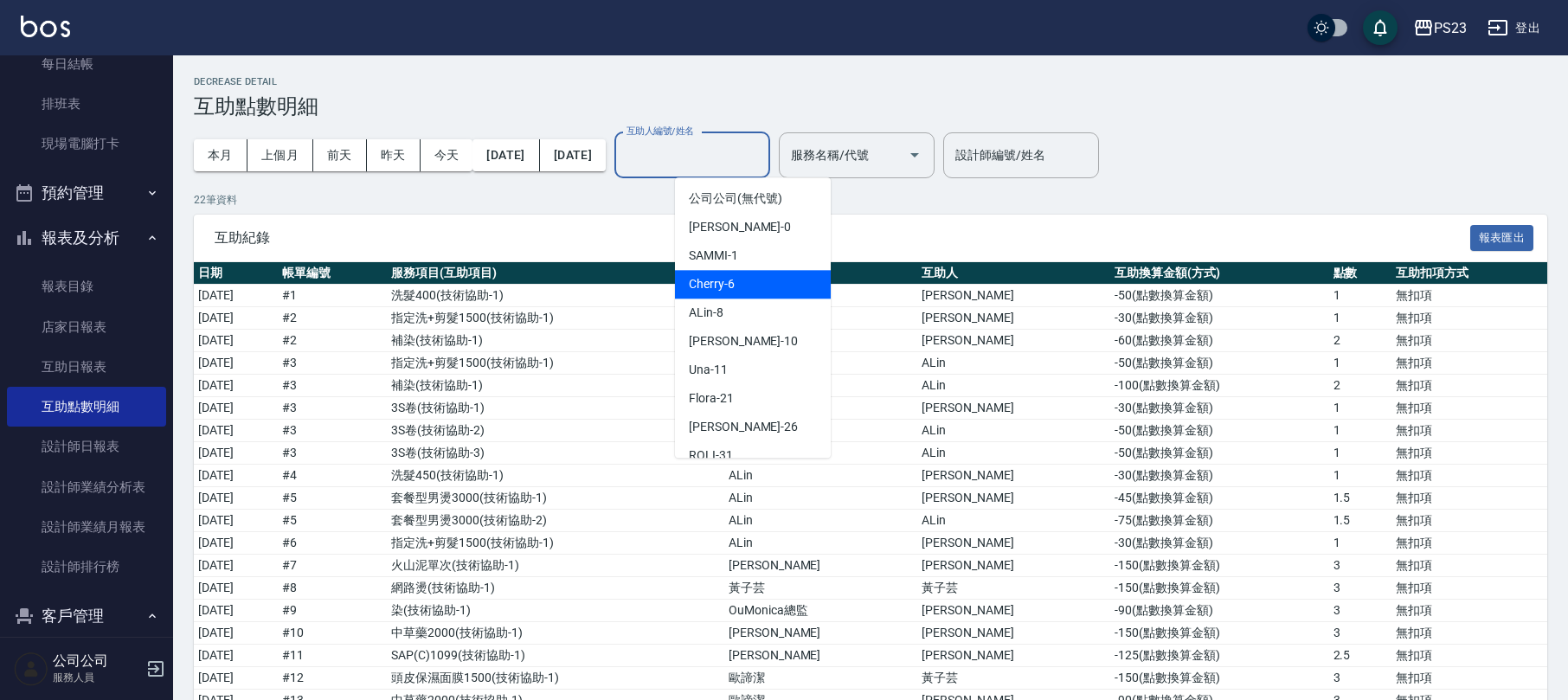
scroll to position [105, 0]
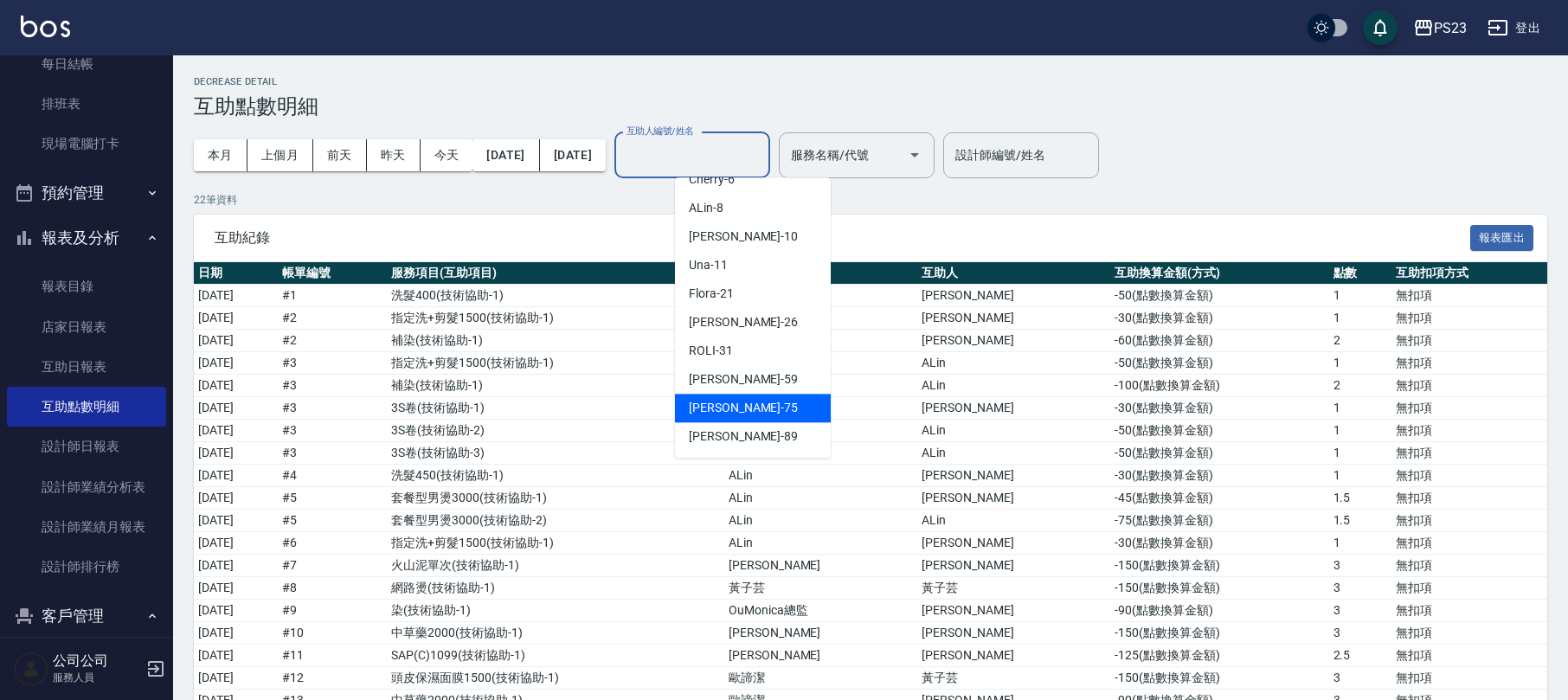
click at [770, 405] on div "Donna -75" at bounding box center [753, 408] width 156 height 28
type input "Donna-75"
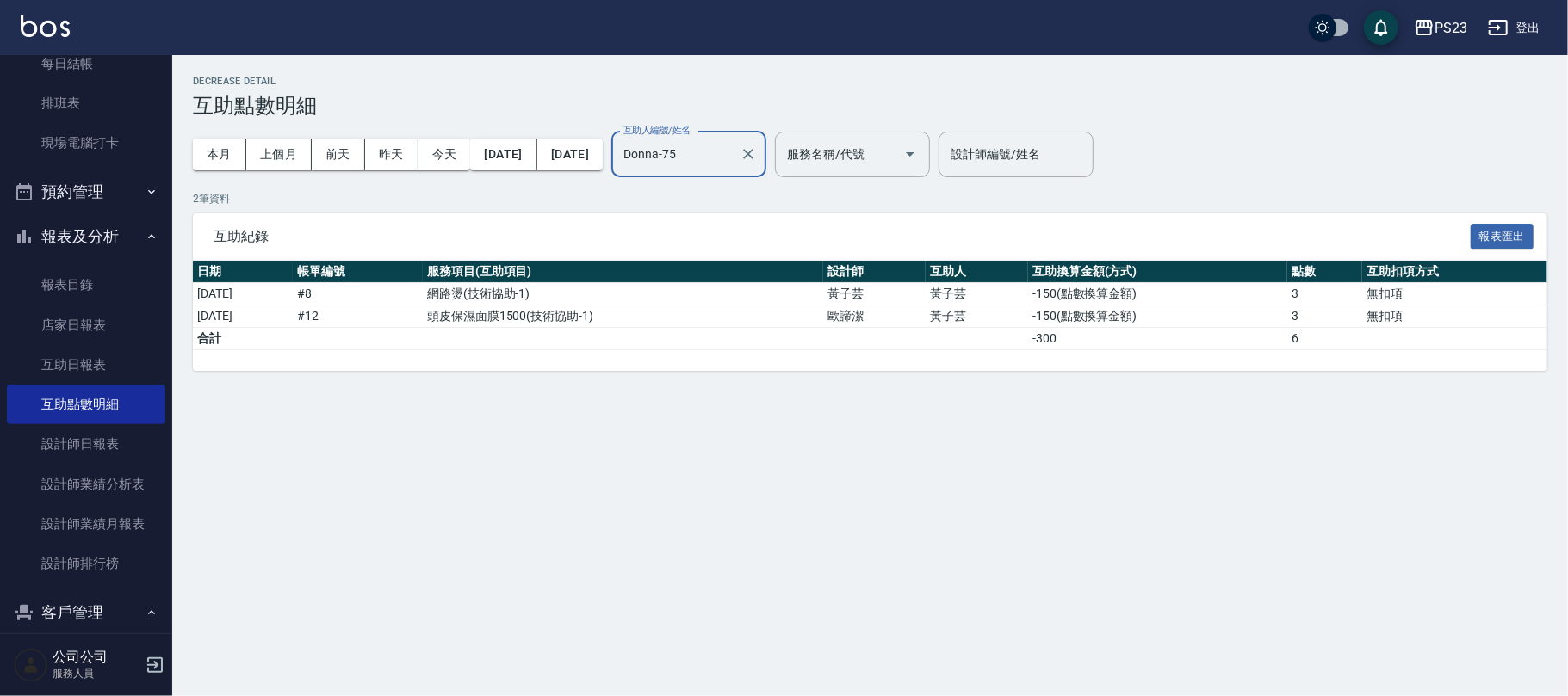
click at [604, 418] on div "Decrease Detail 互助點數明細 本月 上個月 [DATE] [DATE] [DATE] [DATE] [DATE] 互助人編號/姓名 [PERS…" at bounding box center [784, 348] width 1568 height 696
click at [602, 150] on button "[DATE]" at bounding box center [570, 155] width 66 height 32
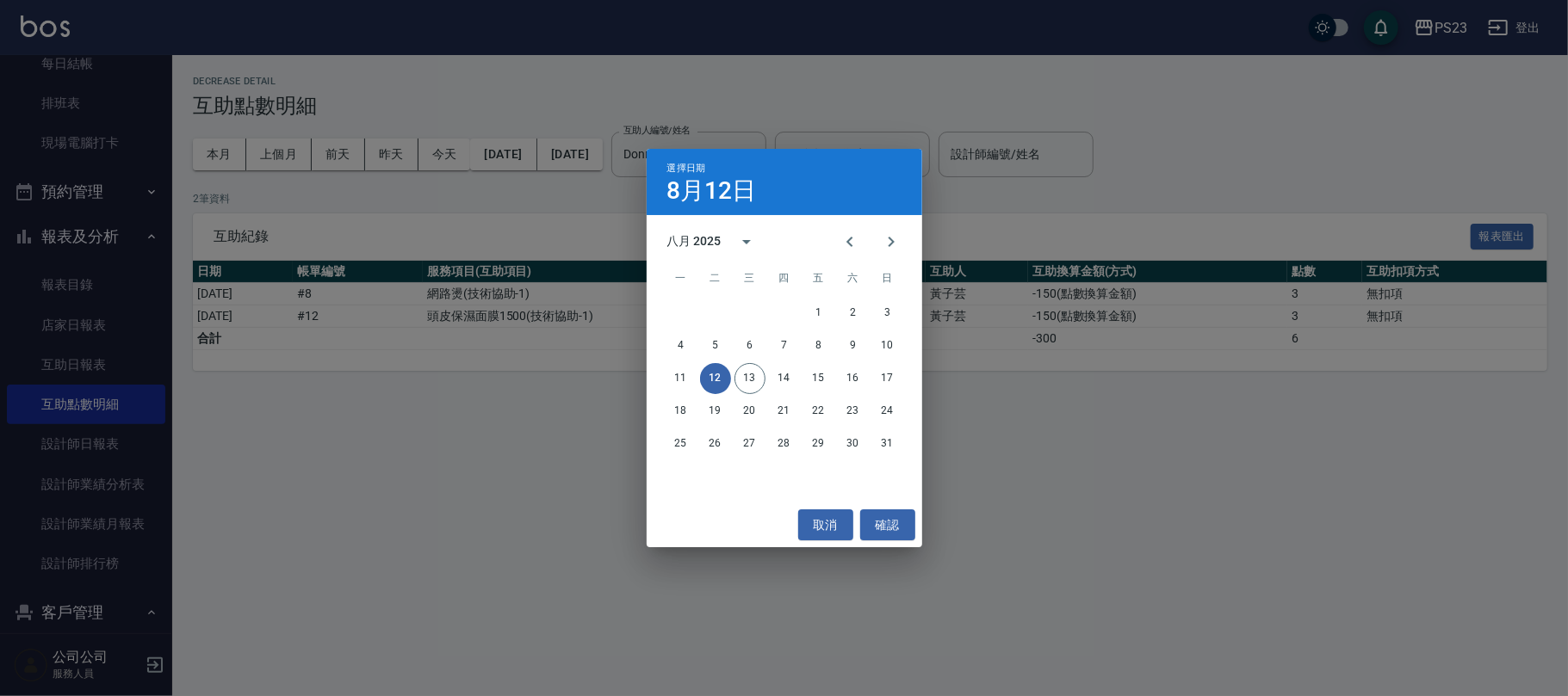
click at [608, 152] on div "選擇日期 [DATE] 八月 2025 一 二 三 四 五 六 日 1 2 3 4 5 6 7 8 9 10 11 12 13 14 15 16 17 18 …" at bounding box center [784, 348] width 1568 height 696
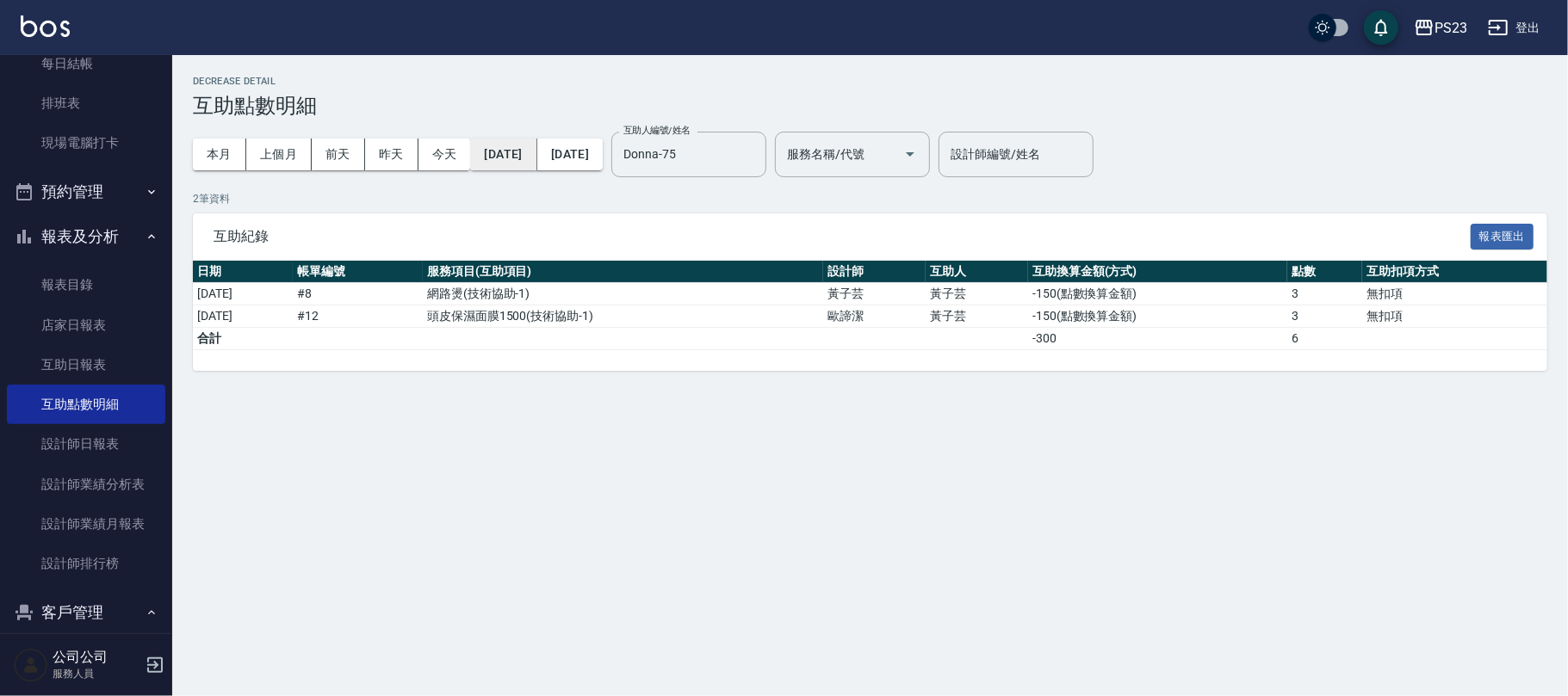
click at [537, 160] on button "[DATE]" at bounding box center [503, 155] width 67 height 32
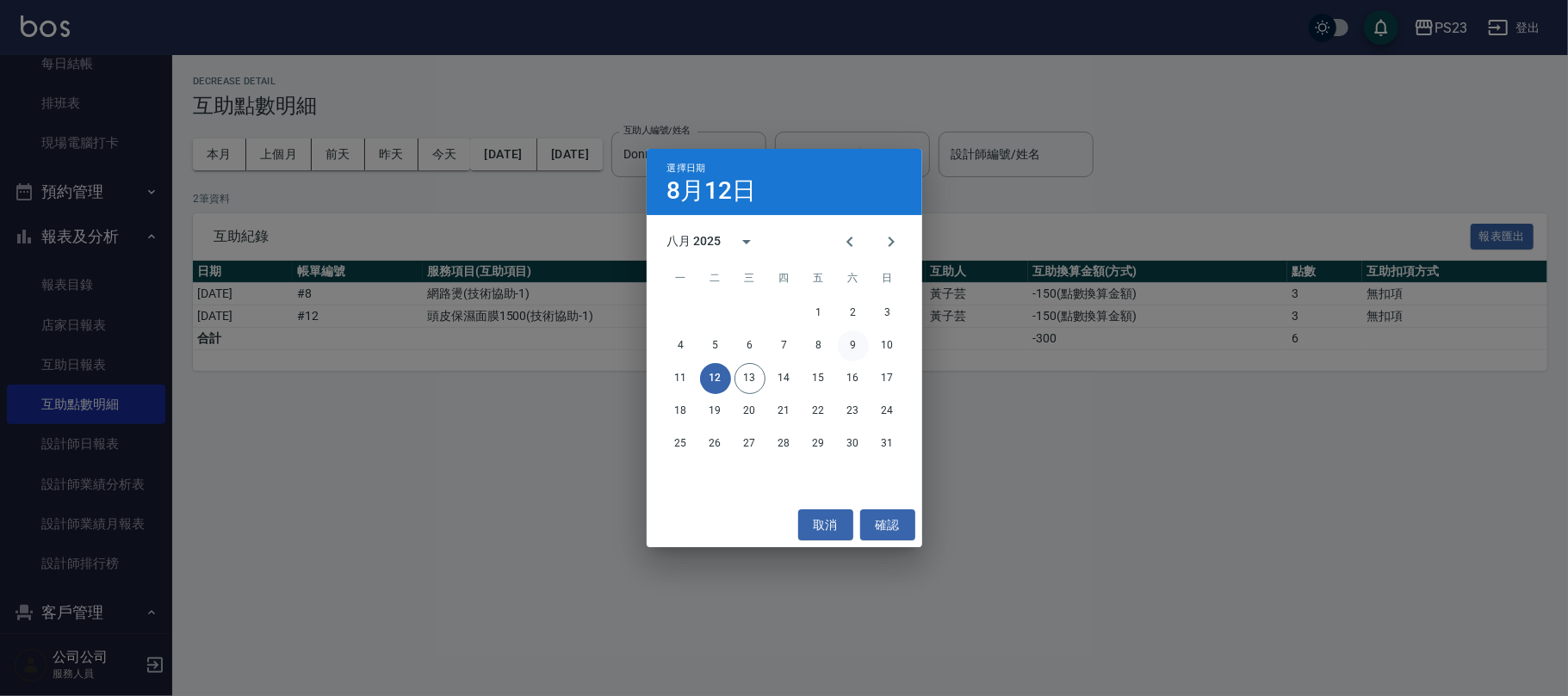
click at [852, 348] on button "9" at bounding box center [853, 345] width 31 height 31
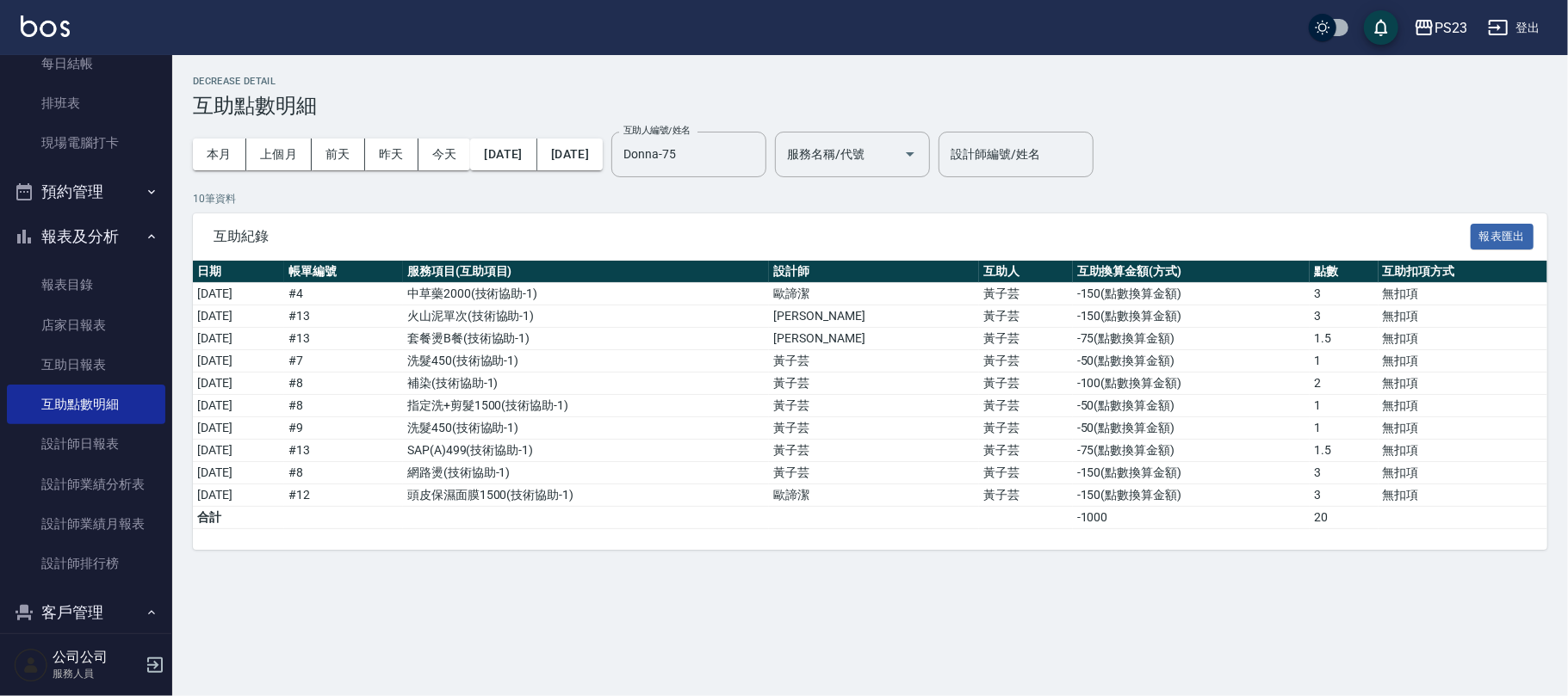
click at [602, 136] on div "本月 上個月 [DATE] [DATE] [DATE] [DATE] [DATE]" at bounding box center [397, 155] width 410 height 73
click at [602, 148] on button "[DATE]" at bounding box center [570, 155] width 66 height 32
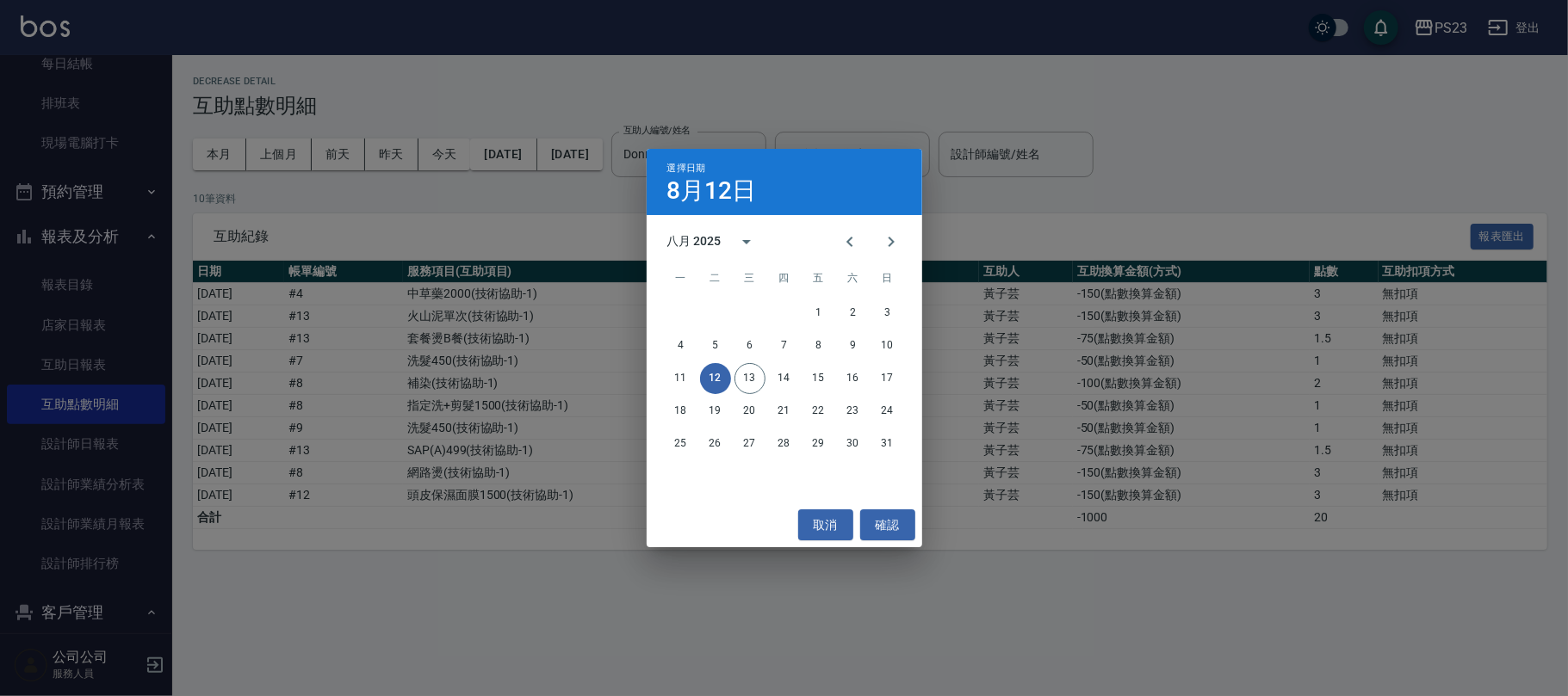
drag, startPoint x: 617, startPoint y: 148, endPoint x: 642, endPoint y: 153, distance: 25.5
click at [586, 210] on div "選擇日期 [DATE] 八月 2025 一 二 三 四 五 六 日 1 2 3 4 5 6 7 8 9 10 11 12 13 14 15 16 17 18 …" at bounding box center [784, 348] width 1568 height 696
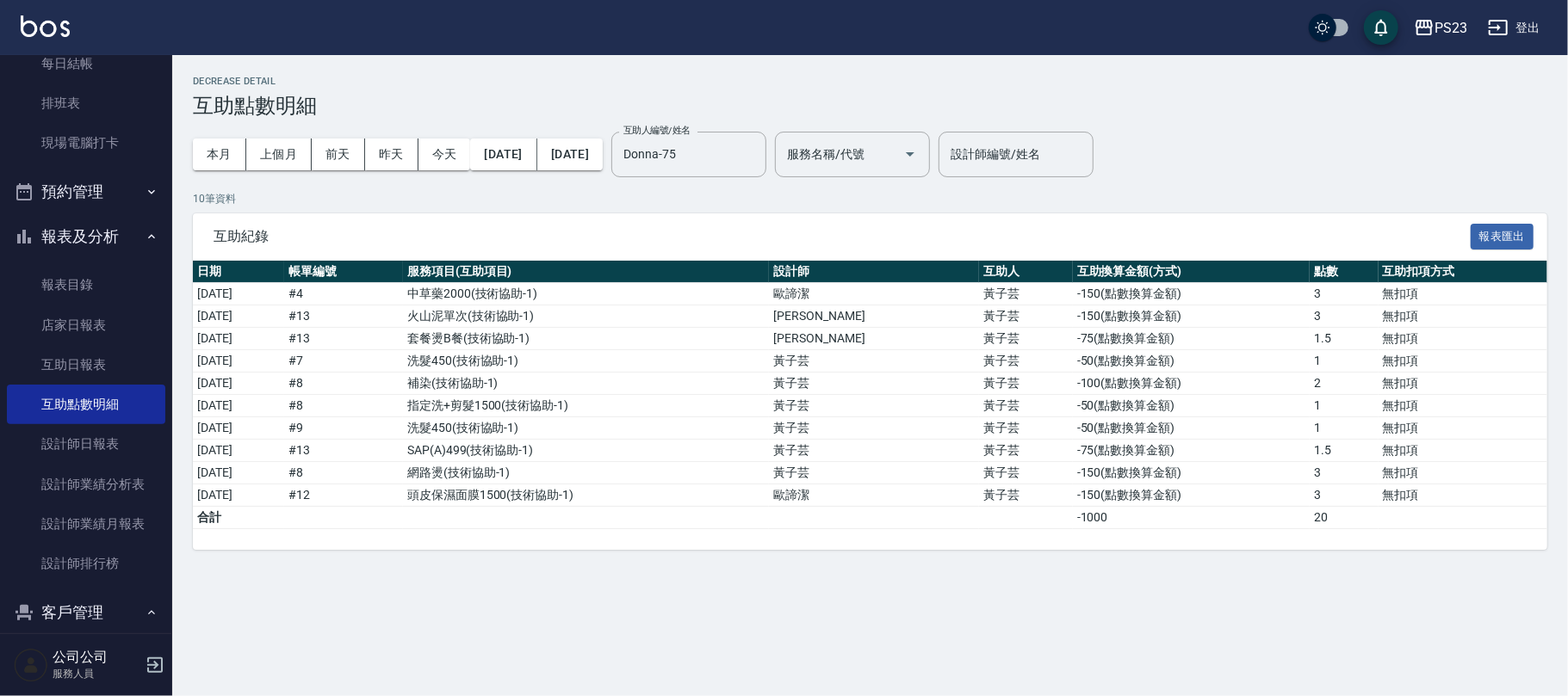
click at [602, 146] on button "[DATE]" at bounding box center [570, 155] width 66 height 32
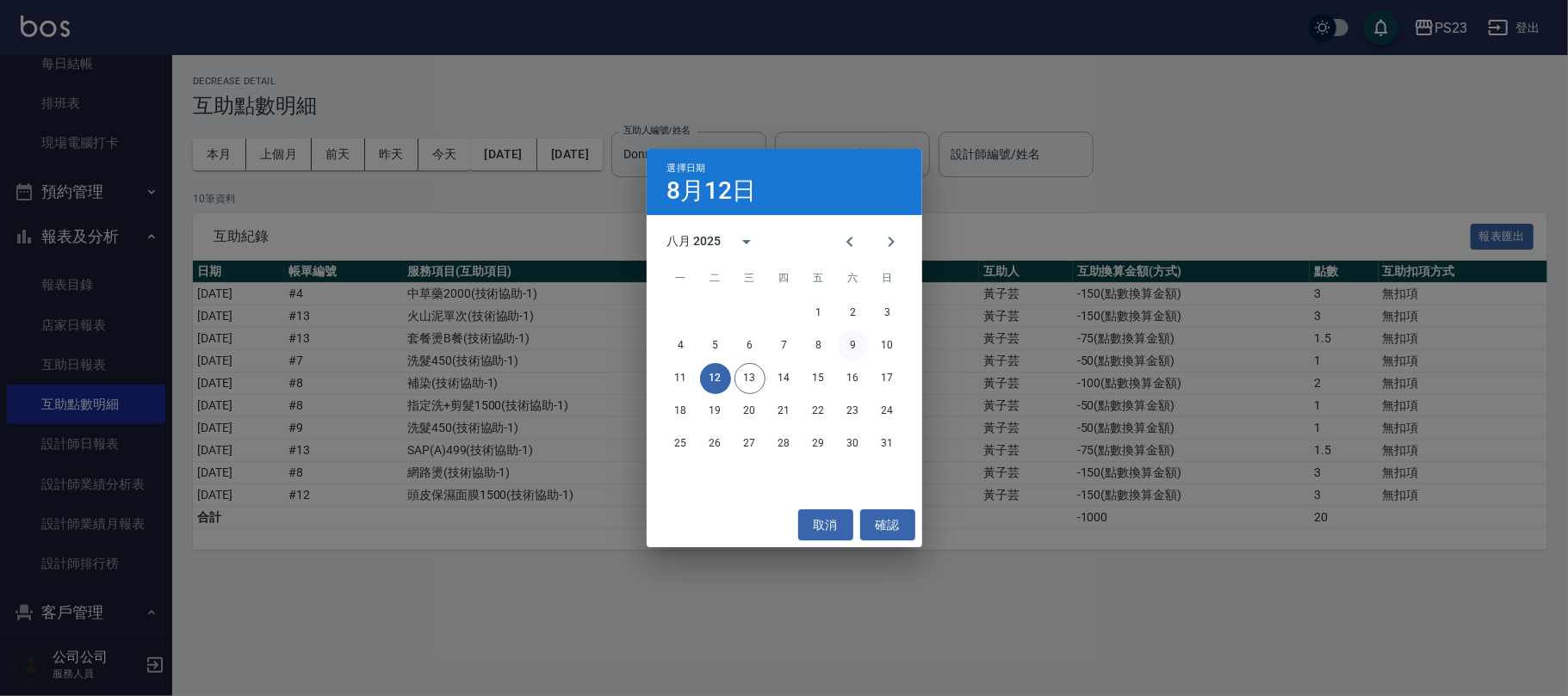
click at [850, 346] on button "9" at bounding box center [853, 345] width 31 height 31
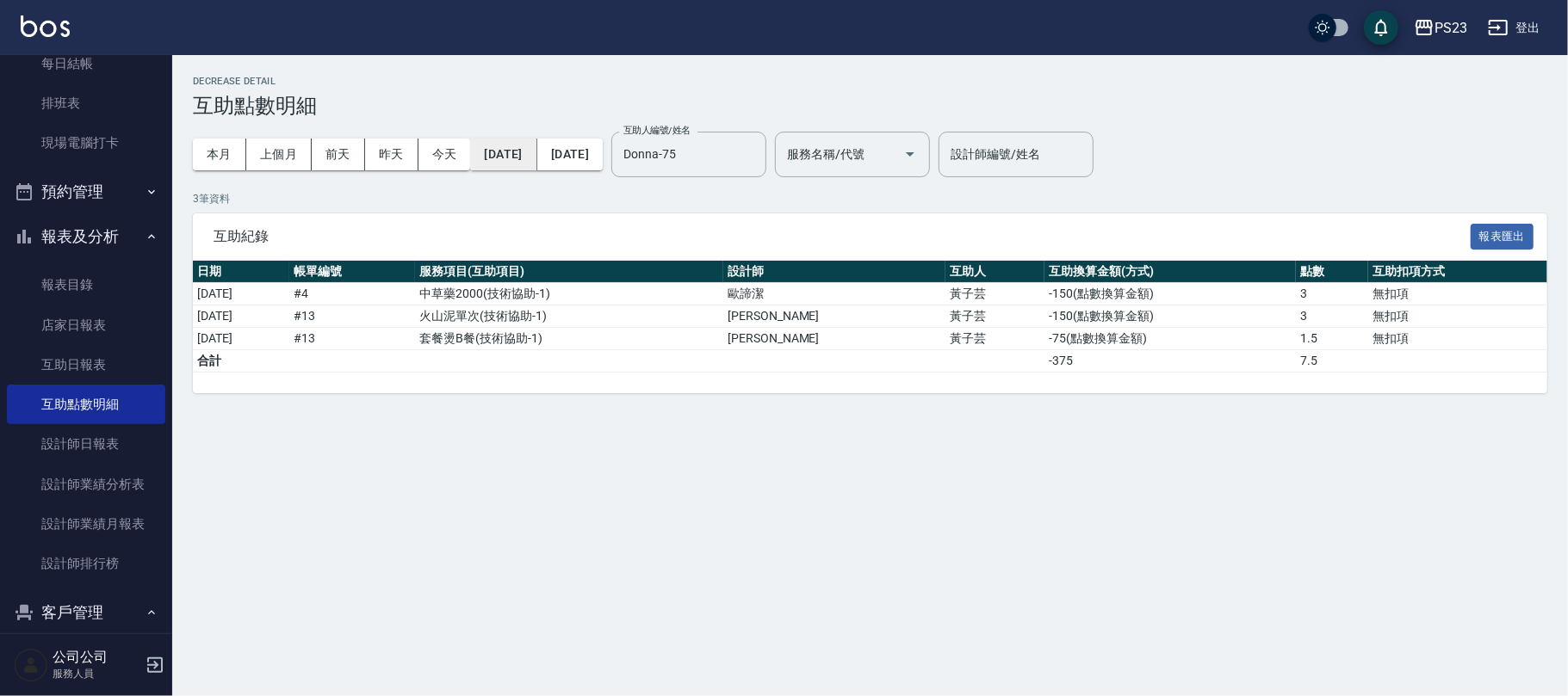
click at [537, 146] on button "[DATE]" at bounding box center [503, 155] width 67 height 32
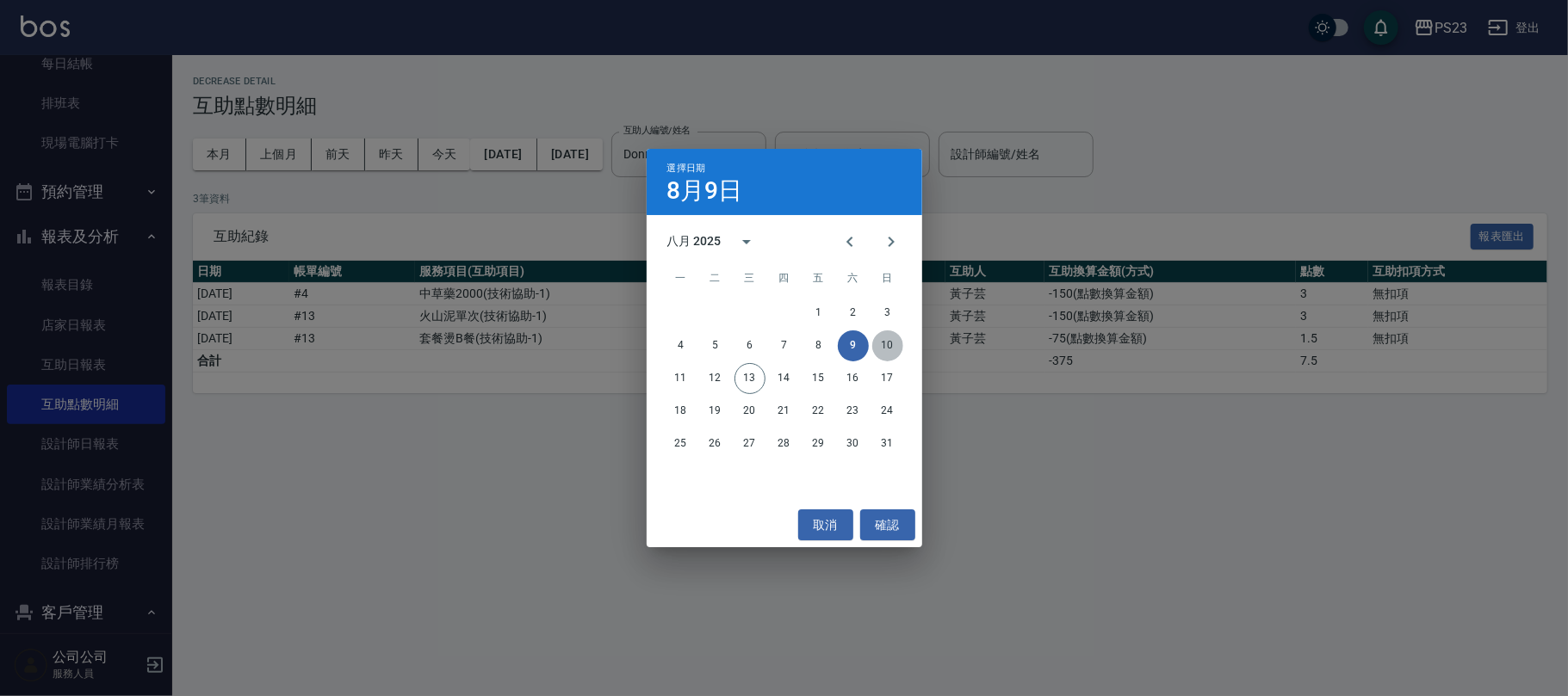
click at [891, 351] on button "10" at bounding box center [887, 345] width 31 height 31
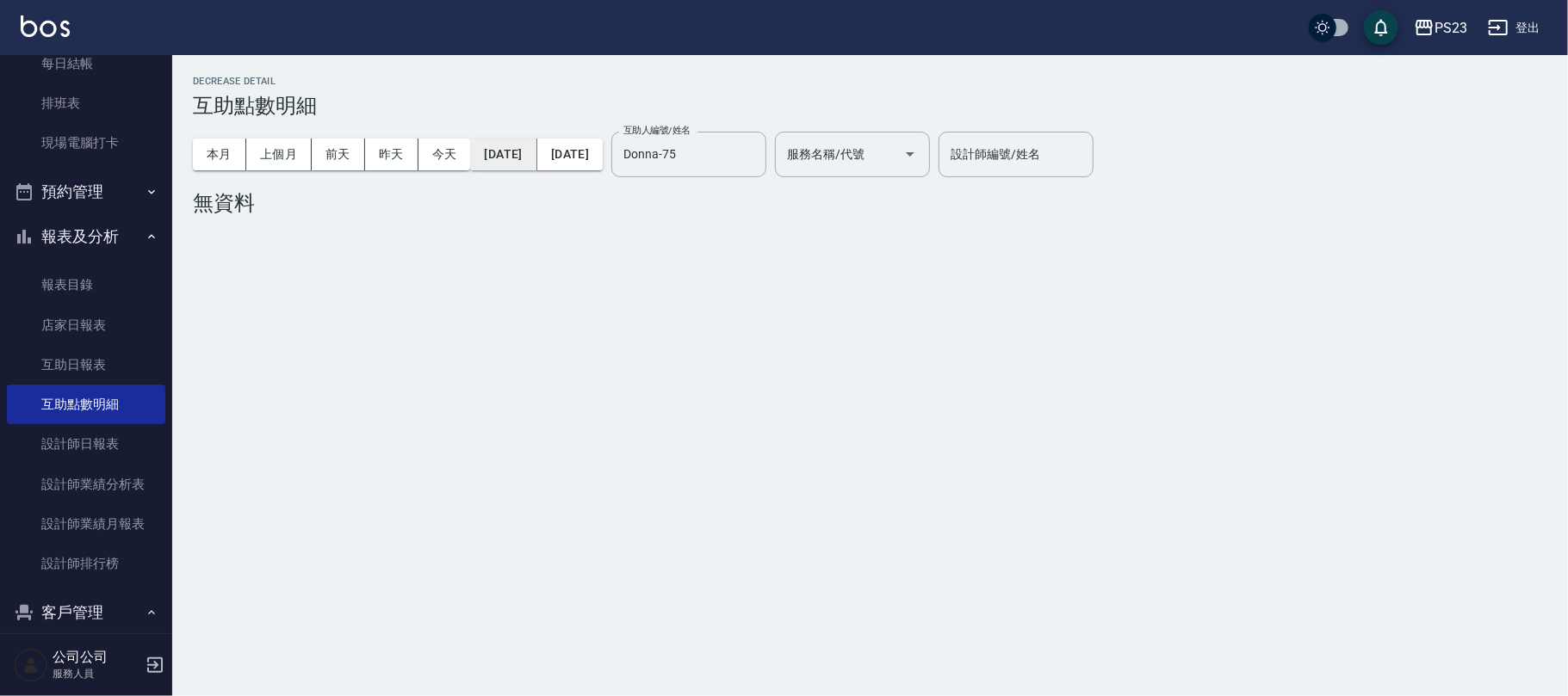
click at [537, 162] on button "[DATE]" at bounding box center [503, 155] width 67 height 32
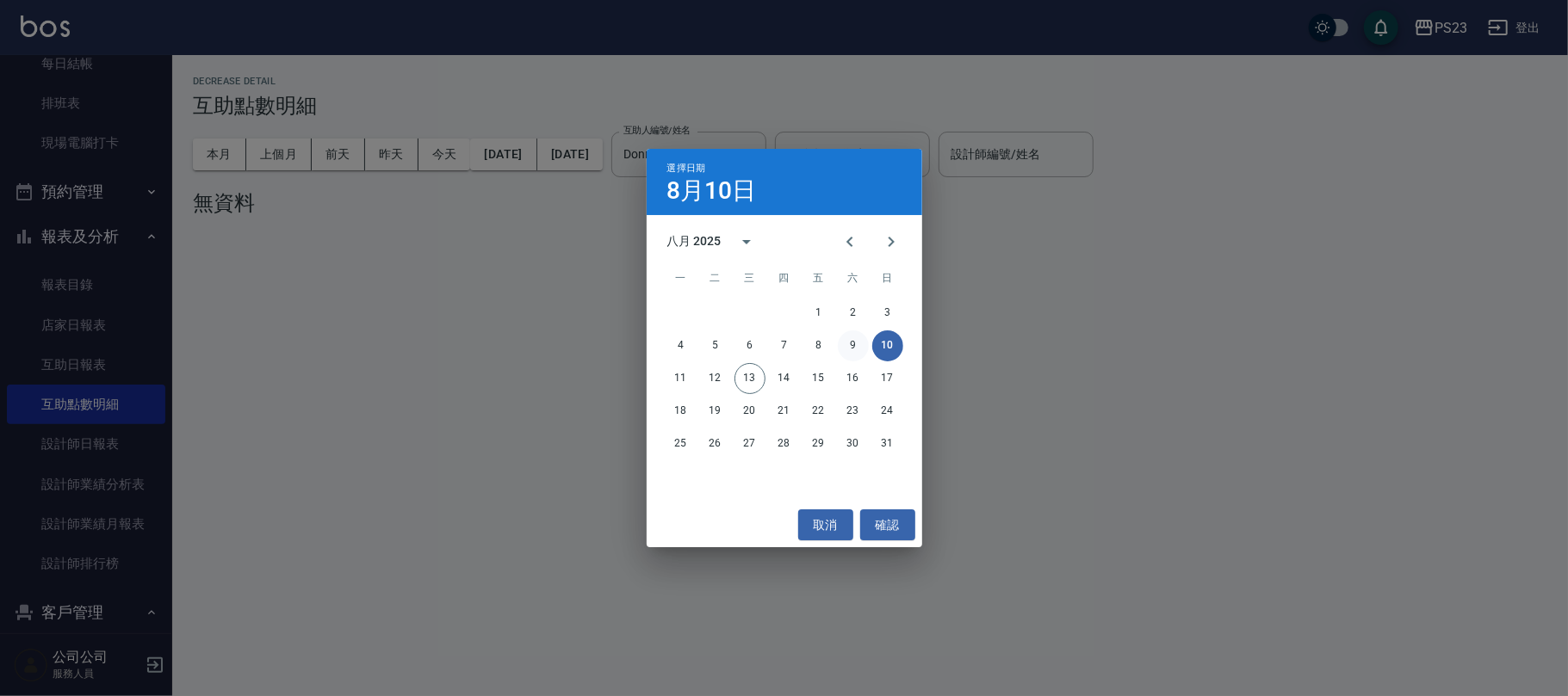
click at [856, 349] on button "9" at bounding box center [853, 345] width 31 height 31
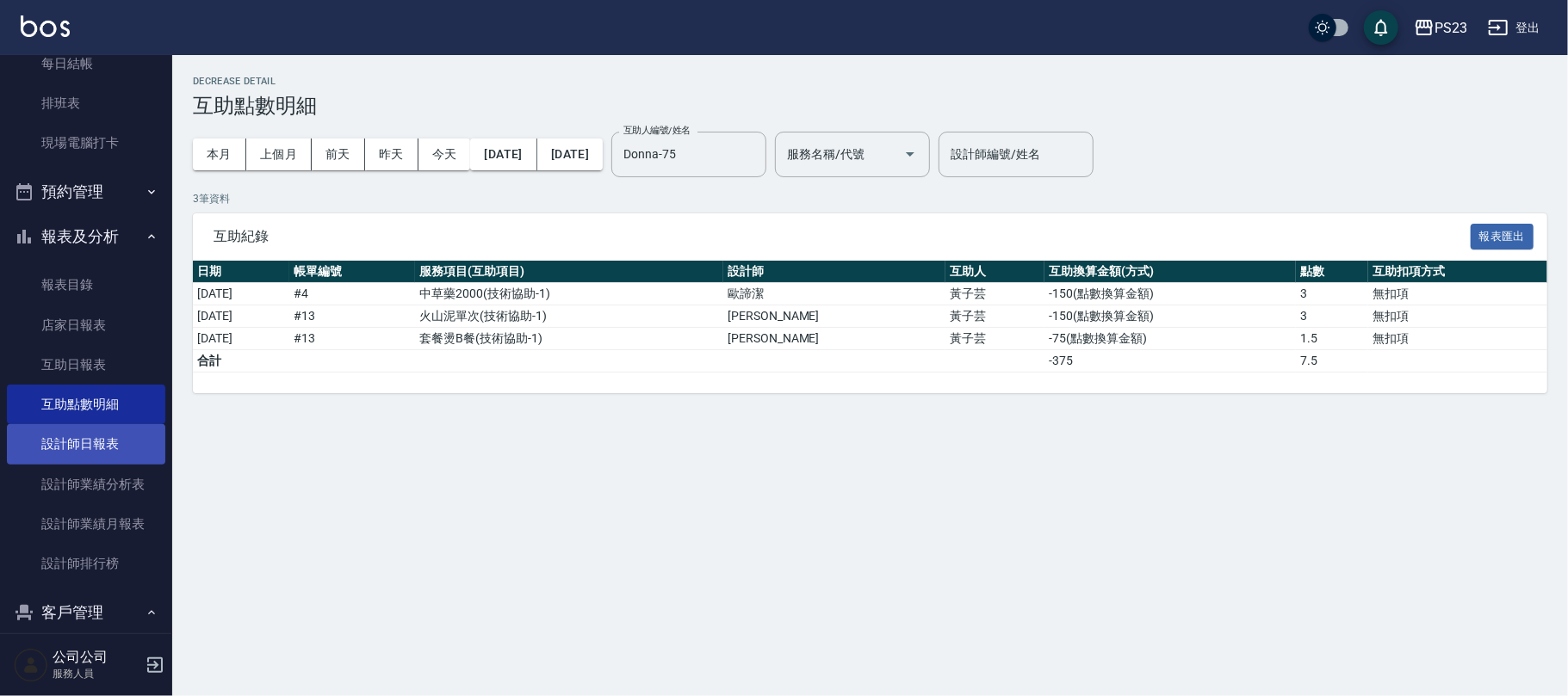
click at [101, 452] on link "設計師日報表" at bounding box center [85, 444] width 159 height 39
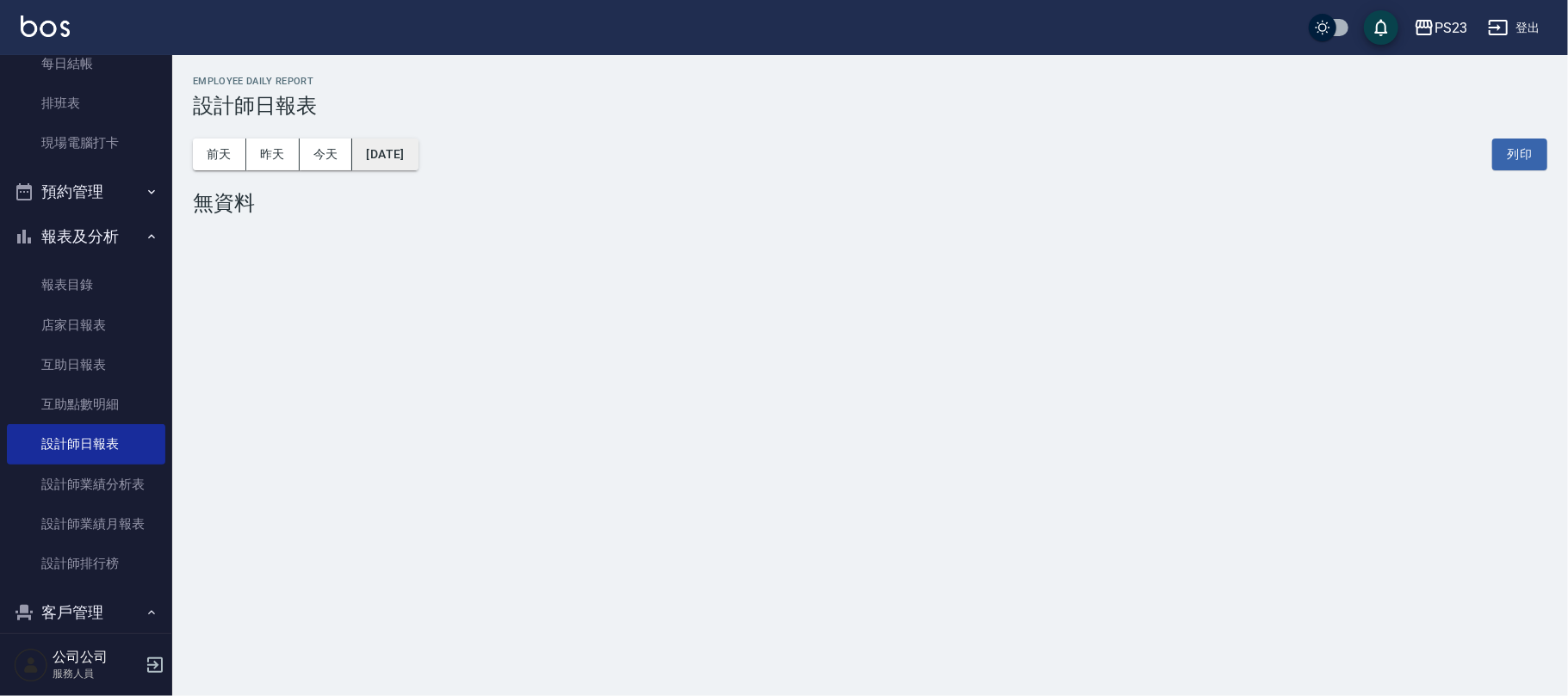
click at [394, 156] on button "[DATE]" at bounding box center [385, 155] width 66 height 32
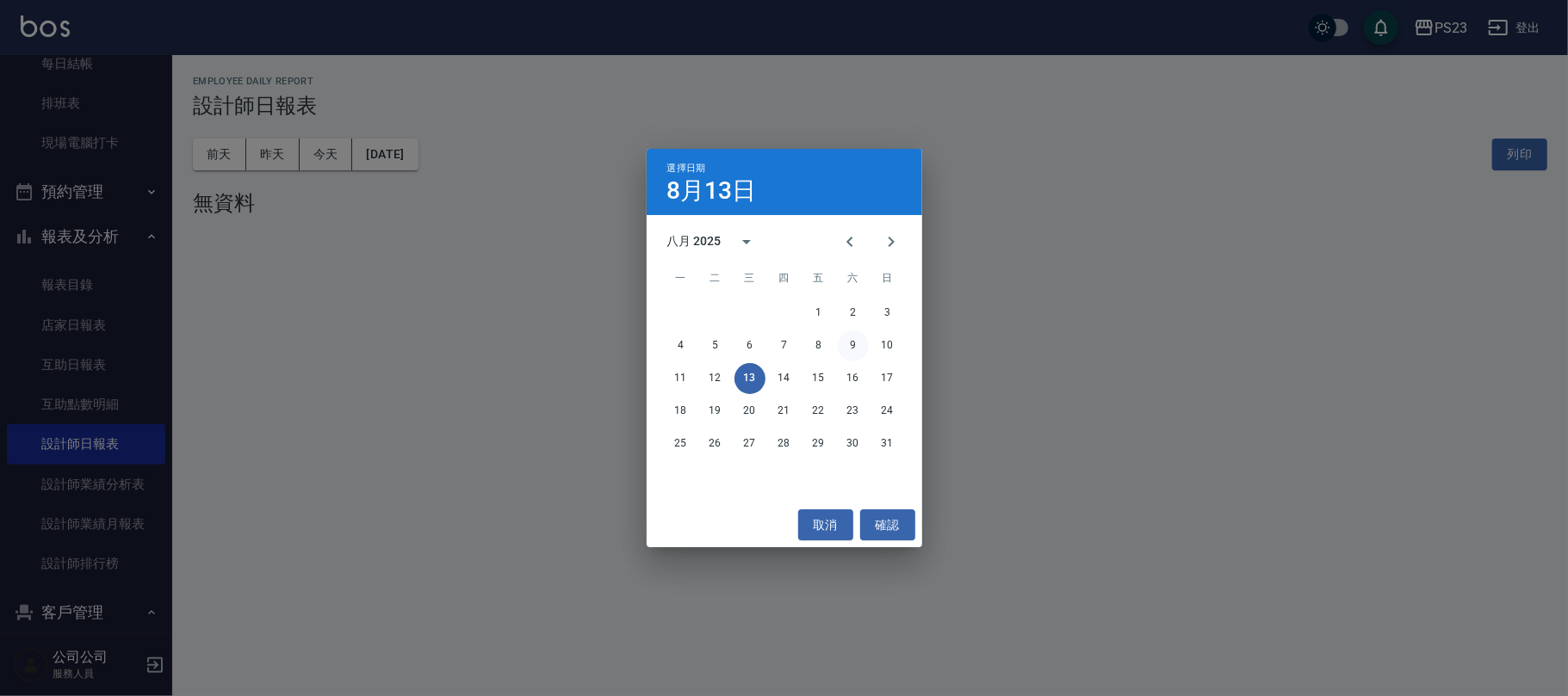
click at [851, 351] on button "9" at bounding box center [853, 345] width 31 height 31
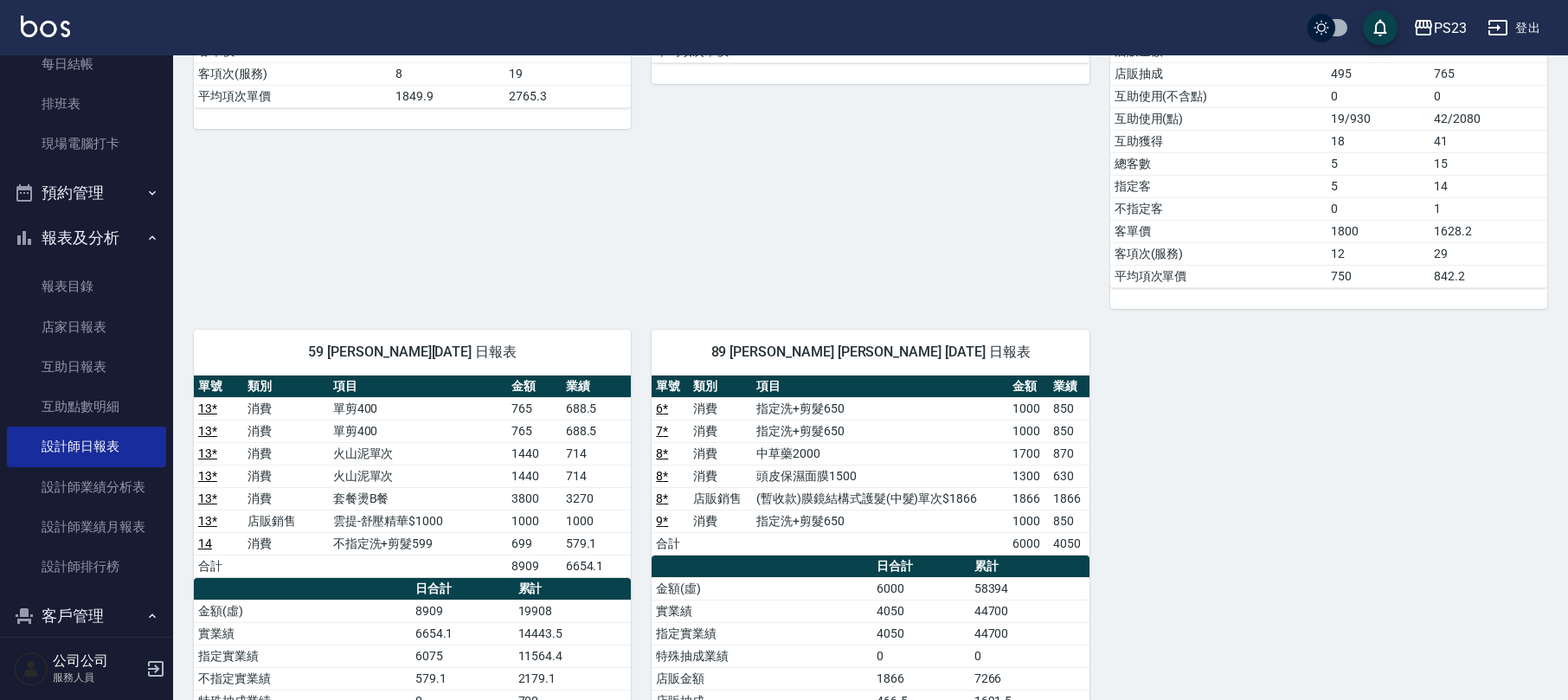
scroll to position [923, 0]
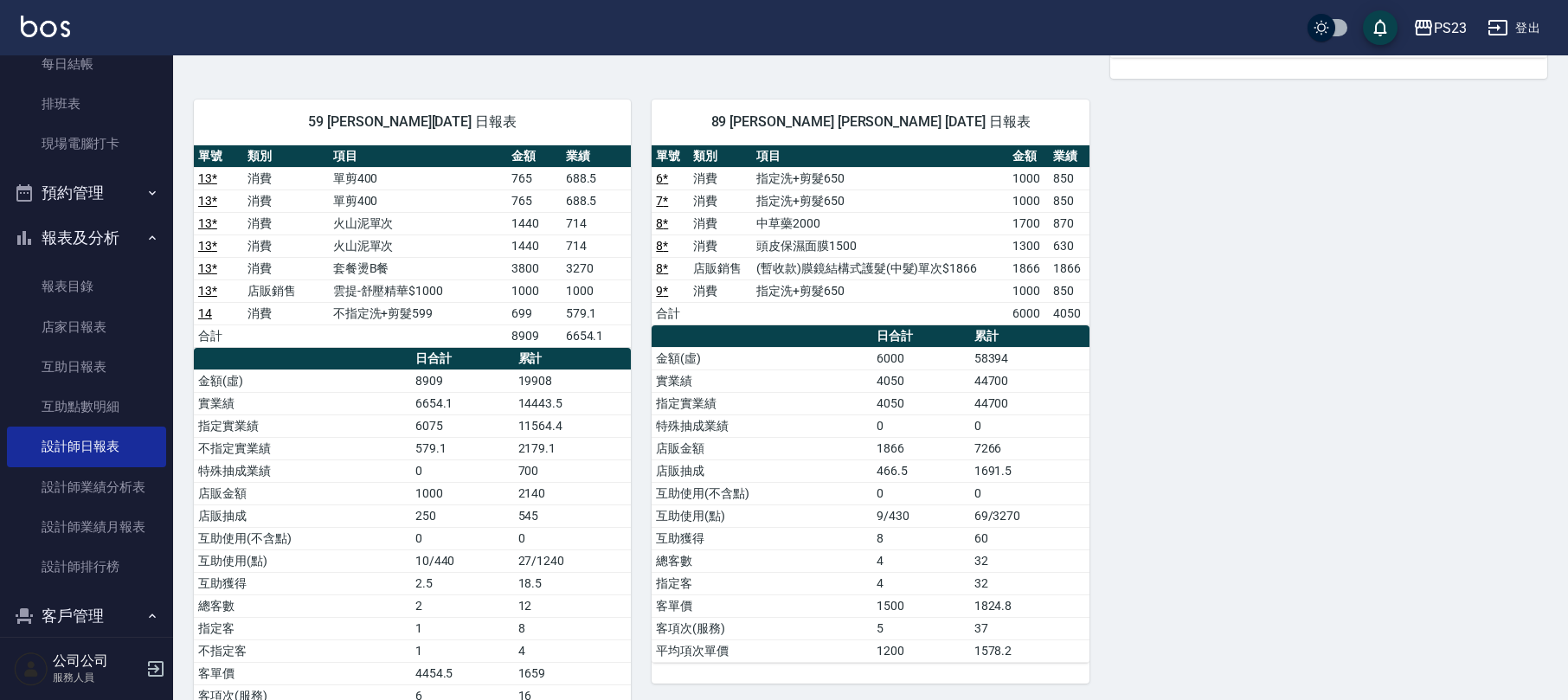
drag, startPoint x: 115, startPoint y: 404, endPoint x: 312, endPoint y: 475, distance: 209.4
click at [115, 403] on link "互助點數明細" at bounding box center [86, 407] width 159 height 40
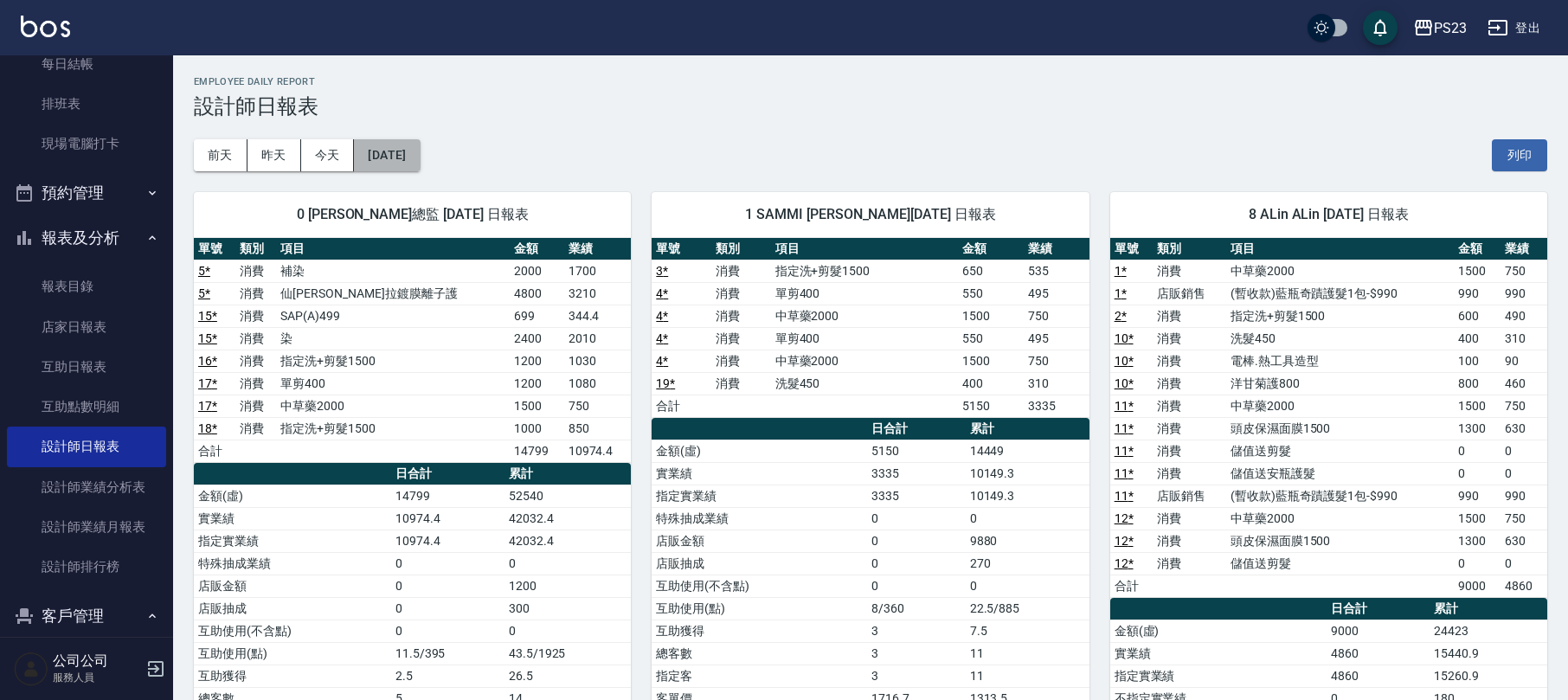
click at [420, 156] on button "[DATE]" at bounding box center [387, 156] width 66 height 32
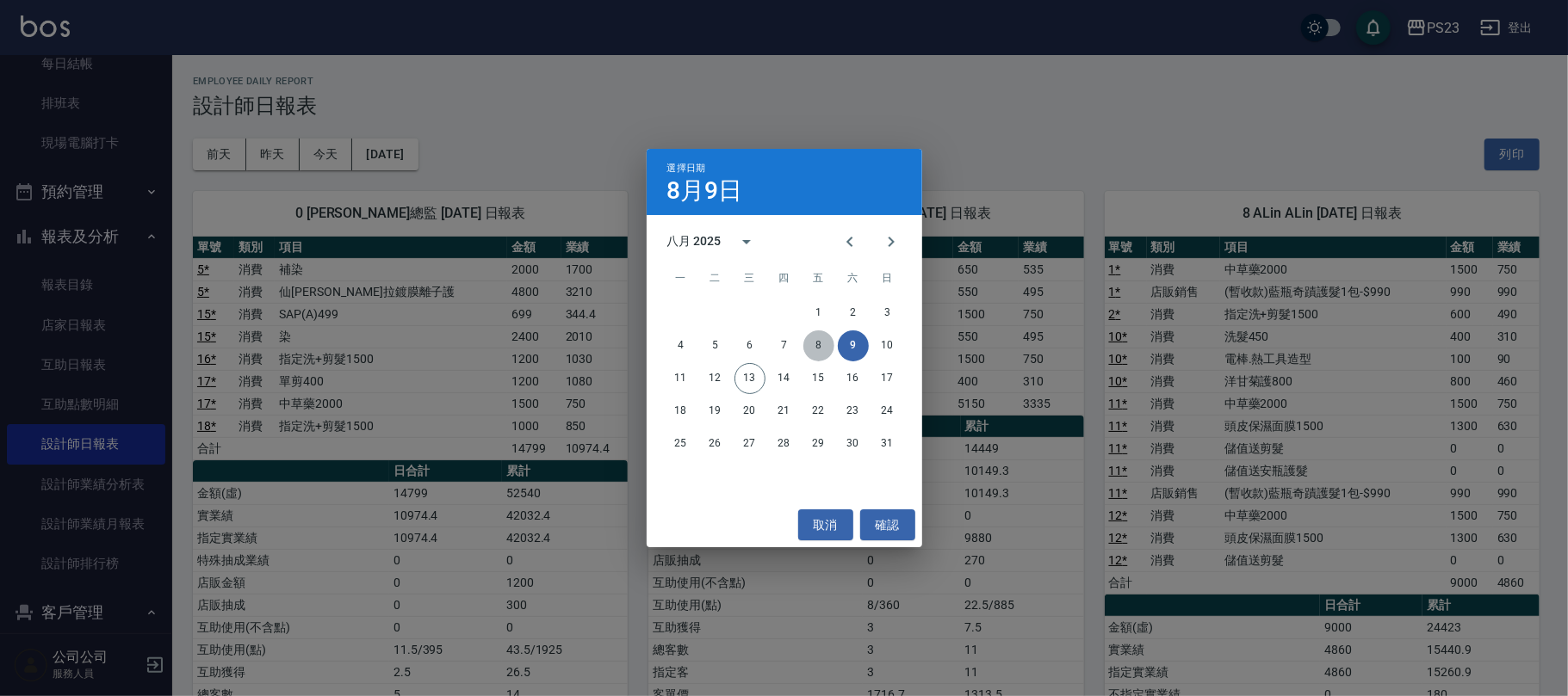
click at [823, 341] on button "8" at bounding box center [818, 345] width 31 height 31
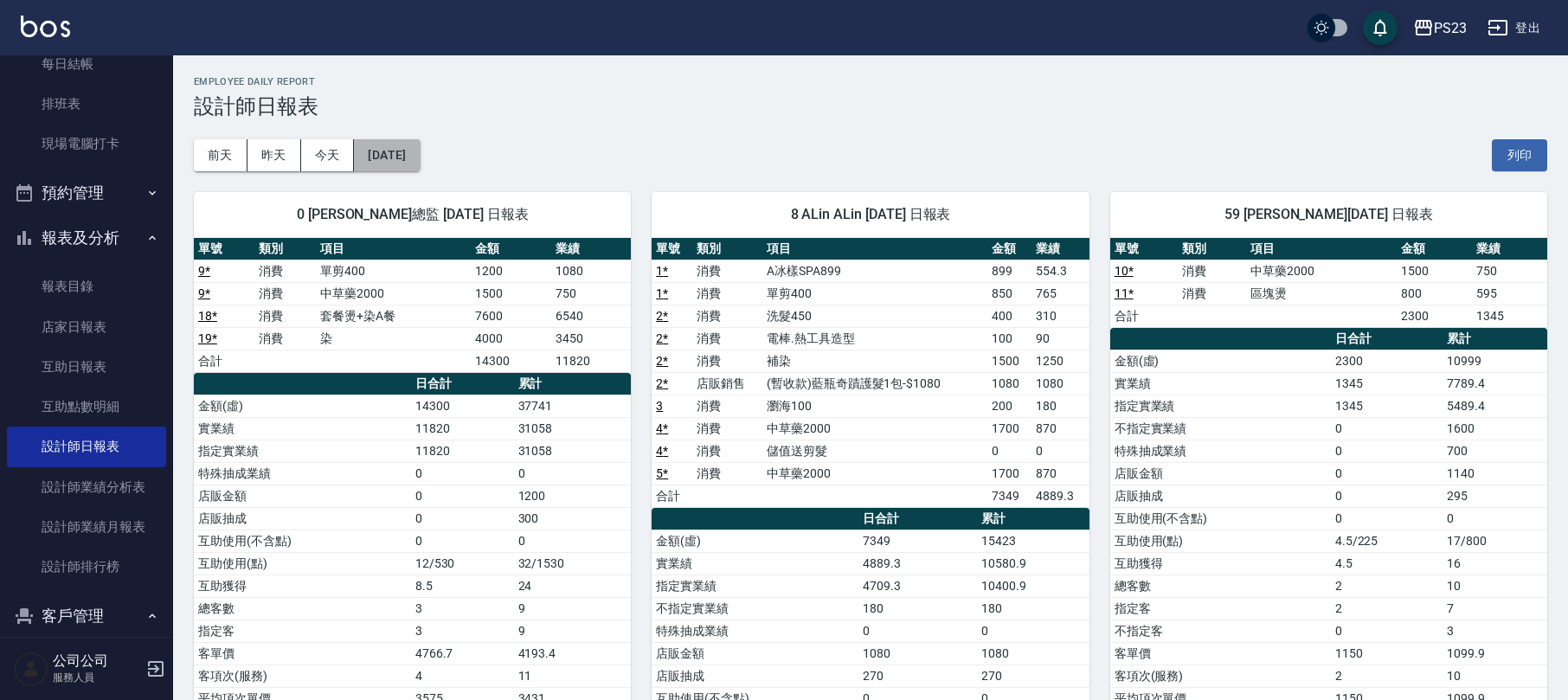
click at [420, 143] on button "[DATE]" at bounding box center [387, 156] width 66 height 32
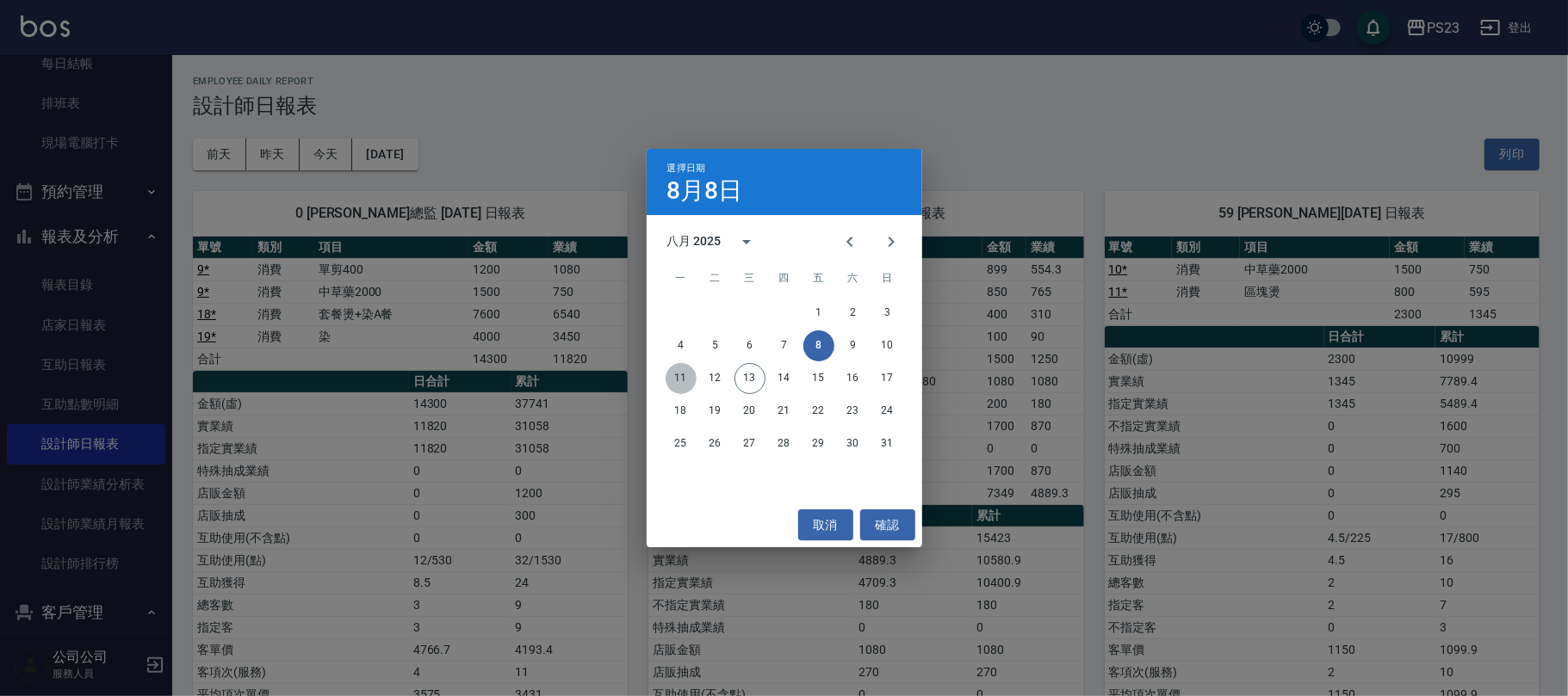
click at [675, 369] on button "11" at bounding box center [680, 378] width 31 height 31
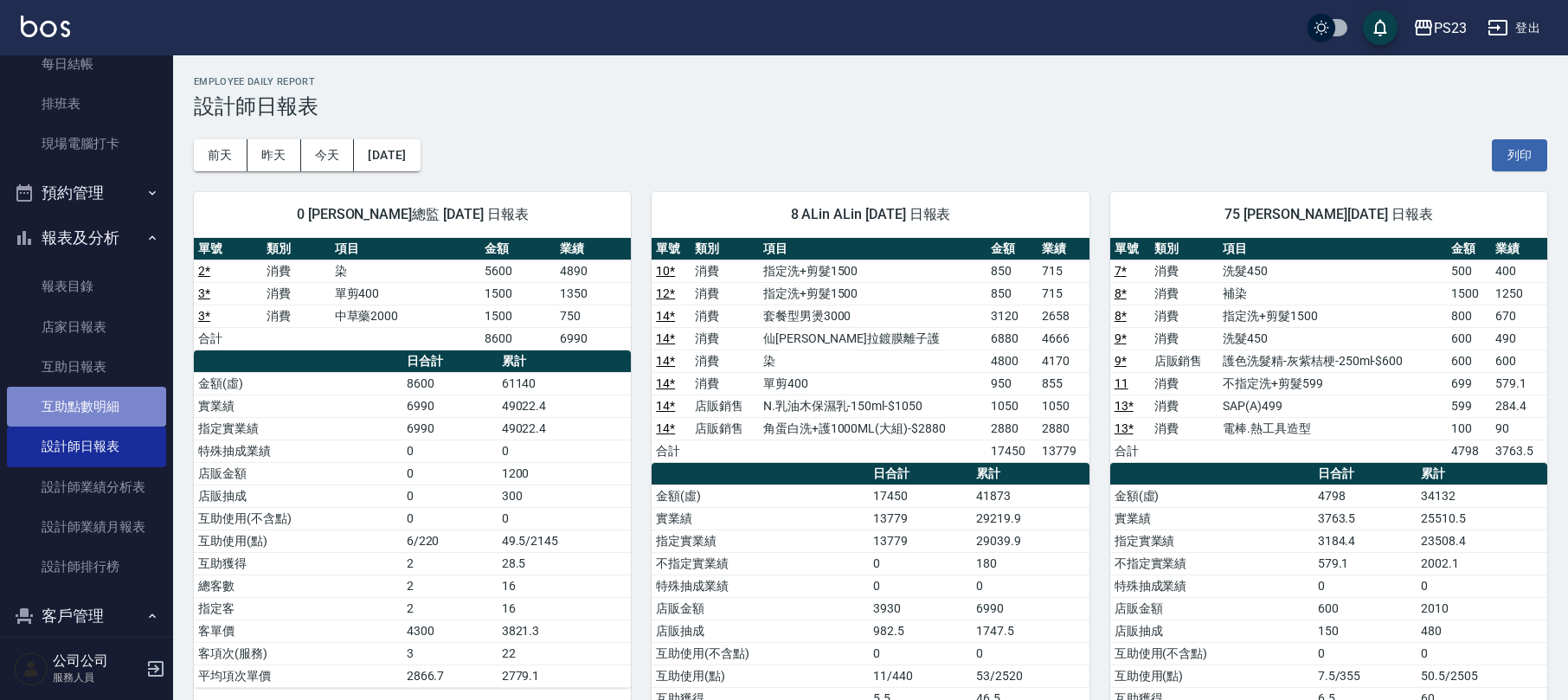
click at [125, 395] on link "互助點數明細" at bounding box center [86, 407] width 159 height 40
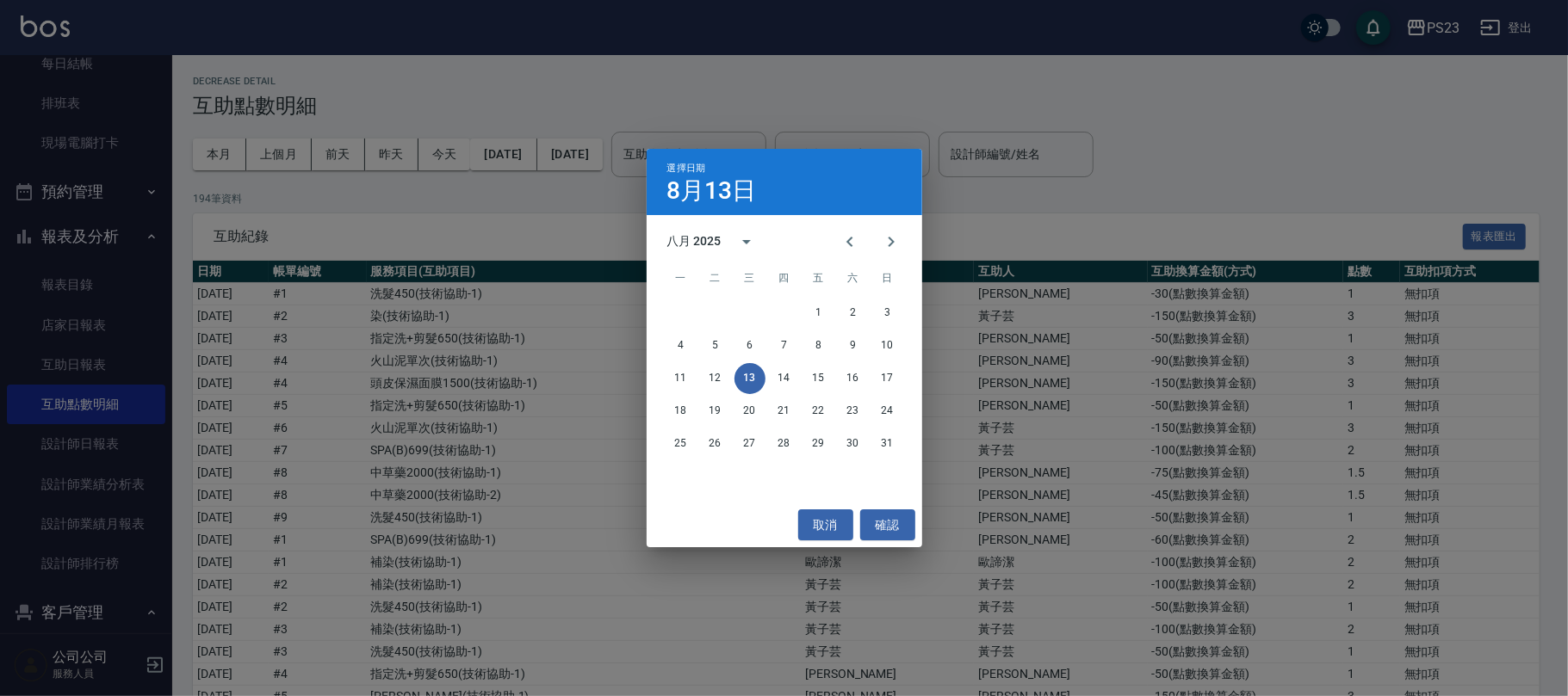
click at [866, 359] on div "4 5 6 7 8 9 10" at bounding box center [784, 345] width 276 height 31
click at [851, 349] on button "9" at bounding box center [853, 345] width 31 height 31
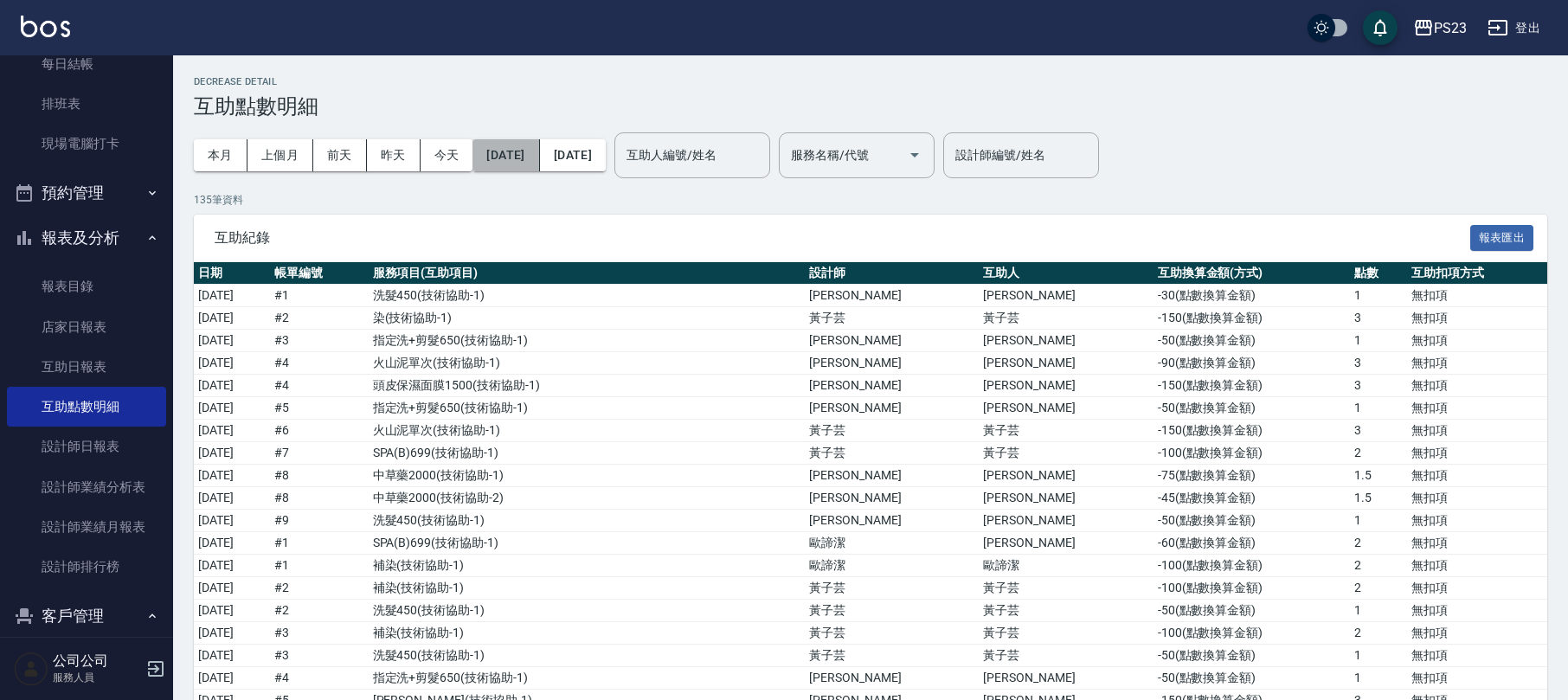
click at [540, 156] on button "[DATE]" at bounding box center [506, 156] width 67 height 32
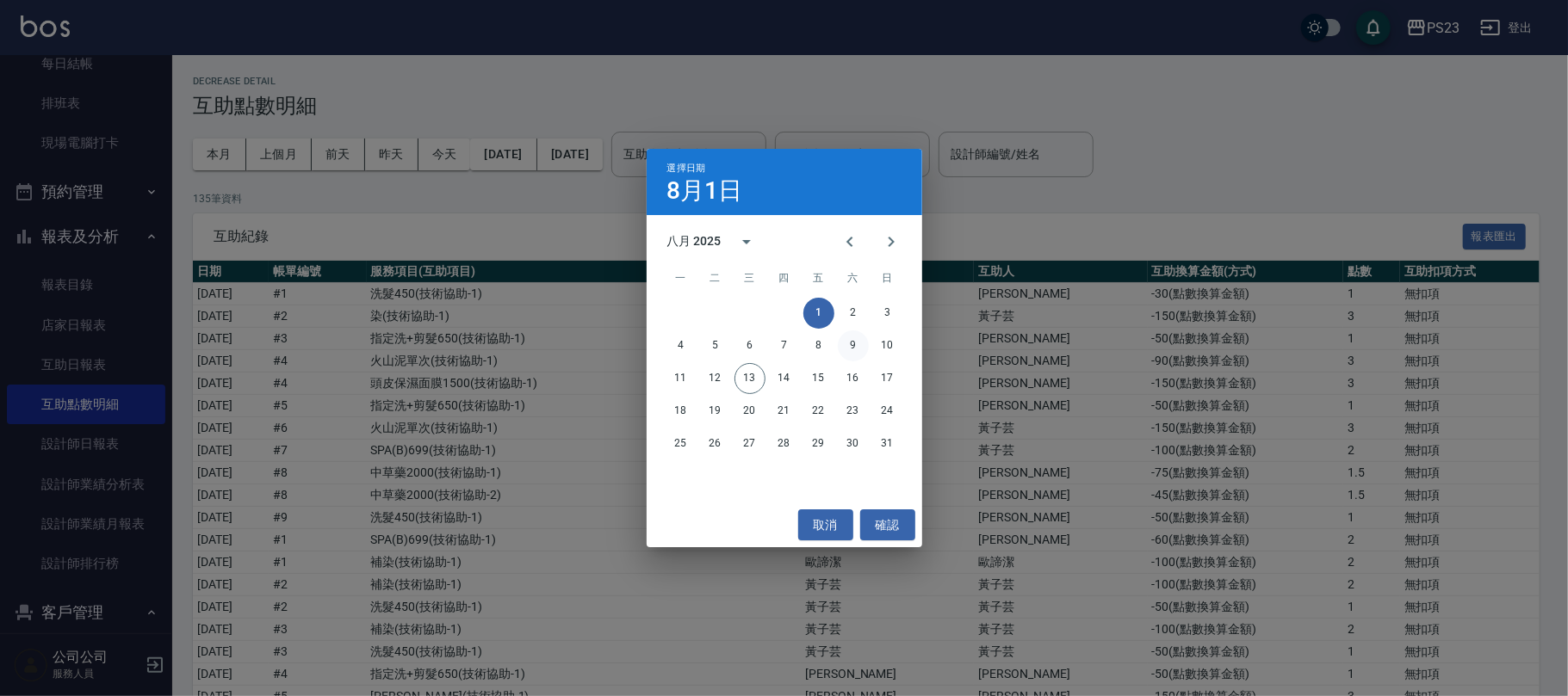
click at [845, 342] on button "9" at bounding box center [853, 345] width 31 height 31
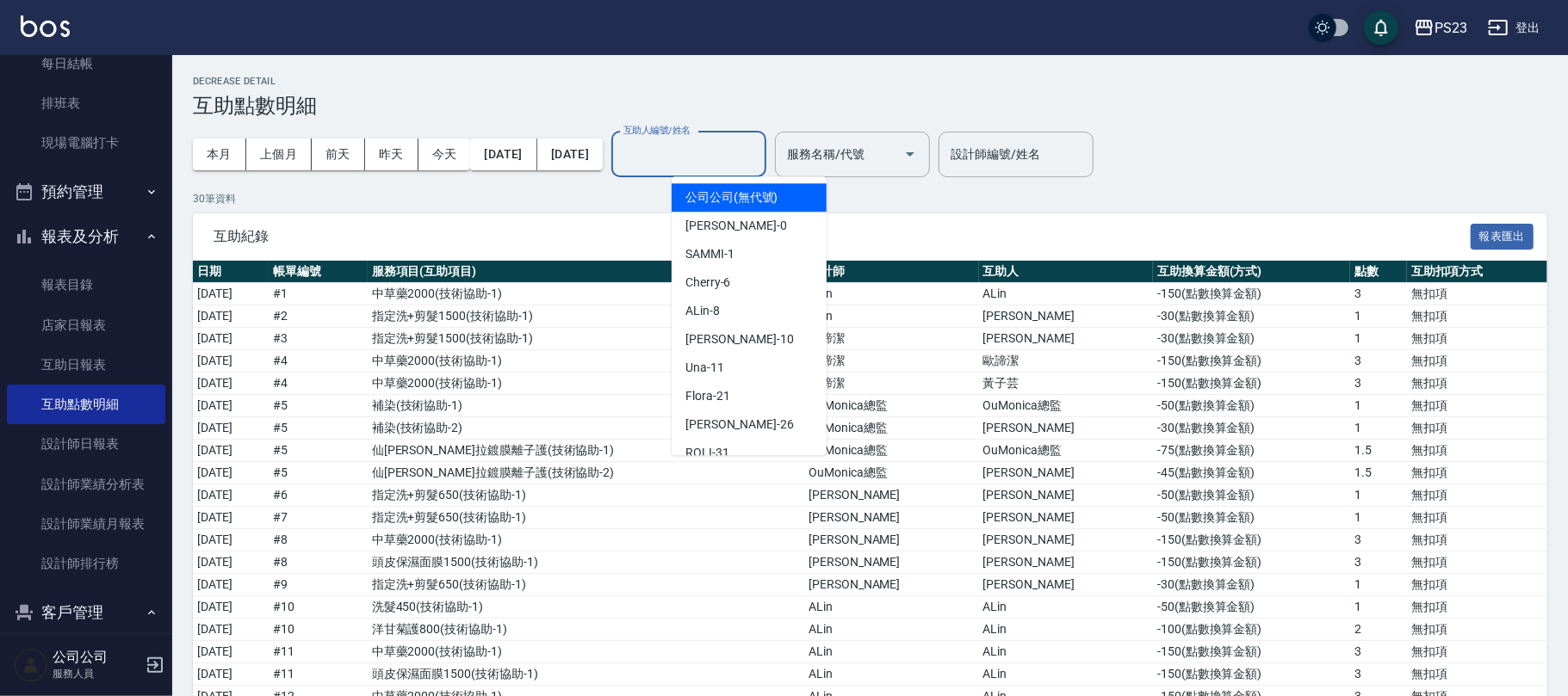
click at [758, 159] on input "互助人編號/姓名" at bounding box center [689, 155] width 140 height 30
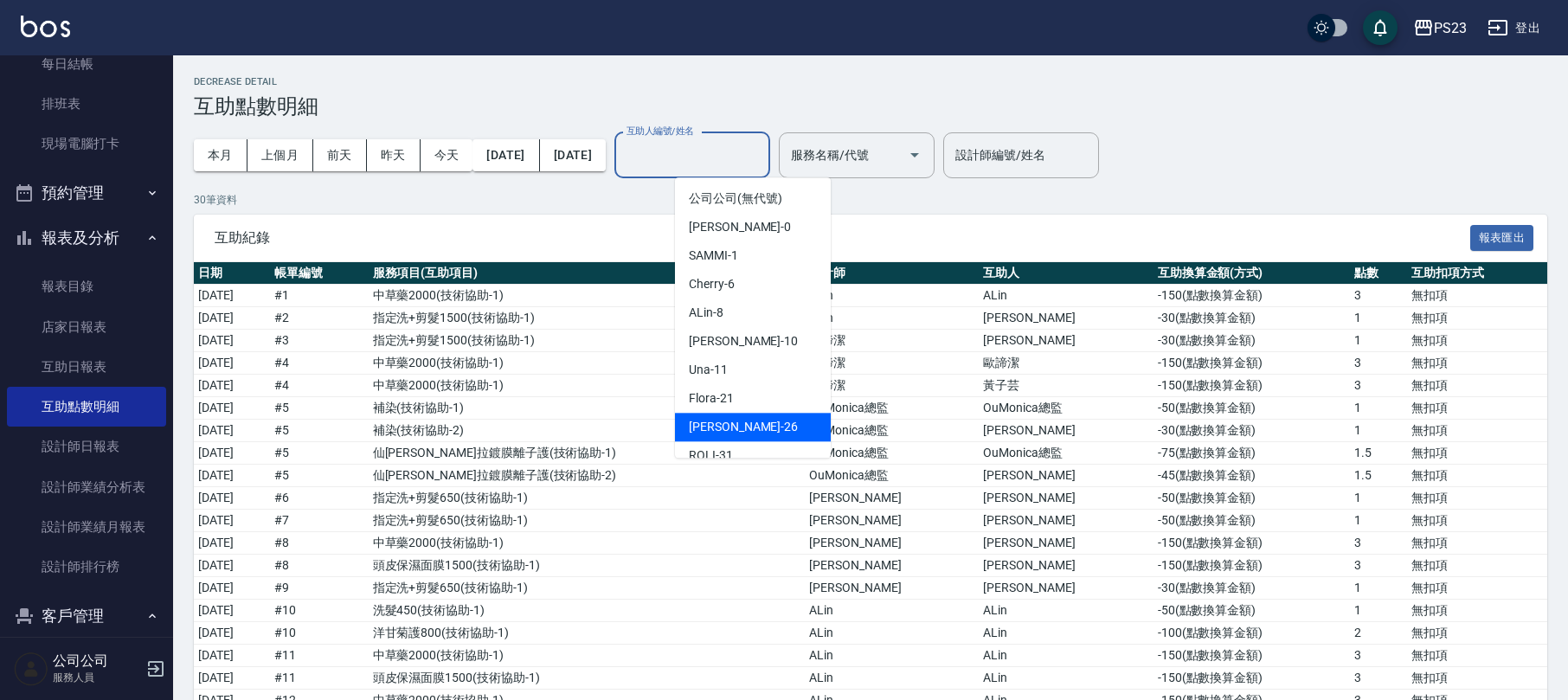
scroll to position [105, 0]
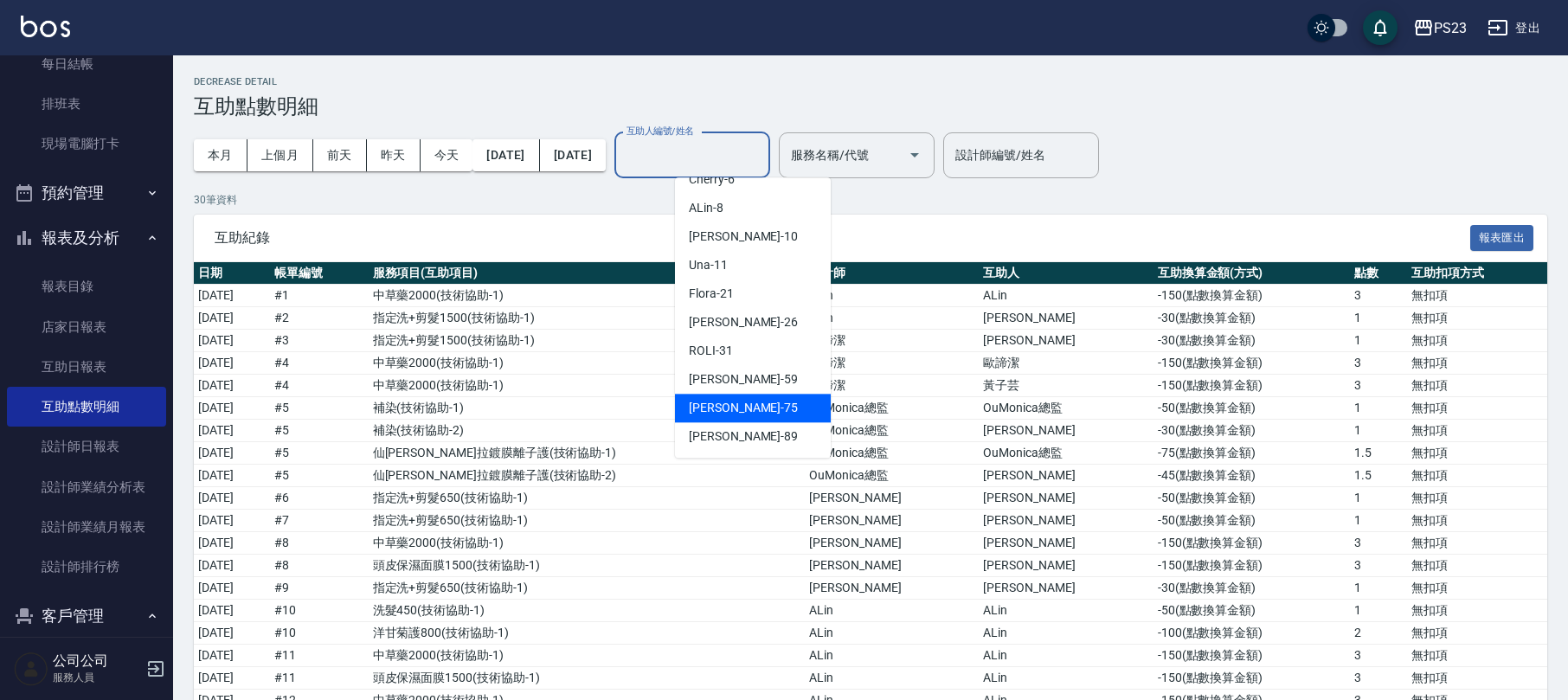
click at [745, 403] on div "Donna -75" at bounding box center [753, 408] width 156 height 28
type input "Donna-75"
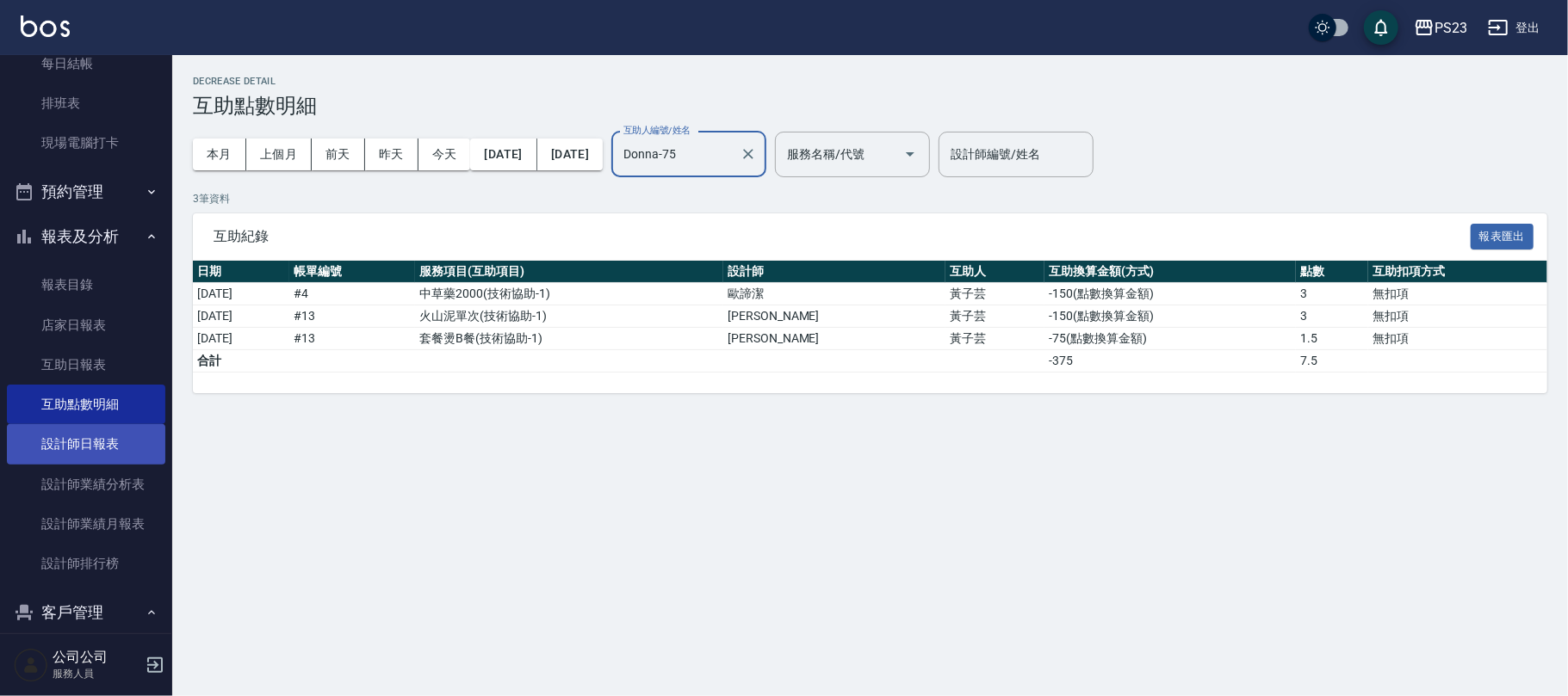
click at [88, 449] on link "設計師日報表" at bounding box center [85, 444] width 159 height 39
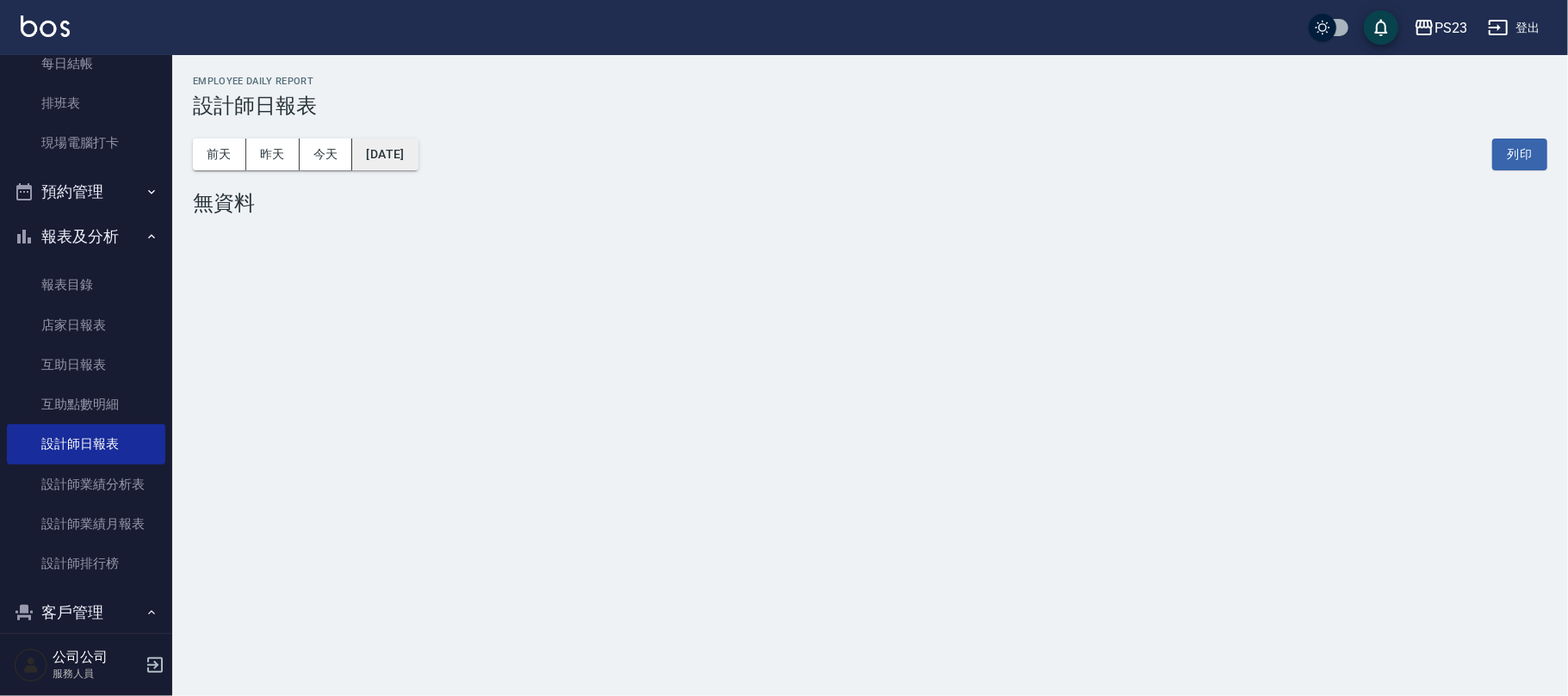
click at [418, 155] on button "[DATE]" at bounding box center [385, 155] width 66 height 32
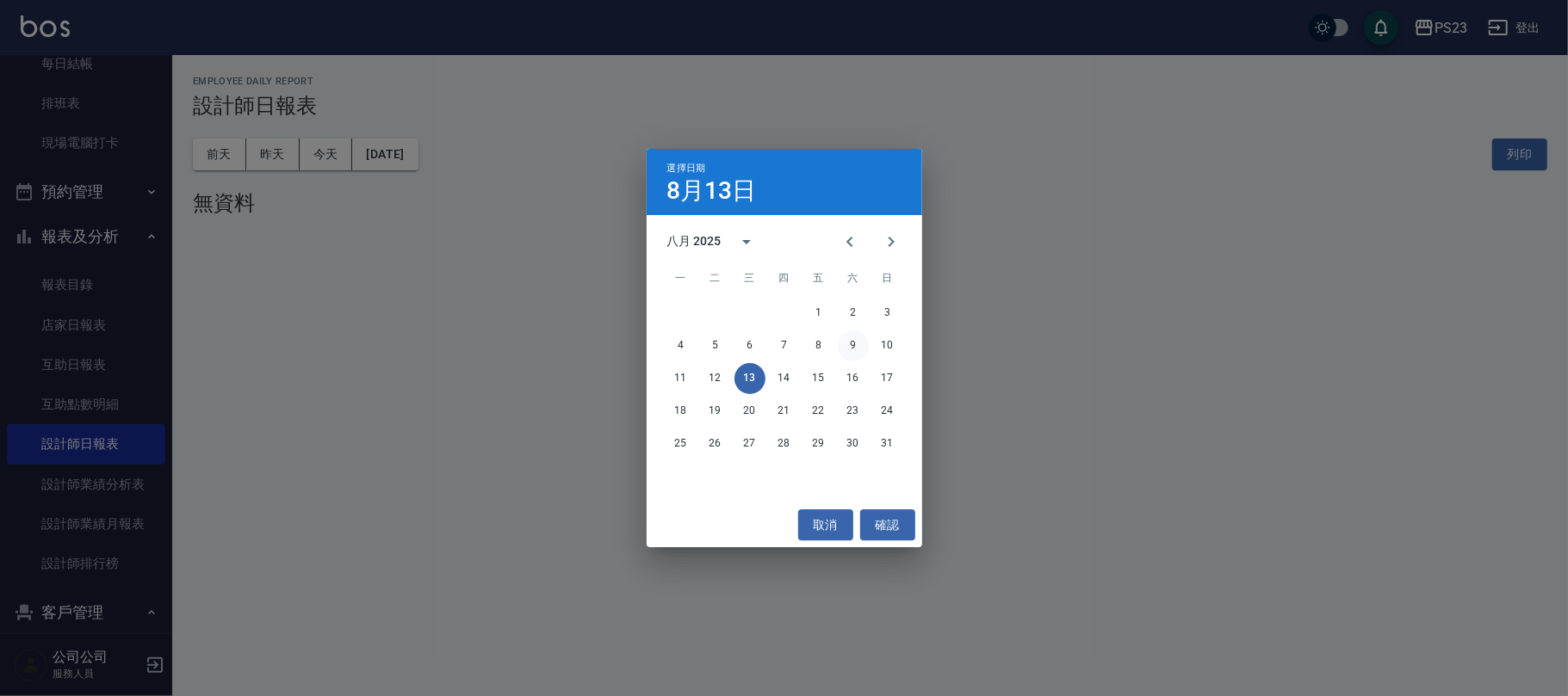
click at [852, 342] on button "9" at bounding box center [853, 345] width 31 height 31
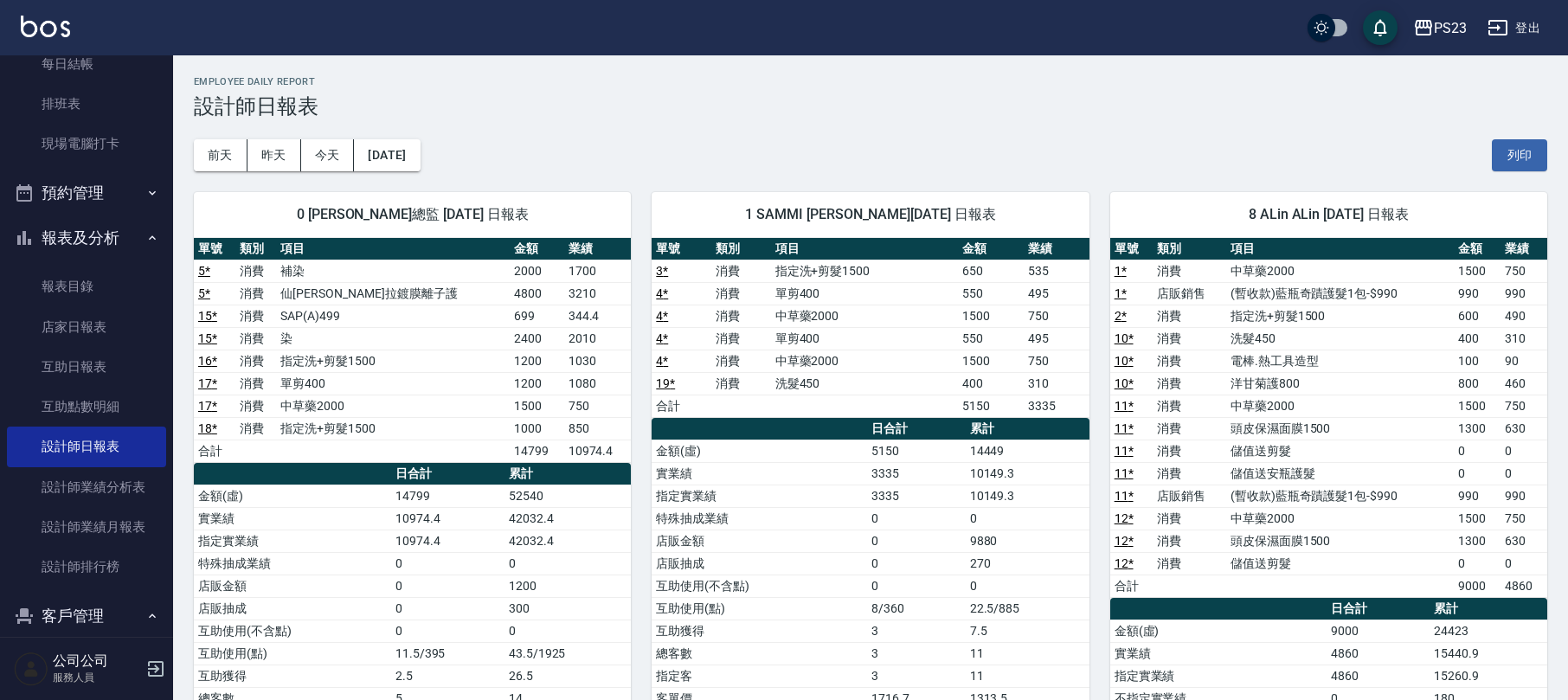
click at [425, 137] on div "[DATE] [DATE] [DATE] [DATE] 列印" at bounding box center [870, 156] width 1354 height 74
click at [420, 145] on button "[DATE]" at bounding box center [387, 156] width 66 height 32
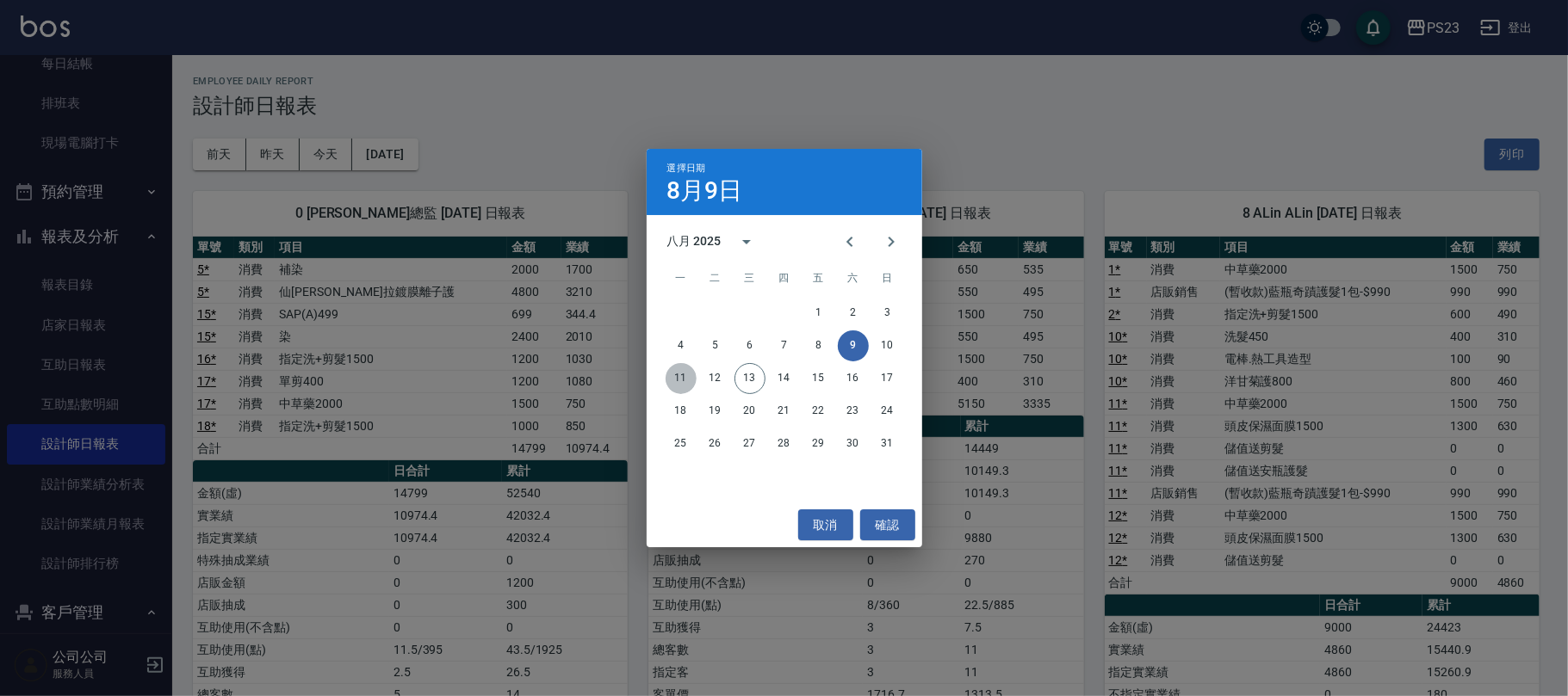
click at [676, 376] on button "11" at bounding box center [680, 378] width 31 height 31
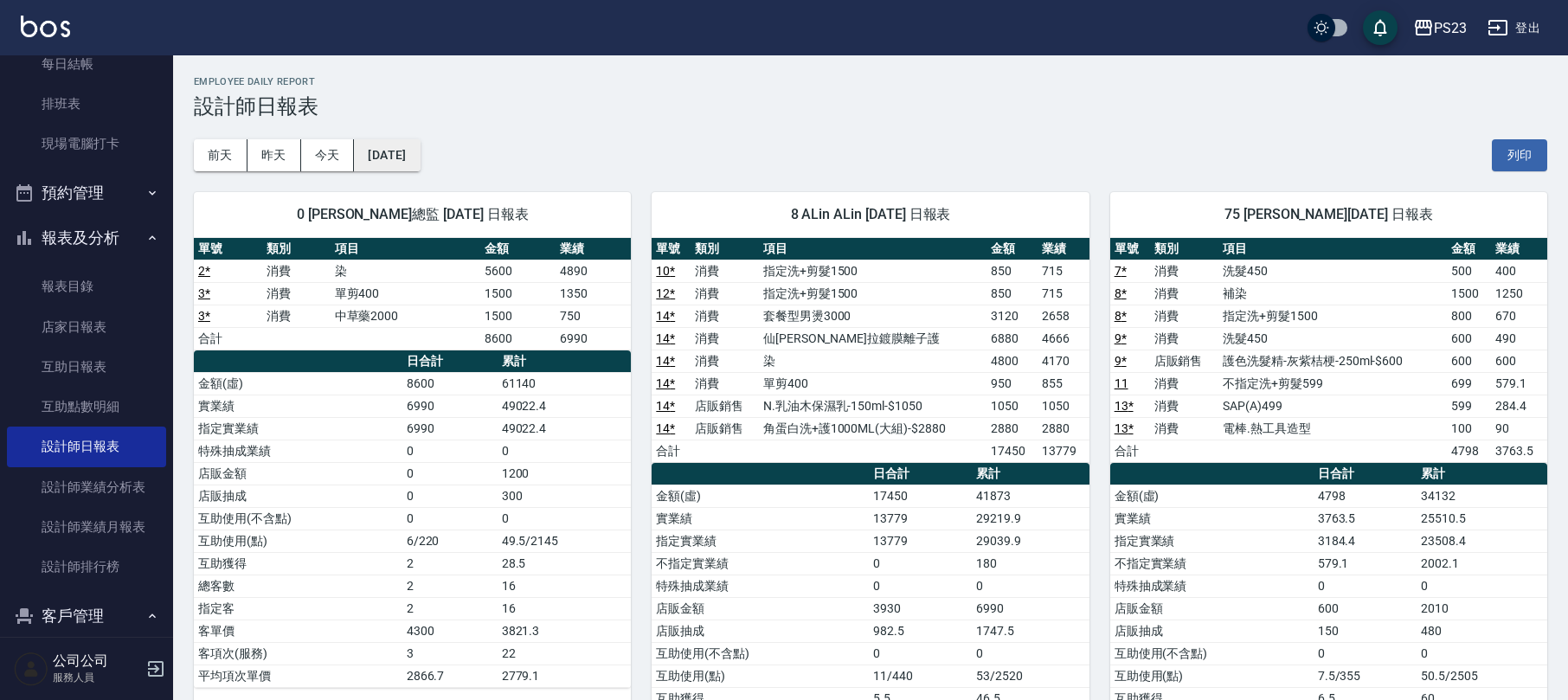
click at [420, 156] on button "[DATE]" at bounding box center [387, 156] width 66 height 32
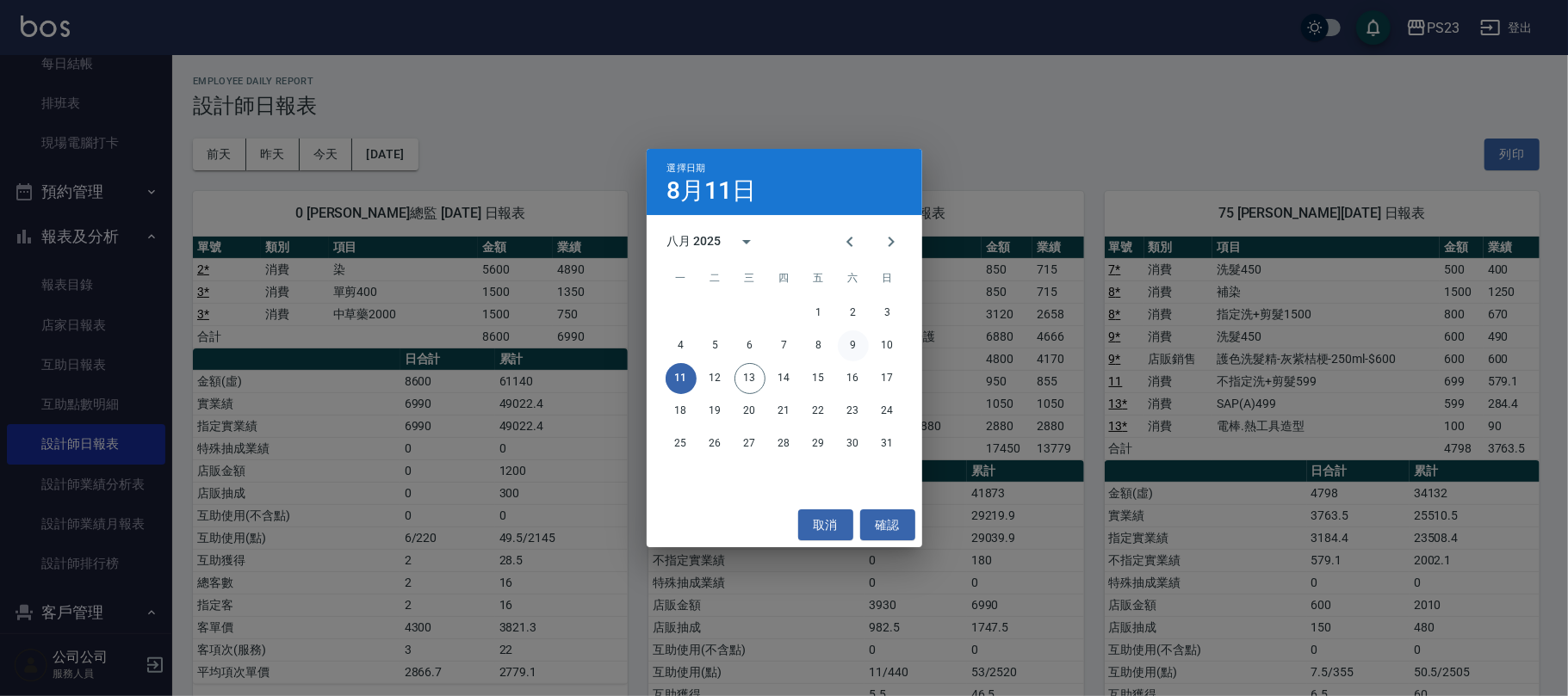
click at [855, 349] on button "9" at bounding box center [853, 345] width 31 height 31
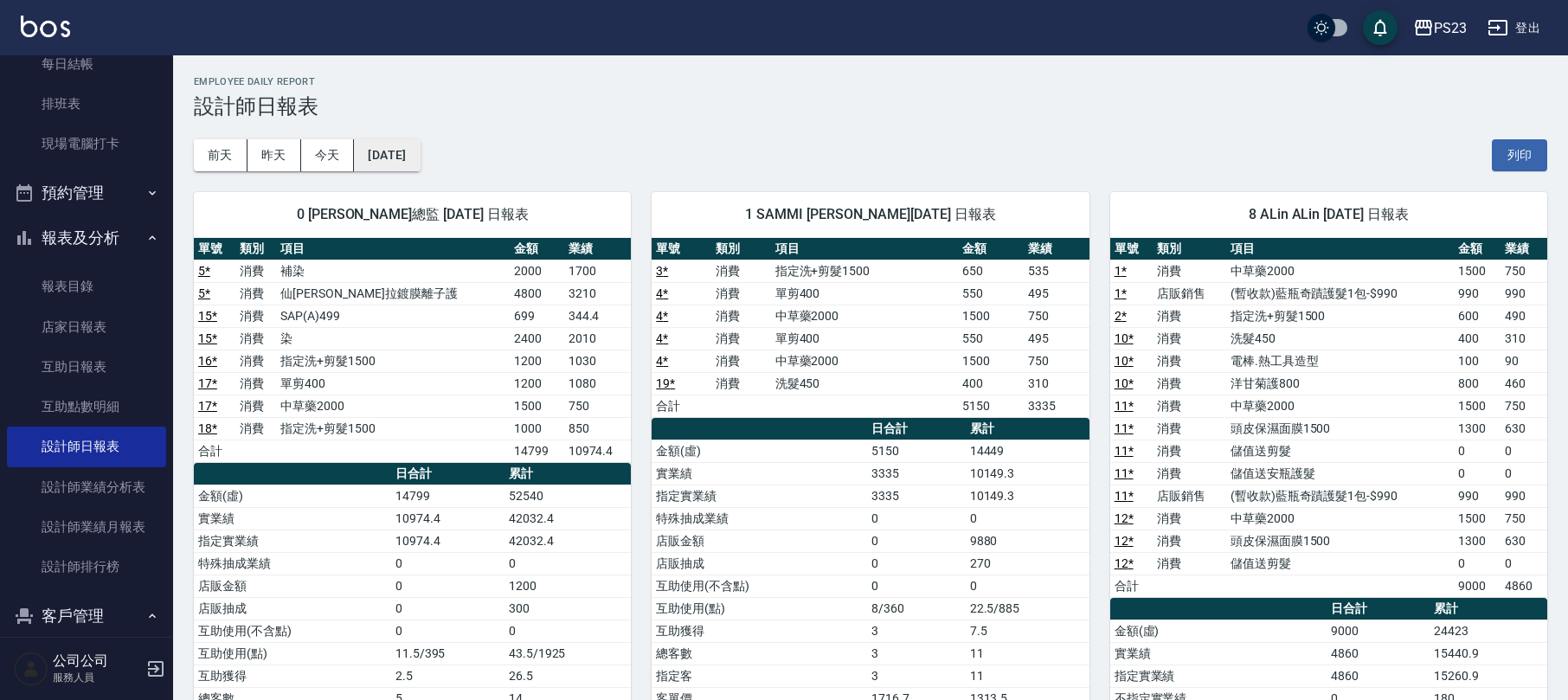
click at [420, 150] on button "[DATE]" at bounding box center [387, 156] width 66 height 32
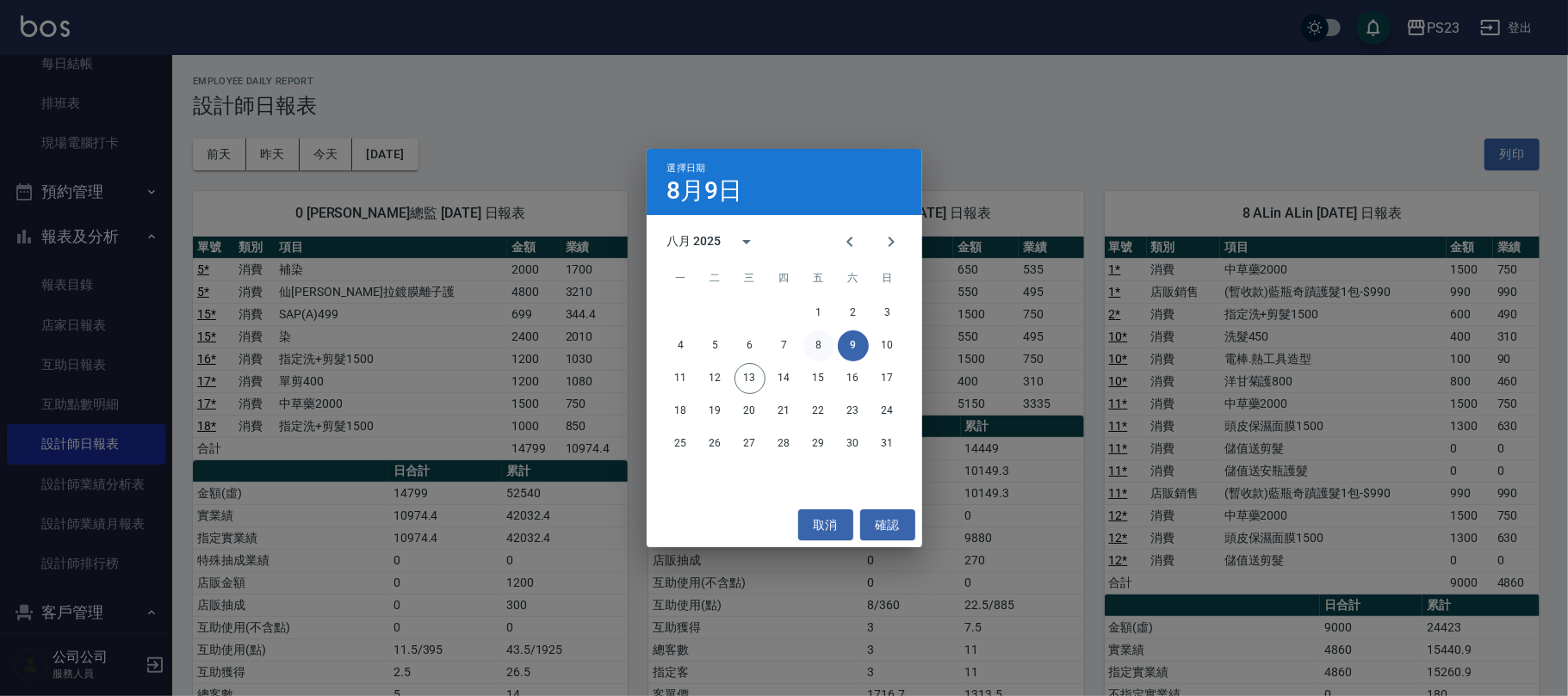
click at [818, 342] on button "8" at bounding box center [818, 345] width 31 height 31
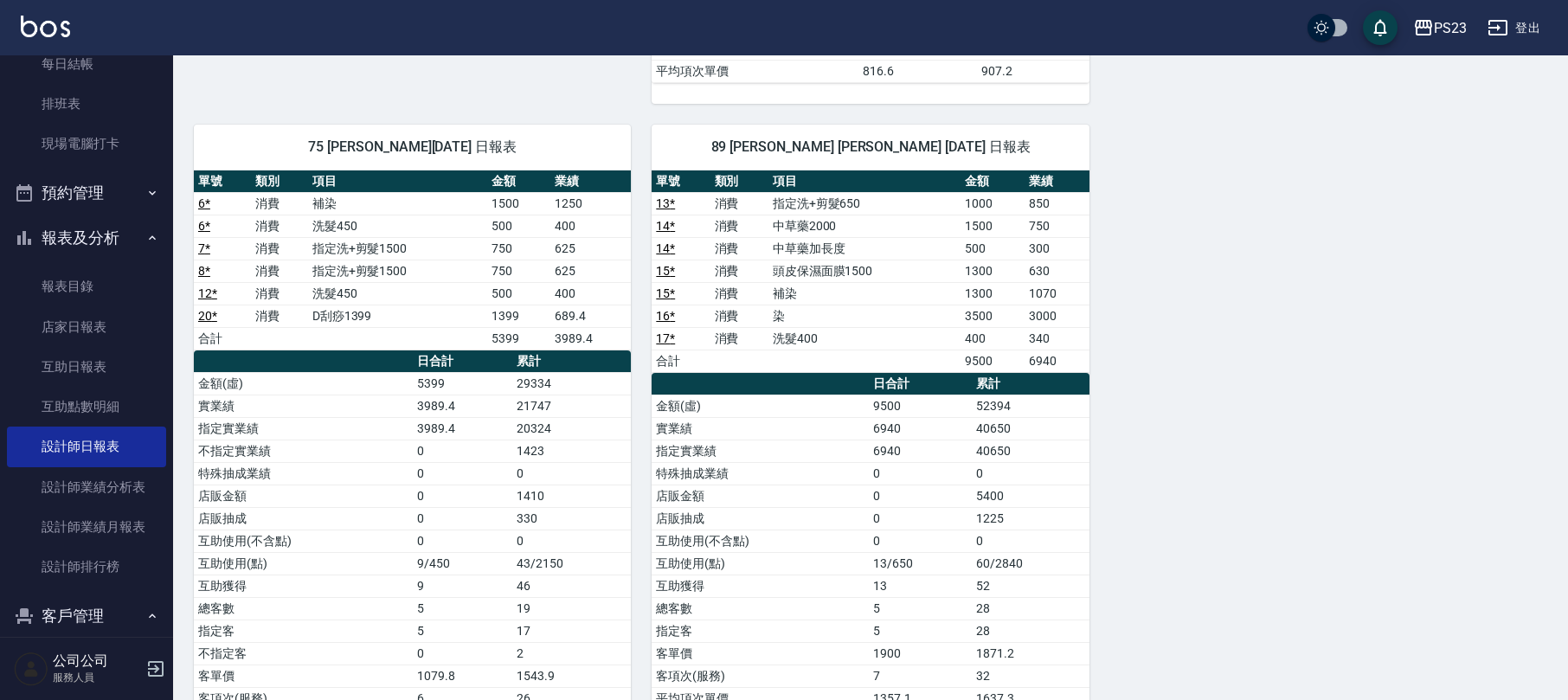
scroll to position [897, 0]
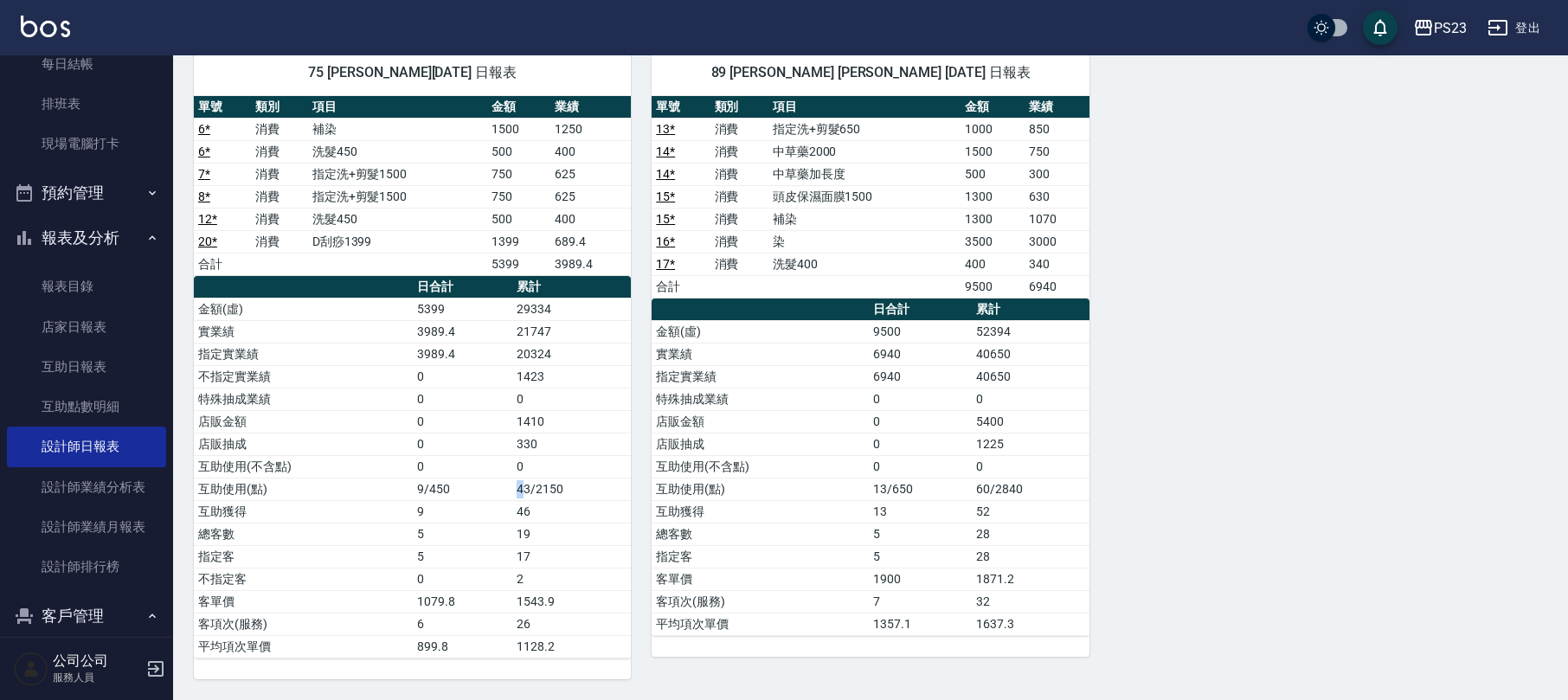
drag, startPoint x: 526, startPoint y: 485, endPoint x: 507, endPoint y: 488, distance: 19.2
click at [510, 488] on tr "互助使用(點) 9/450 43/2150" at bounding box center [411, 489] width 437 height 23
click at [533, 509] on td "46" at bounding box center [572, 511] width 119 height 23
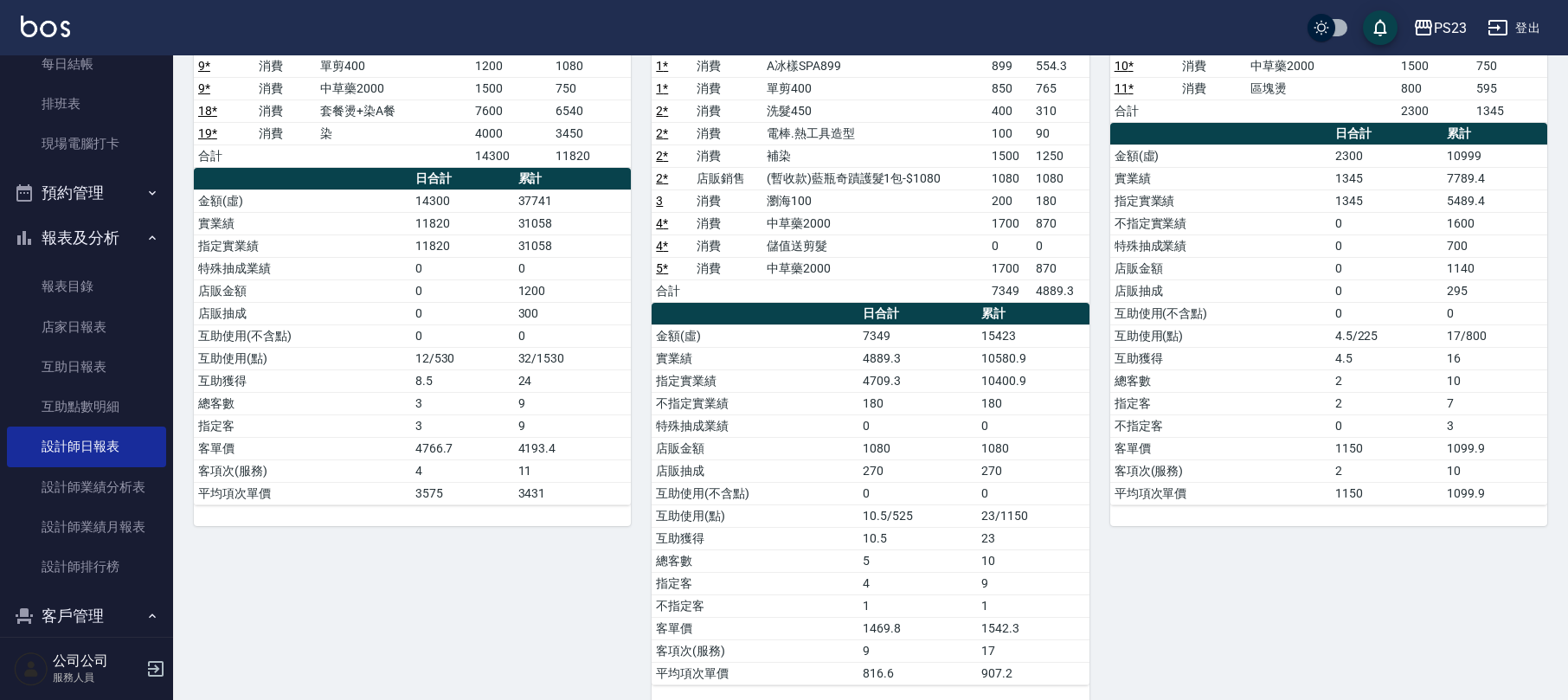
scroll to position [0, 0]
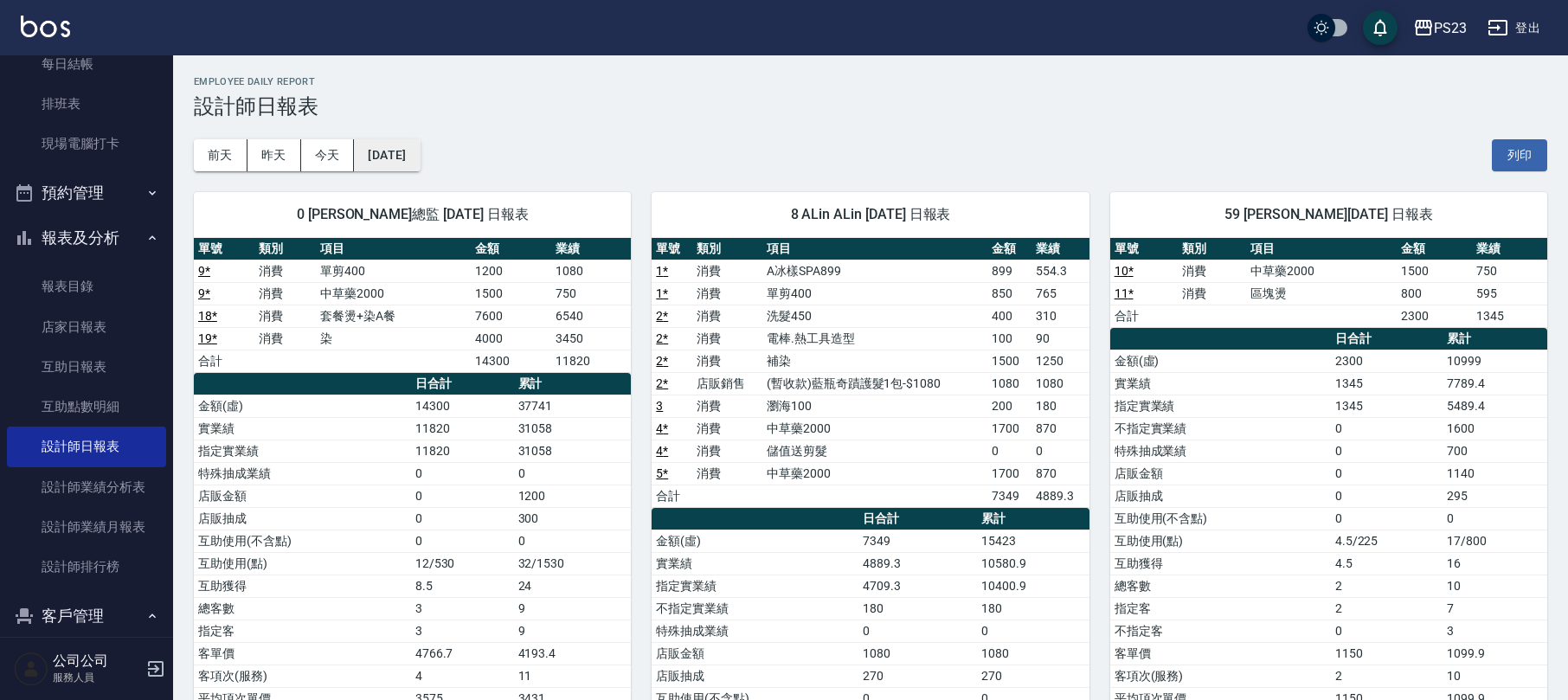
click at [420, 152] on button "[DATE]" at bounding box center [387, 156] width 66 height 32
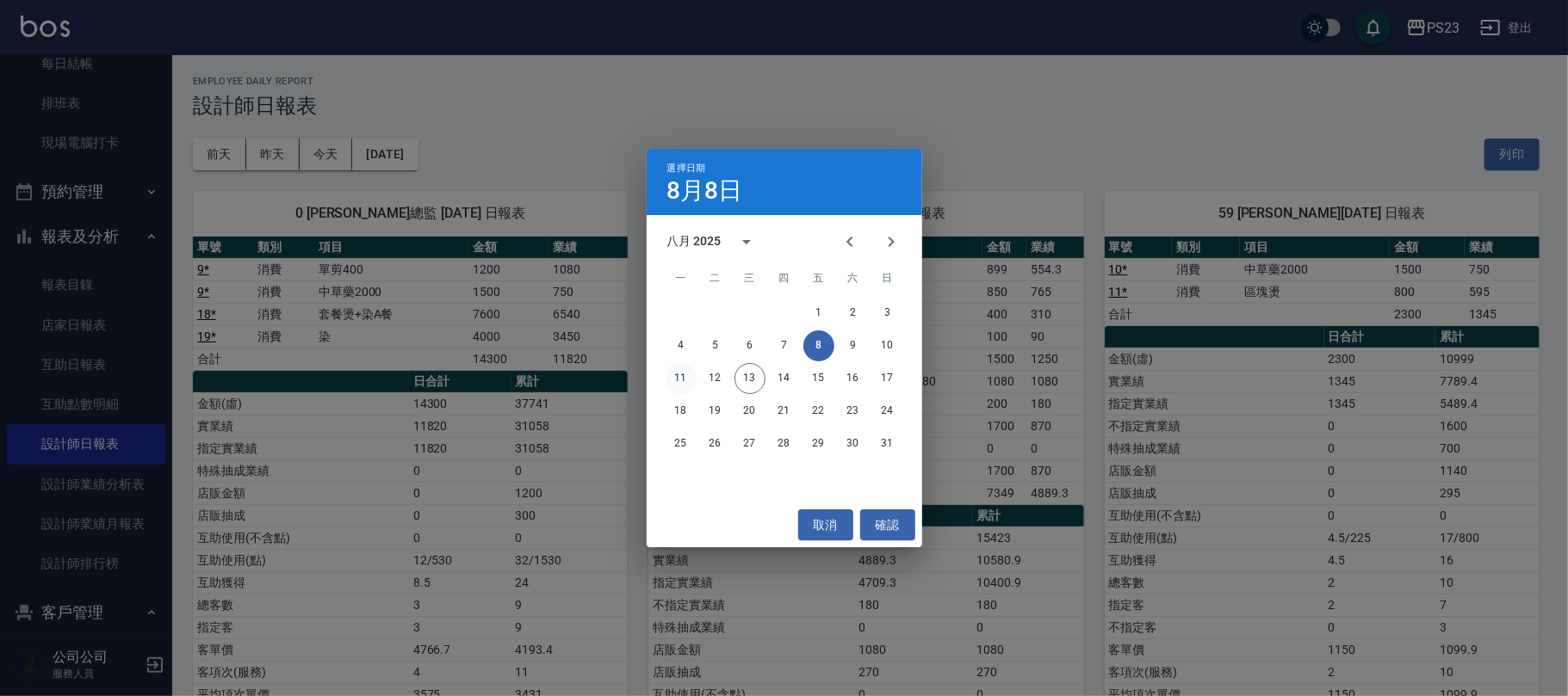
click at [686, 377] on button "11" at bounding box center [680, 378] width 31 height 31
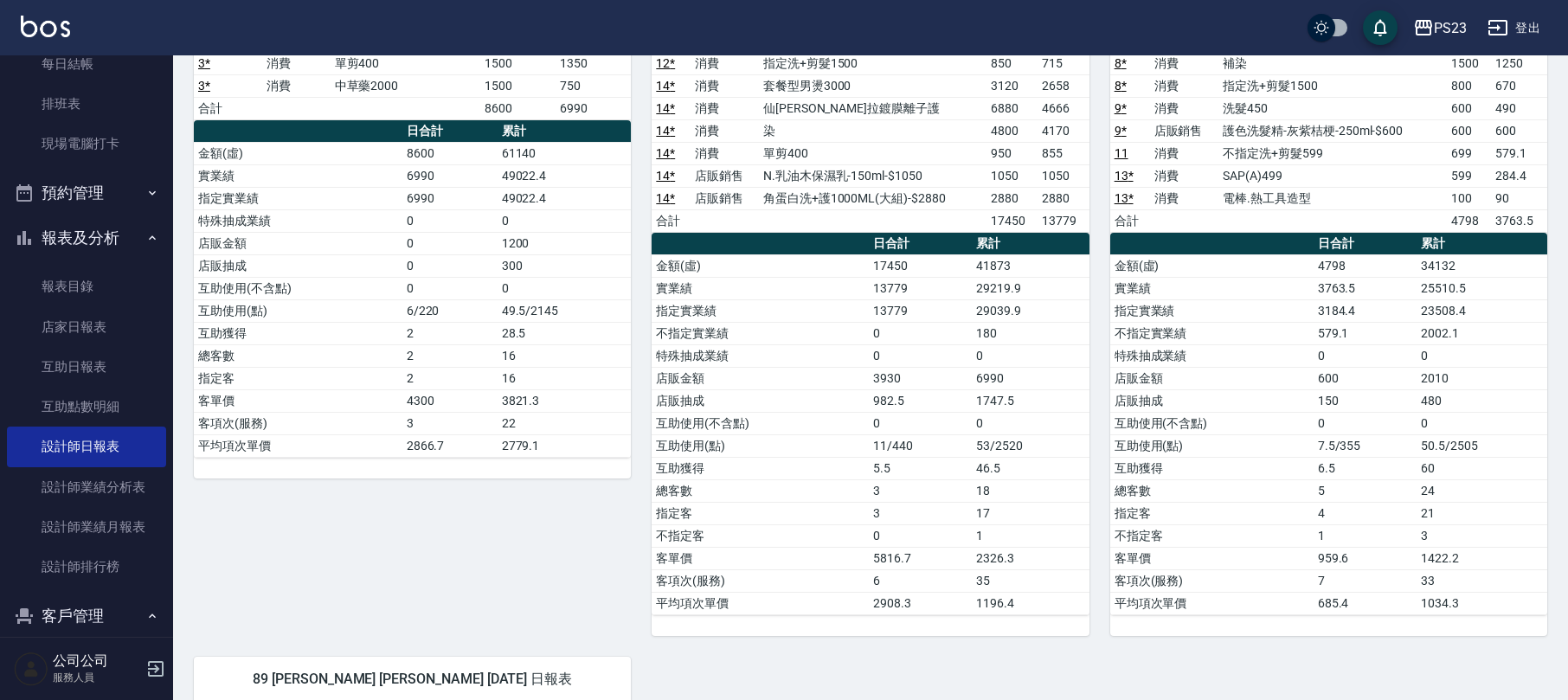
scroll to position [346, 0]
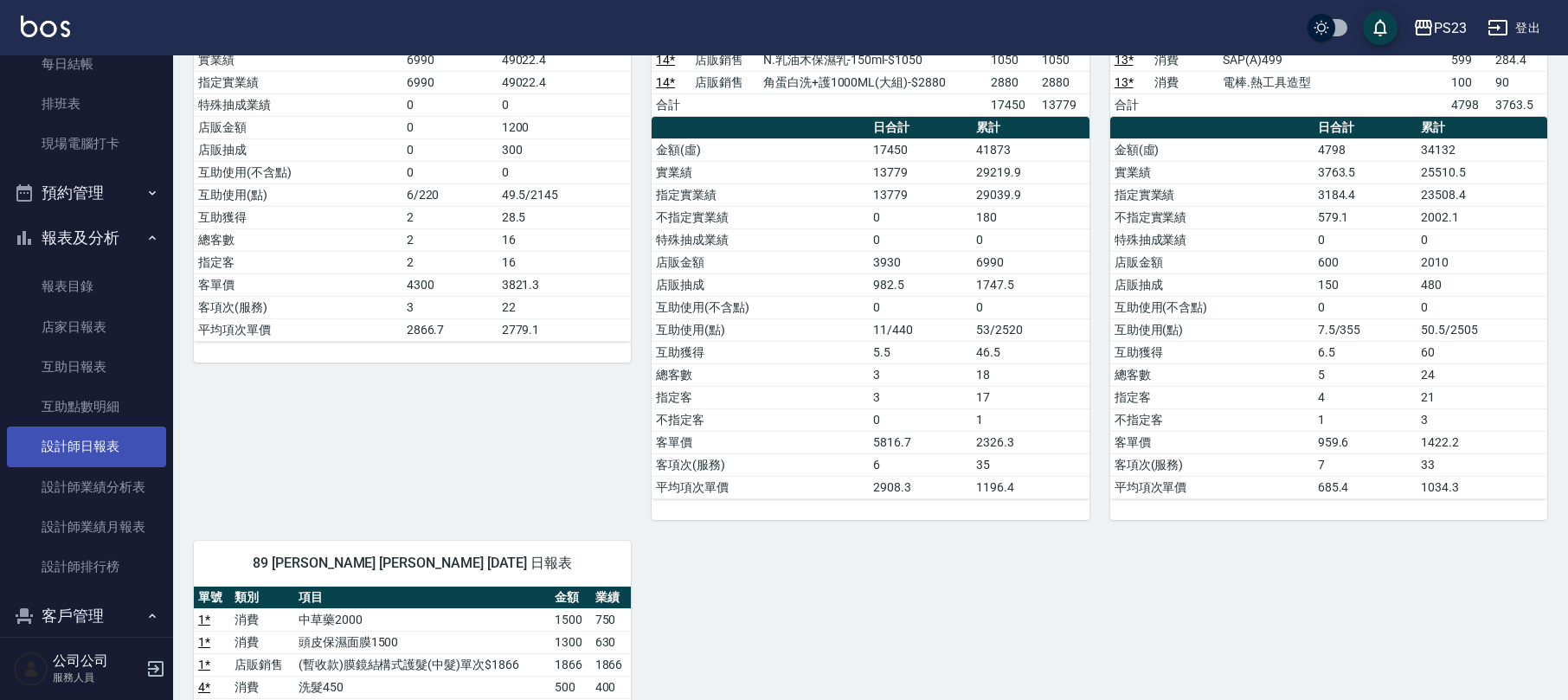
click at [93, 450] on link "設計師日報表" at bounding box center [86, 446] width 159 height 40
click at [97, 438] on link "設計師日報表" at bounding box center [86, 446] width 159 height 40
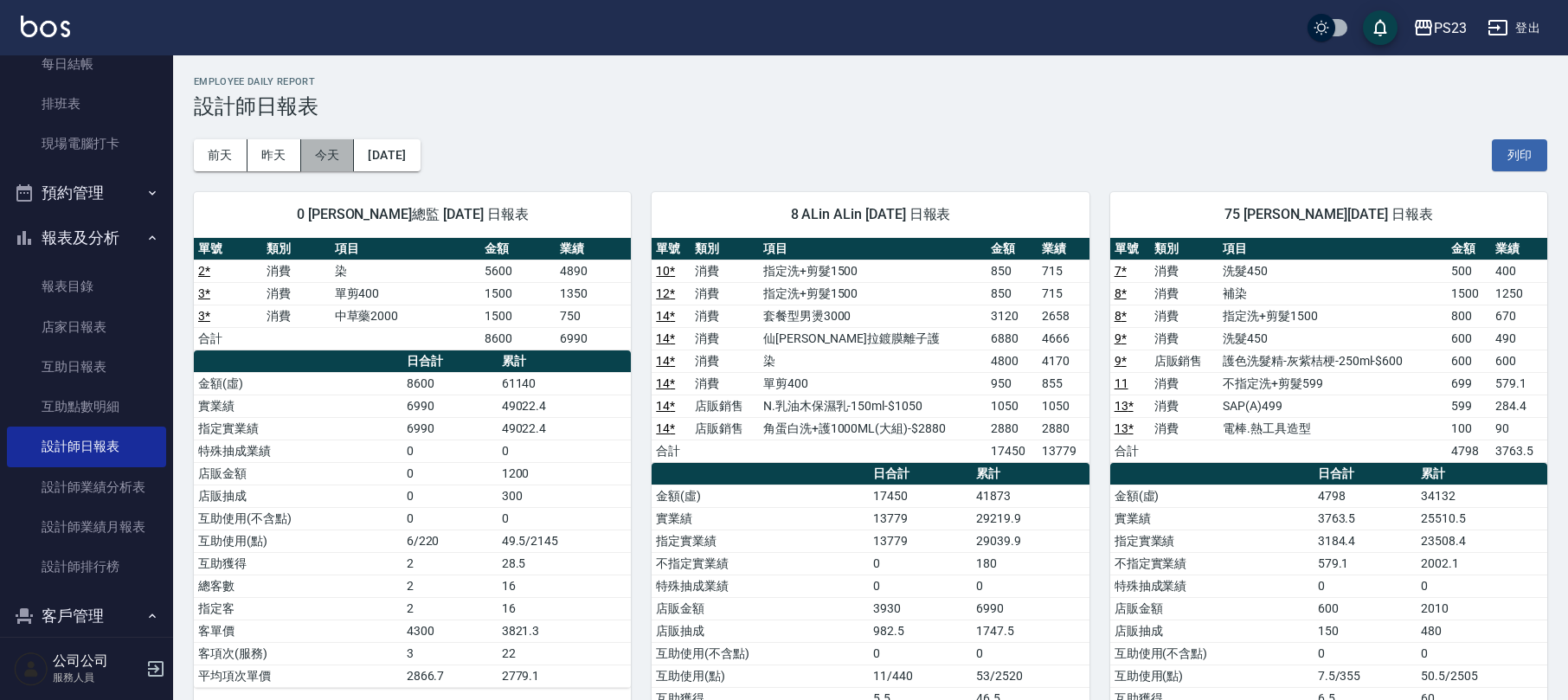
click at [311, 156] on button "今天" at bounding box center [327, 156] width 54 height 32
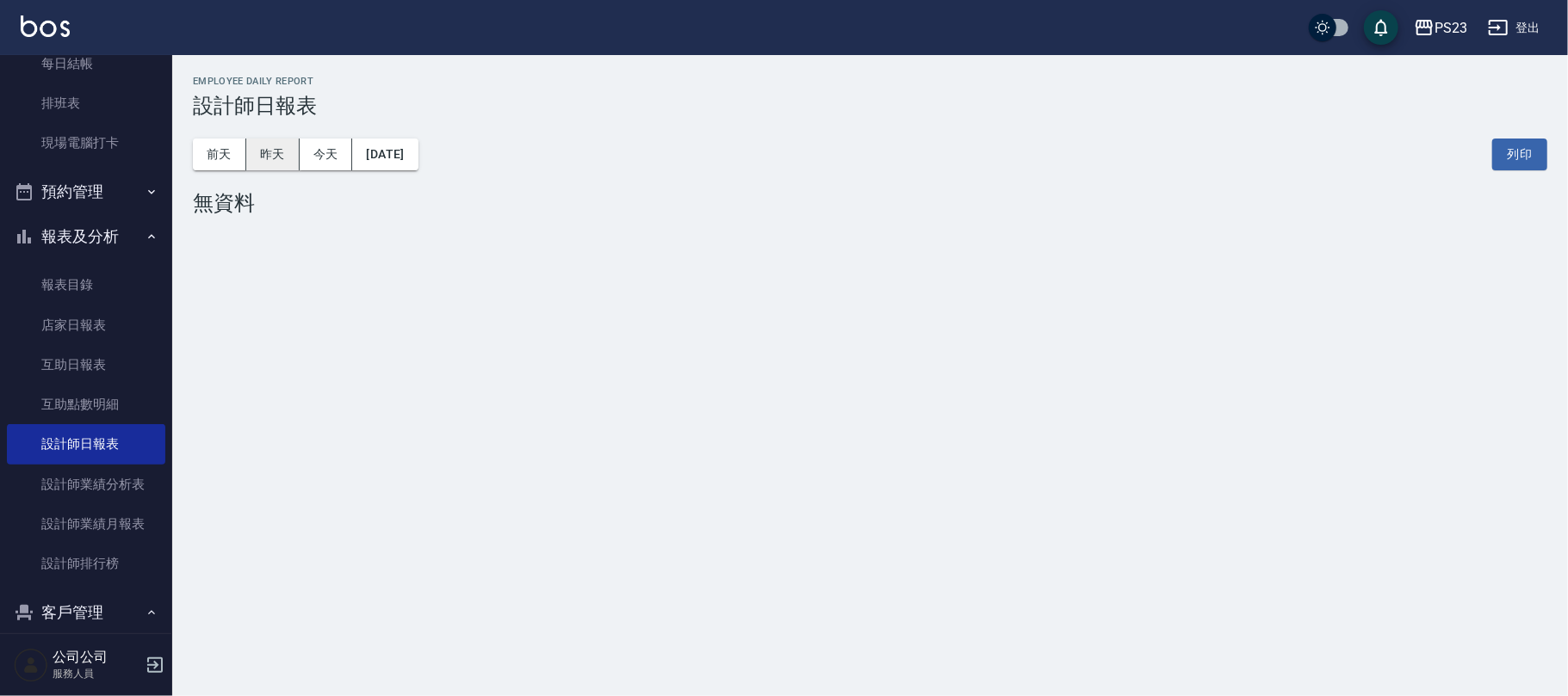
click at [269, 152] on button "昨天" at bounding box center [272, 155] width 53 height 32
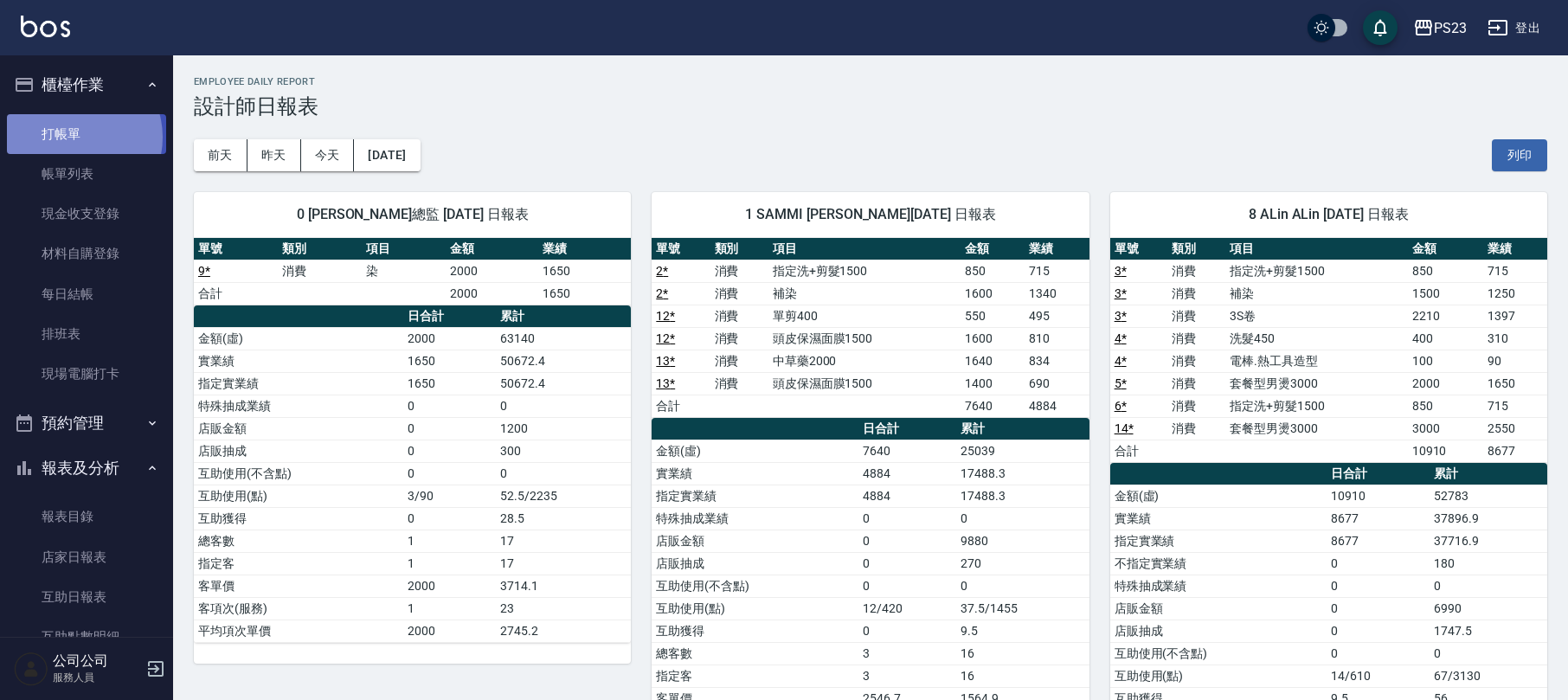
click at [77, 137] on link "打帳單" at bounding box center [86, 134] width 159 height 40
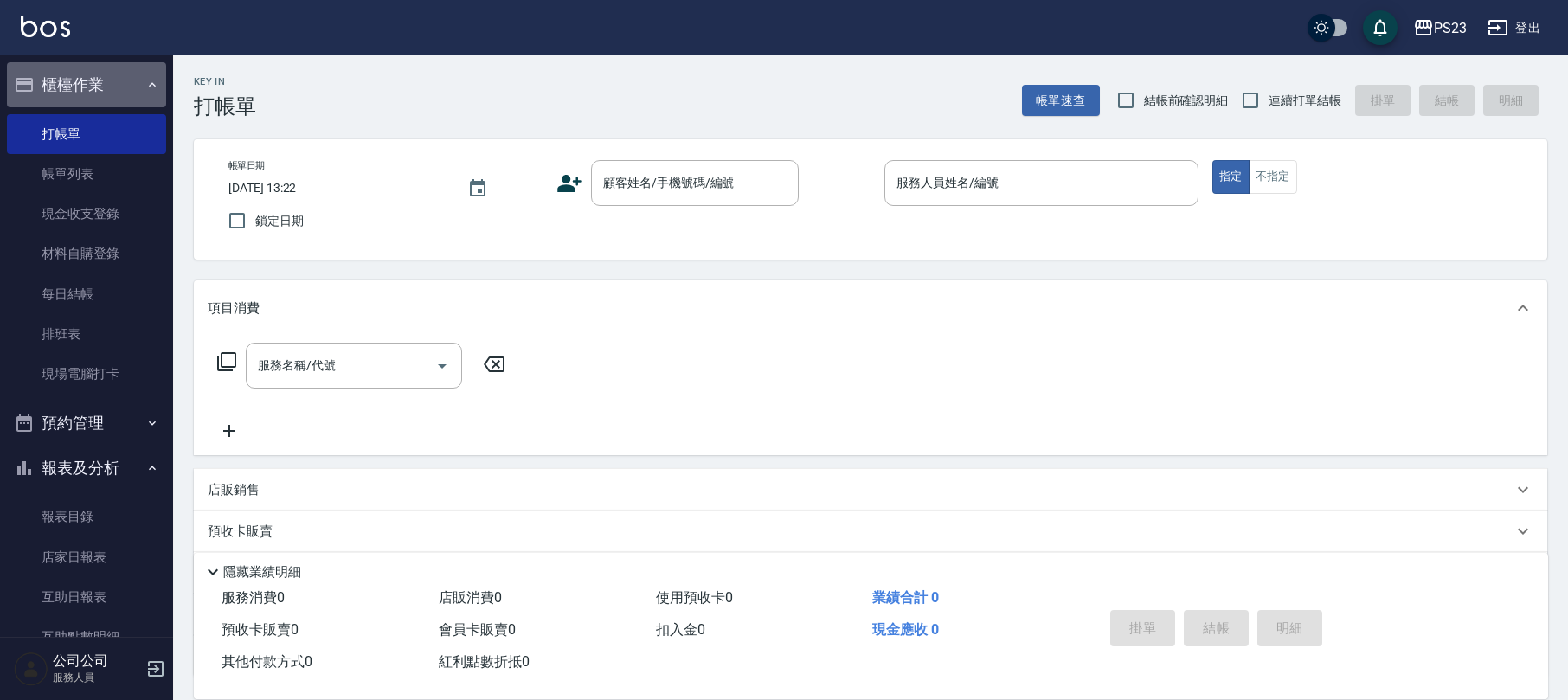
click at [116, 71] on button "櫃檯作業" at bounding box center [86, 85] width 159 height 45
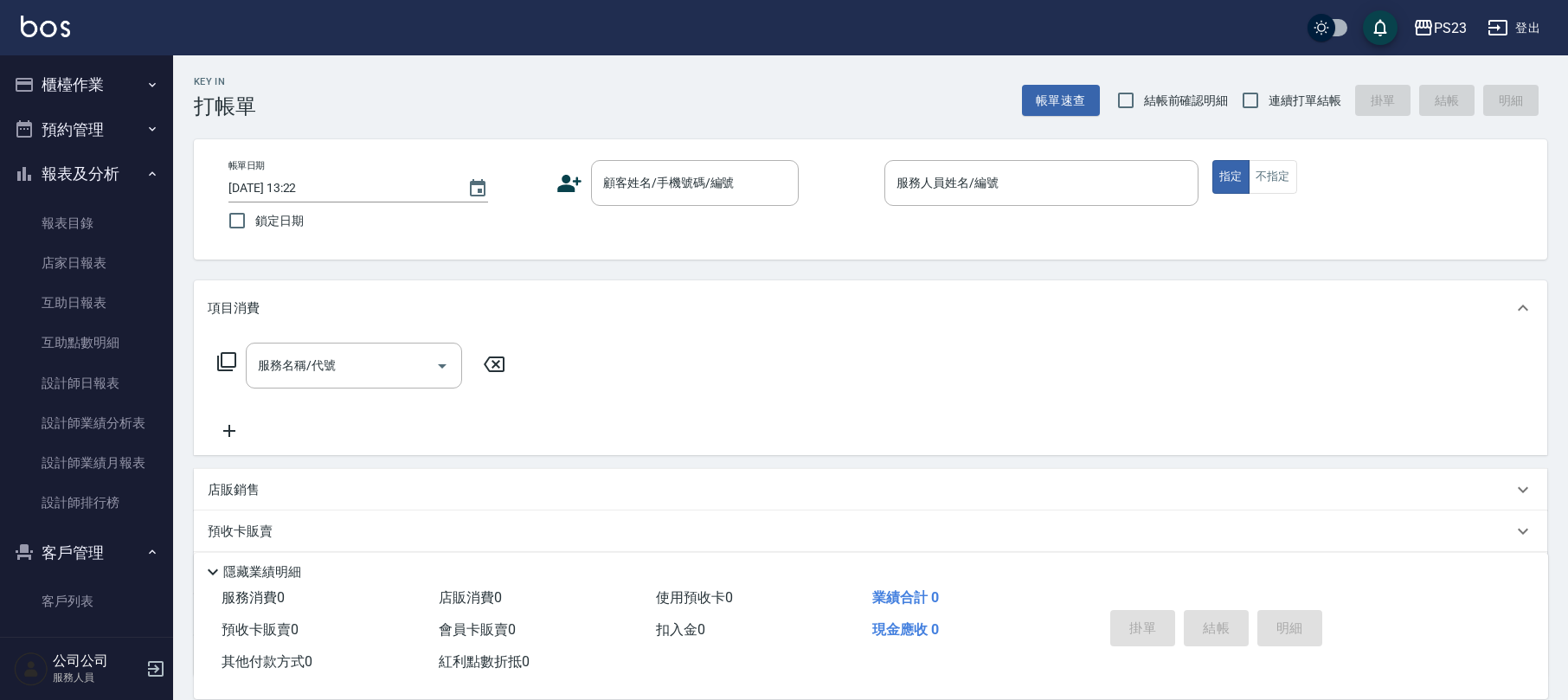
scroll to position [12, 0]
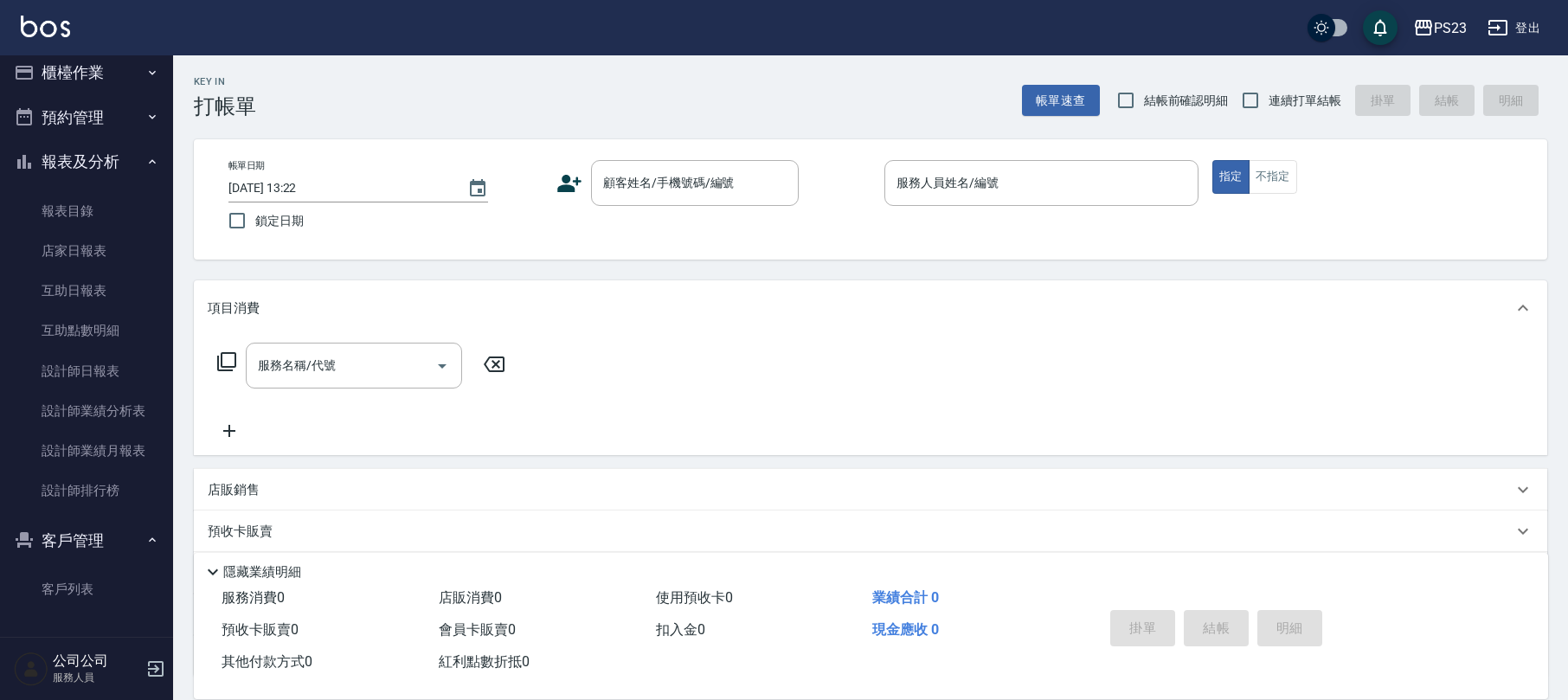
click at [87, 158] on button "報表及分析" at bounding box center [86, 162] width 159 height 45
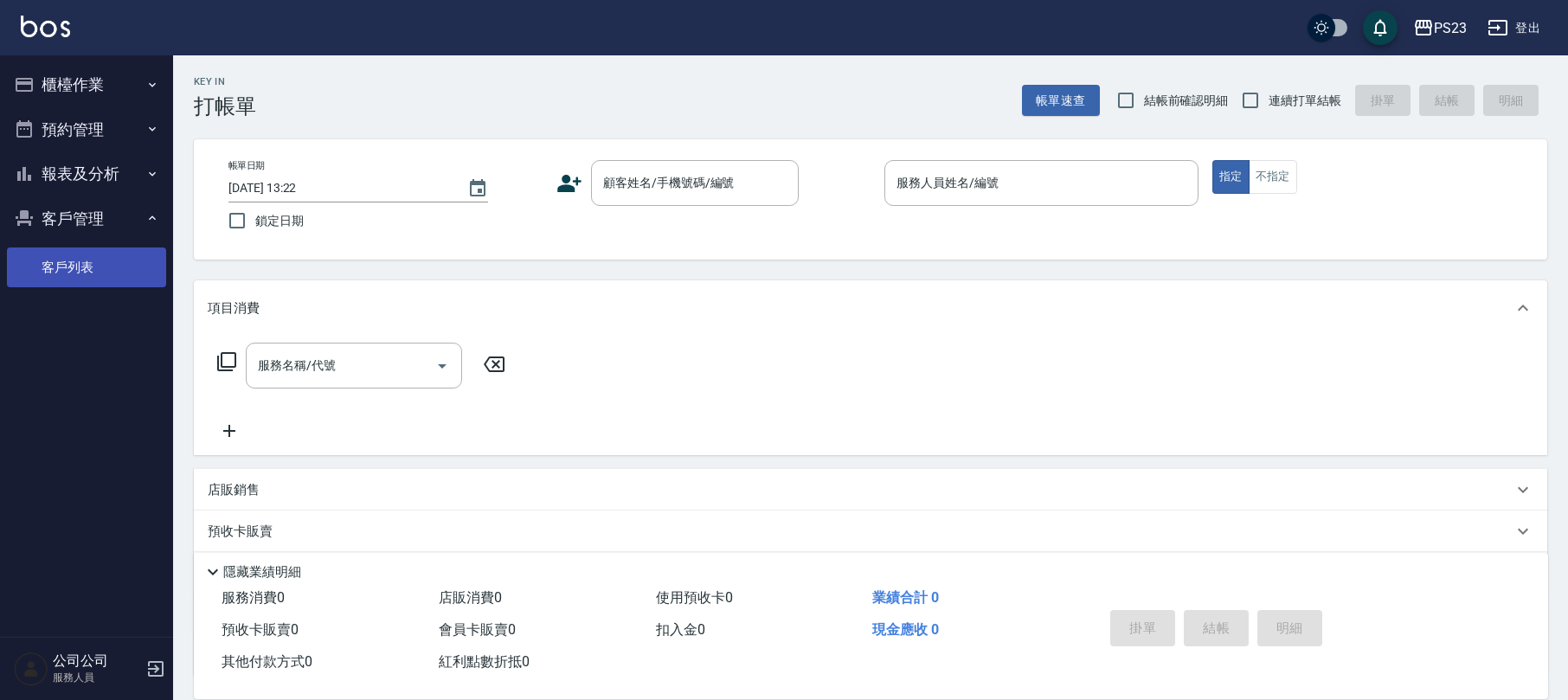
scroll to position [0, 0]
click at [57, 267] on link "客戶列表" at bounding box center [86, 267] width 159 height 40
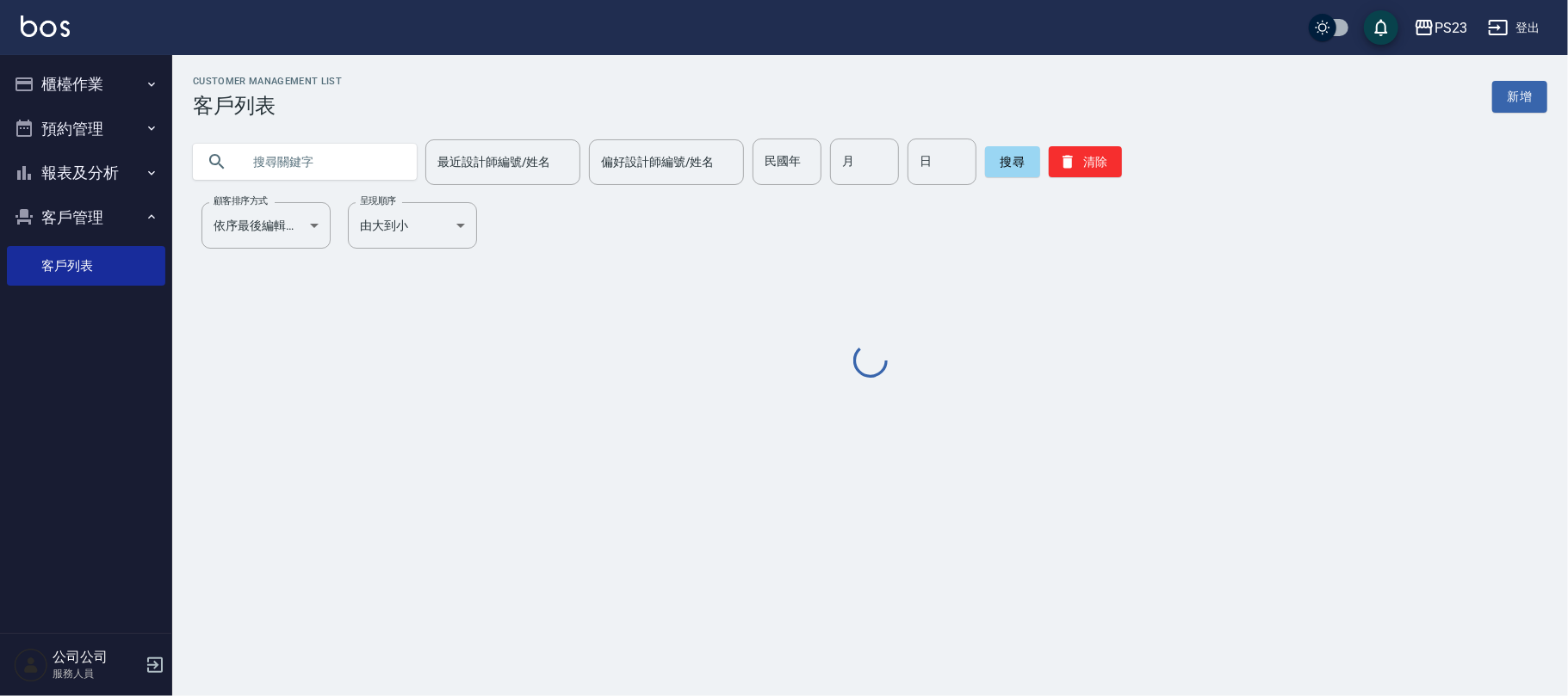
click at [320, 166] on input "text" at bounding box center [322, 162] width 161 height 47
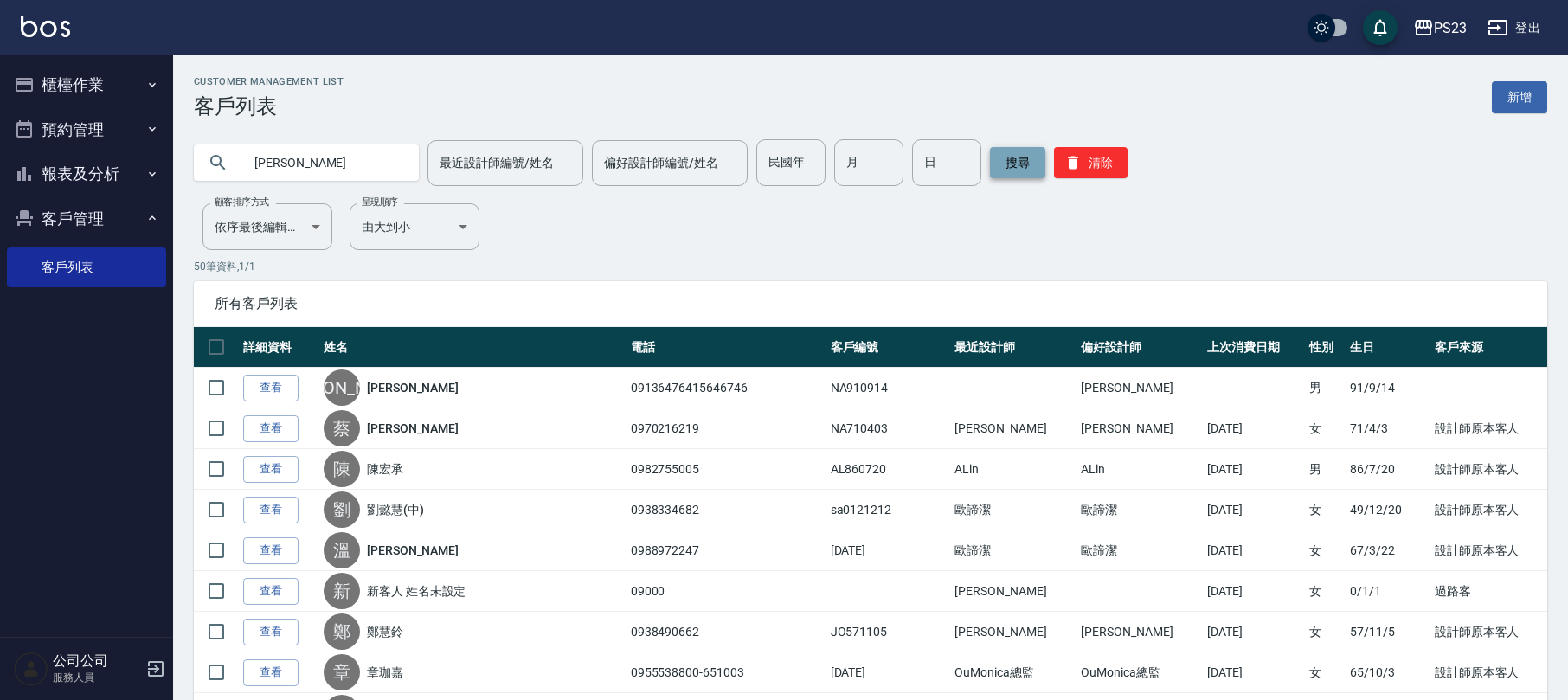
type input "[PERSON_NAME]"
click at [1016, 163] on button "搜尋" at bounding box center [1018, 162] width 56 height 31
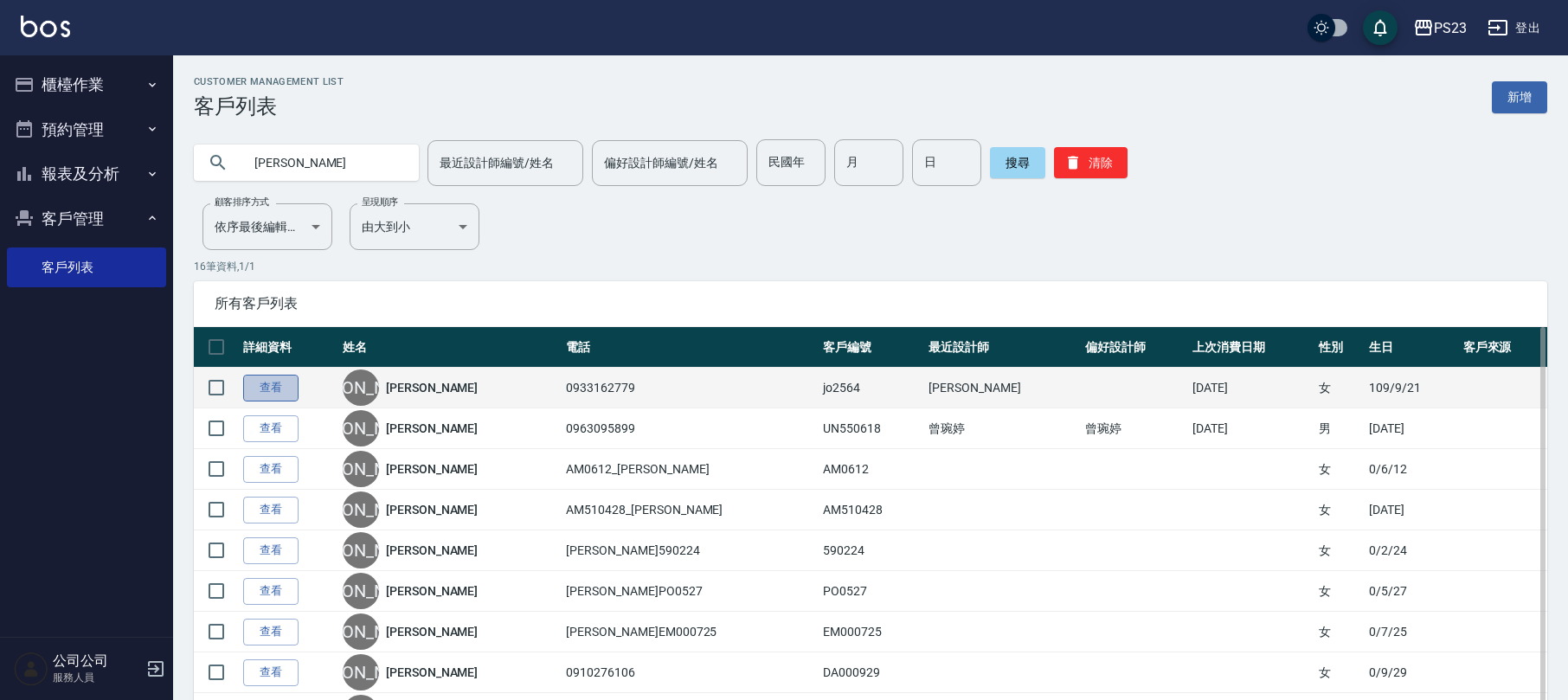
click at [289, 393] on link "查看" at bounding box center [271, 388] width 56 height 26
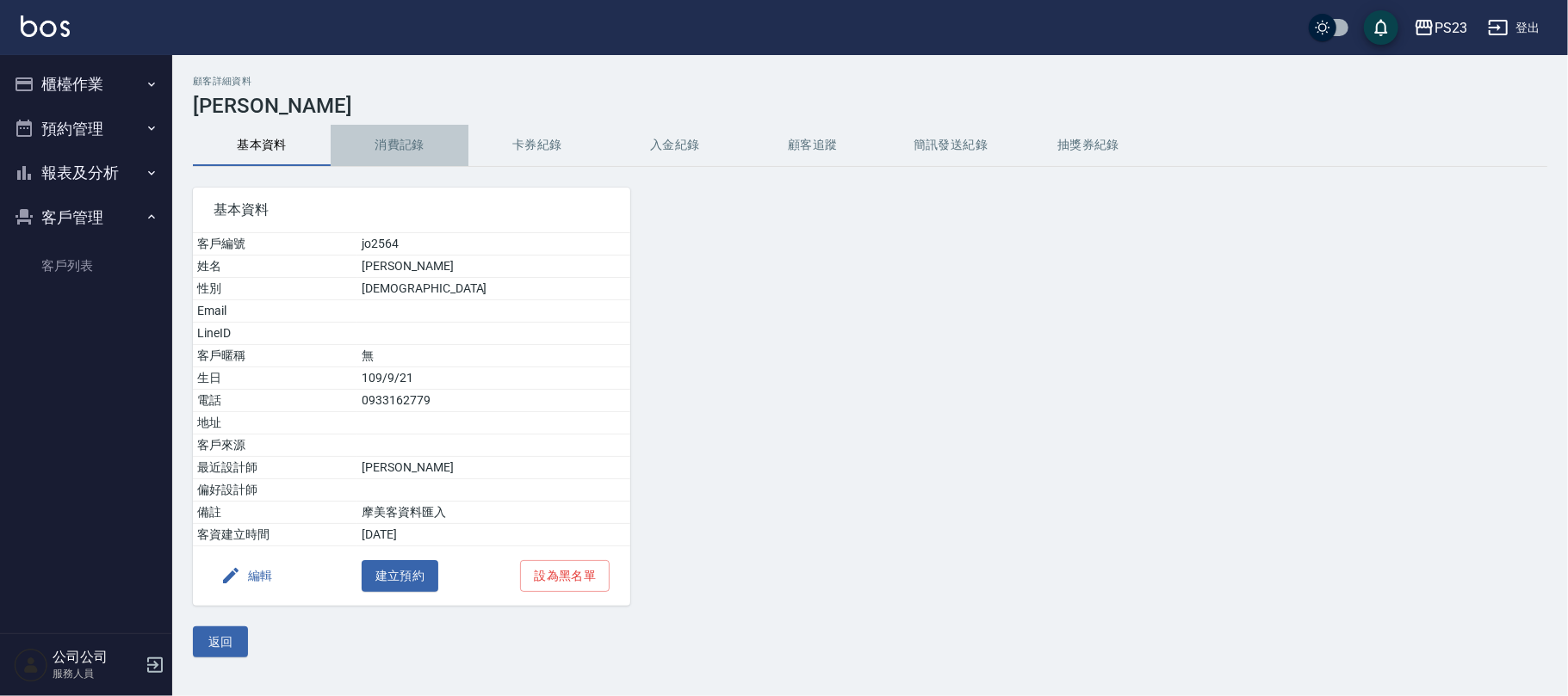
click at [414, 142] on button "消費記錄" at bounding box center [399, 145] width 138 height 41
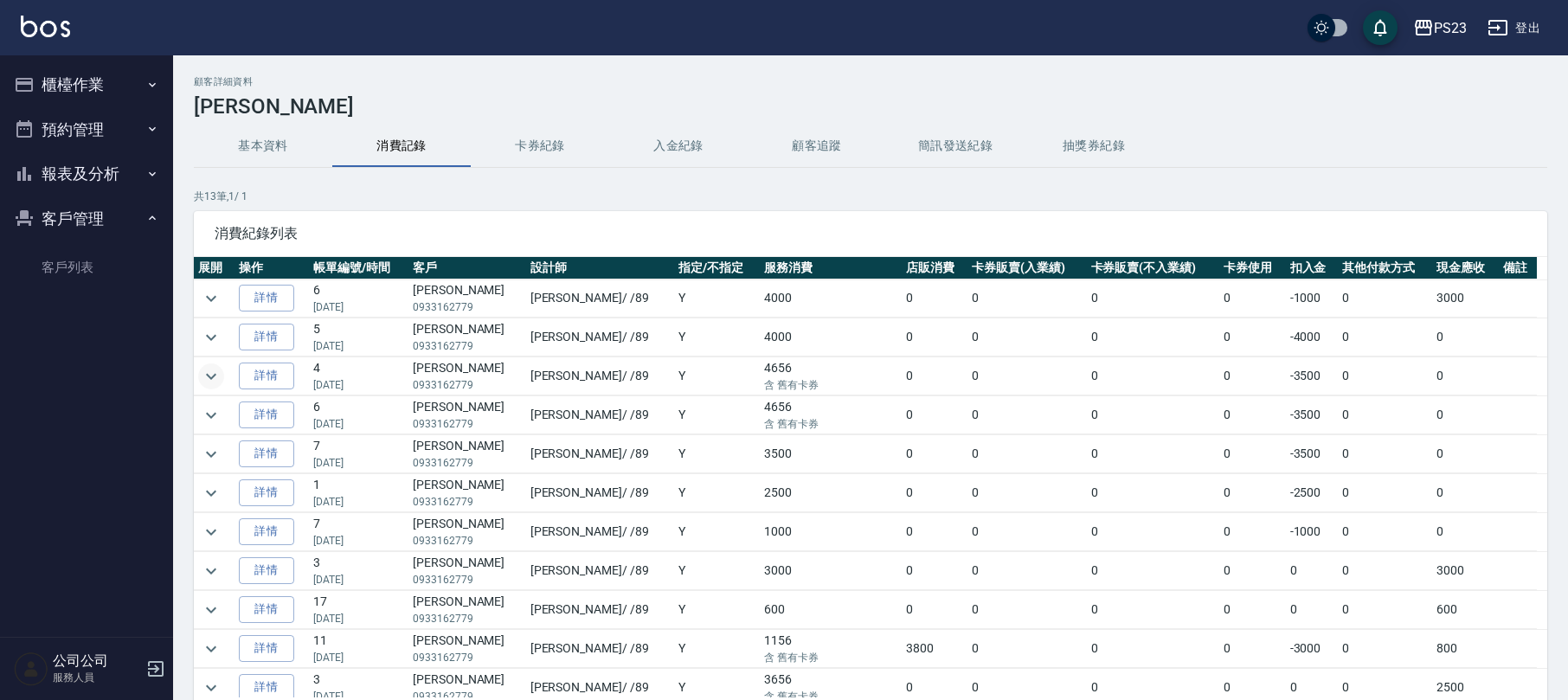
click at [215, 379] on icon "expand row" at bounding box center [211, 376] width 21 height 21
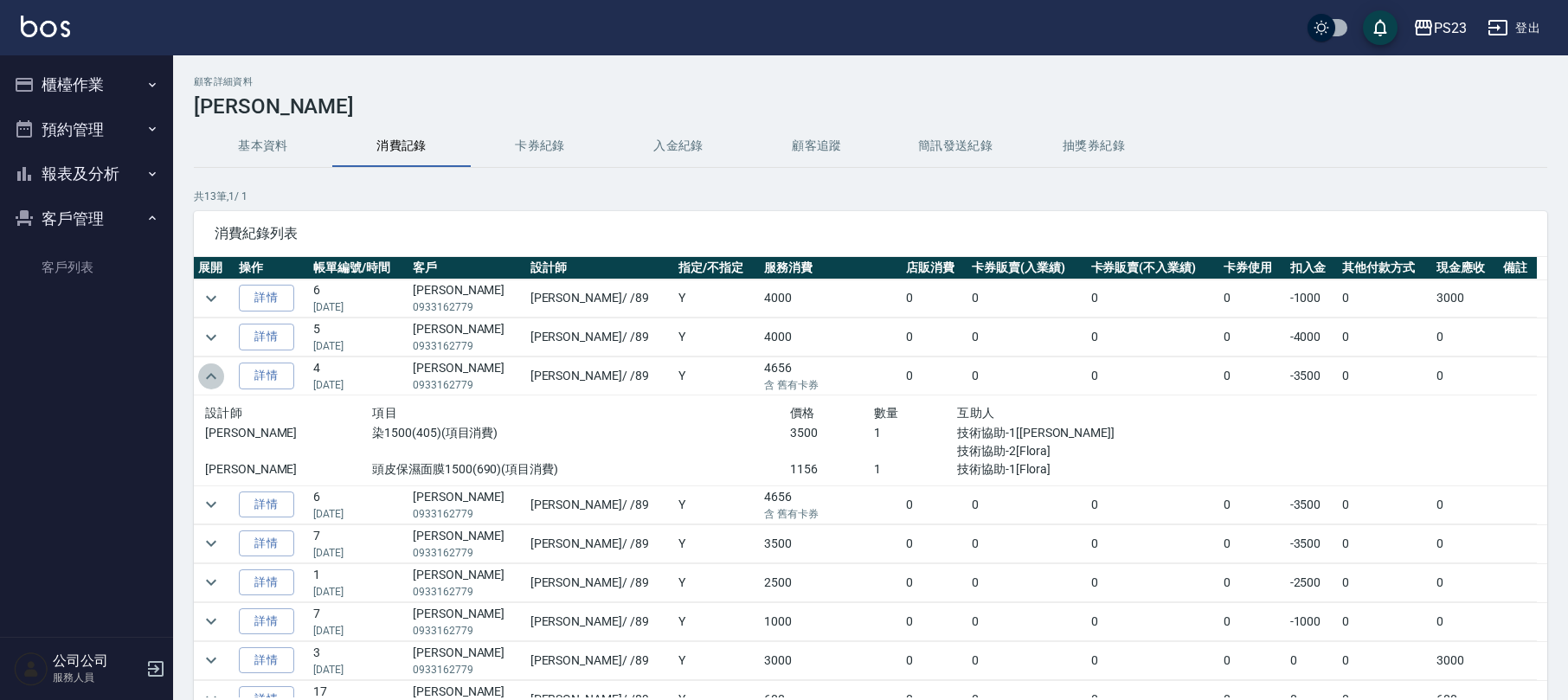
click at [215, 379] on icon "expand row" at bounding box center [210, 375] width 10 height 6
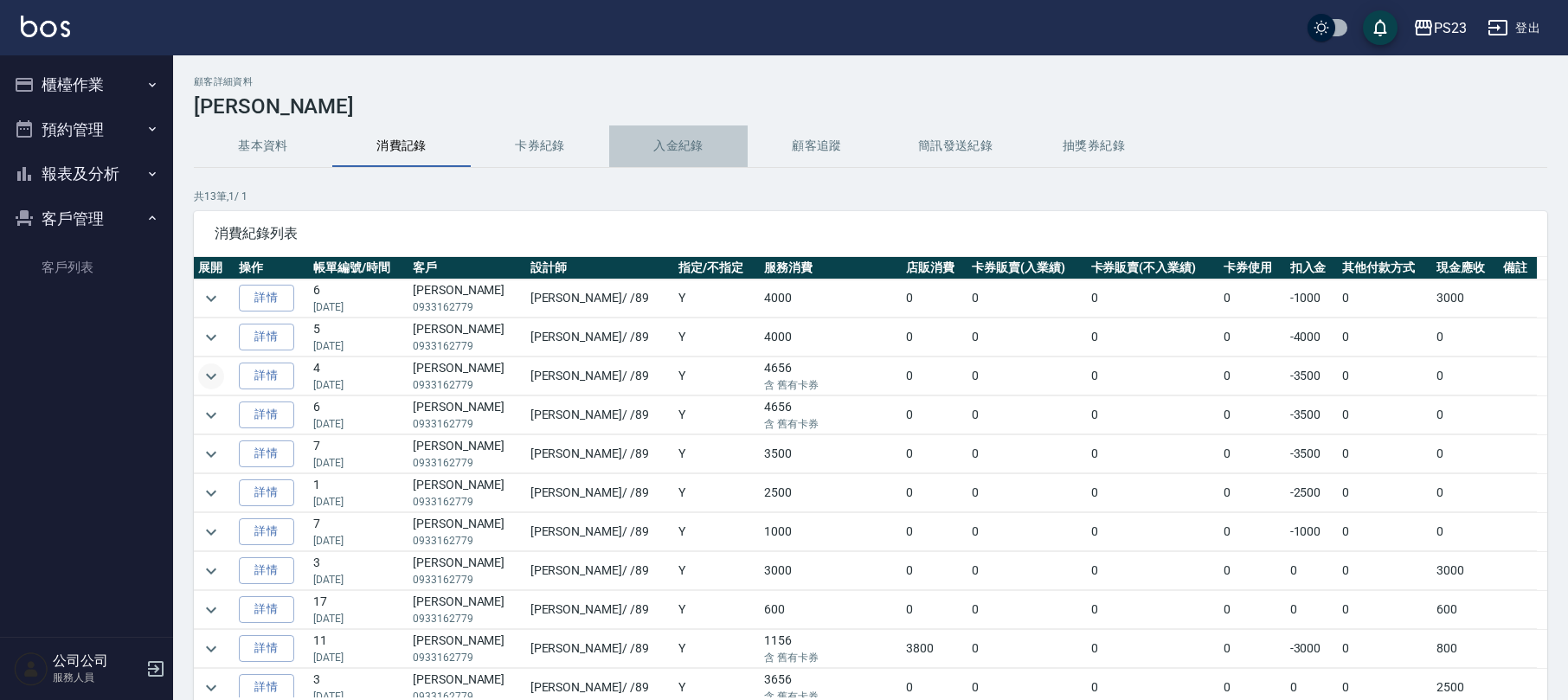
click at [703, 131] on button "入金紀錄" at bounding box center [678, 146] width 139 height 42
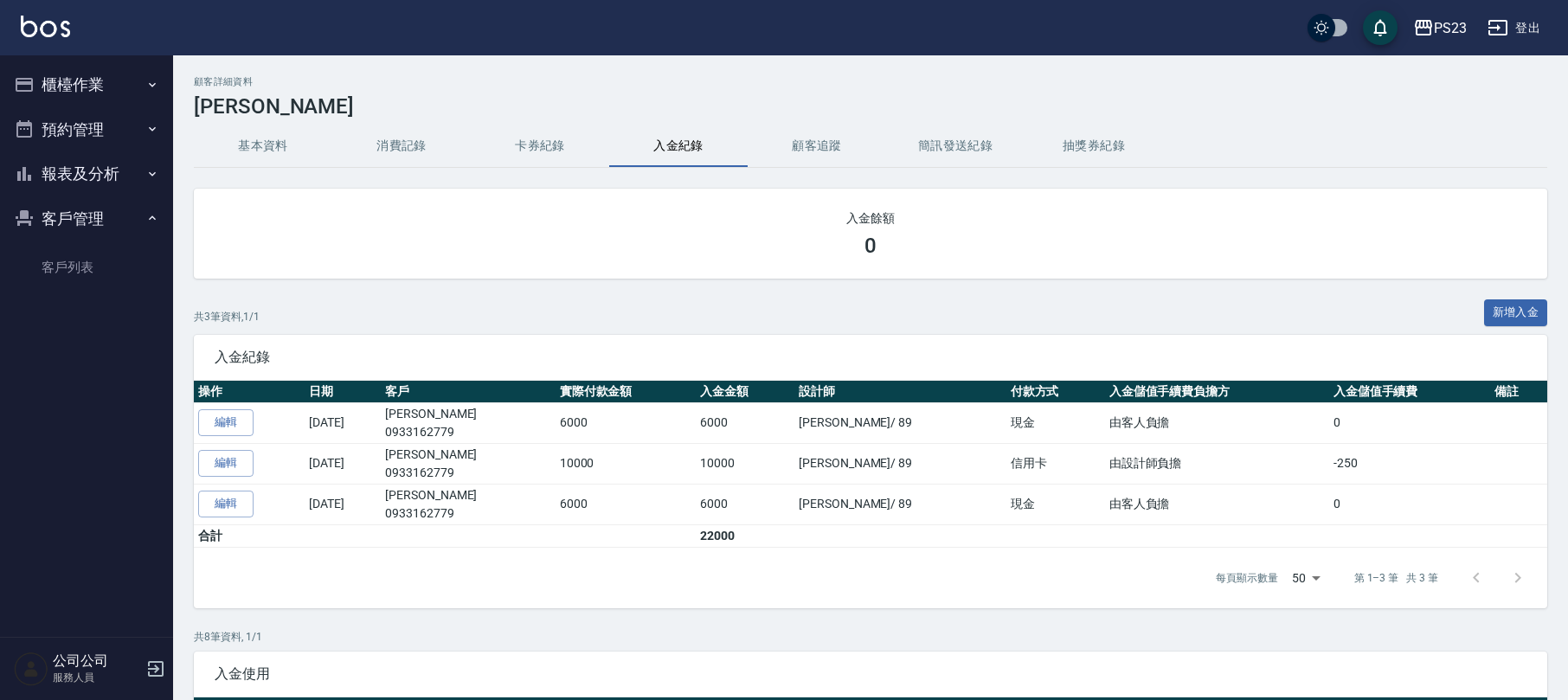
click at [80, 84] on button "櫃檯作業" at bounding box center [86, 85] width 159 height 45
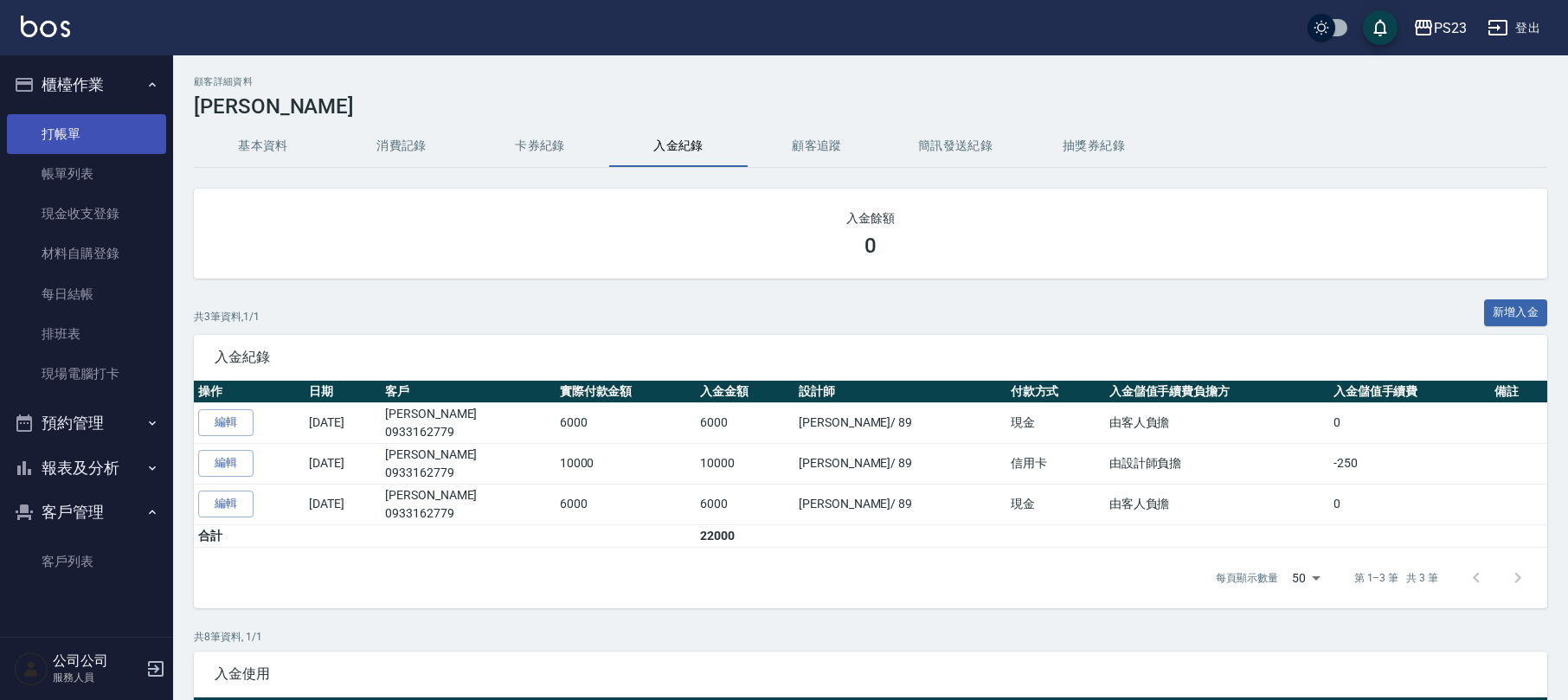
click at [77, 142] on link "打帳單" at bounding box center [86, 134] width 159 height 40
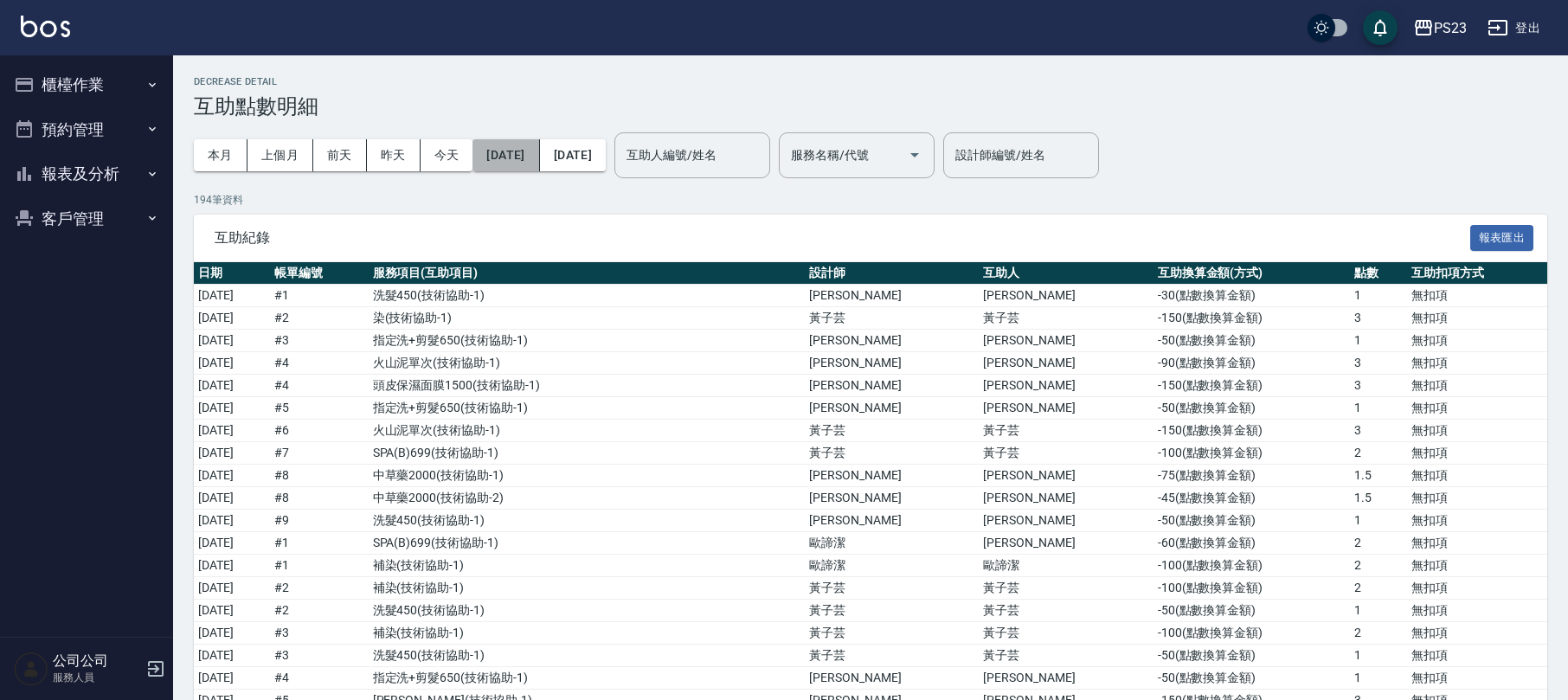
click at [508, 150] on button "[DATE]" at bounding box center [506, 156] width 67 height 32
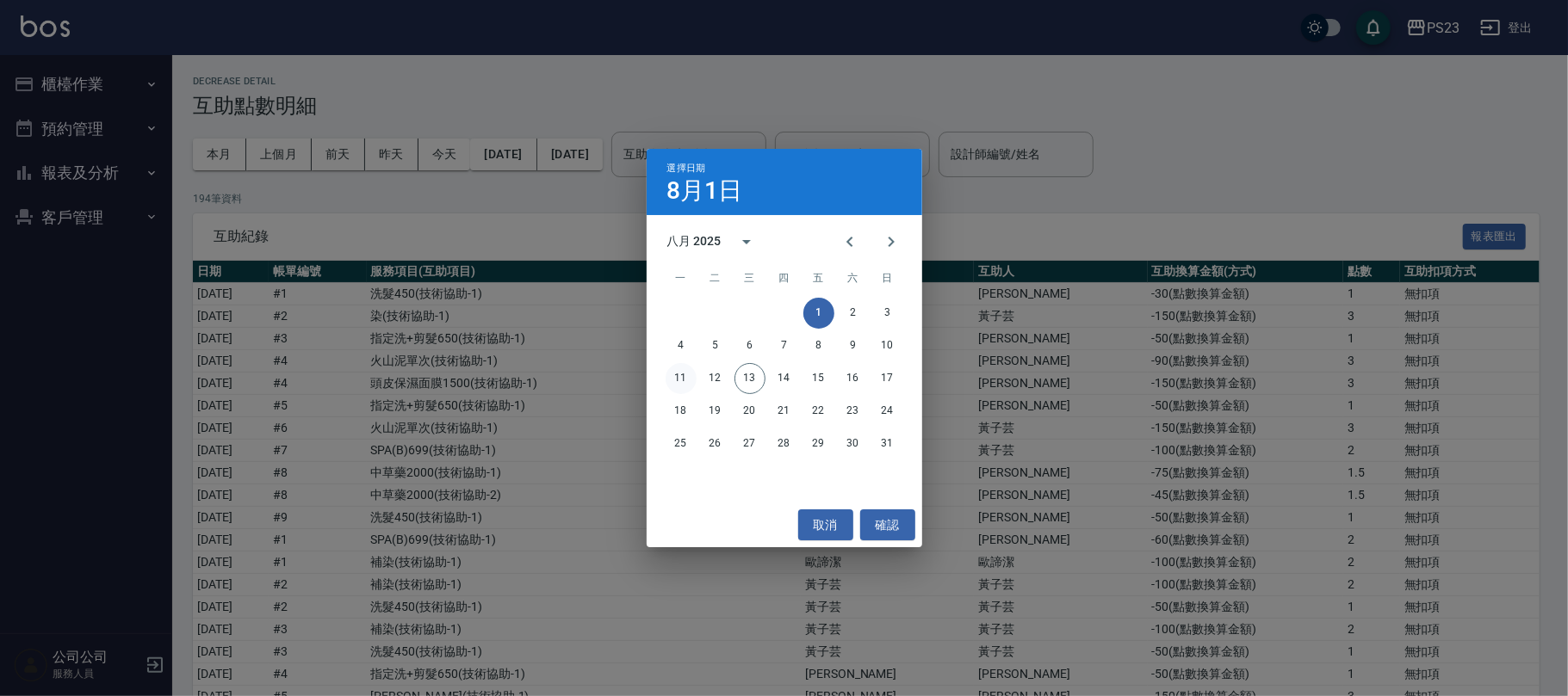
click at [683, 386] on button "11" at bounding box center [680, 378] width 31 height 31
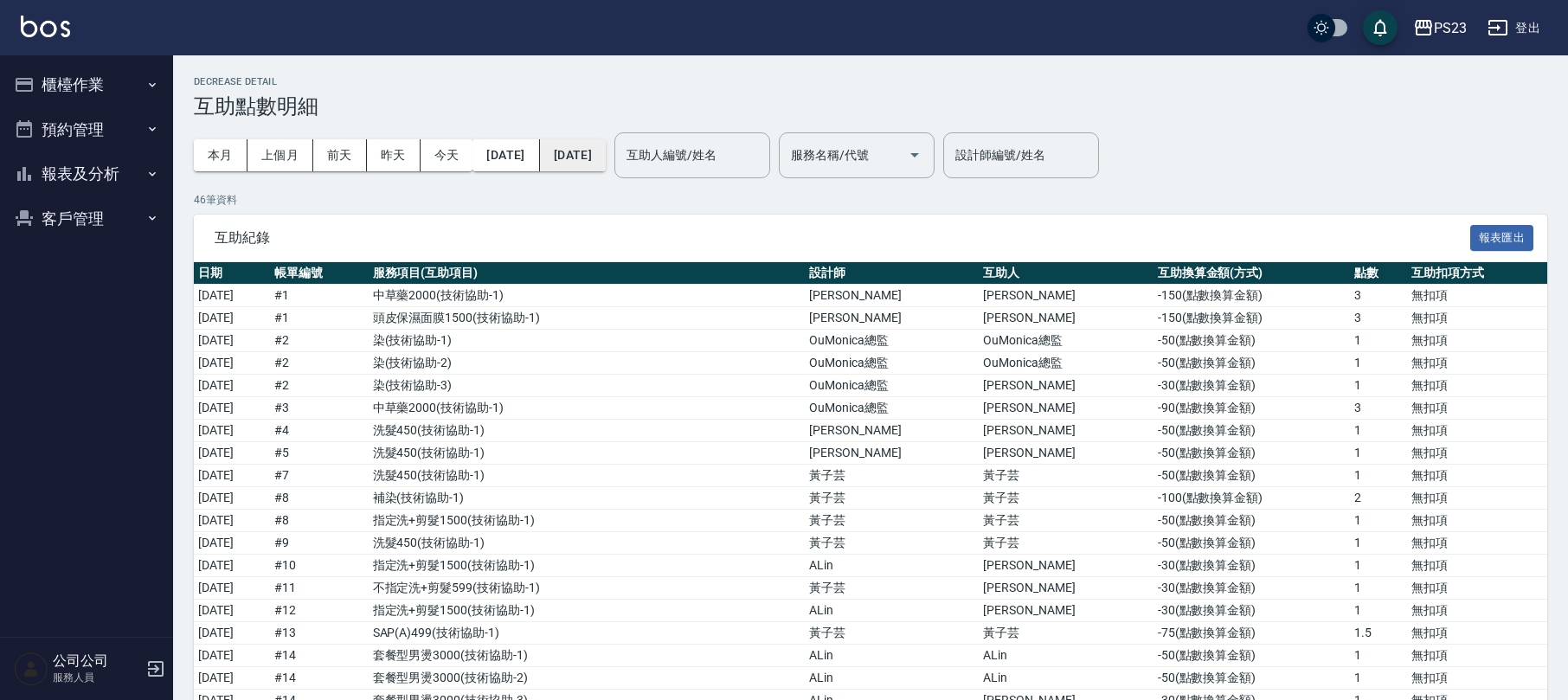
click at [595, 145] on button "[DATE]" at bounding box center [573, 156] width 66 height 32
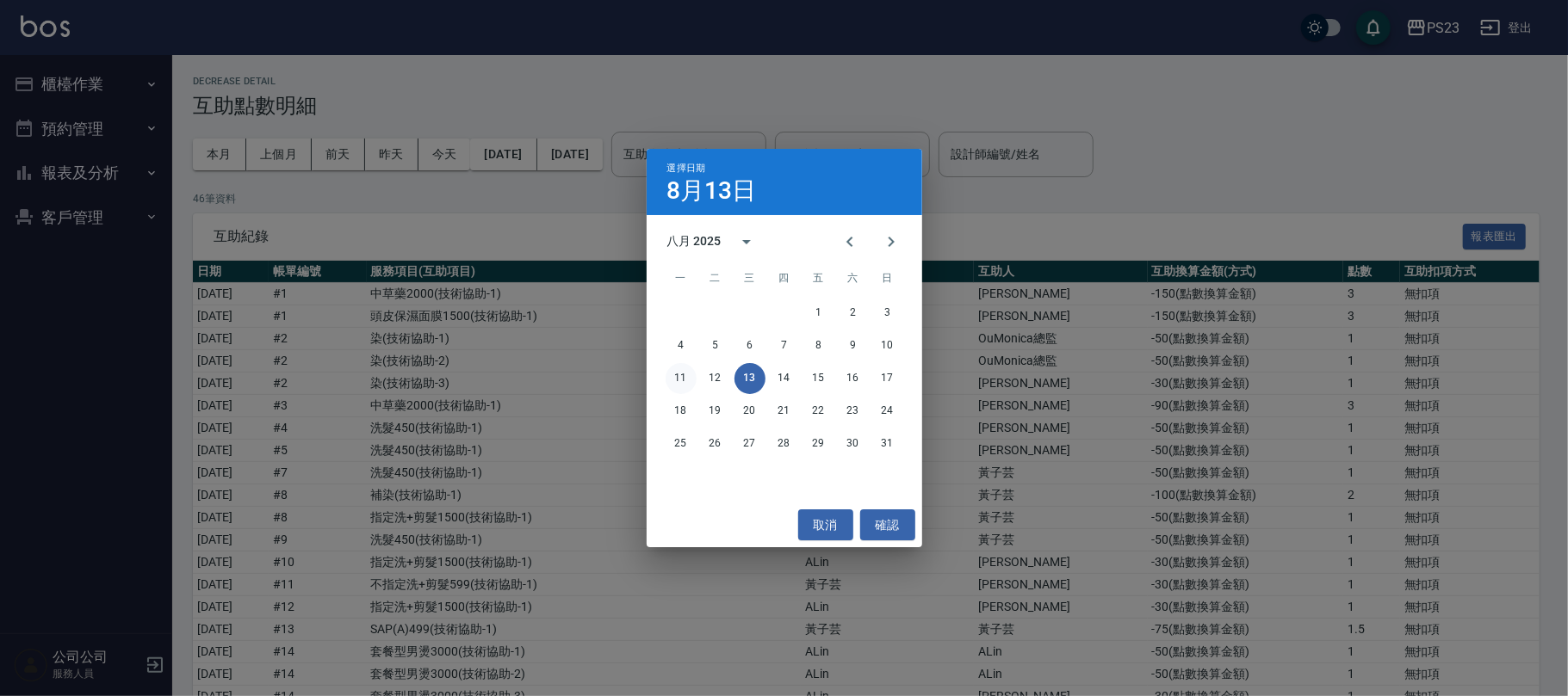
click at [672, 370] on button "11" at bounding box center [680, 378] width 31 height 31
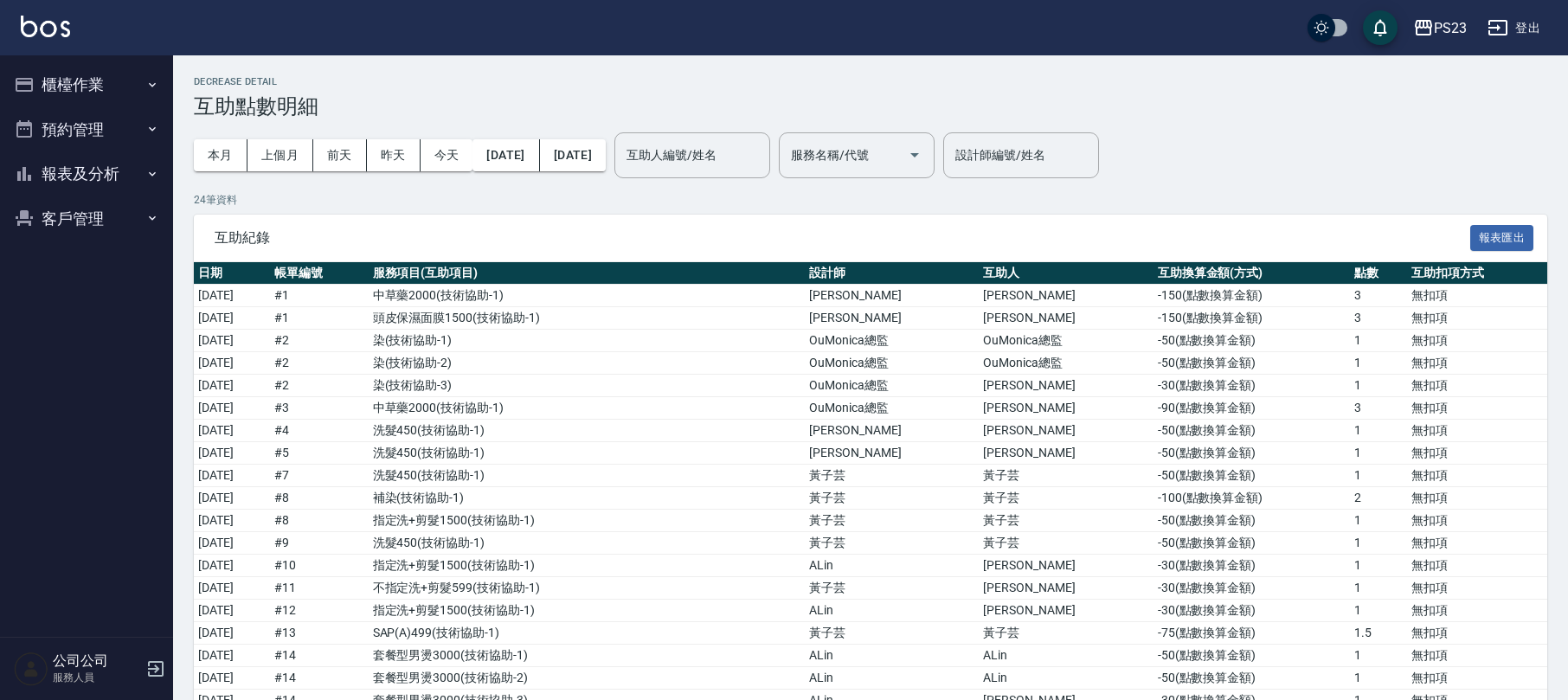
click at [734, 189] on div "本月 上個月 前天 昨天 今天 2025/08/11 2025/08/11 互助人編號/姓名 互助人編號/姓名 服務名稱/代號 服務名稱/代號" at bounding box center [563, 156] width 741 height 74
click at [739, 151] on div "互助人編號/姓名 互助人編號/姓名" at bounding box center [692, 155] width 156 height 46
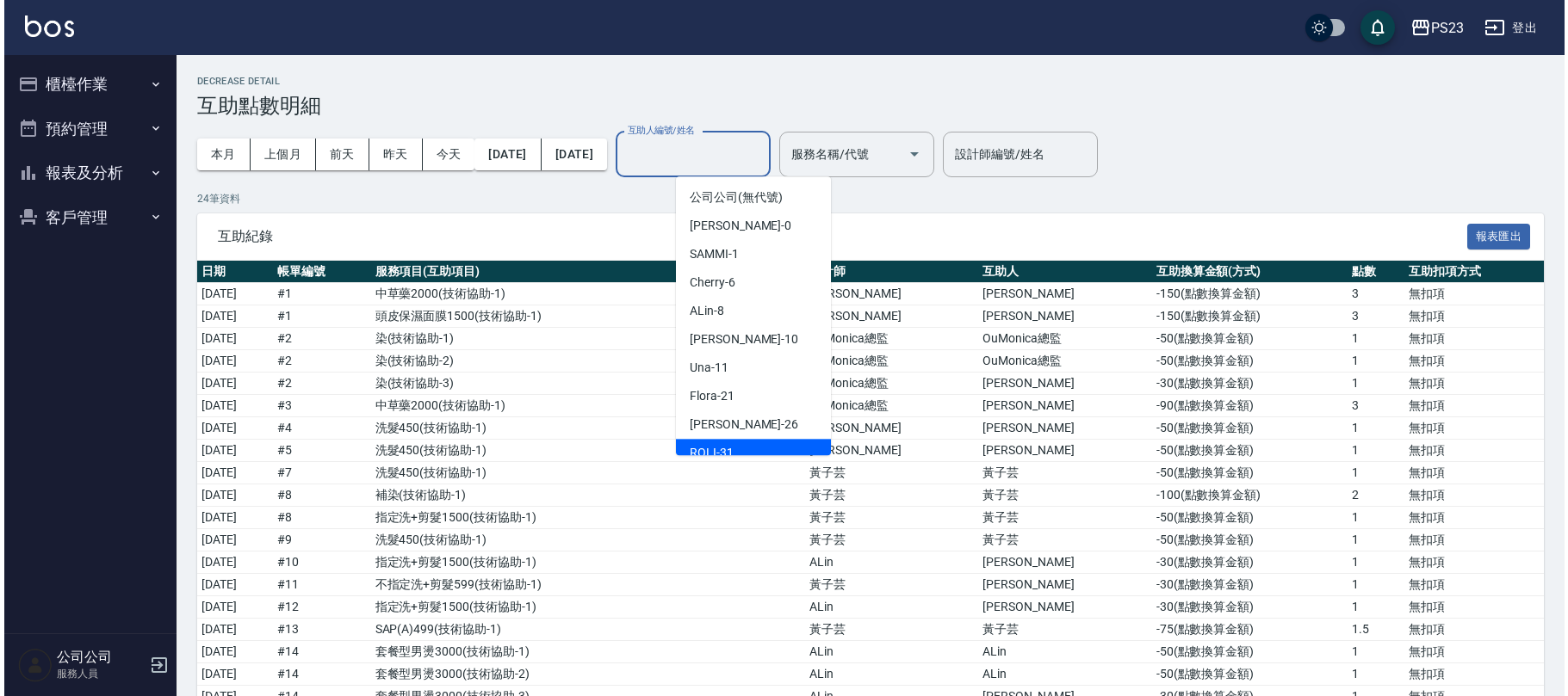
scroll to position [104, 0]
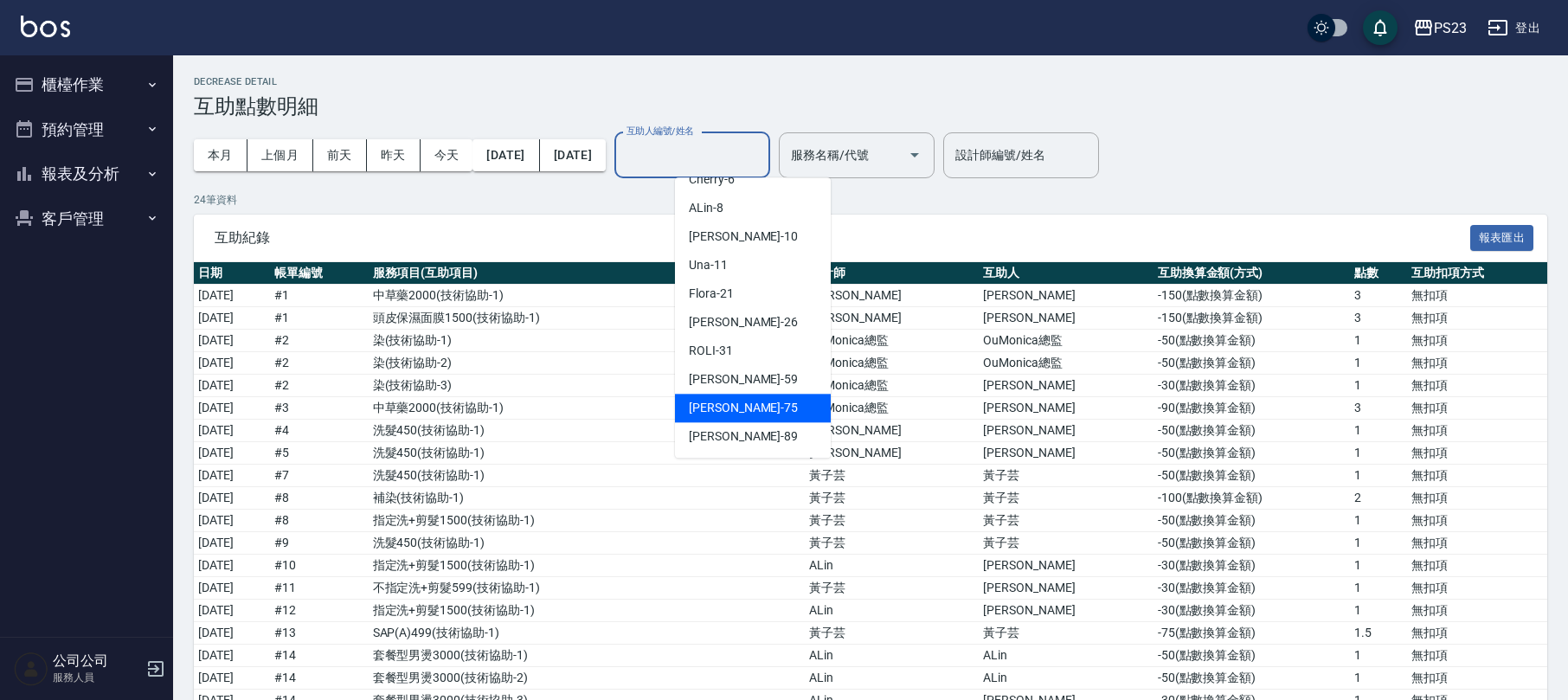
click at [739, 412] on span "Donna -75" at bounding box center [743, 408] width 109 height 18
type input "Donna-75"
